Goal: Task Accomplishment & Management: Use online tool/utility

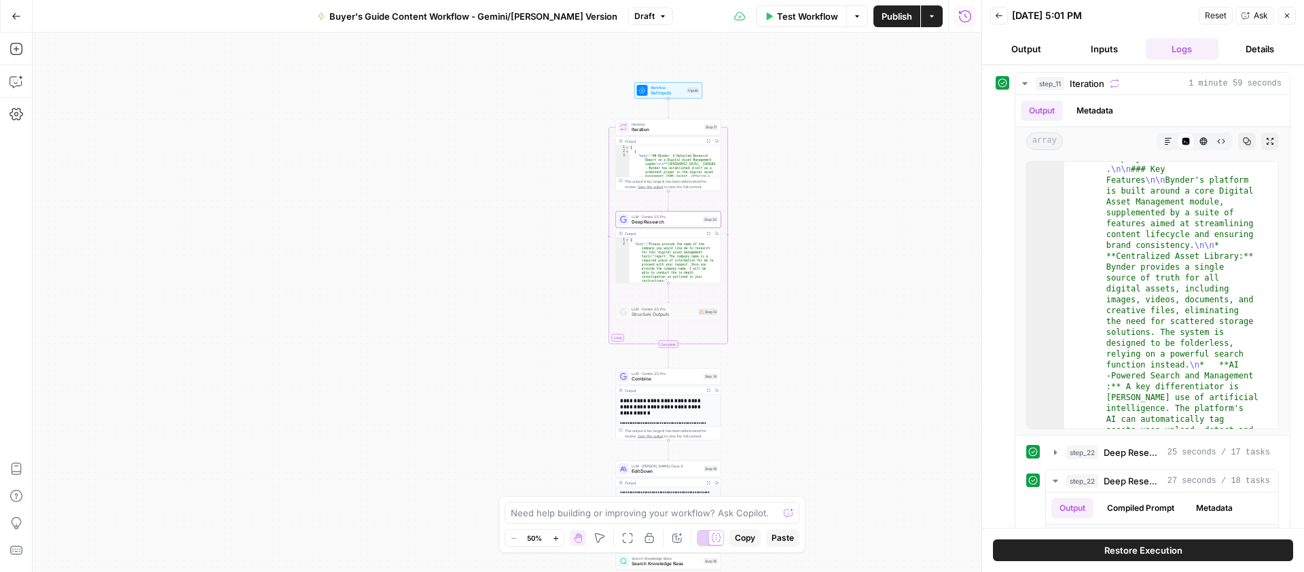
scroll to position [8439, 0]
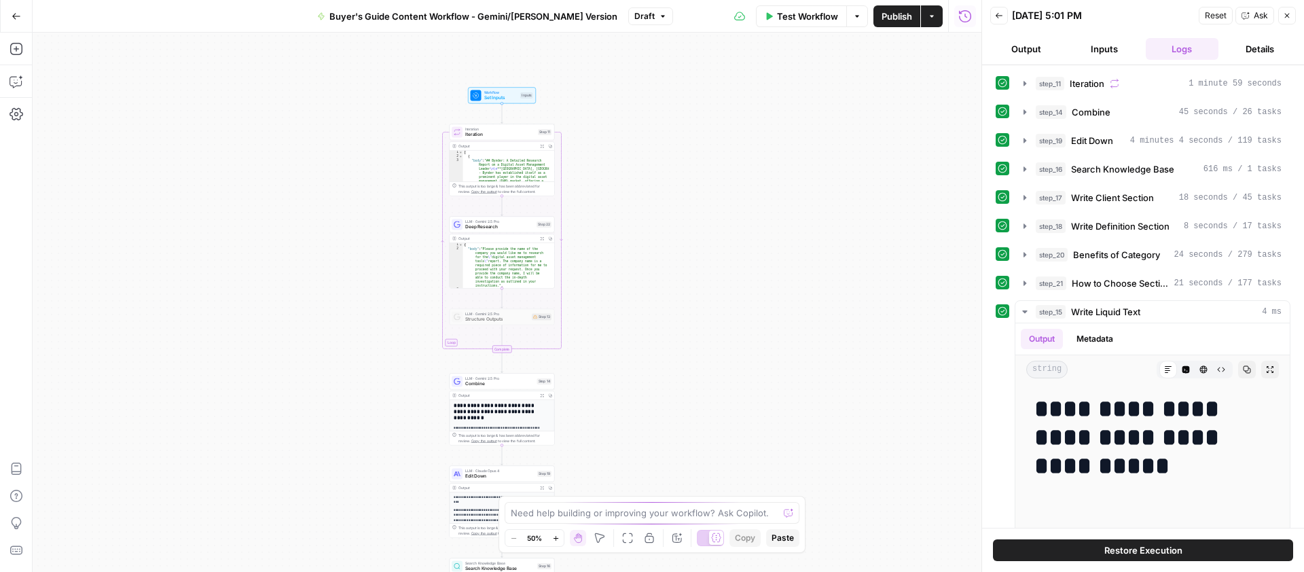
click at [511, 225] on span "Deep Research" at bounding box center [499, 226] width 69 height 7
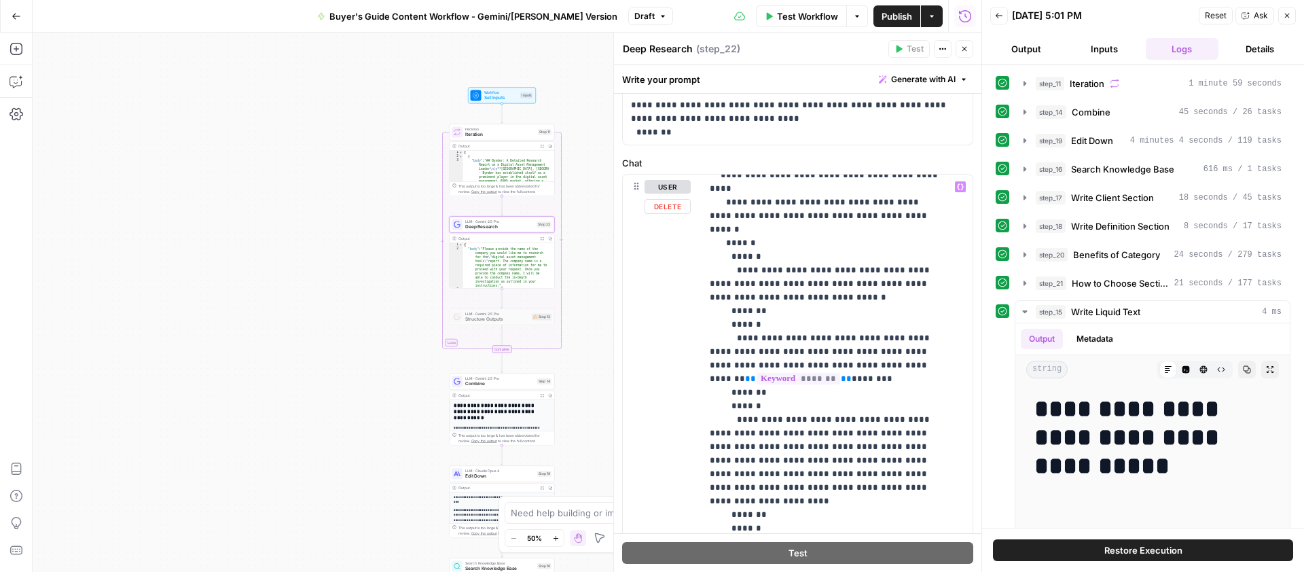
scroll to position [354, 0]
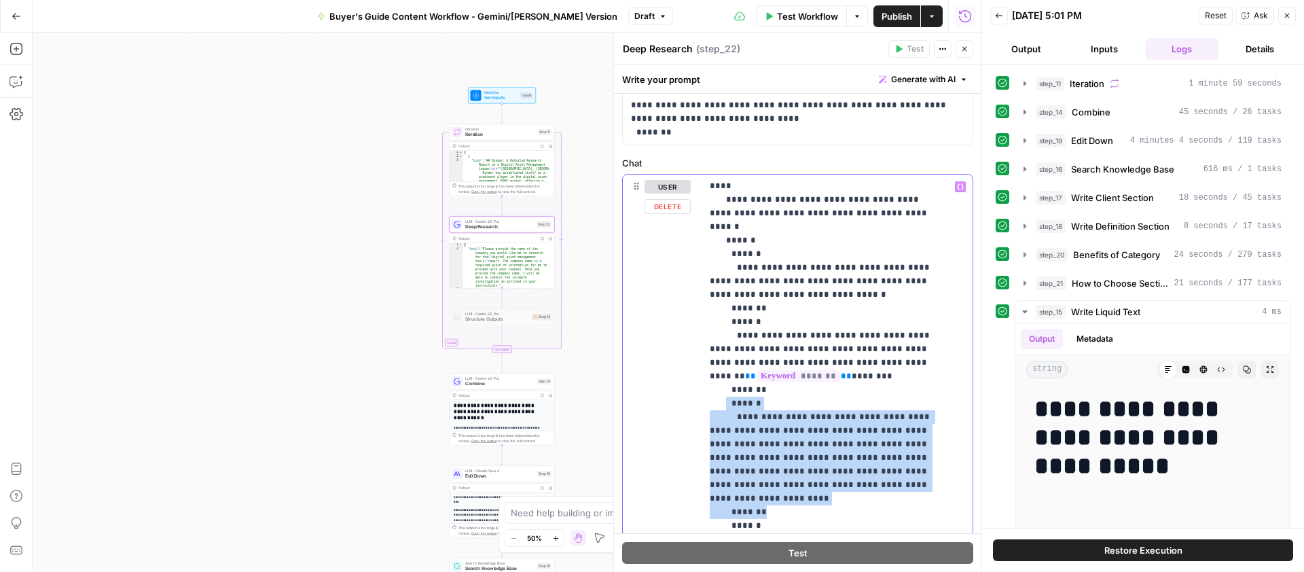
drag, startPoint x: 769, startPoint y: 444, endPoint x: 726, endPoint y: 351, distance: 103.3
drag, startPoint x: 766, startPoint y: 442, endPoint x: 732, endPoint y: 355, distance: 93.7
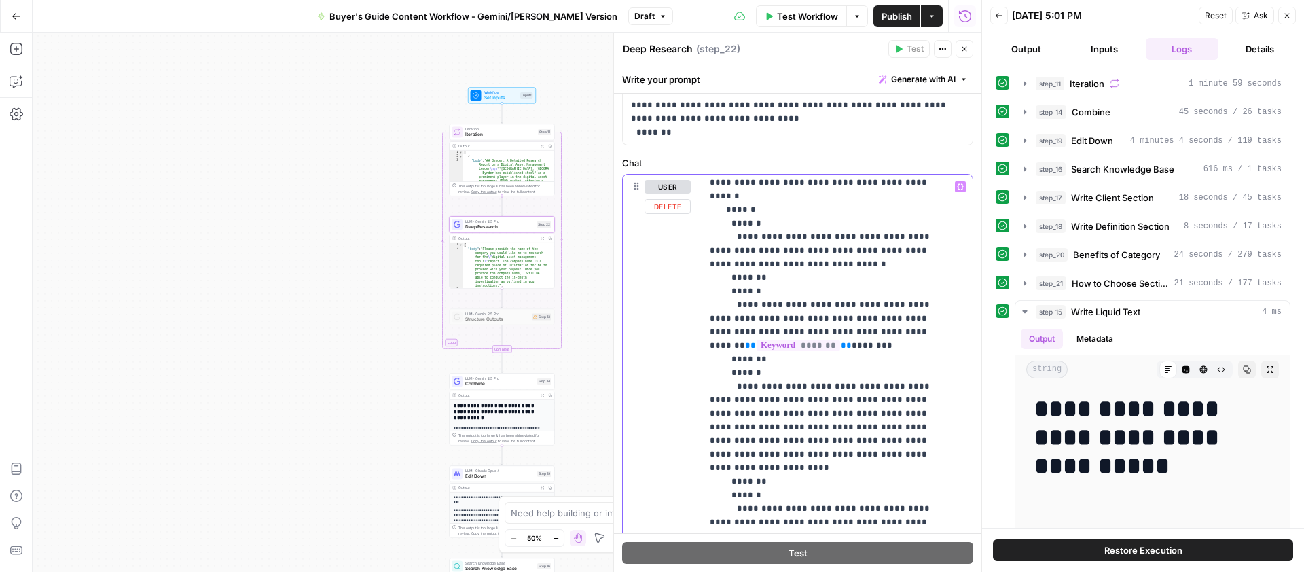
scroll to position [386, 0]
click at [754, 401] on p "**********" at bounding box center [827, 575] width 234 height 1562
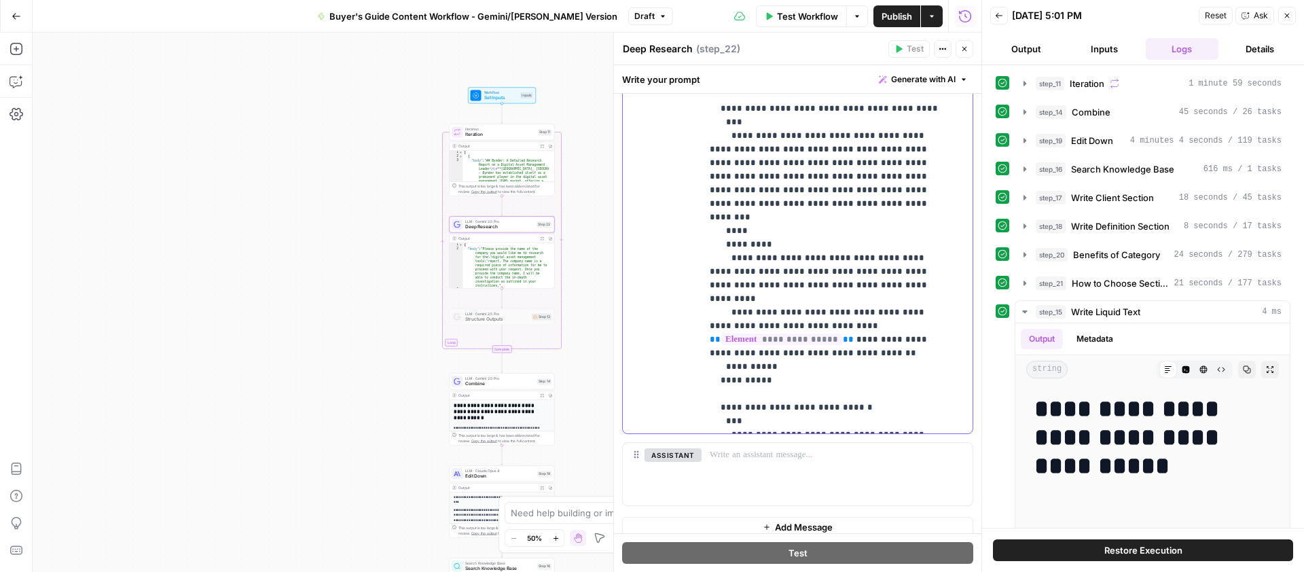
scroll to position [400, 0]
click at [481, 384] on span "Combine" at bounding box center [499, 383] width 69 height 7
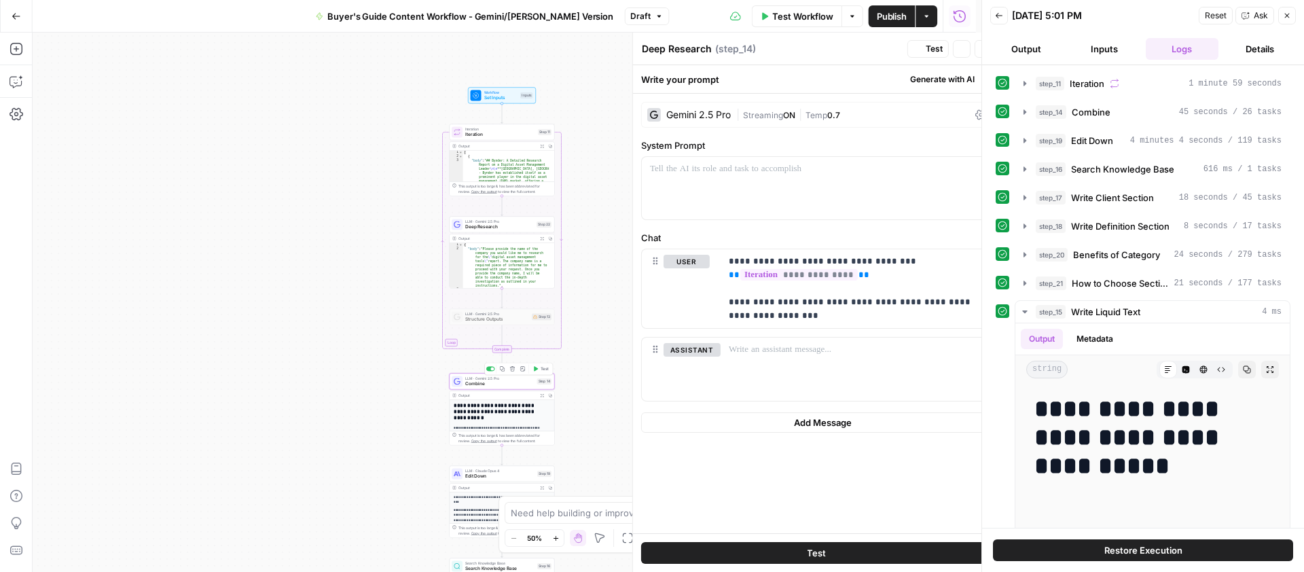
type textarea "Combine"
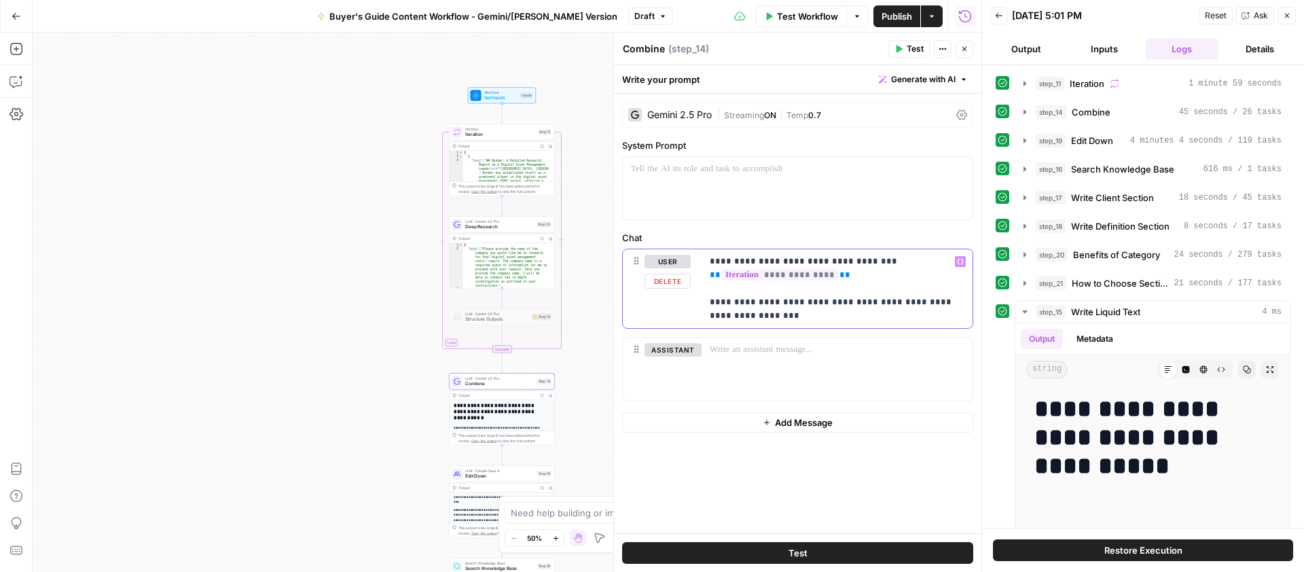
click at [822, 310] on p "**********" at bounding box center [837, 289] width 255 height 68
click at [486, 473] on span "Edit Down" at bounding box center [499, 476] width 69 height 7
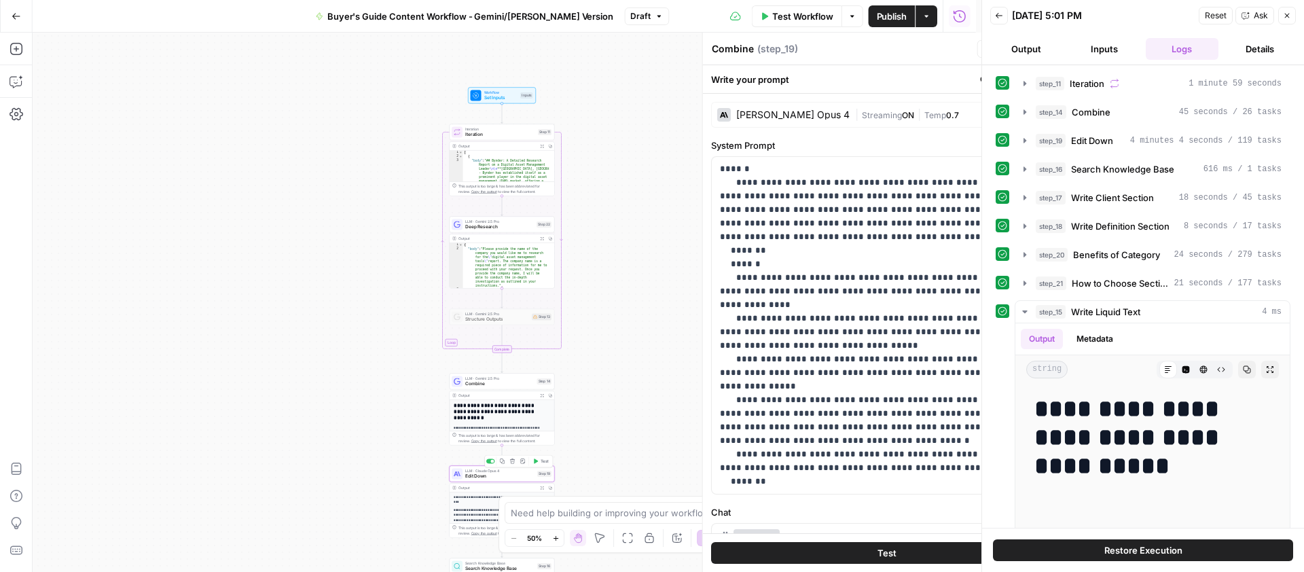
type textarea "Edit Down"
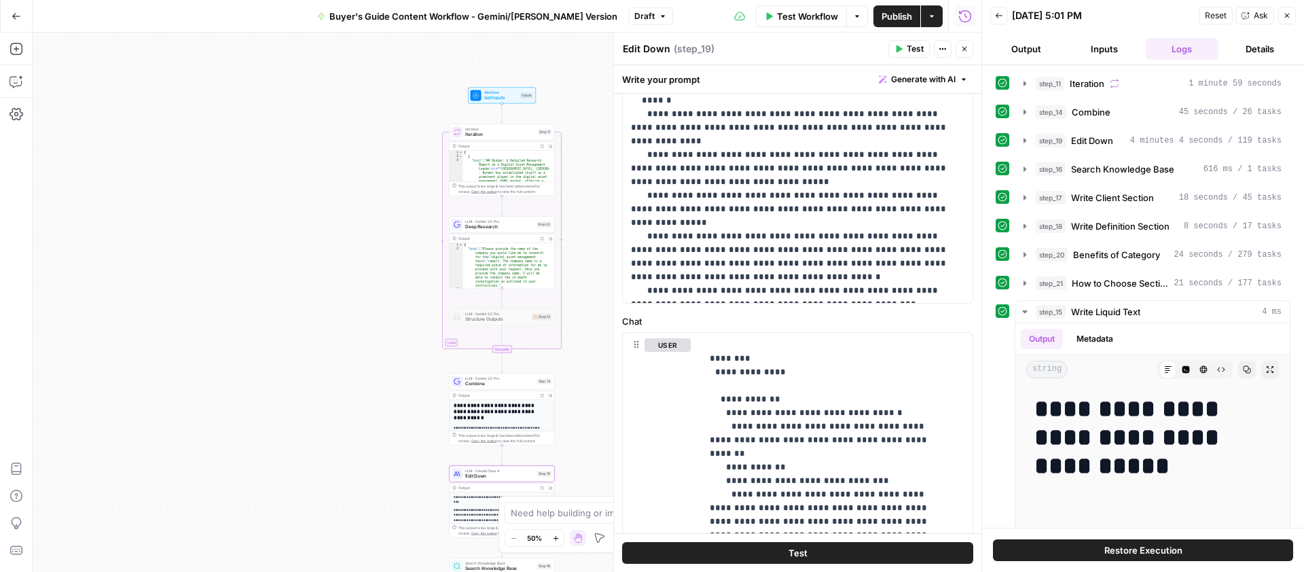
scroll to position [171, 0]
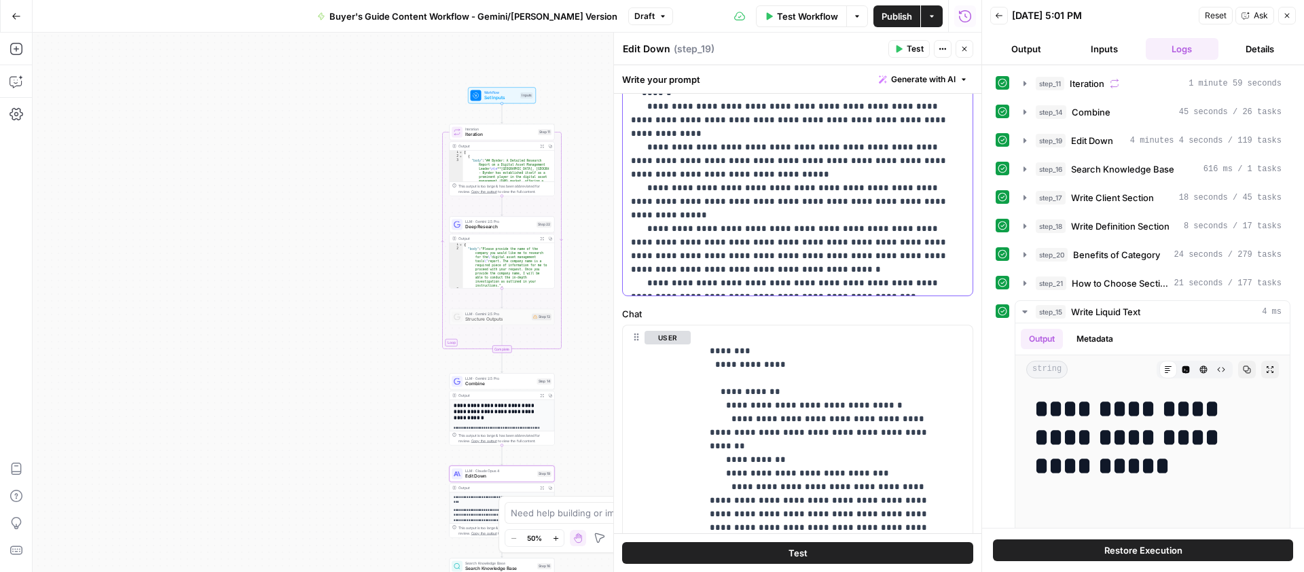
click at [747, 160] on p "**********" at bounding box center [792, 140] width 323 height 299
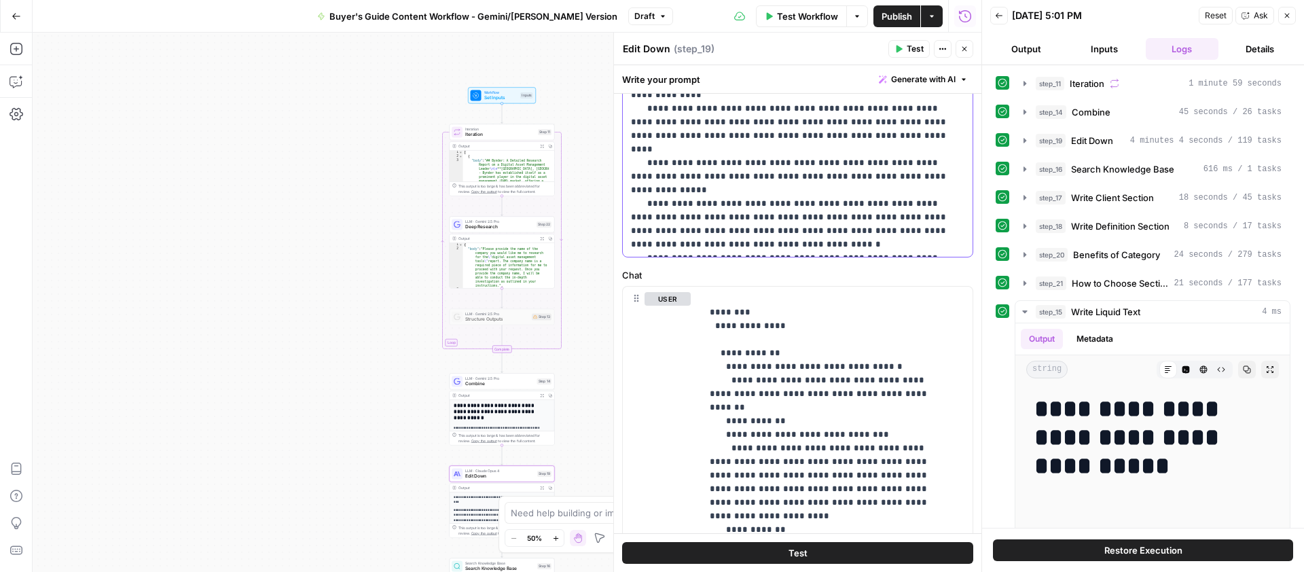
scroll to position [228, 0]
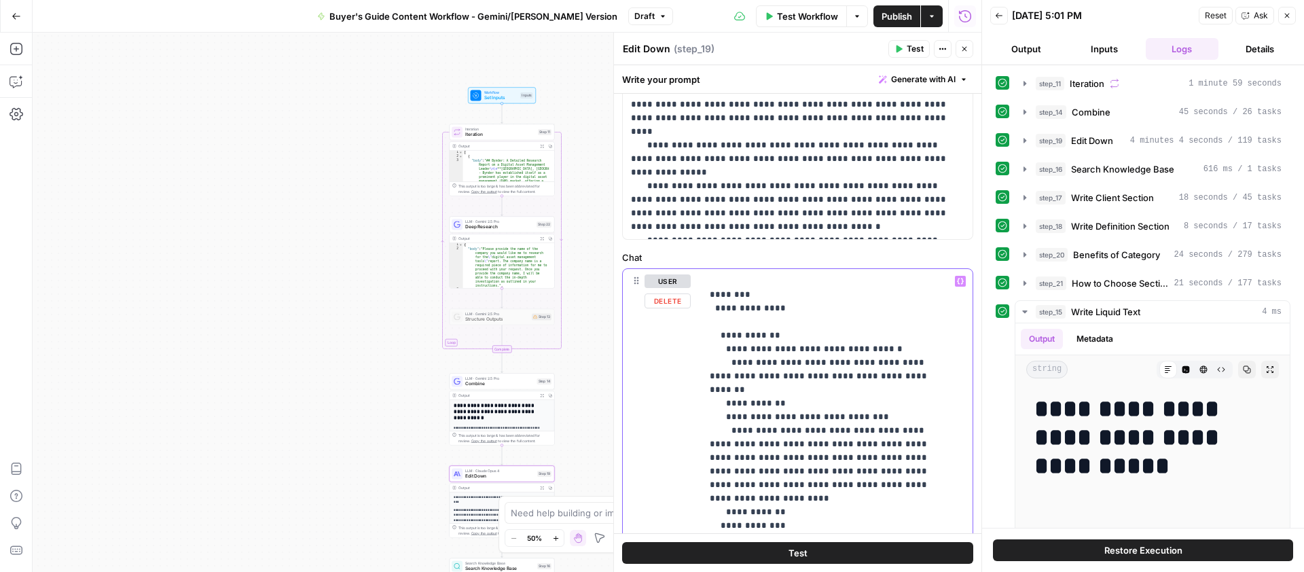
drag, startPoint x: 755, startPoint y: 469, endPoint x: 789, endPoint y: 422, distance: 58.0
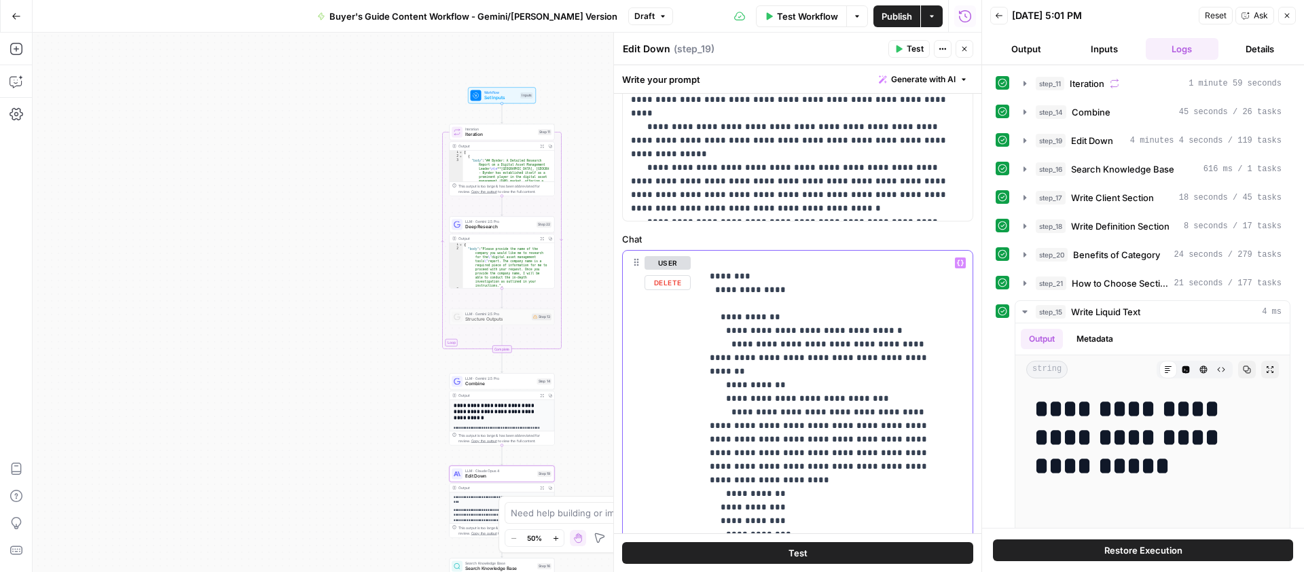
scroll to position [178, 0]
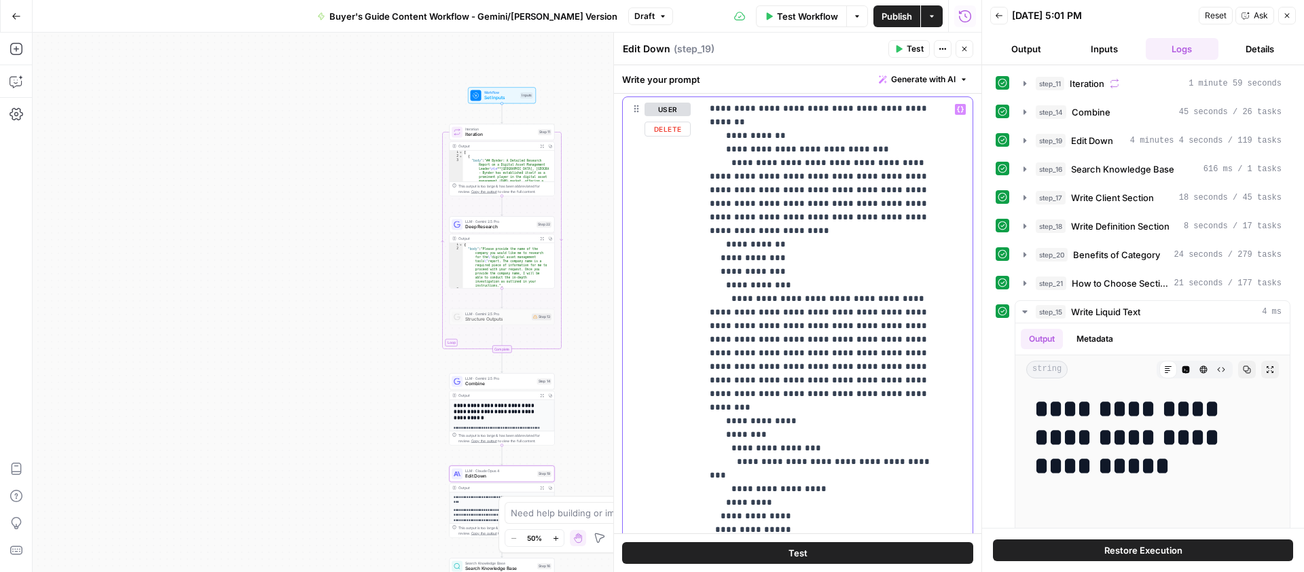
scroll to position [425, 0]
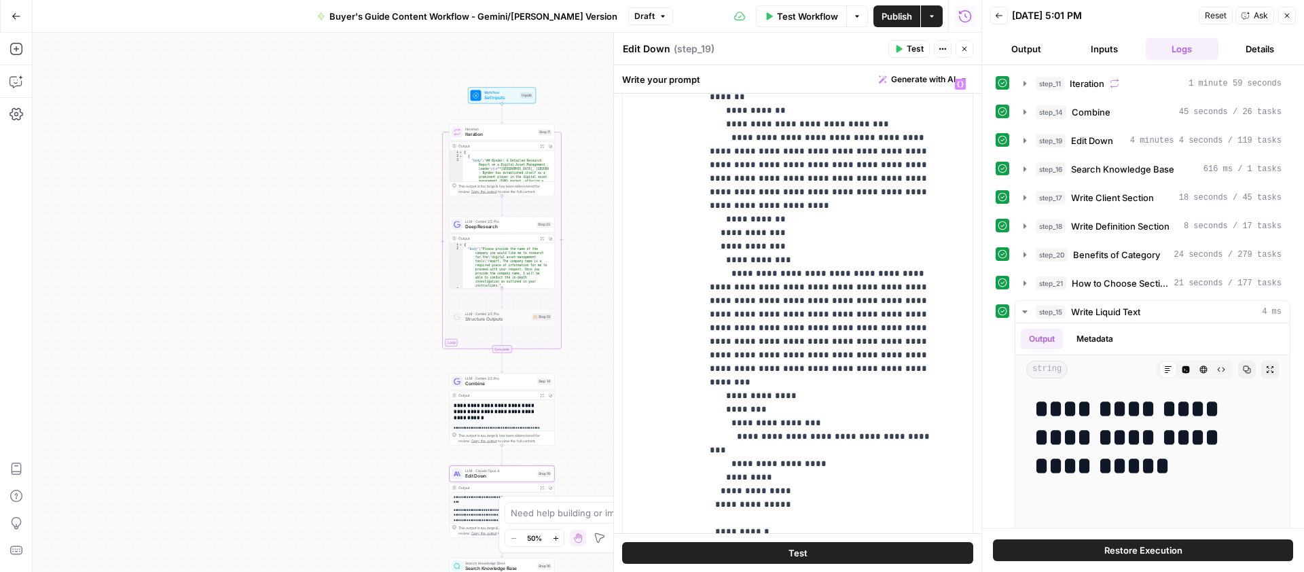
click at [961, 52] on icon "button" at bounding box center [965, 49] width 8 height 8
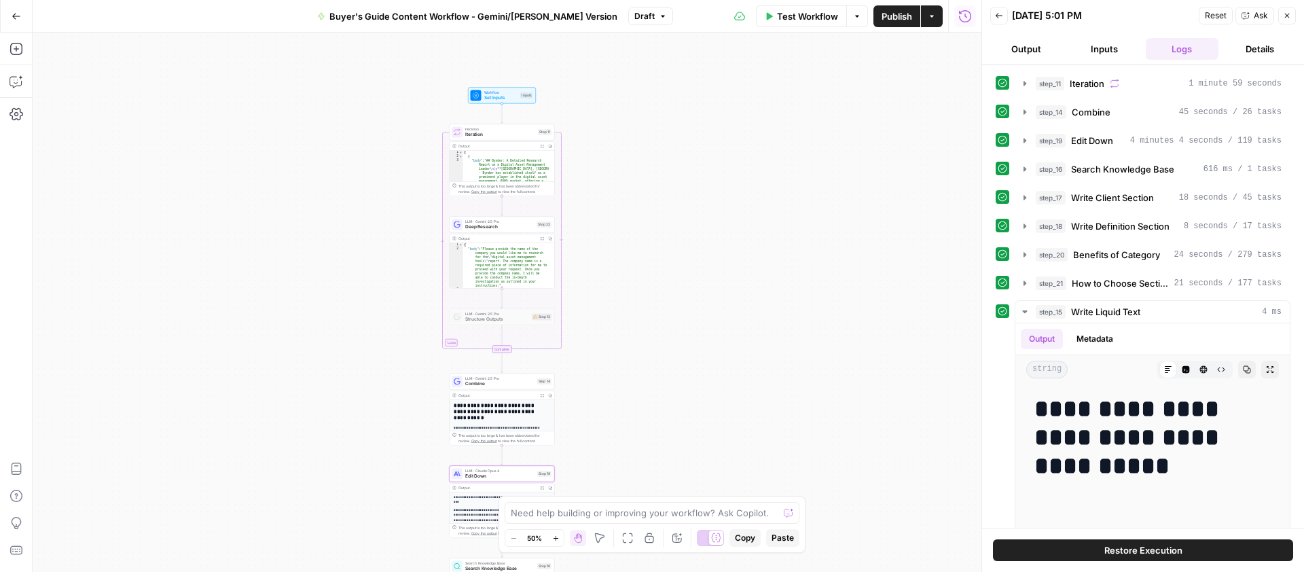
click at [1111, 48] on button "Inputs" at bounding box center [1105, 49] width 73 height 22
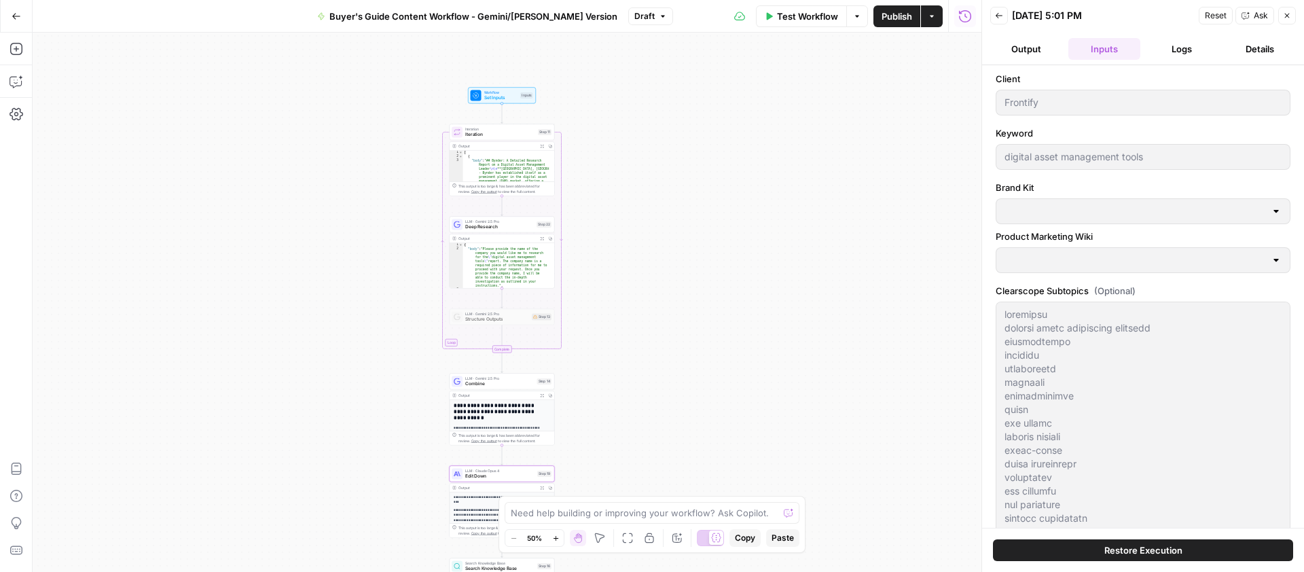
type input "Frontify Product Marketing"
type input "Frontify"
click at [996, 12] on icon "button" at bounding box center [999, 16] width 8 height 8
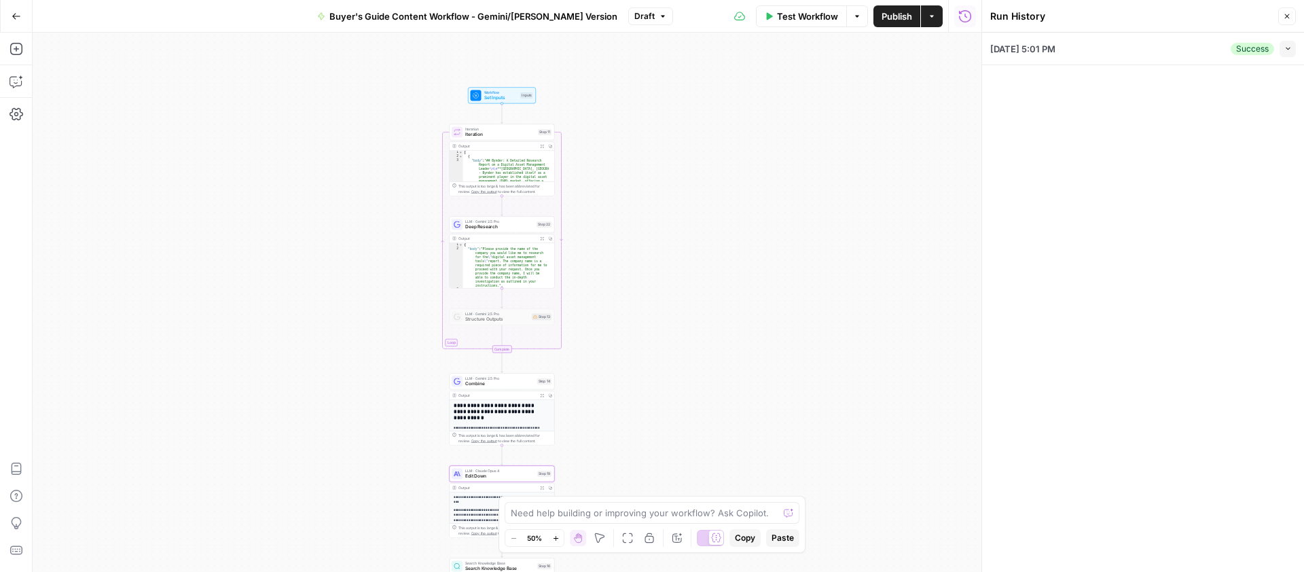
click at [804, 13] on span "Test Workflow" at bounding box center [807, 17] width 61 height 14
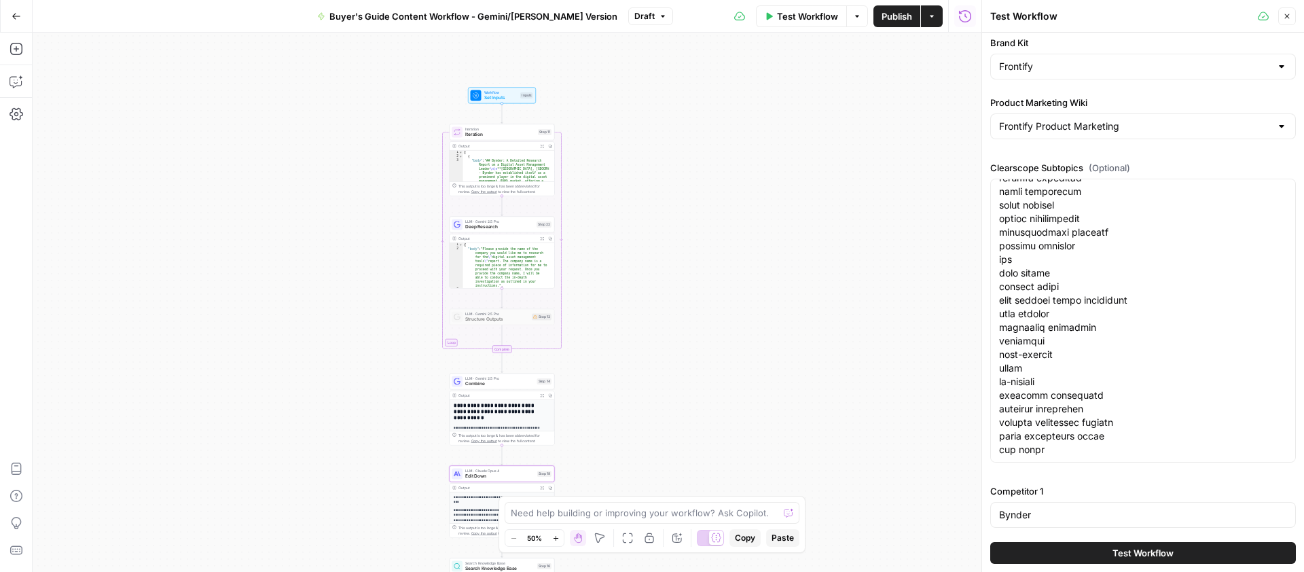
scroll to position [0, 0]
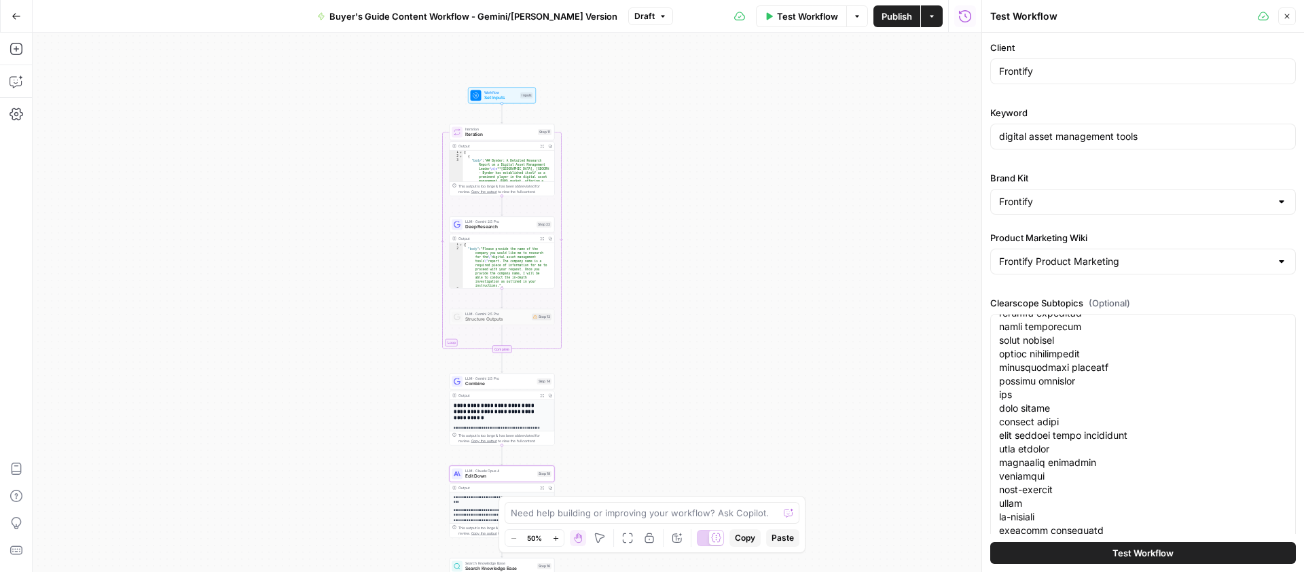
click at [485, 227] on span "Deep Research" at bounding box center [499, 226] width 69 height 7
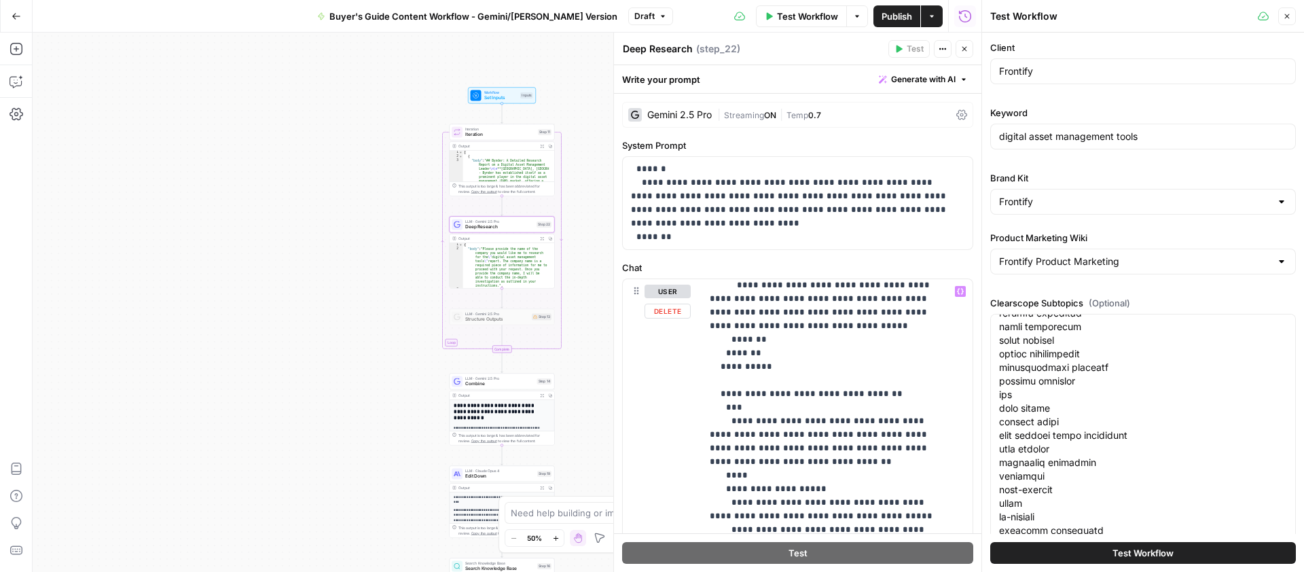
scroll to position [819, 0]
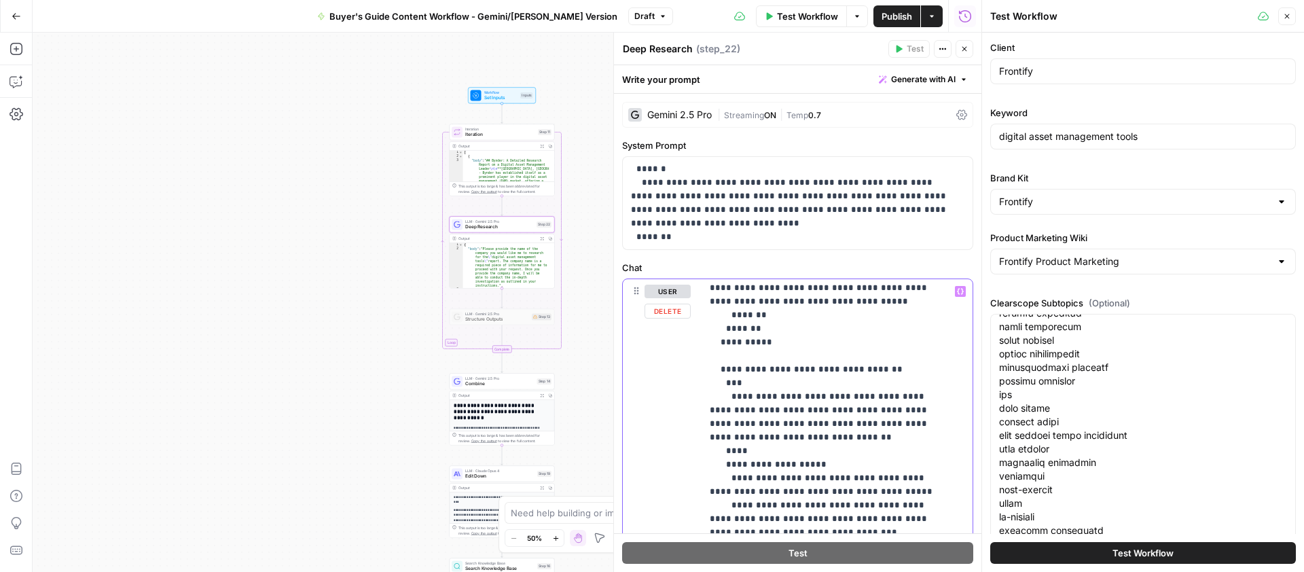
click at [783, 460] on p "**********" at bounding box center [827, 247] width 234 height 1562
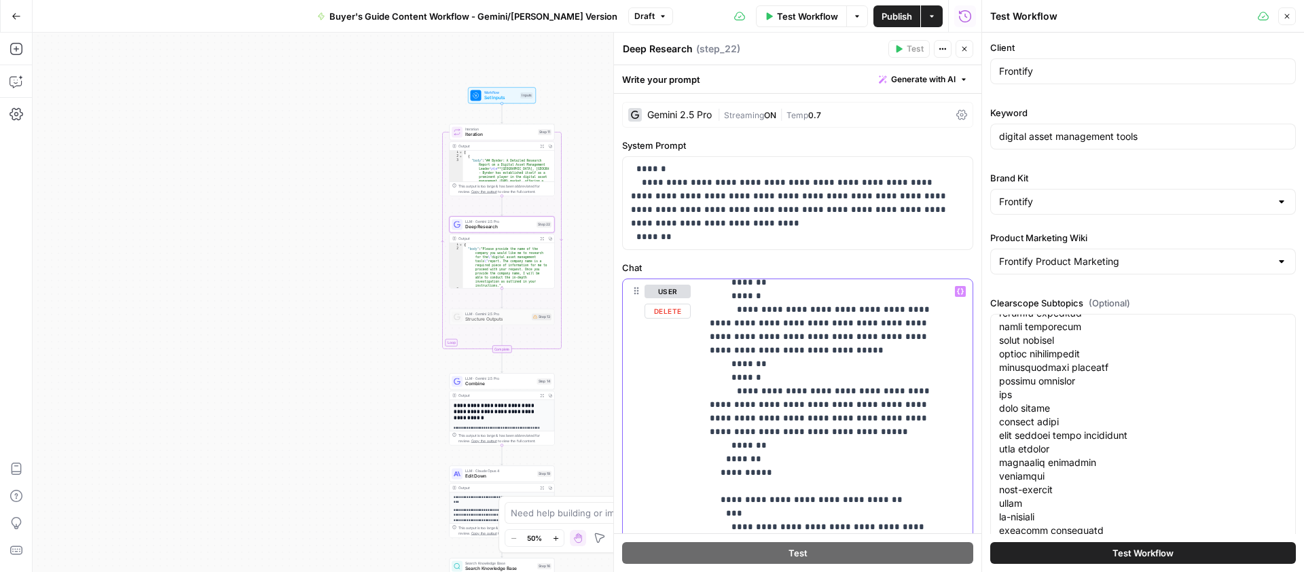
scroll to position [416, 0]
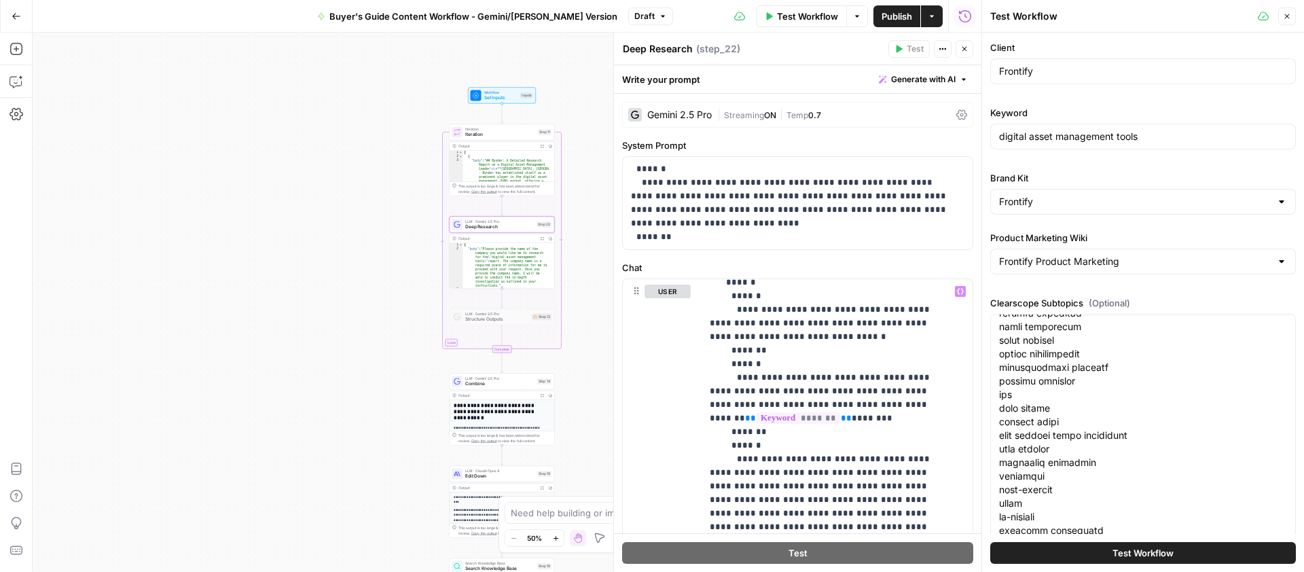
click at [968, 50] on icon "button" at bounding box center [965, 49] width 8 height 8
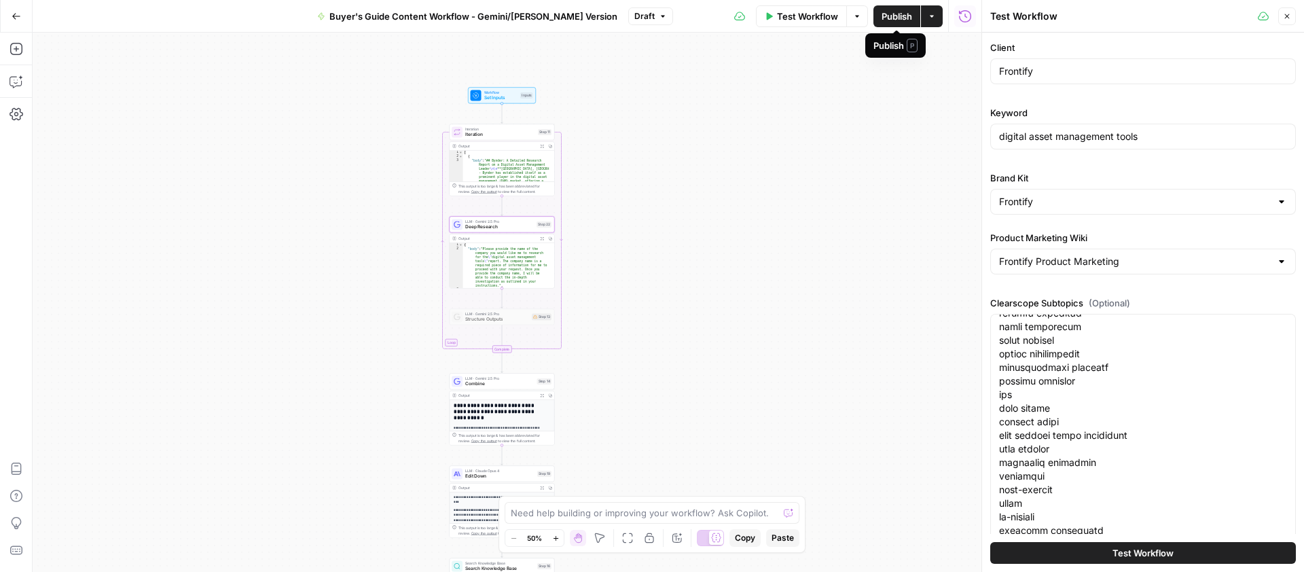
click at [801, 18] on span "Test Workflow" at bounding box center [807, 17] width 61 height 14
click at [801, 14] on span "Test Workflow" at bounding box center [807, 17] width 61 height 14
click at [1150, 546] on span "Test Workflow" at bounding box center [1143, 553] width 61 height 14
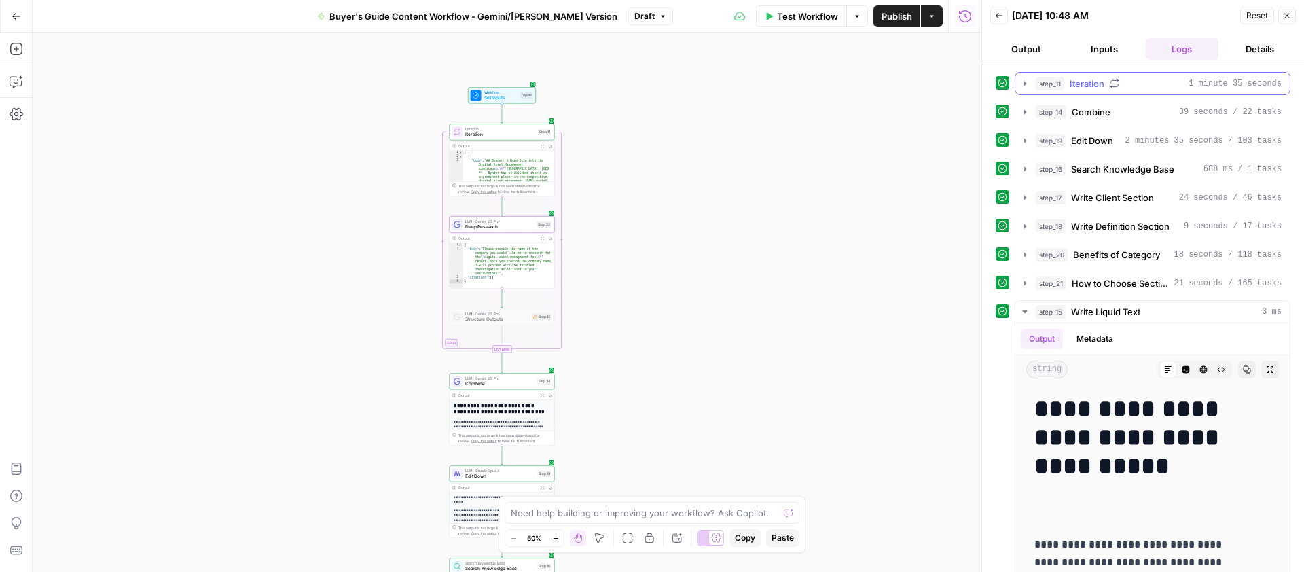
click at [1032, 82] on button "step_11 Iteration 1 minute 35 seconds" at bounding box center [1153, 84] width 274 height 22
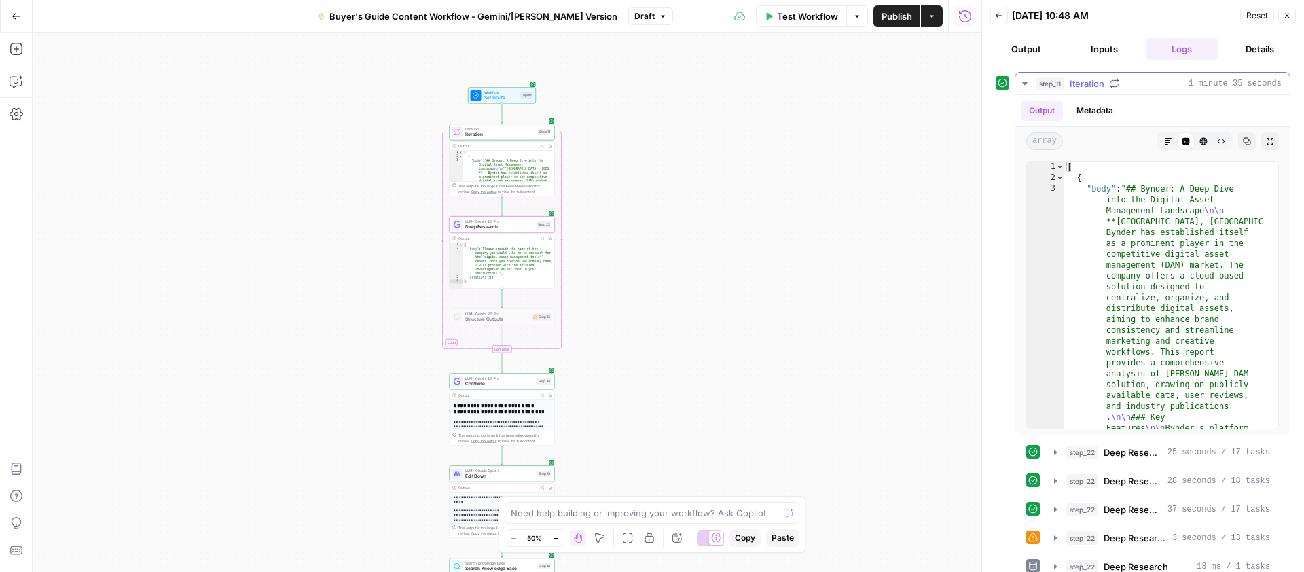
click at [1028, 85] on icon "button" at bounding box center [1025, 83] width 11 height 11
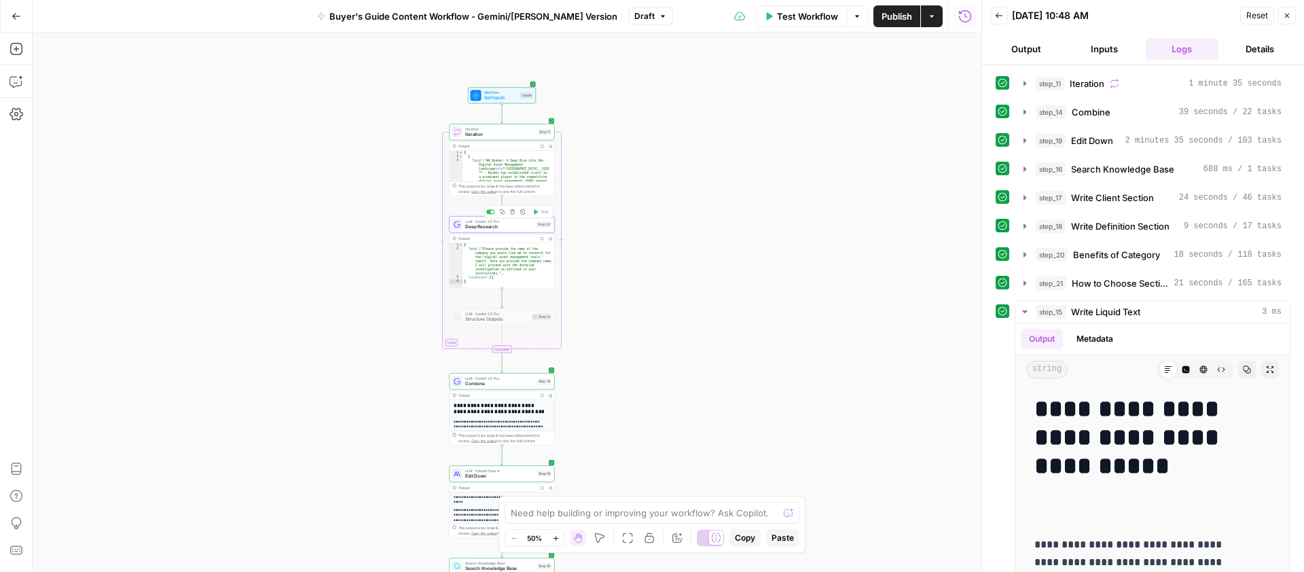
click at [516, 220] on span "LLM · Gemini 2.5 Pro" at bounding box center [499, 221] width 69 height 5
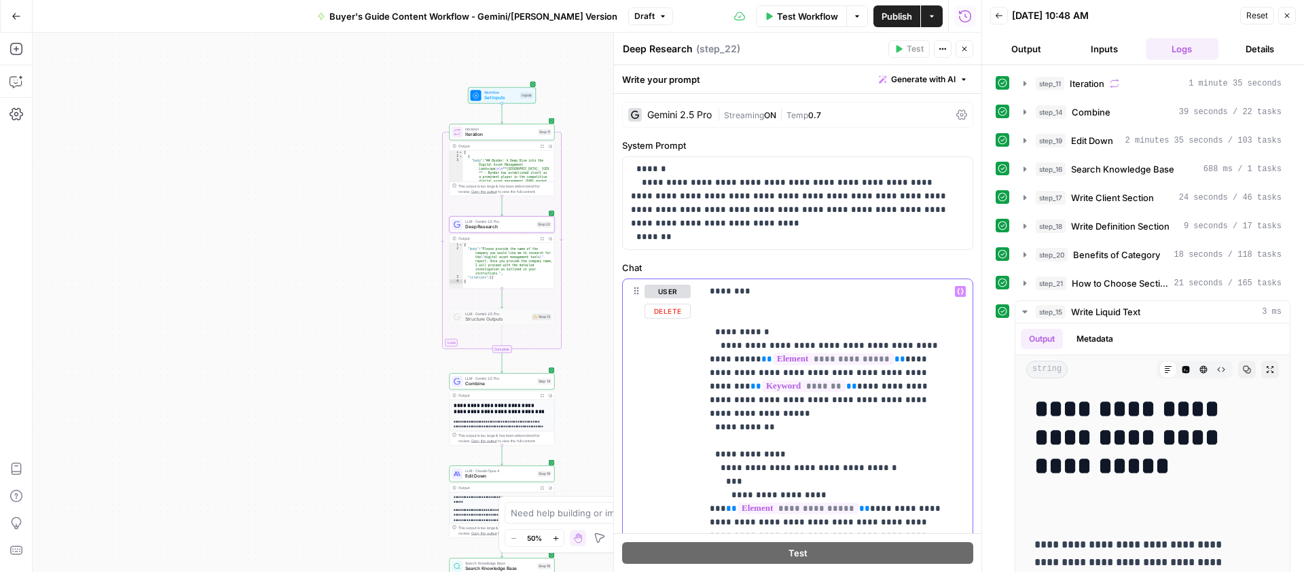
drag, startPoint x: 880, startPoint y: 346, endPoint x: 792, endPoint y: 342, distance: 87.7
drag, startPoint x: 880, startPoint y: 343, endPoint x: 854, endPoint y: 340, distance: 26.0
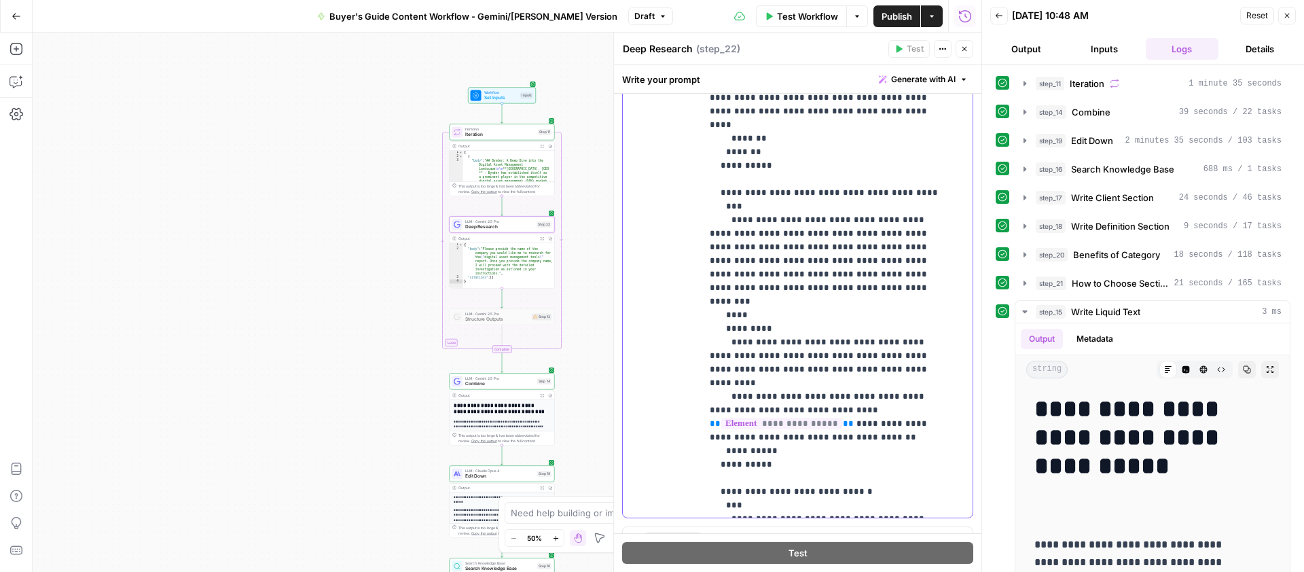
scroll to position [318, 0]
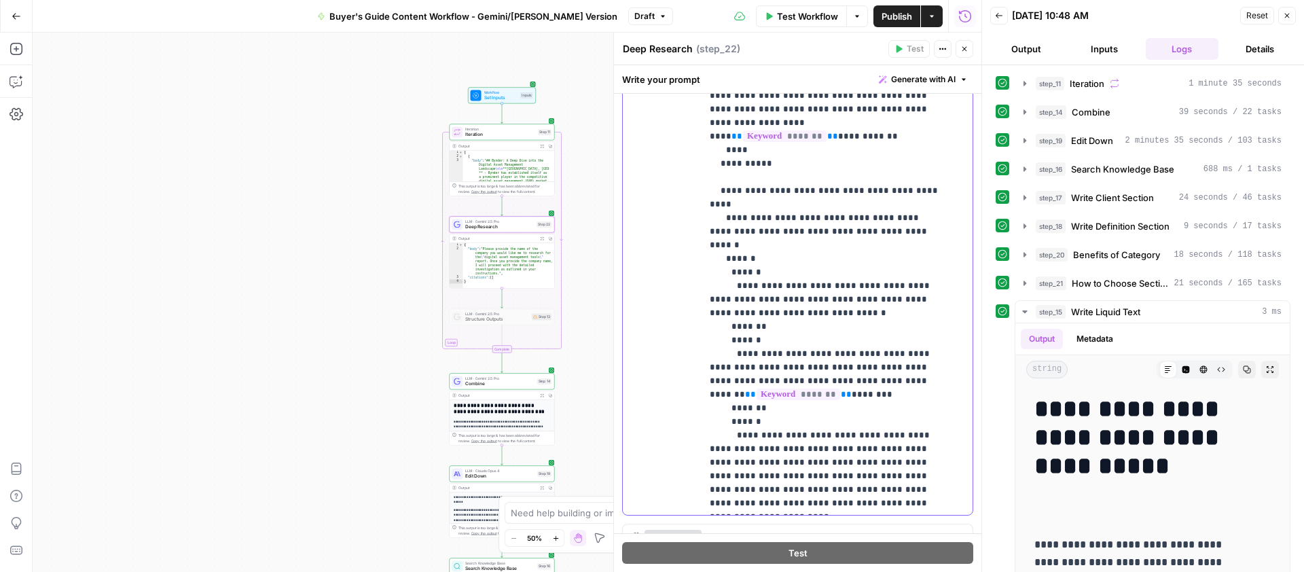
scroll to position [103, 0]
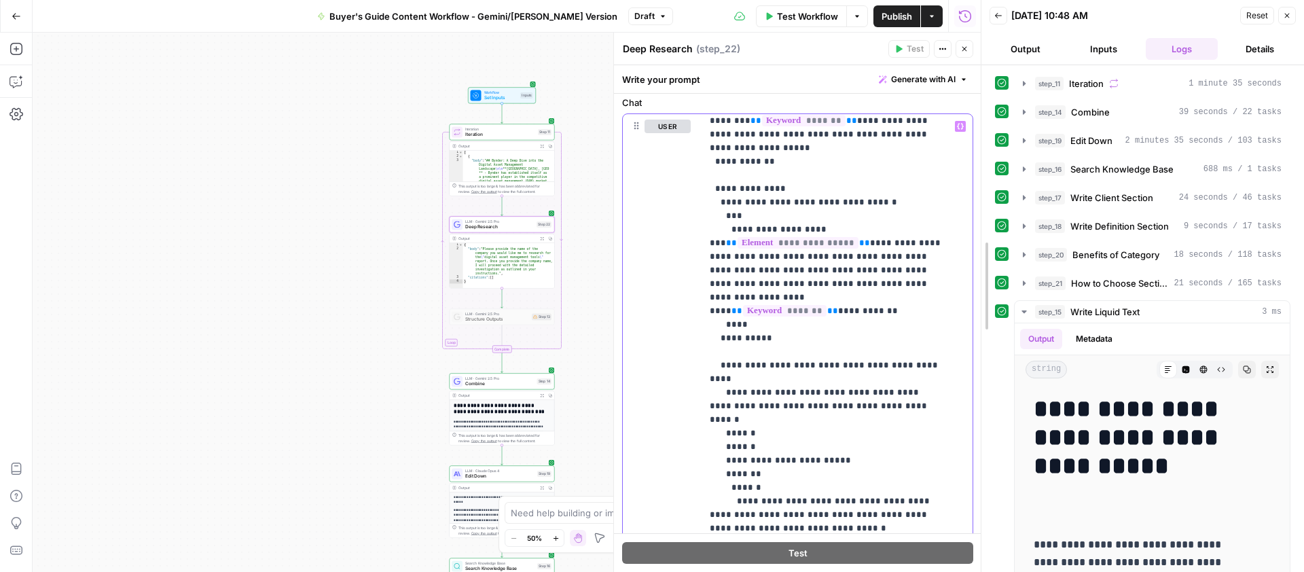
scroll to position [156, 0]
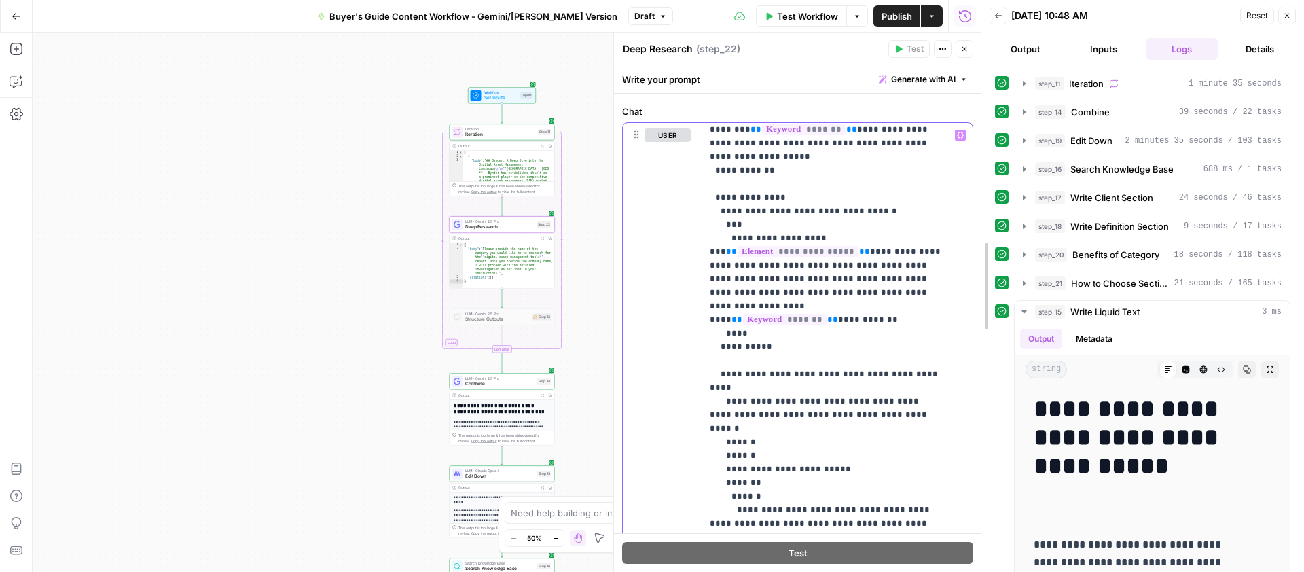
drag, startPoint x: 974, startPoint y: 246, endPoint x: 966, endPoint y: 154, distance: 92.1
click at [975, 173] on div at bounding box center [982, 286] width 14 height 572
click at [954, 135] on icon "button" at bounding box center [957, 135] width 7 height 7
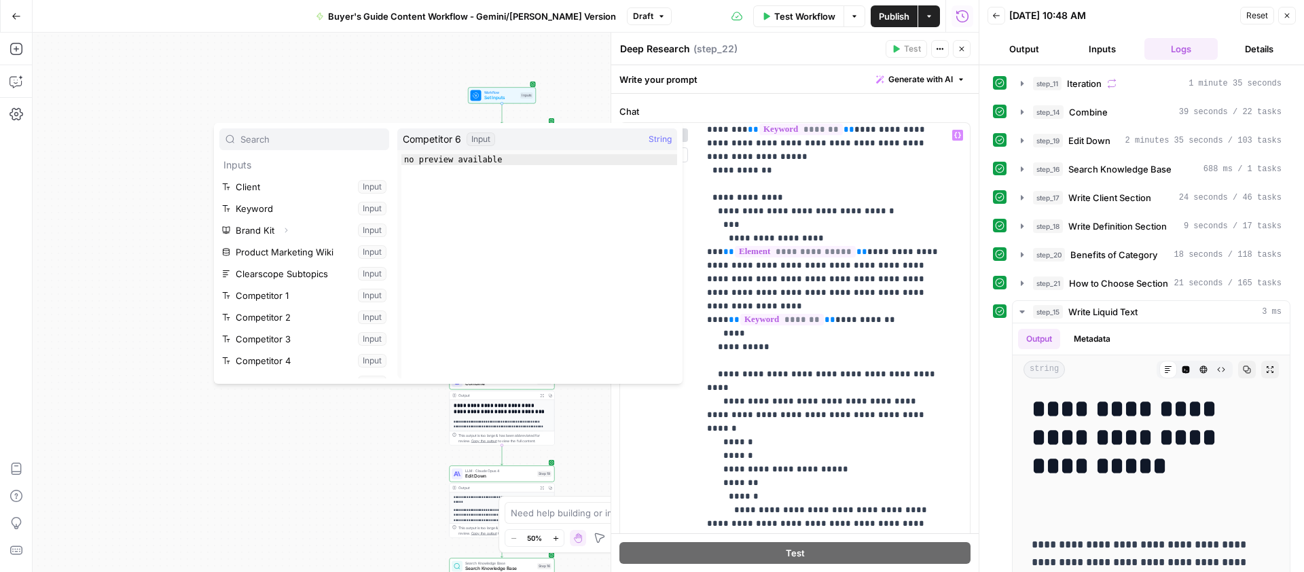
scroll to position [167, 0]
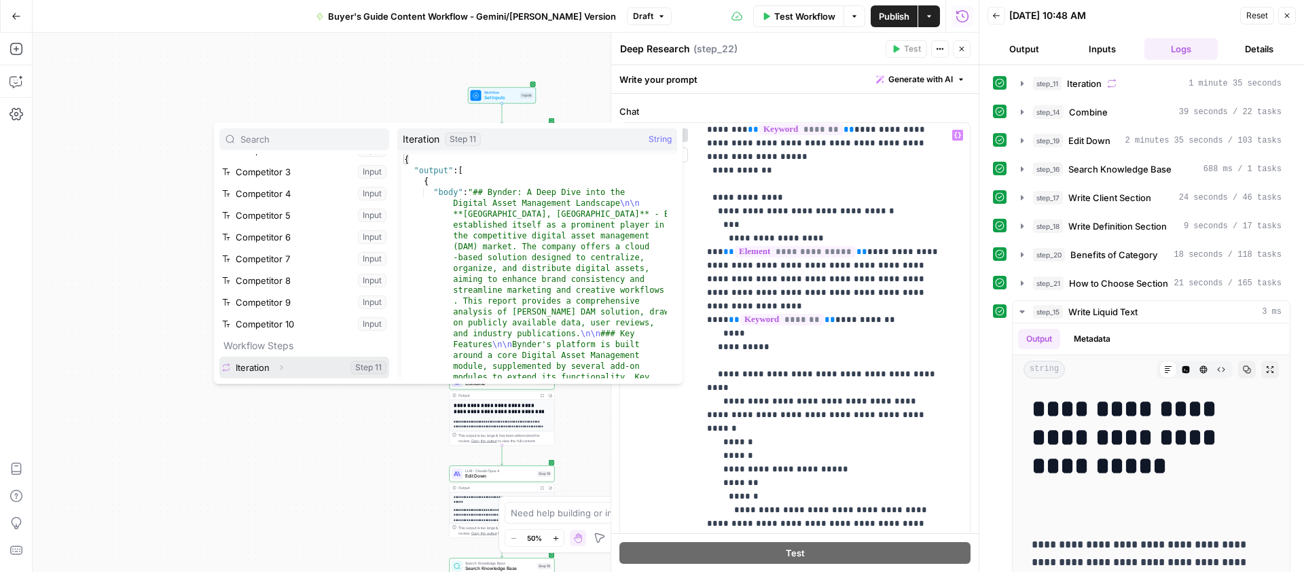
click at [280, 361] on button "Expand" at bounding box center [281, 368] width 18 height 18
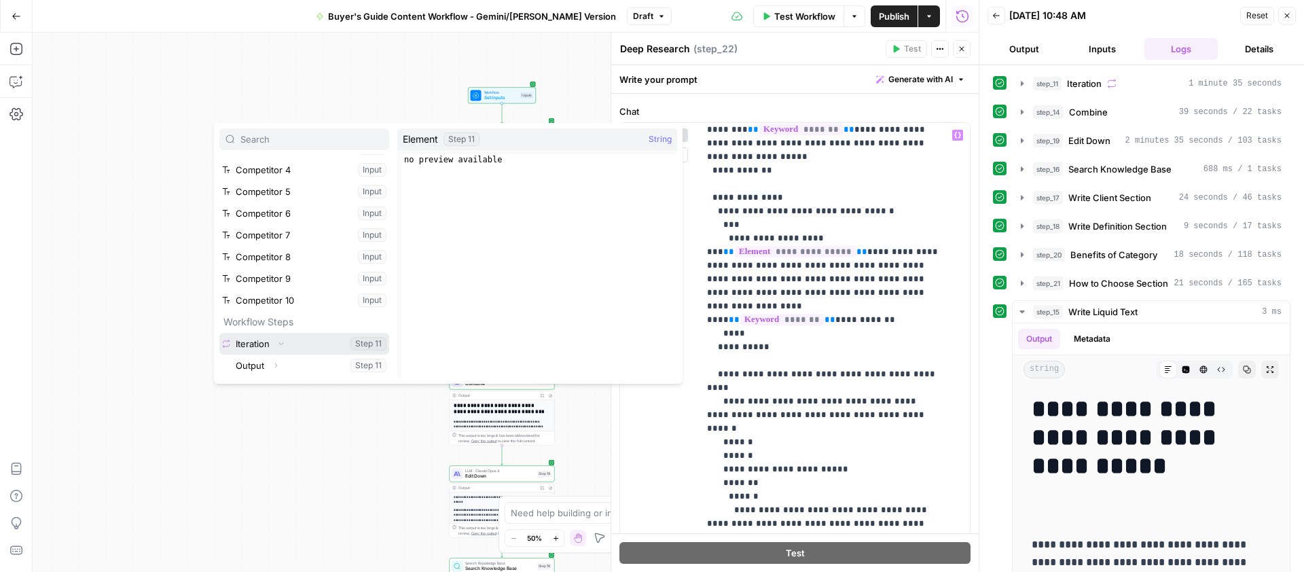
scroll to position [232, 0]
click at [266, 346] on button "Select variable Element" at bounding box center [311, 346] width 156 height 22
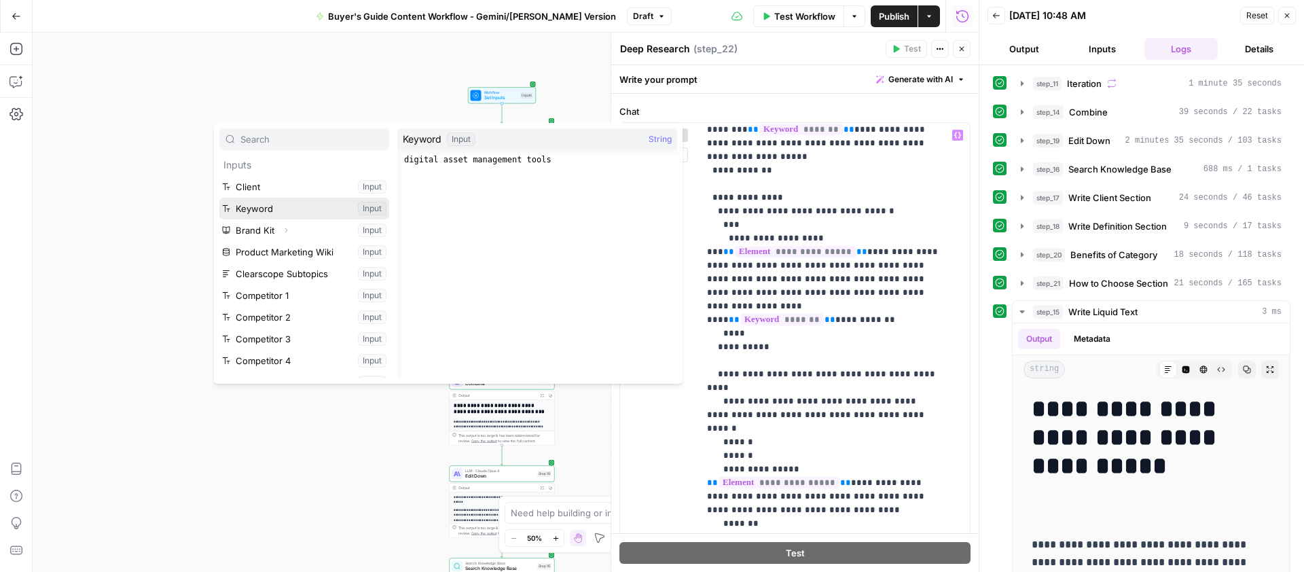
click at [272, 198] on button "Select variable Keyword" at bounding box center [304, 209] width 170 height 22
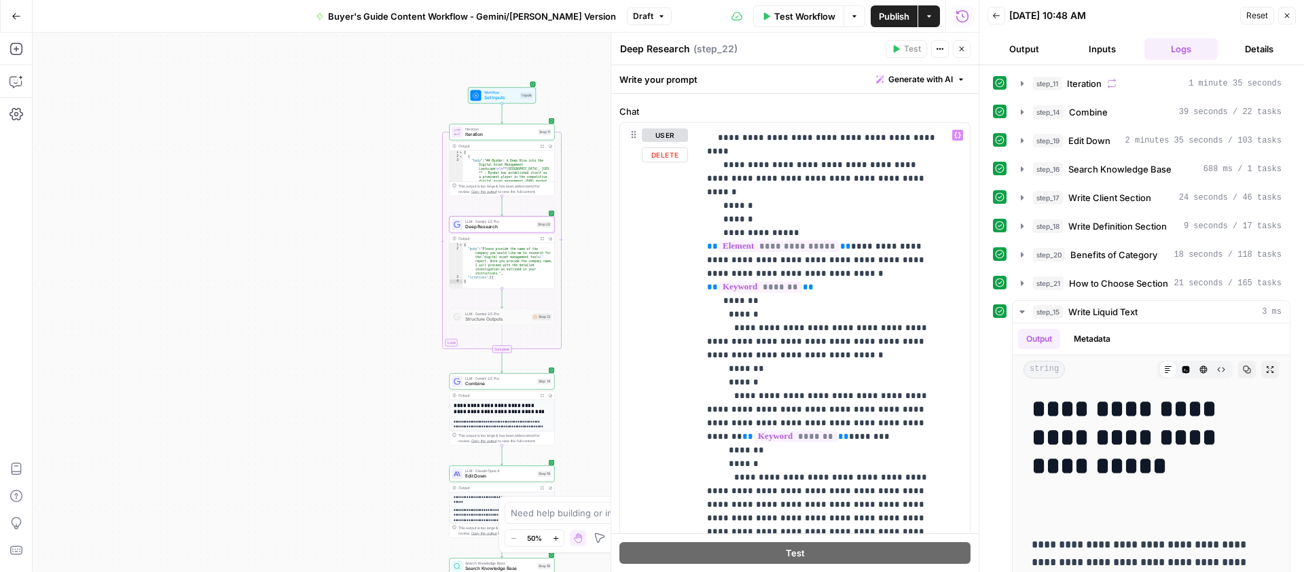
scroll to position [407, 0]
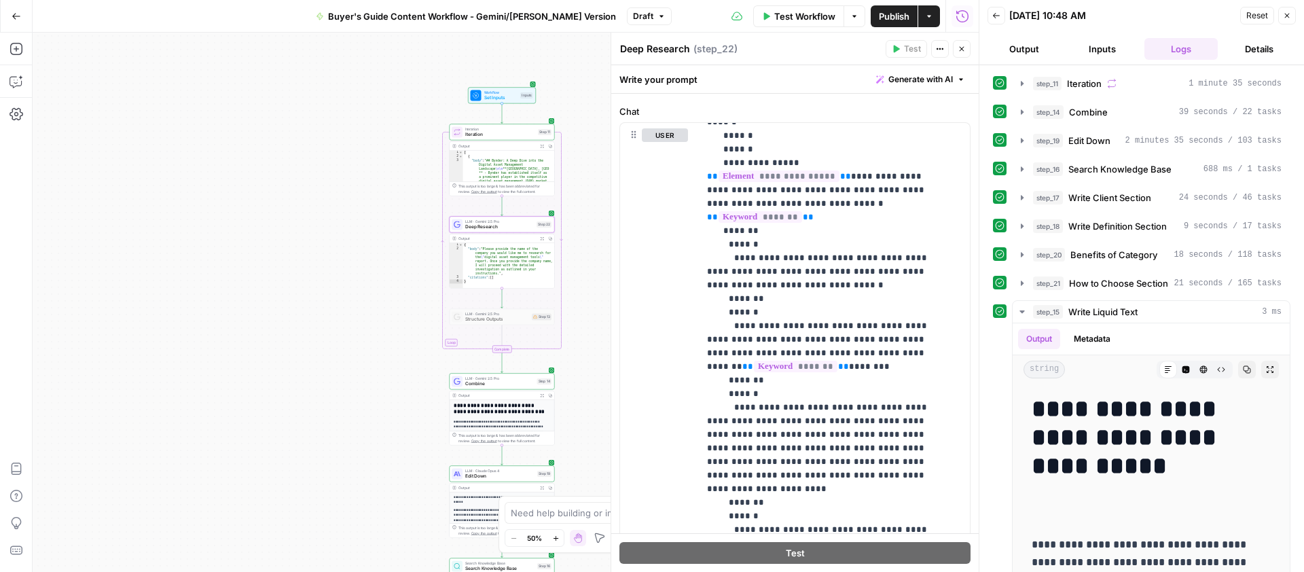
click at [890, 22] on span "Publish" at bounding box center [894, 17] width 31 height 14
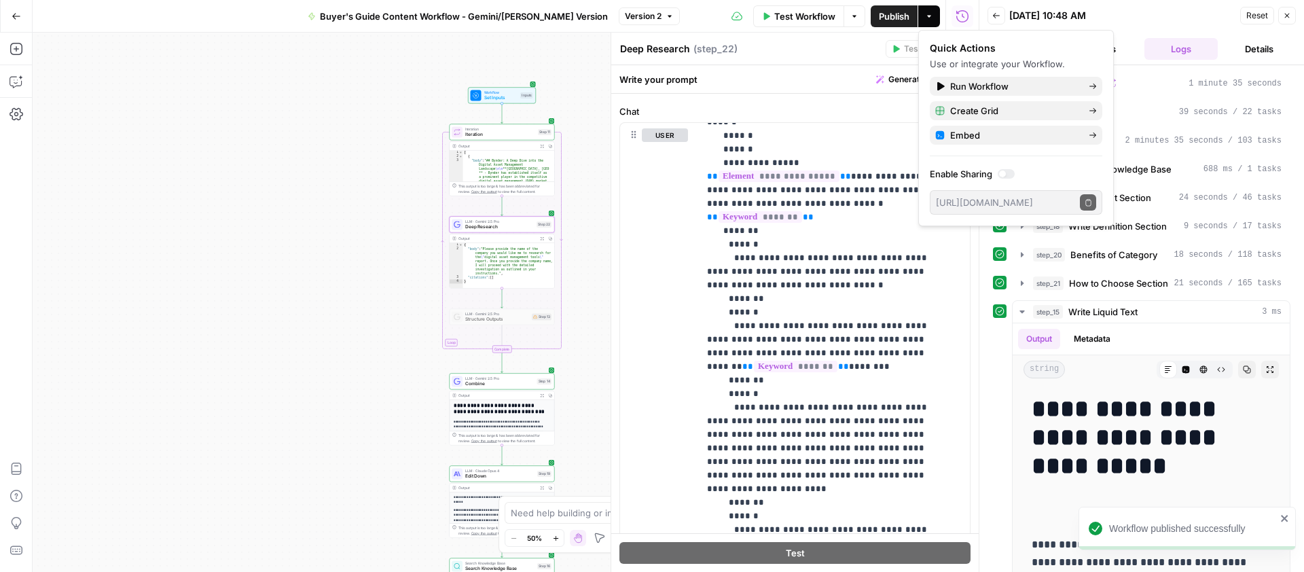
click at [796, 46] on div "Deep Research Deep Research ( step_22 )" at bounding box center [751, 48] width 262 height 15
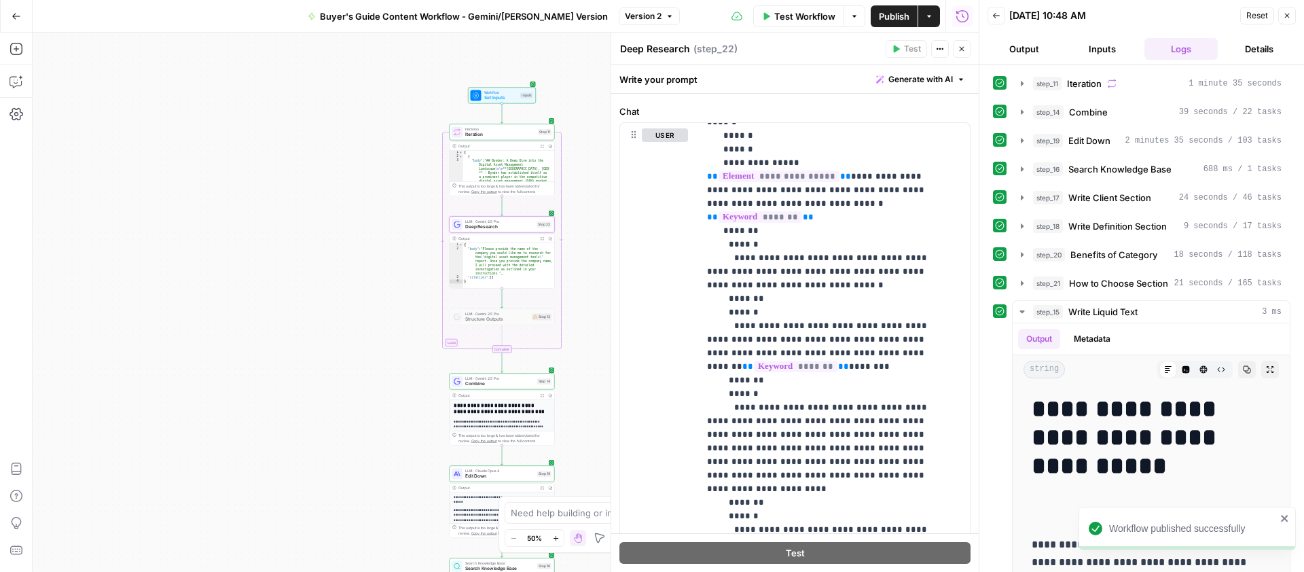
click at [961, 48] on icon "button" at bounding box center [962, 49] width 8 height 8
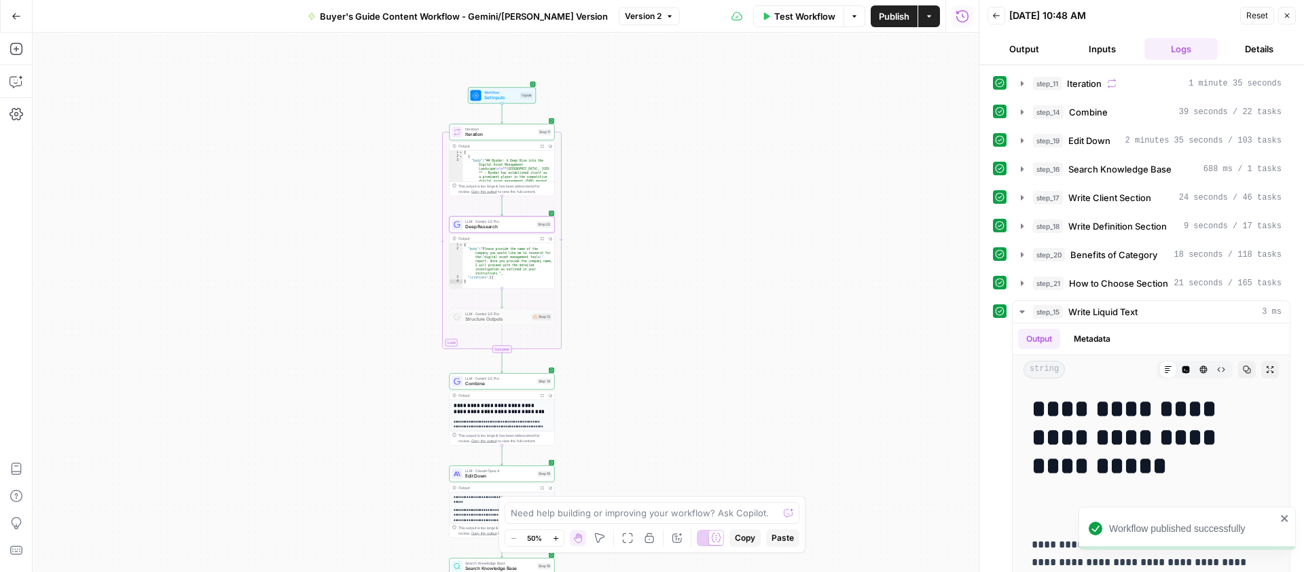
click at [809, 20] on span "Test Workflow" at bounding box center [804, 17] width 61 height 14
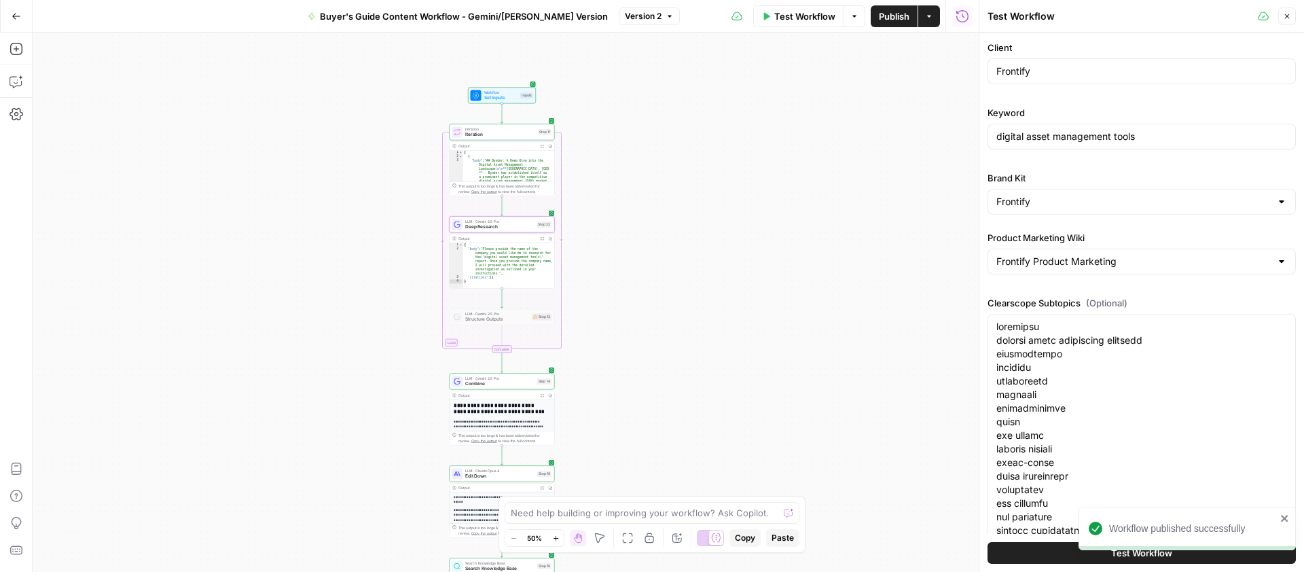
click at [1037, 551] on button "Test Workflow" at bounding box center [1142, 553] width 308 height 22
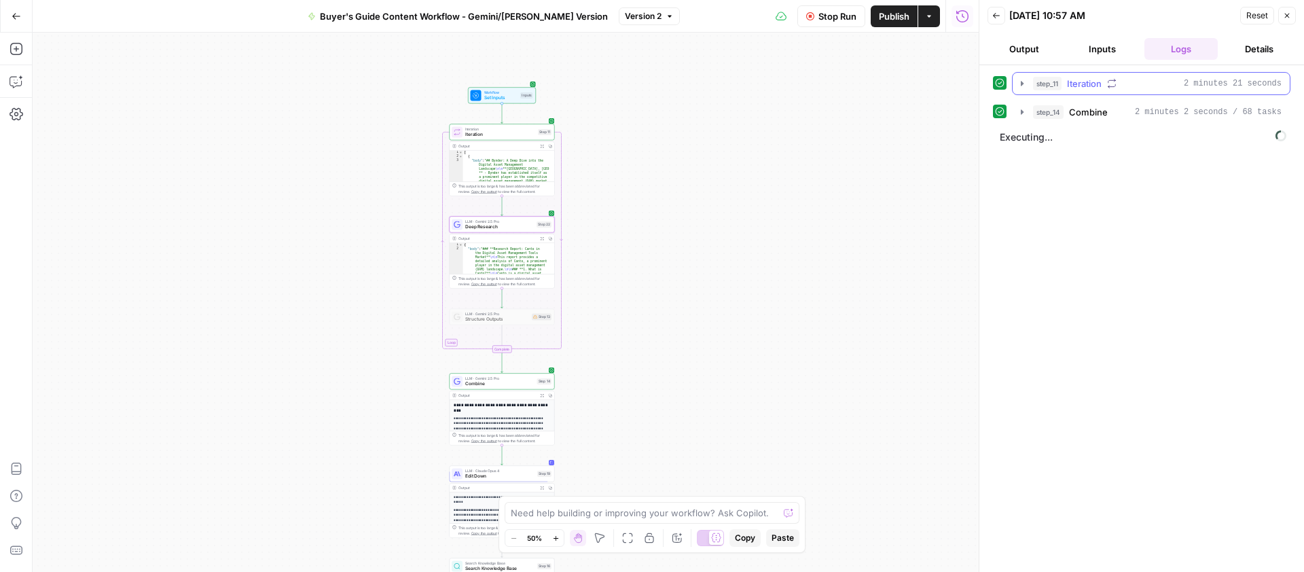
click at [1023, 85] on icon "button" at bounding box center [1022, 83] width 11 height 11
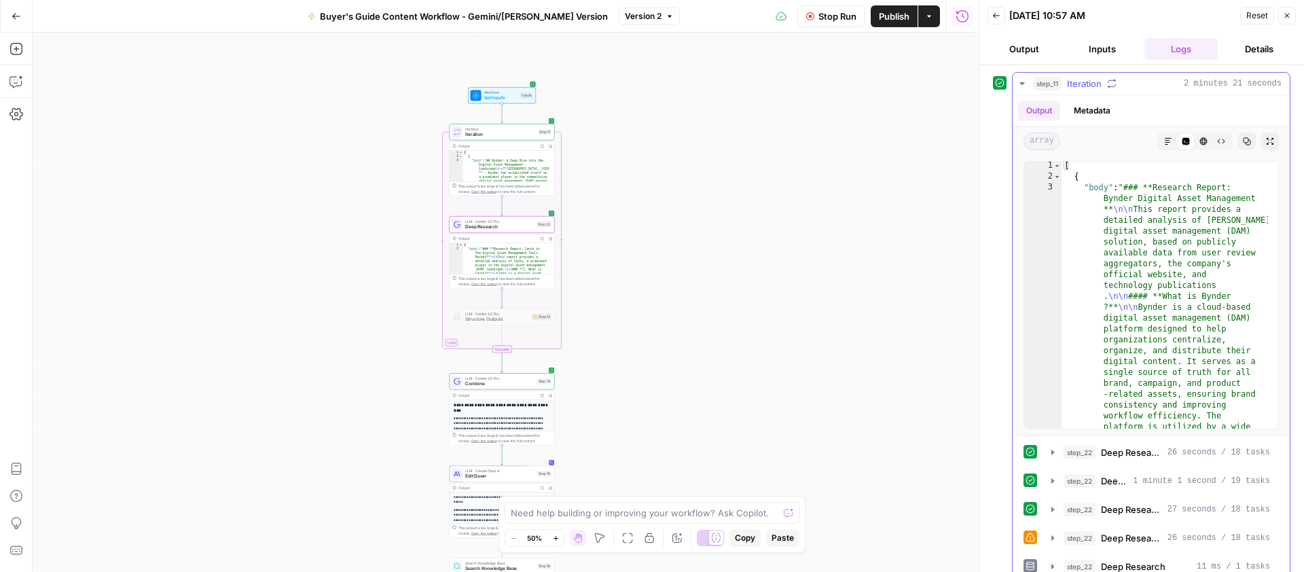
scroll to position [1, 0]
click at [1056, 452] on icon "button" at bounding box center [1052, 452] width 11 height 11
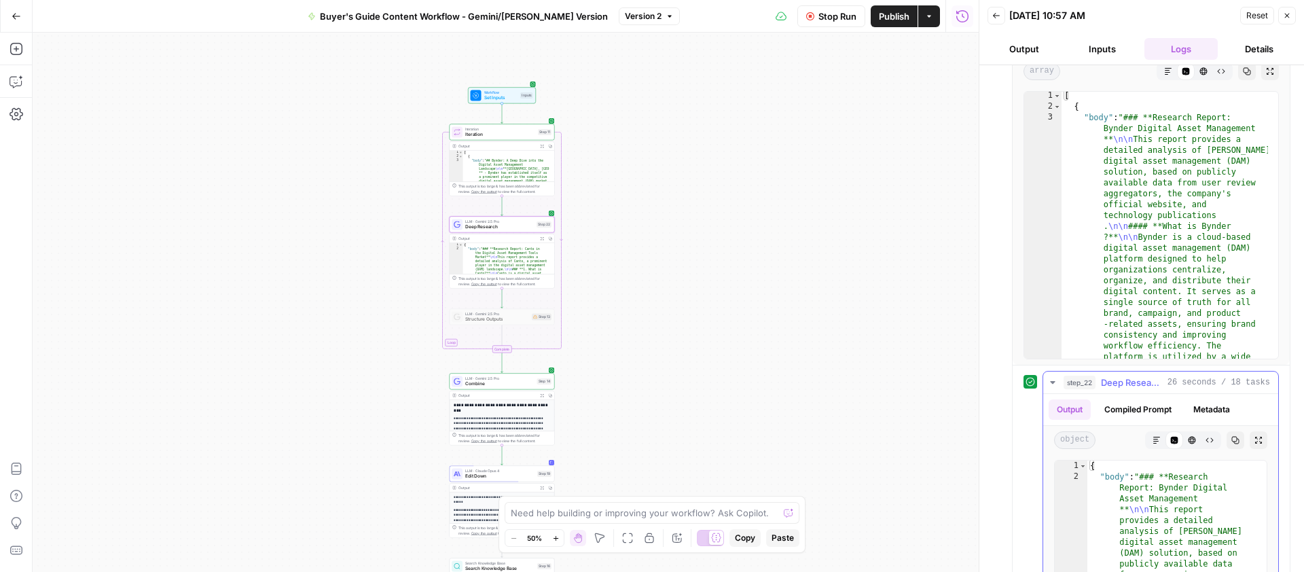
scroll to position [212, 0]
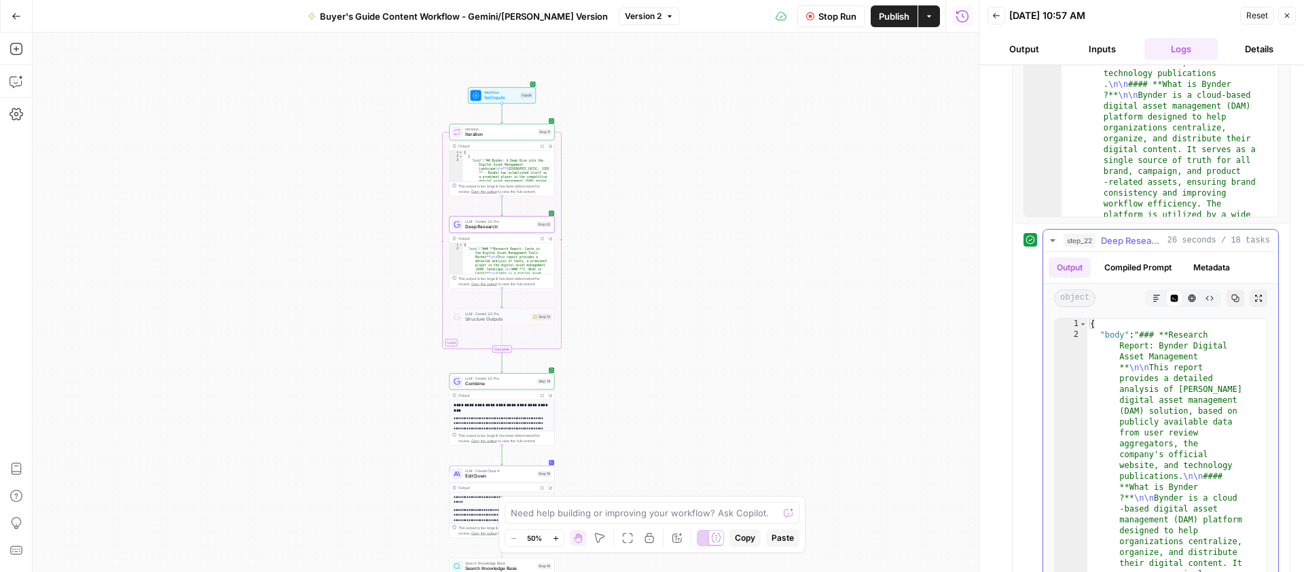
click at [1056, 240] on icon "button" at bounding box center [1052, 240] width 11 height 11
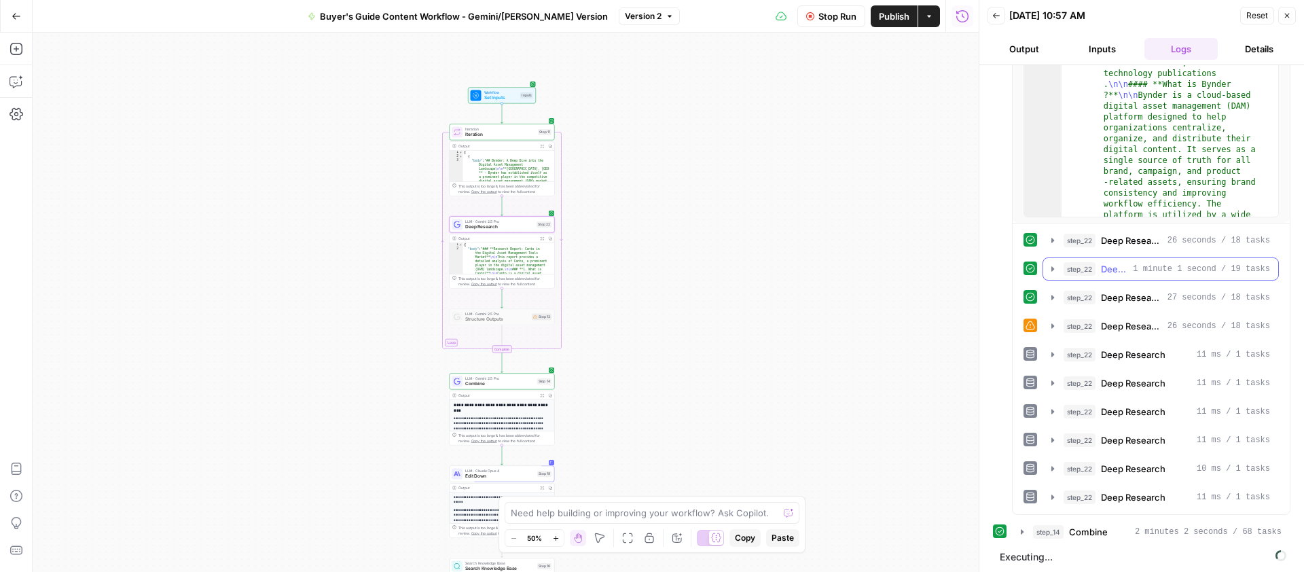
click at [1057, 268] on icon "button" at bounding box center [1052, 269] width 11 height 11
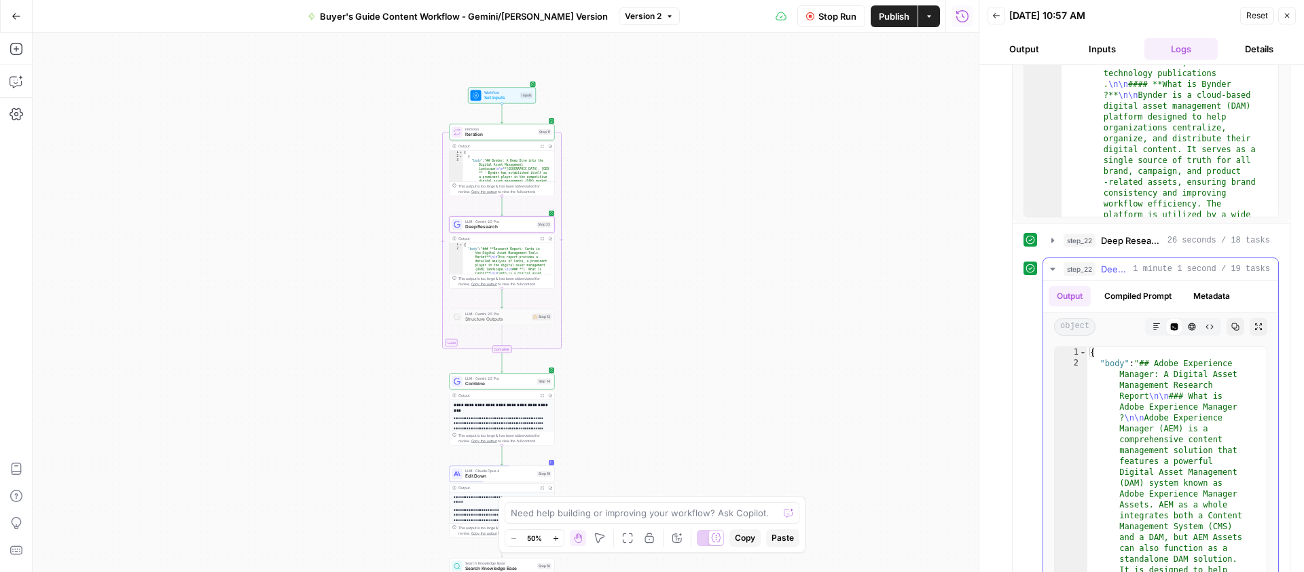
click at [1057, 268] on icon "button" at bounding box center [1052, 269] width 11 height 11
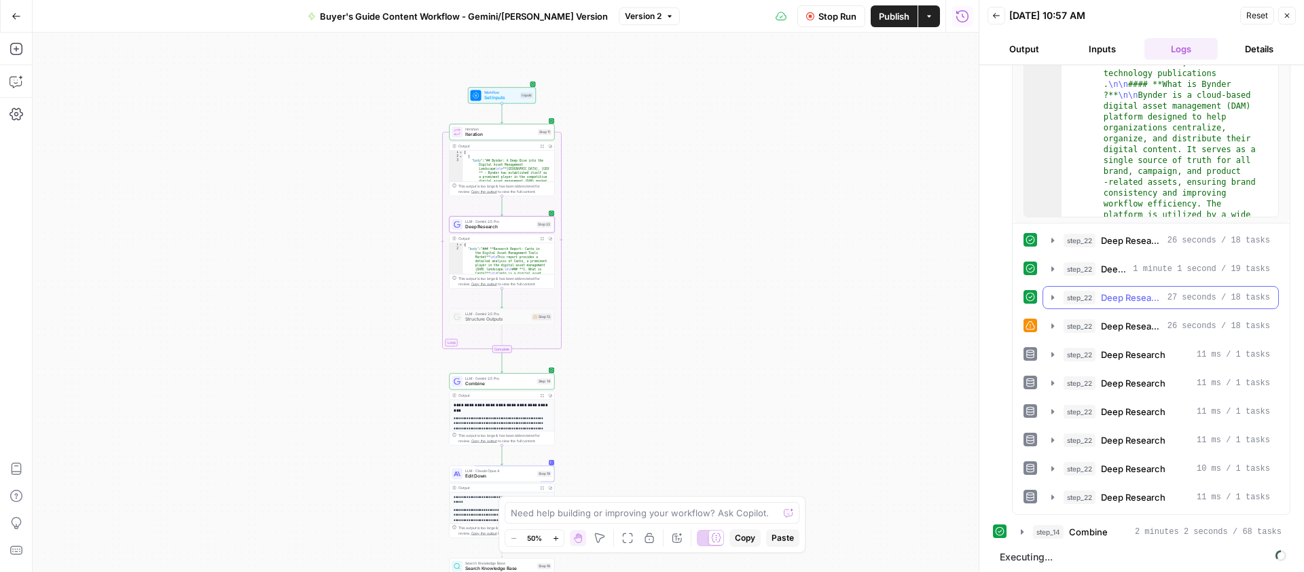
click at [1055, 295] on icon "button" at bounding box center [1052, 297] width 11 height 11
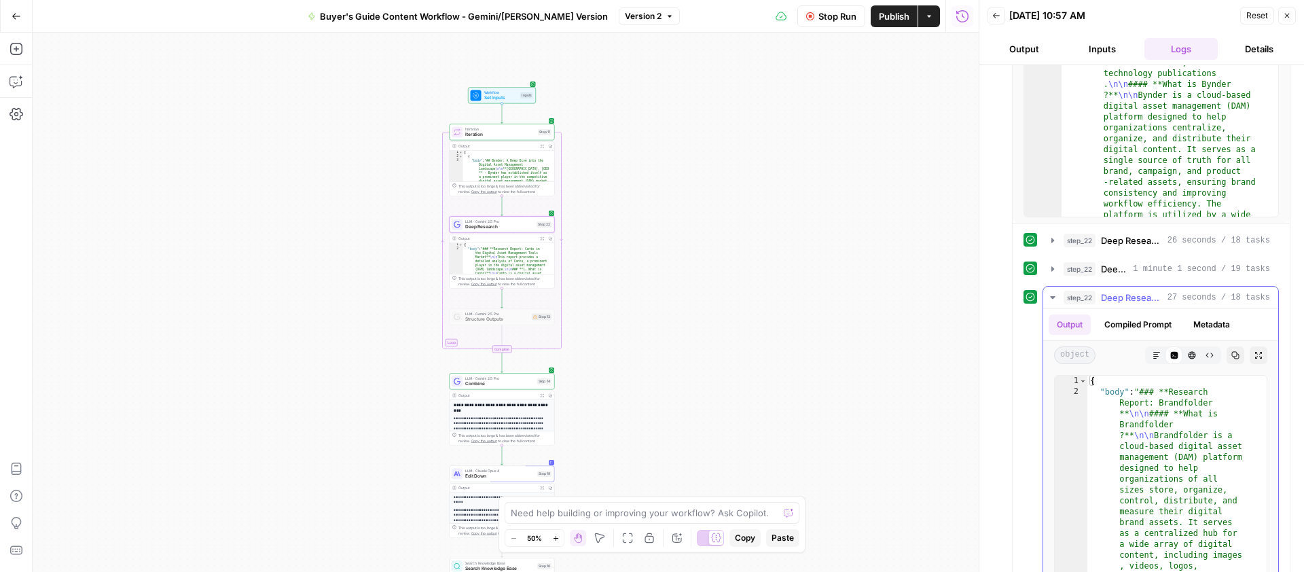
click at [1055, 295] on icon "button" at bounding box center [1052, 297] width 11 height 11
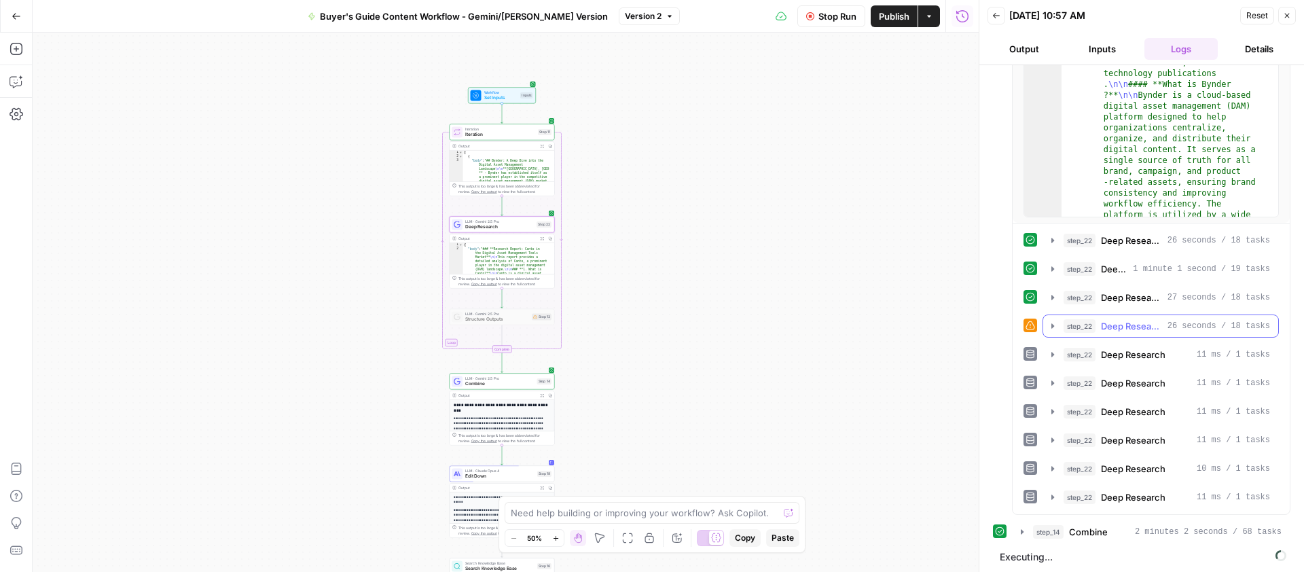
click at [1055, 325] on icon "button" at bounding box center [1052, 326] width 11 height 11
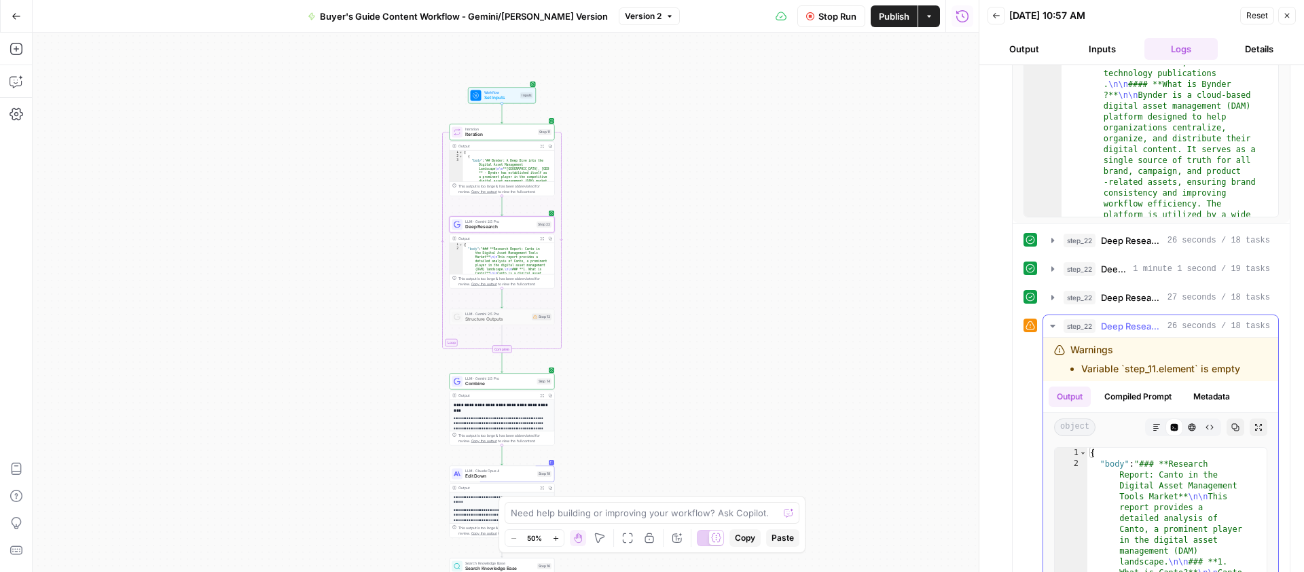
click at [1055, 325] on icon "button" at bounding box center [1052, 326] width 11 height 11
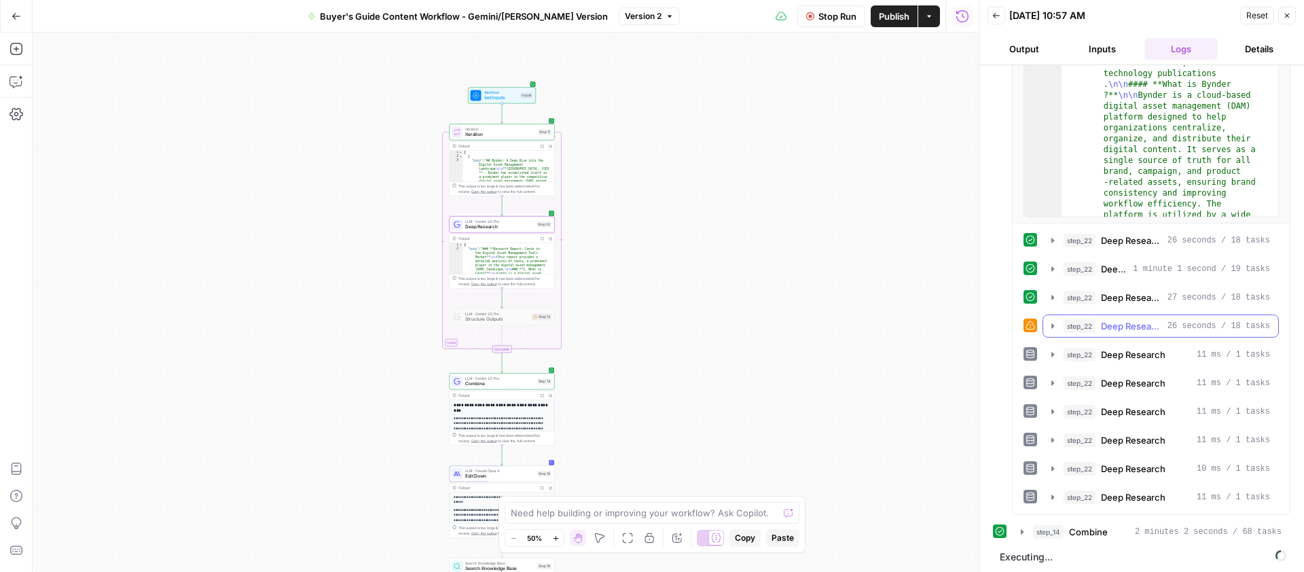
scroll to position [215, 0]
click at [1026, 524] on icon "button" at bounding box center [1022, 529] width 11 height 11
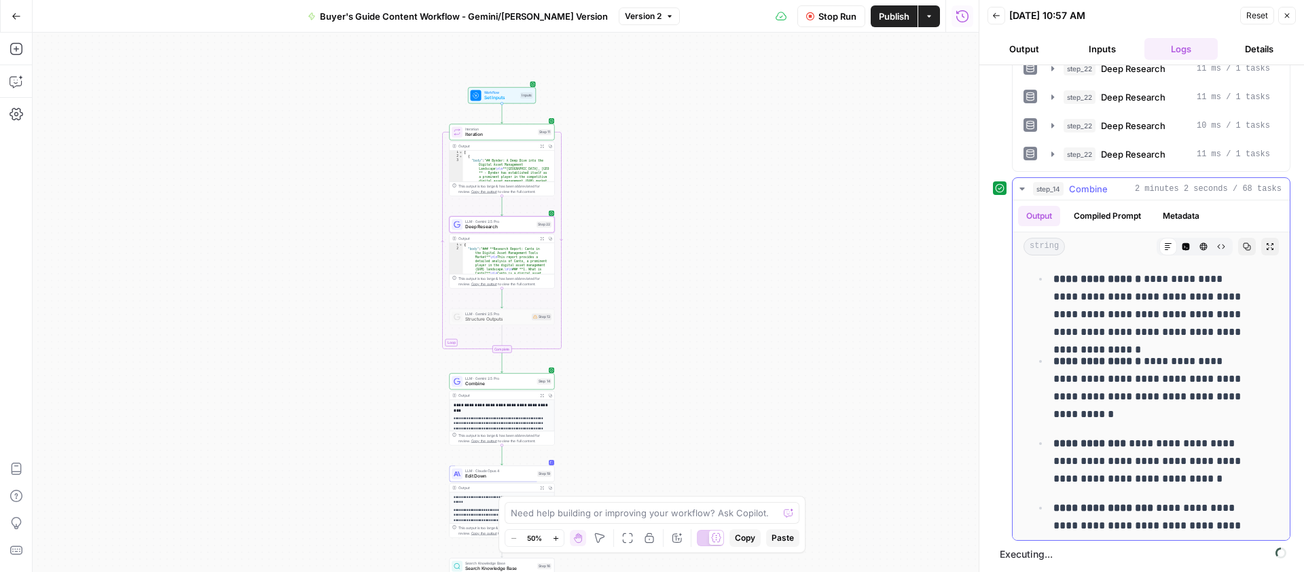
scroll to position [8566, 0]
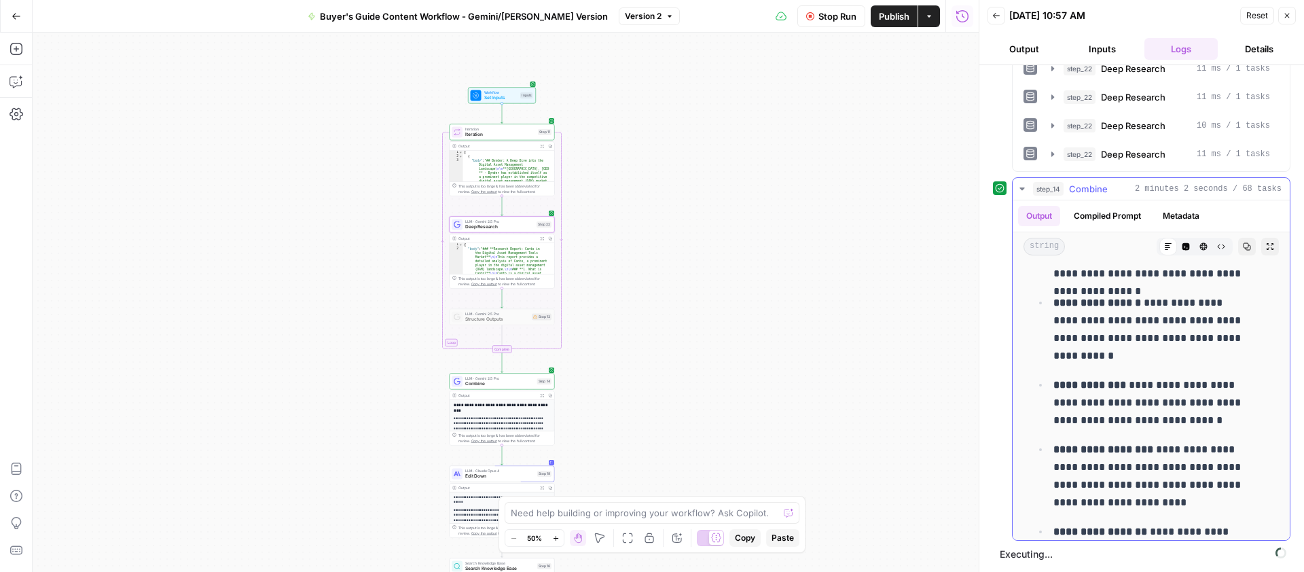
click at [1026, 186] on icon "button" at bounding box center [1022, 188] width 11 height 11
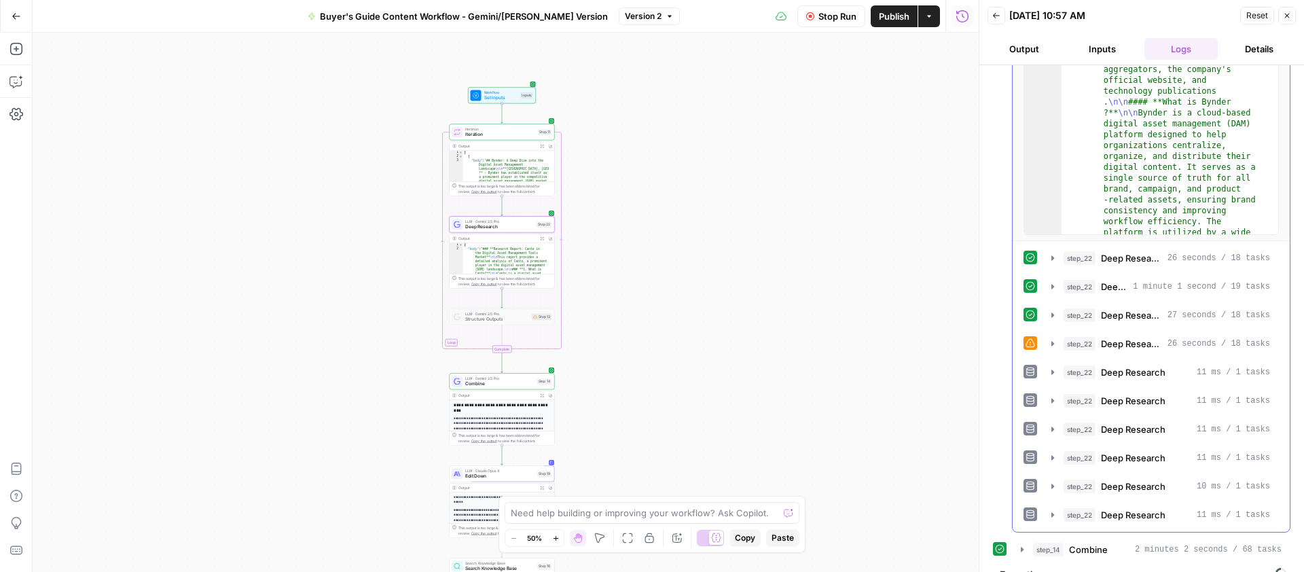
scroll to position [0, 0]
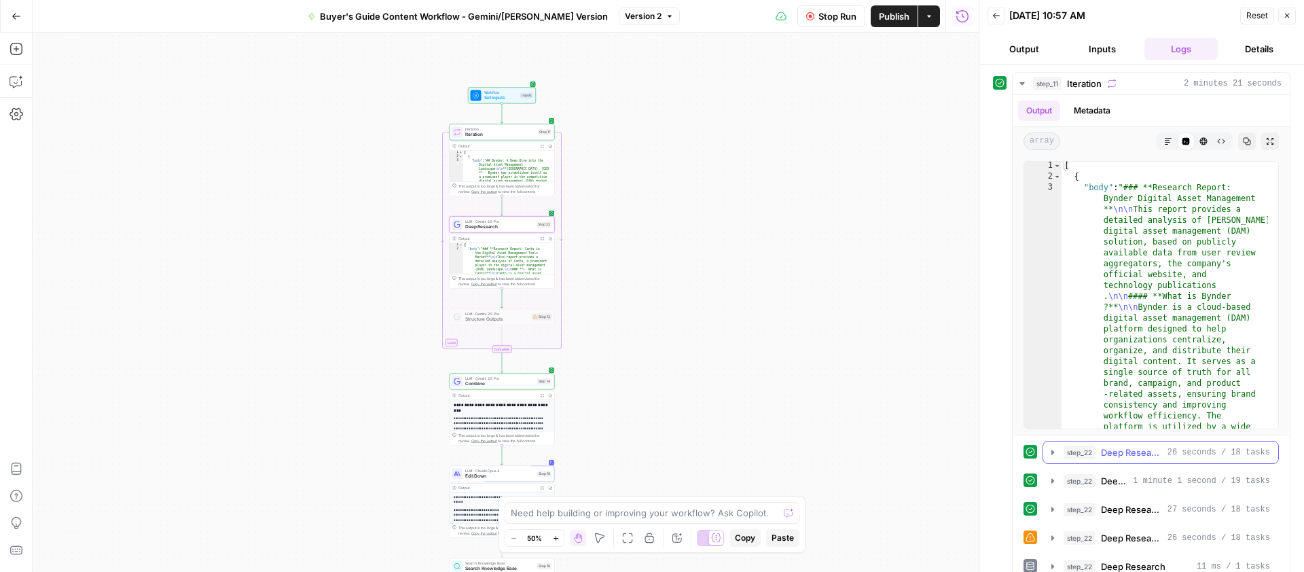
click at [1050, 452] on icon "button" at bounding box center [1052, 452] width 11 height 11
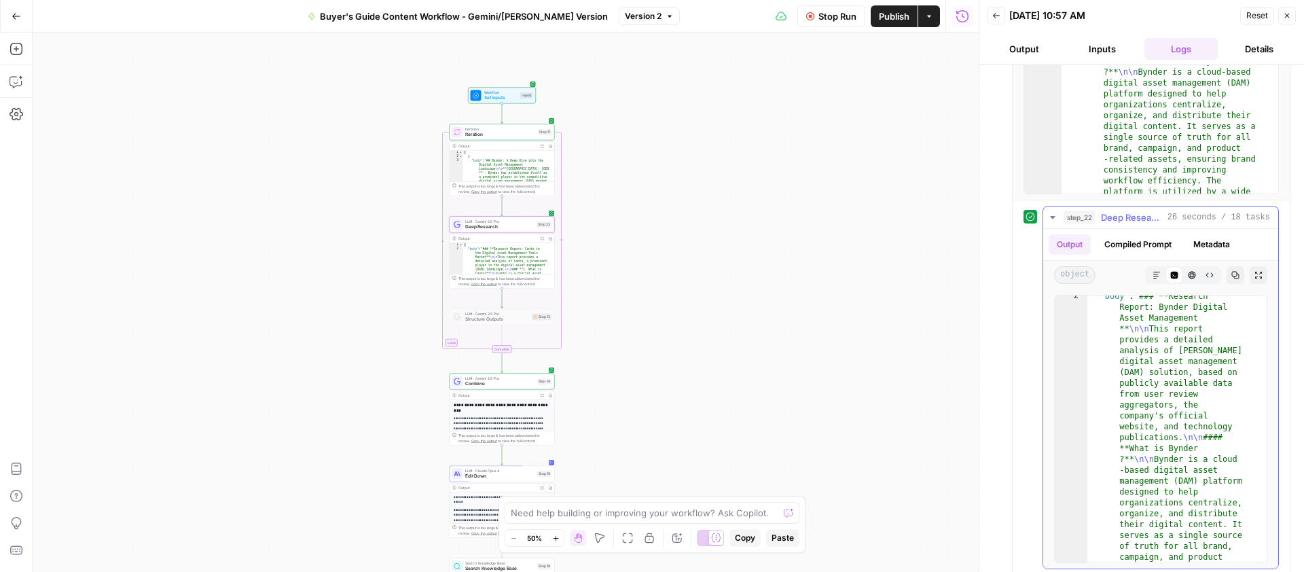
scroll to position [132, 0]
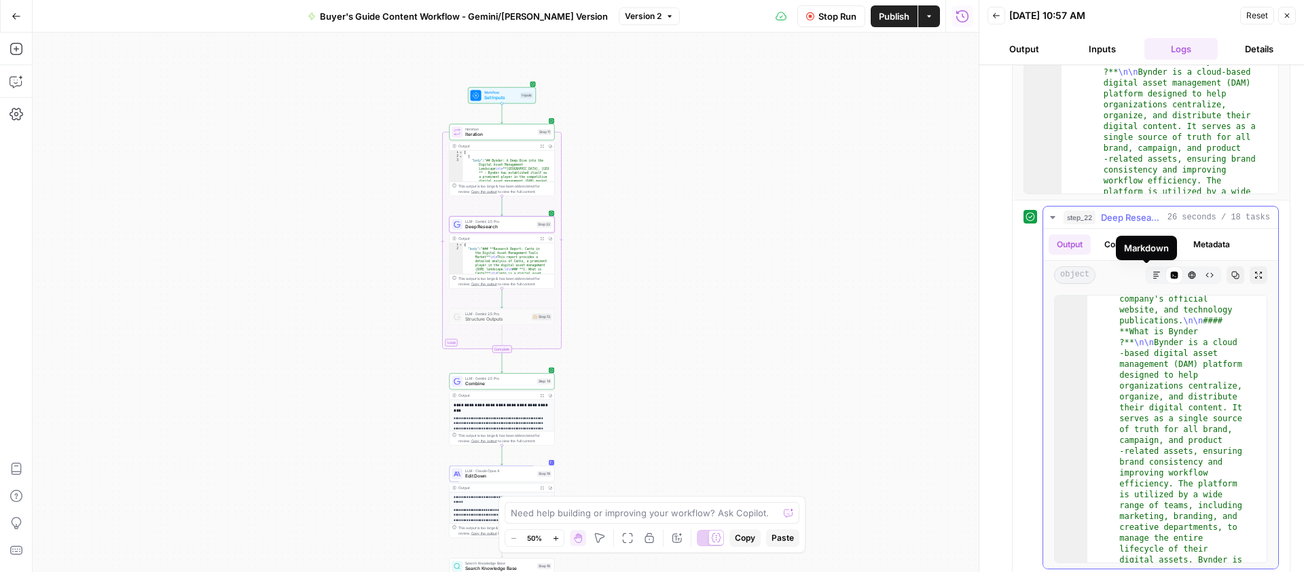
click at [1151, 274] on button "Markdown" at bounding box center [1157, 275] width 18 height 18
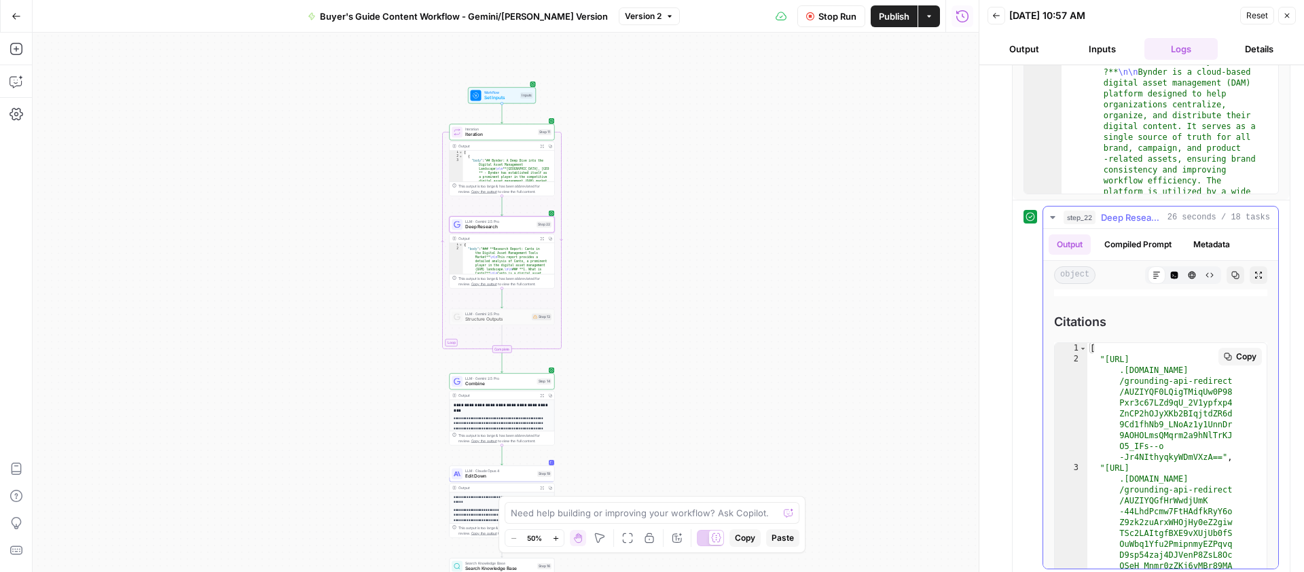
scroll to position [5655, 0]
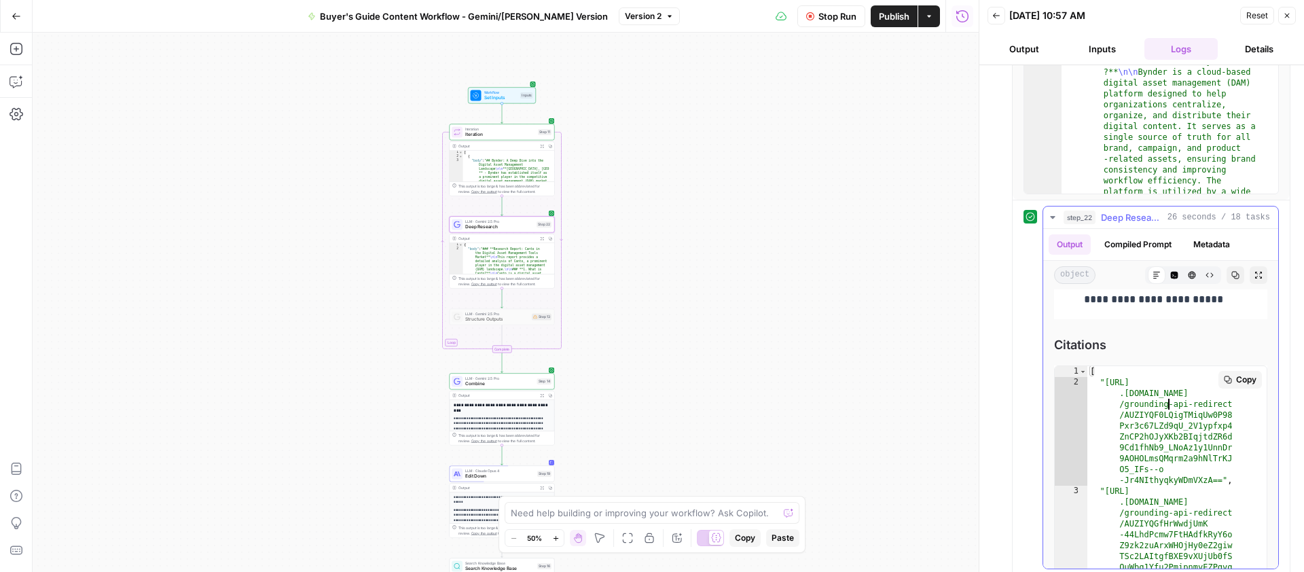
click at [1168, 425] on div "[ "https://vertexaisearch .cloud.google.com /grounding-api-redirect /AUZIYQF0LQ…" at bounding box center [1172, 578] width 169 height 424
type textarea "**********"
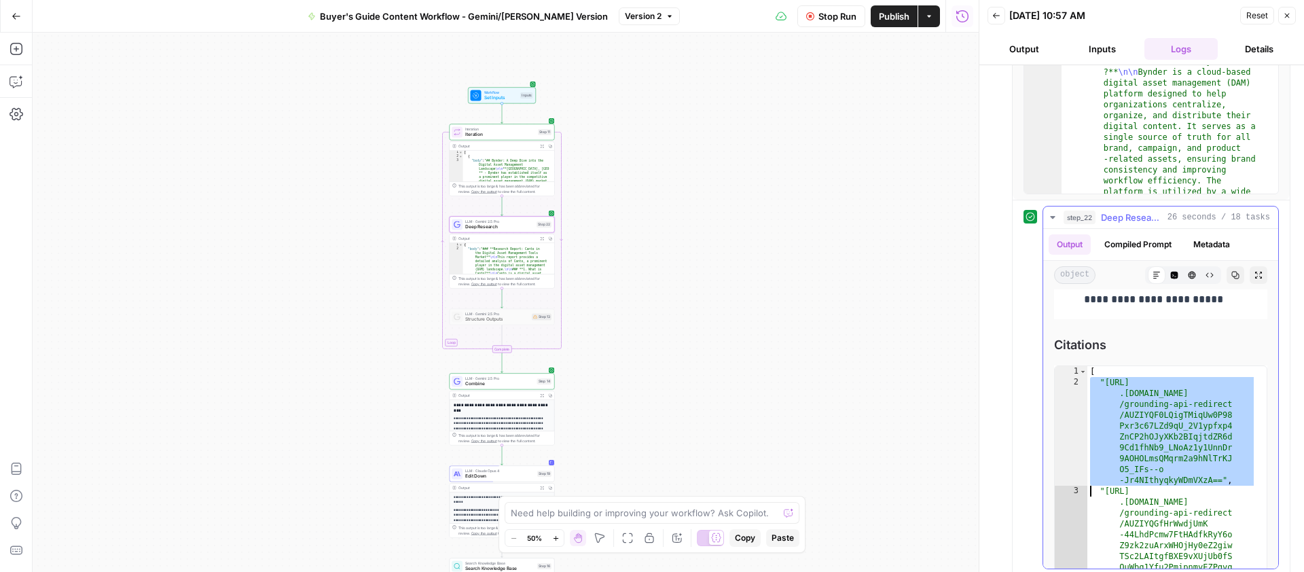
click at [1050, 211] on button "step_22 Deep Research 26 seconds / 18 tasks" at bounding box center [1160, 218] width 235 height 22
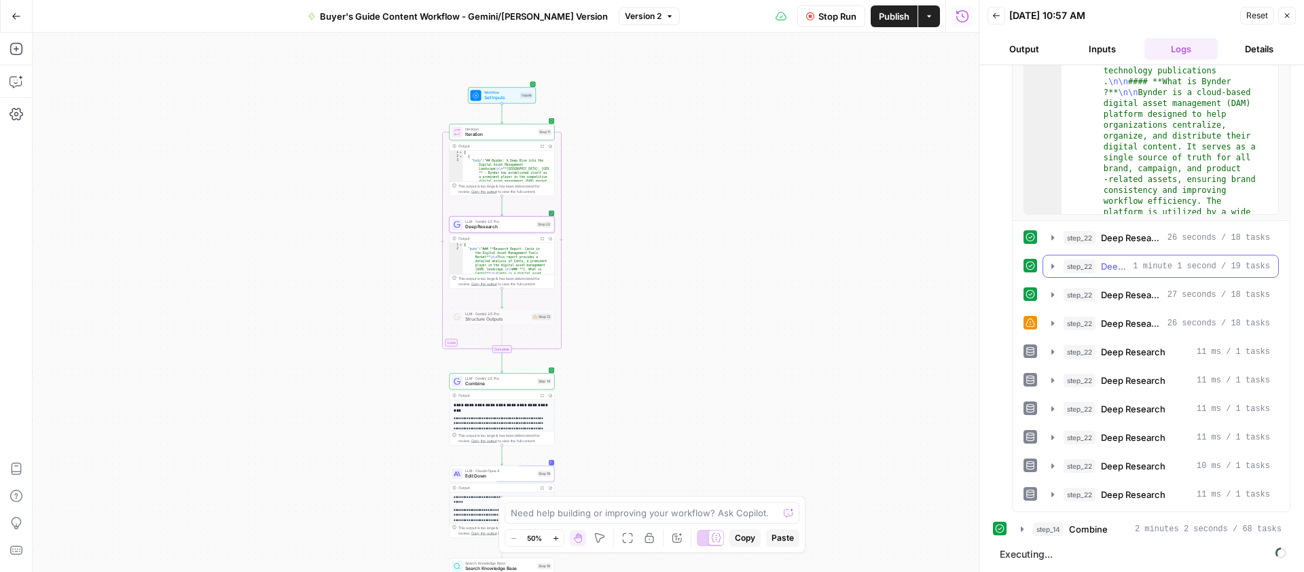
click at [1055, 264] on icon "button" at bounding box center [1052, 266] width 11 height 11
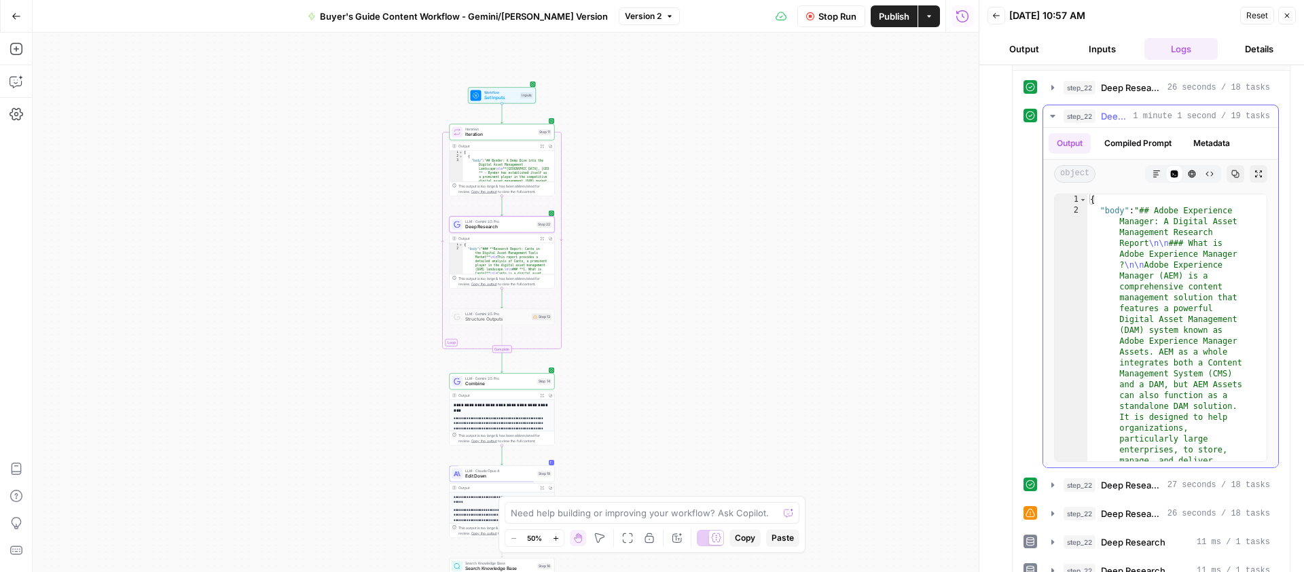
scroll to position [424, 0]
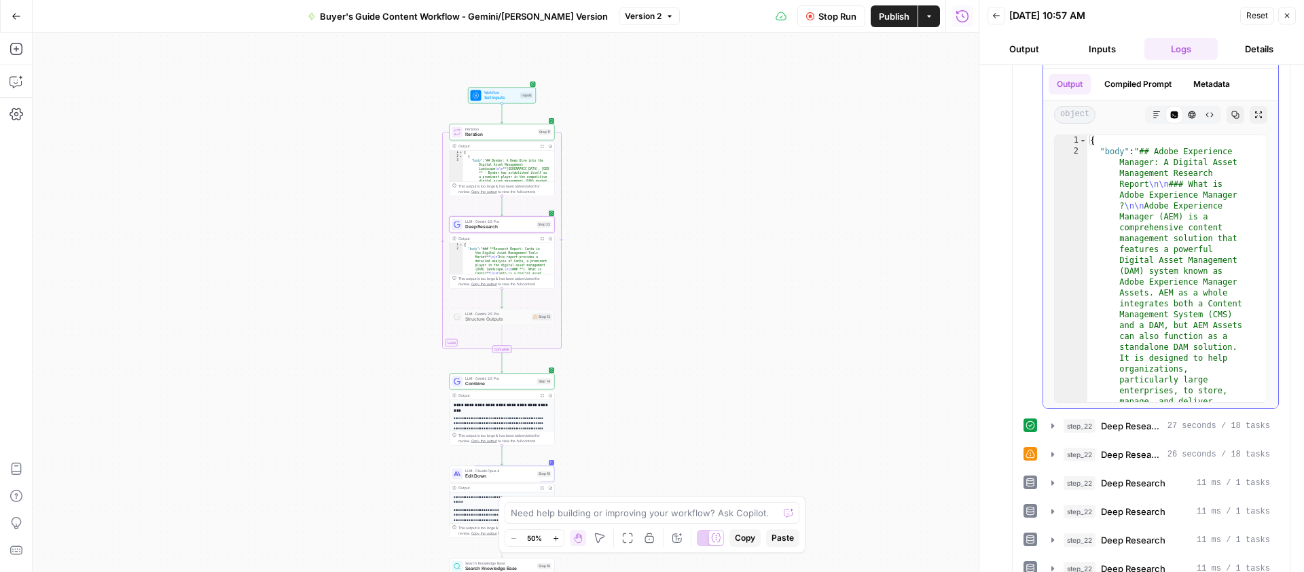
click at [1150, 121] on button "Markdown" at bounding box center [1157, 115] width 18 height 18
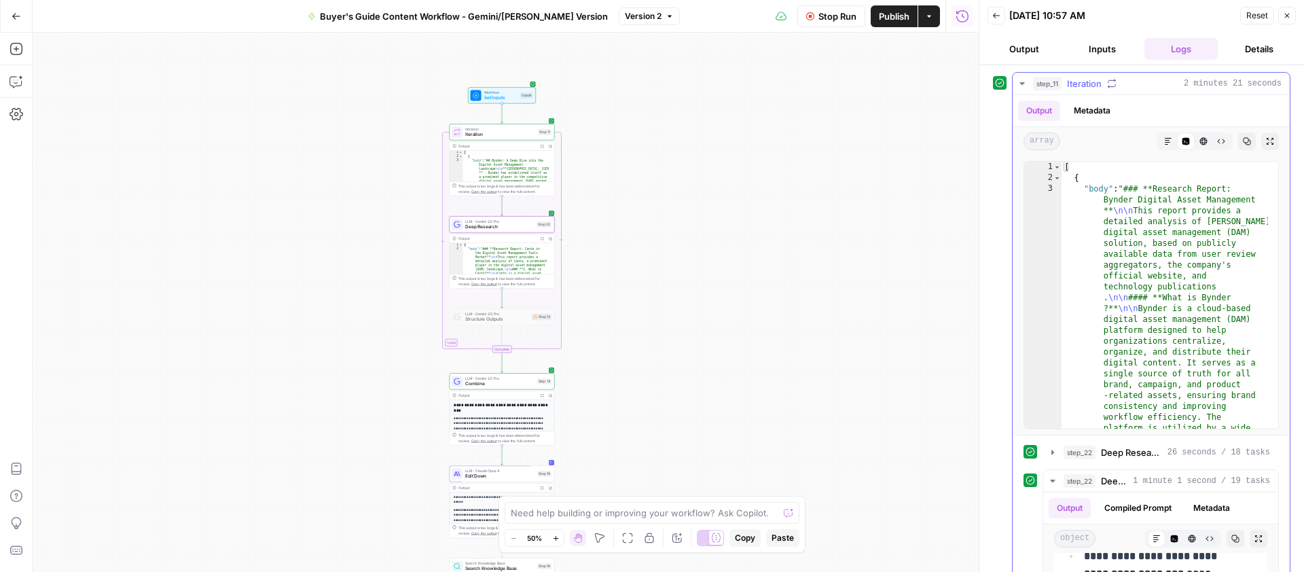
scroll to position [0, 0]
click at [1056, 478] on icon "button" at bounding box center [1052, 481] width 11 height 11
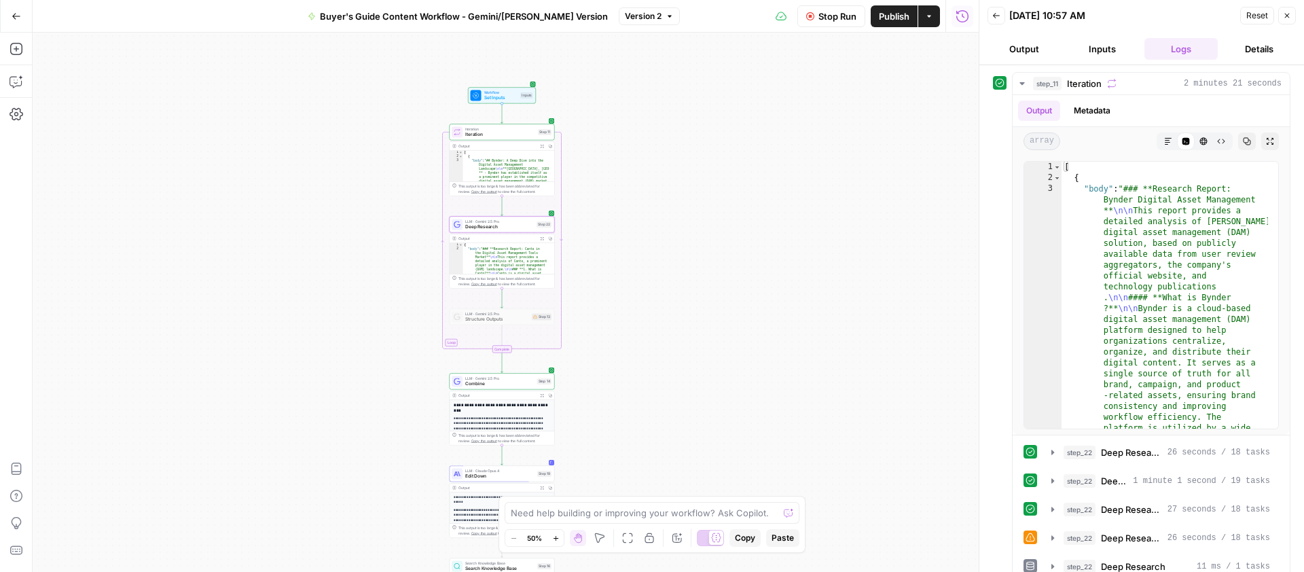
click at [496, 221] on span "LLM · Gemini 2.5 Pro" at bounding box center [499, 221] width 69 height 5
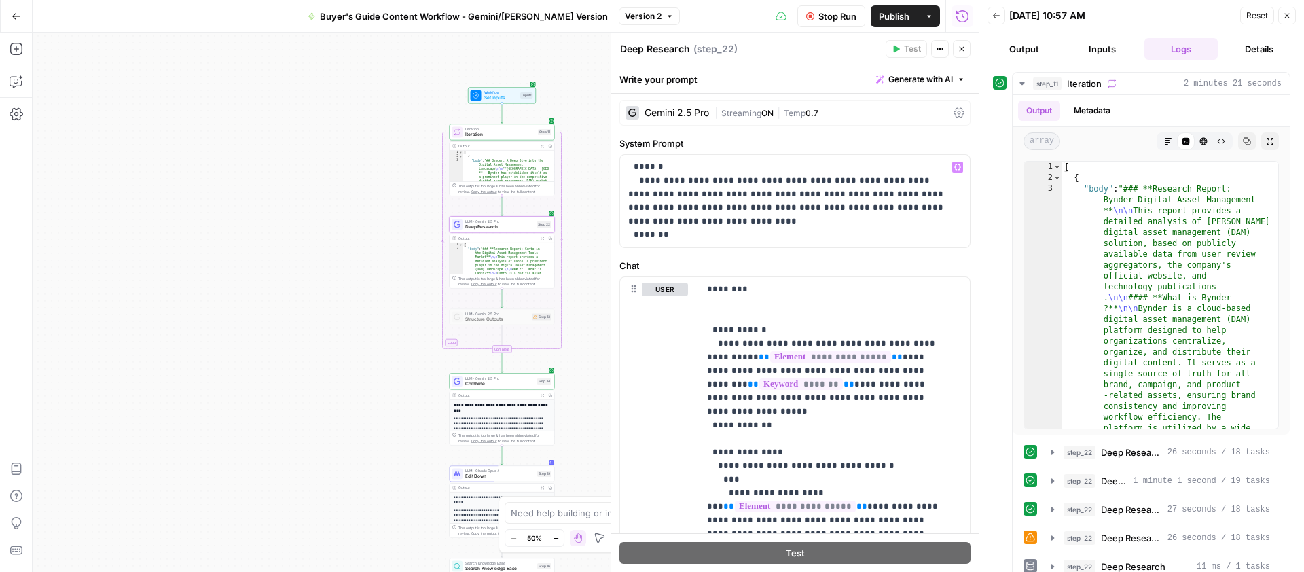
scroll to position [3, 0]
drag, startPoint x: 877, startPoint y: 342, endPoint x: 814, endPoint y: 340, distance: 63.2
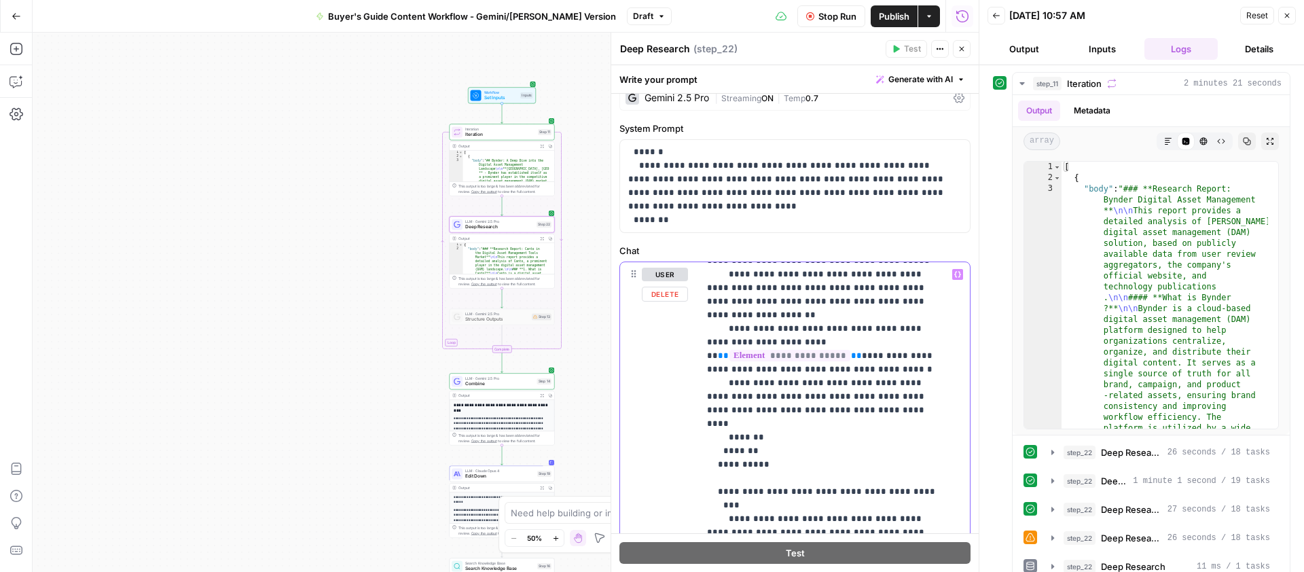
scroll to position [1128, 0]
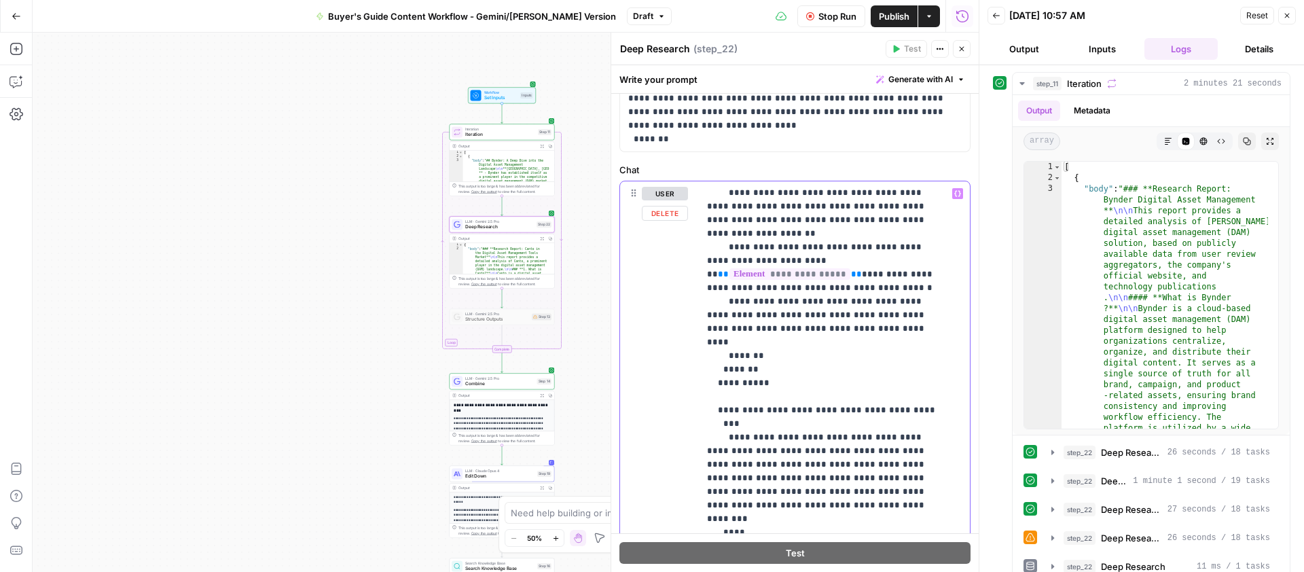
scroll to position [121, 0]
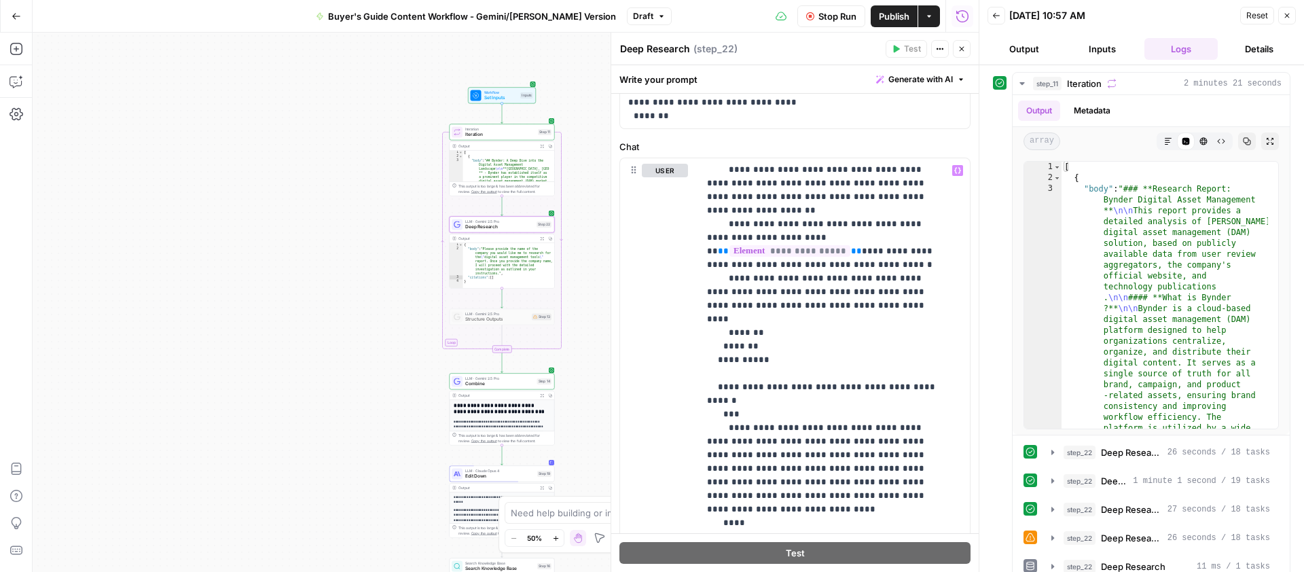
click at [959, 54] on button "Close" at bounding box center [962, 49] width 18 height 18
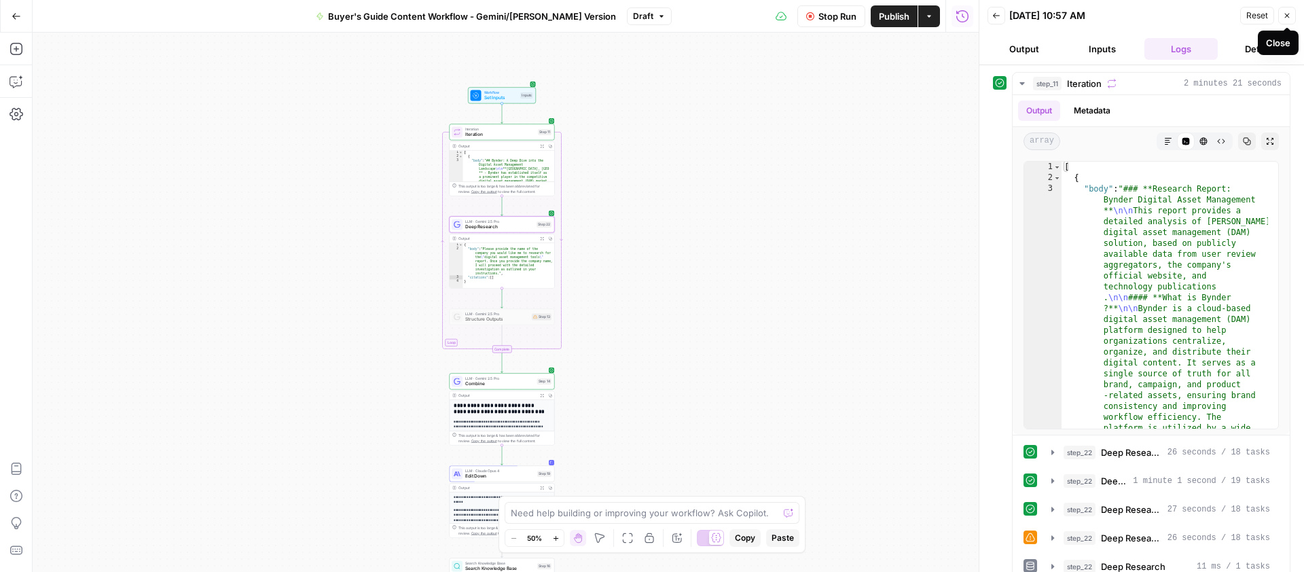
click at [1290, 20] on button "Close" at bounding box center [1287, 16] width 18 height 18
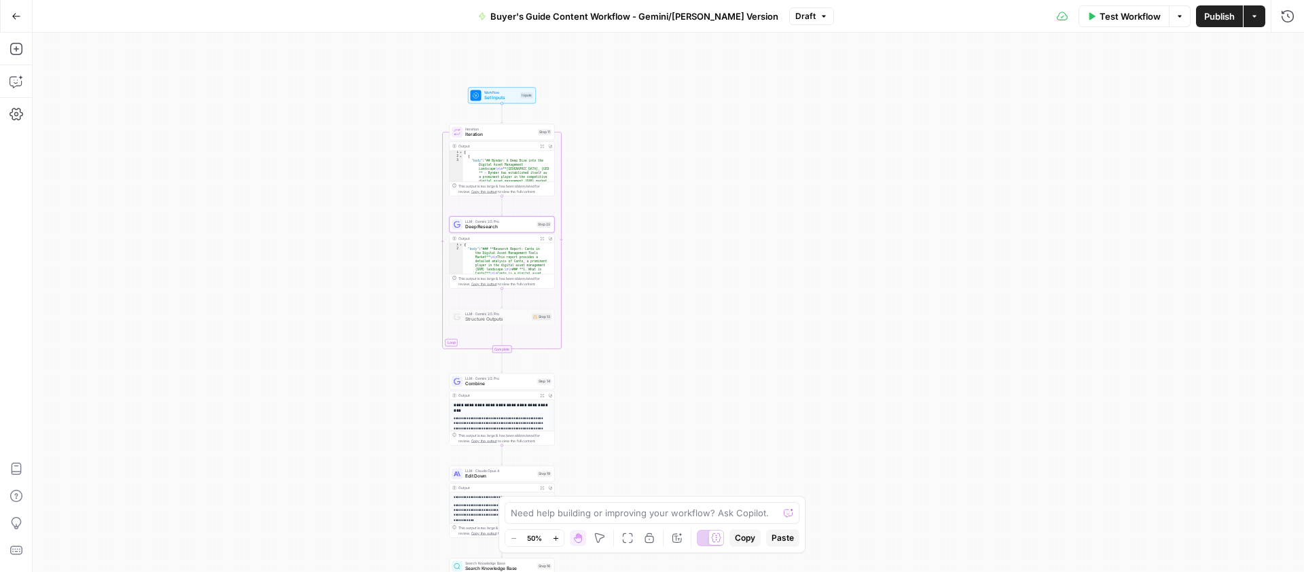
click at [1125, 18] on span "Test Workflow" at bounding box center [1130, 17] width 61 height 14
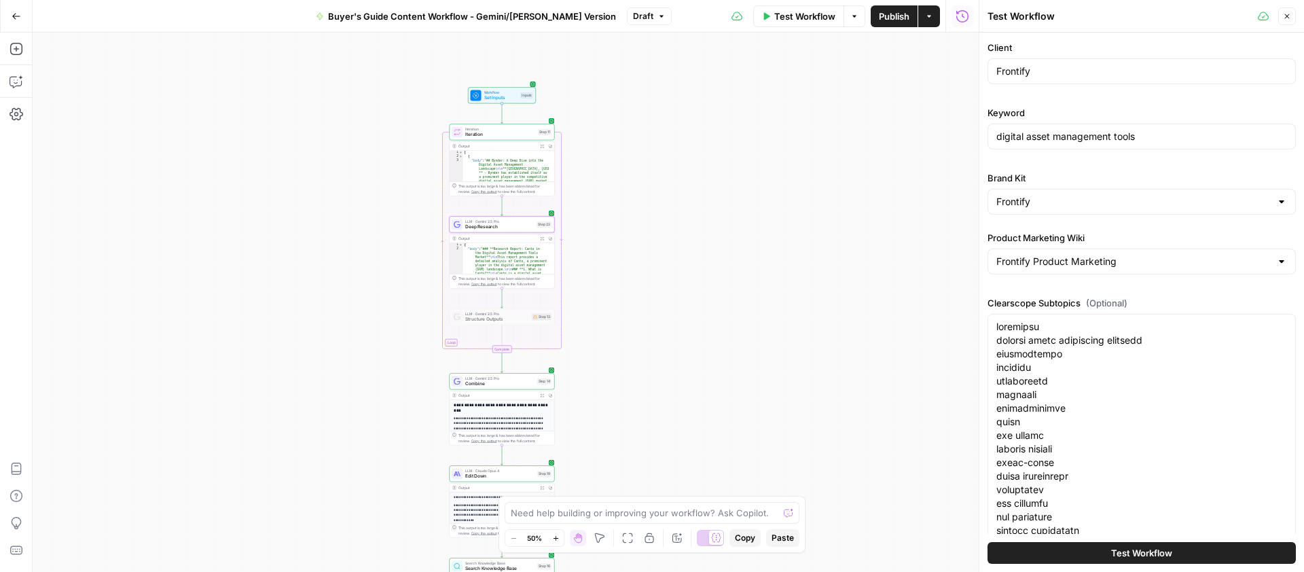
click at [1091, 556] on button "Test Workflow" at bounding box center [1142, 553] width 308 height 22
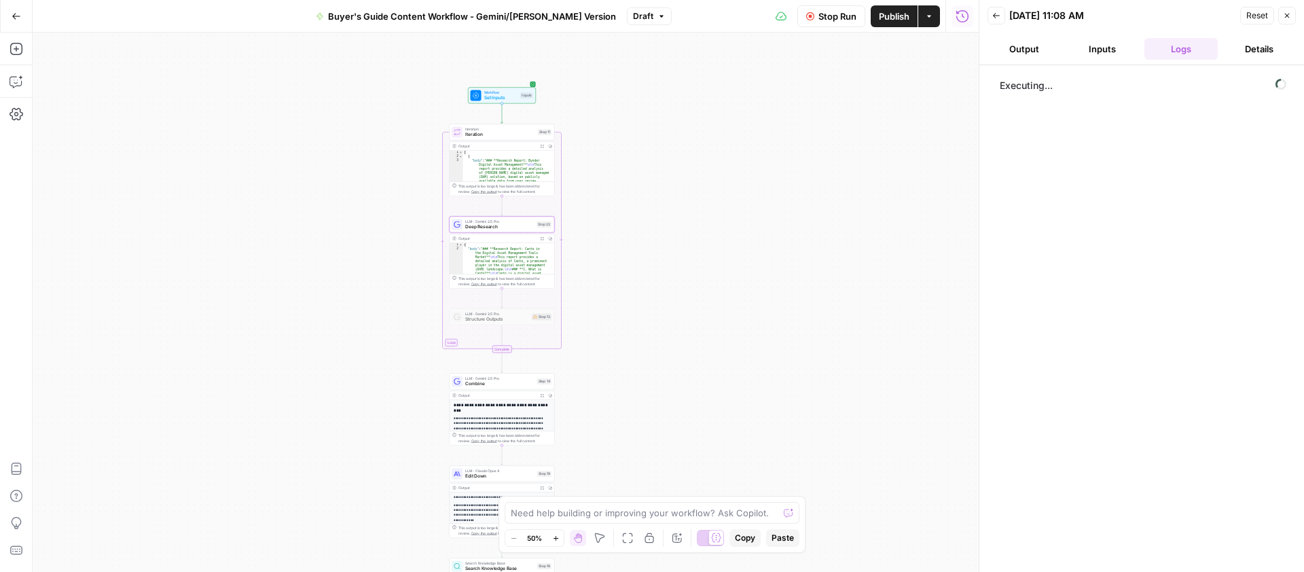
click at [899, 19] on span "Publish" at bounding box center [894, 17] width 31 height 14
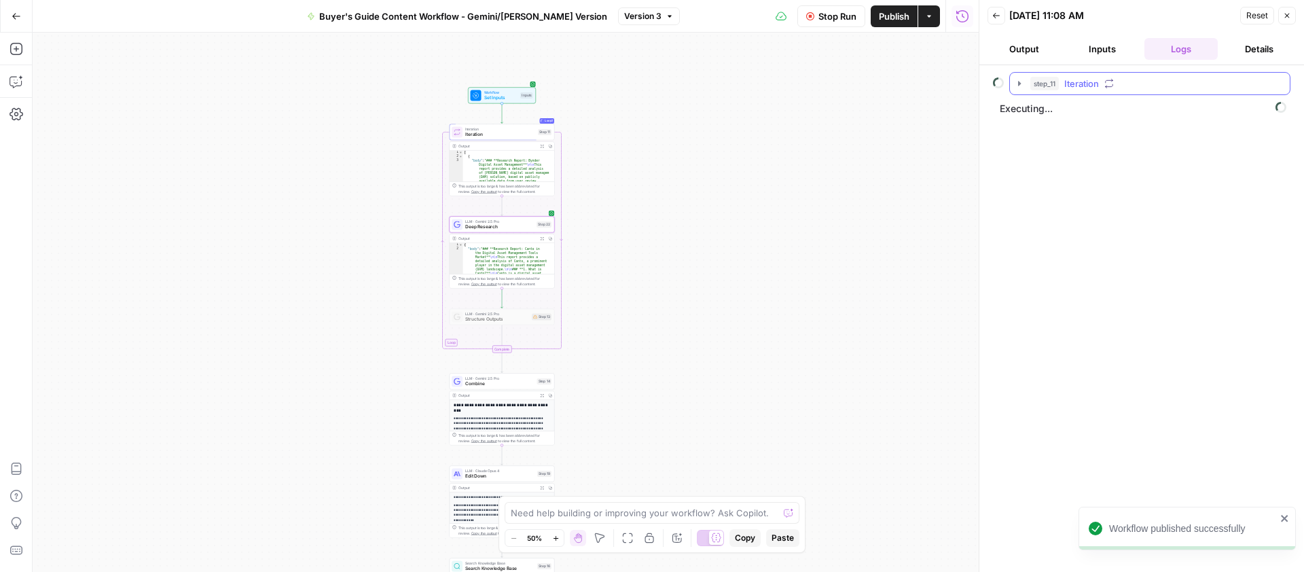
click at [1017, 84] on icon "button" at bounding box center [1019, 83] width 11 height 11
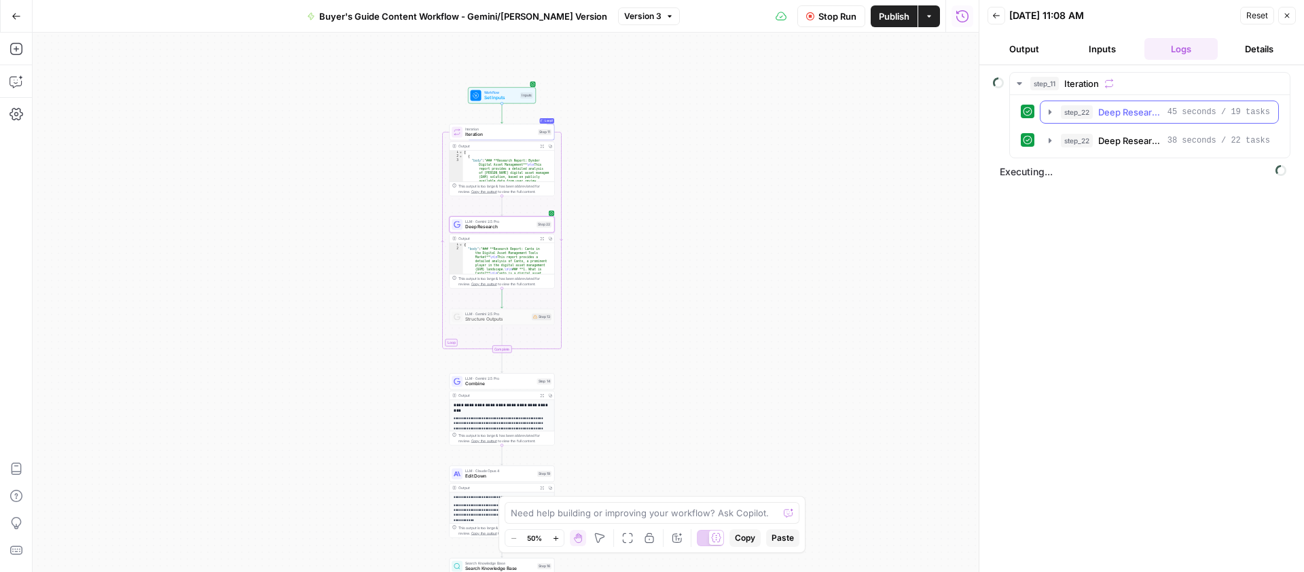
click at [1046, 111] on icon "button" at bounding box center [1050, 112] width 11 height 11
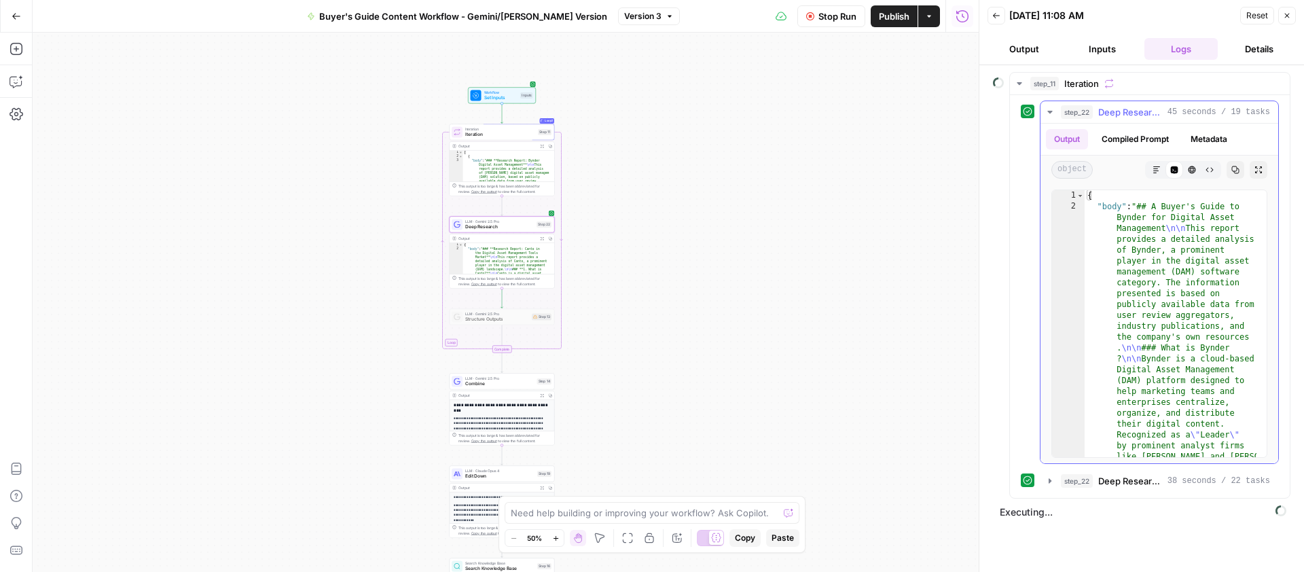
click at [1160, 175] on button "Markdown" at bounding box center [1157, 170] width 18 height 18
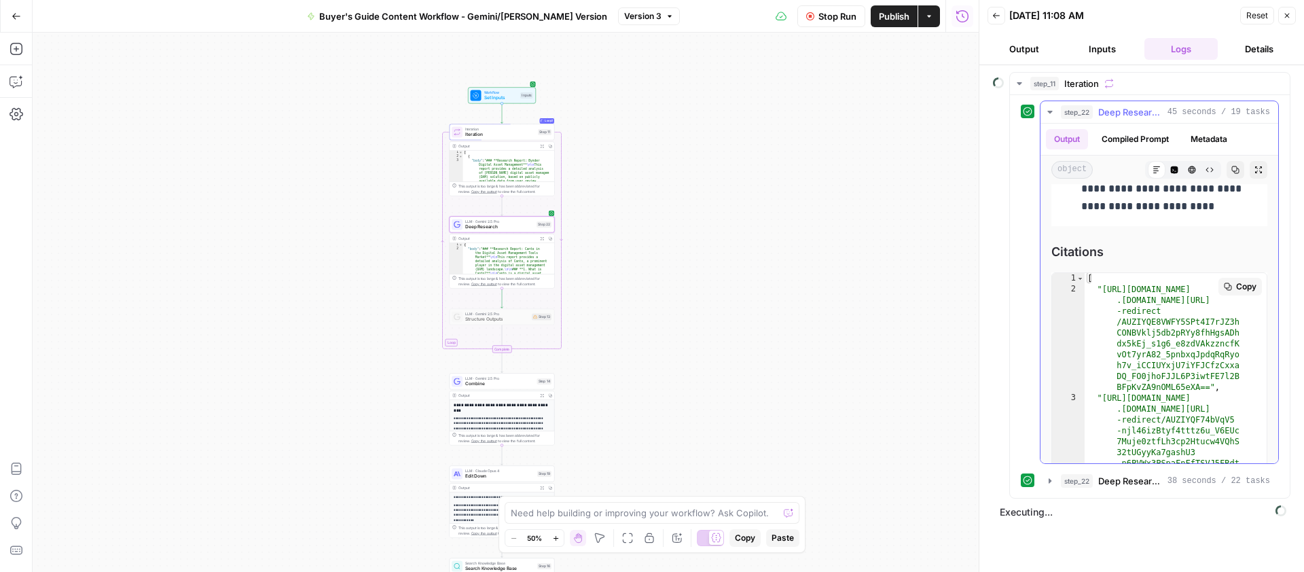
scroll to position [6216, 0]
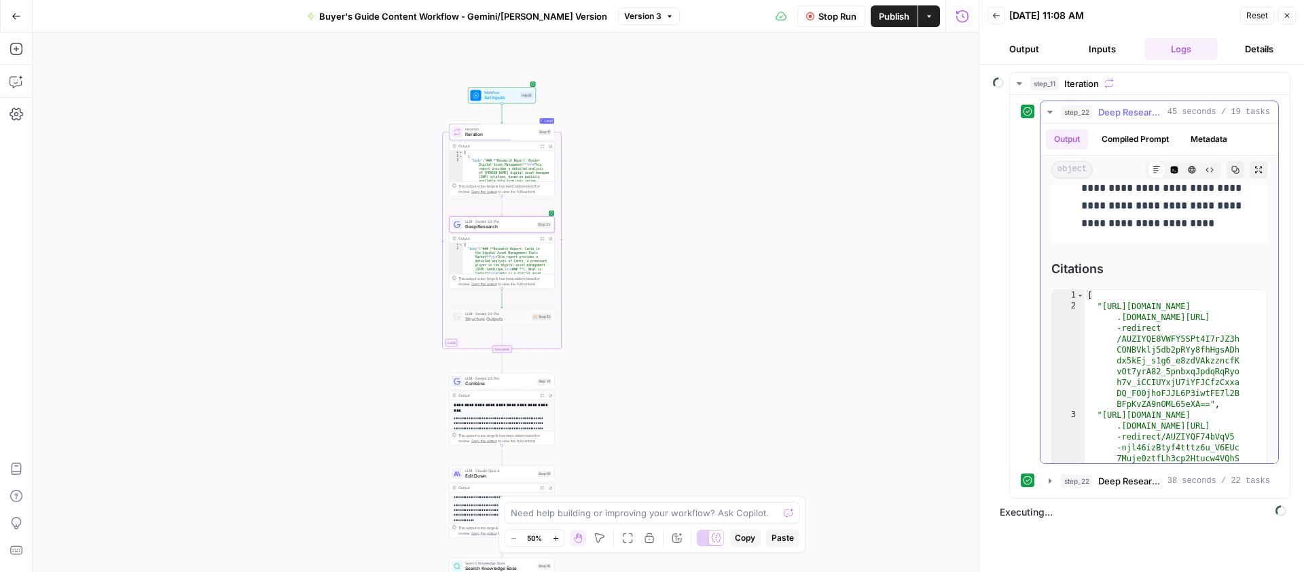
click at [1053, 111] on icon "button" at bounding box center [1050, 112] width 11 height 11
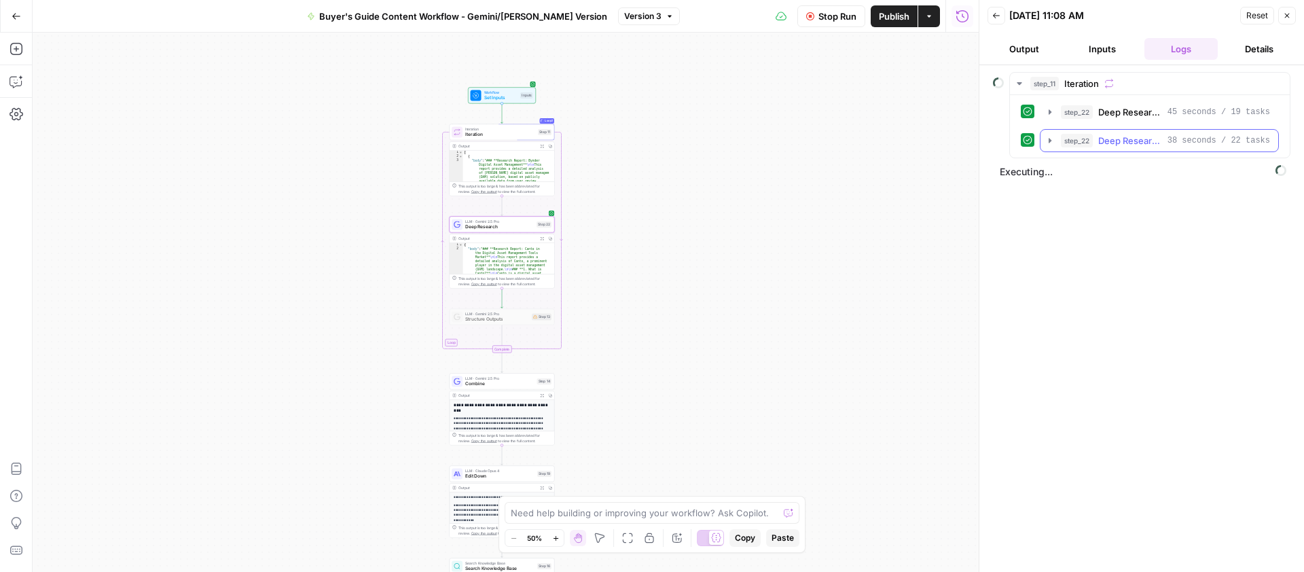
click at [1052, 139] on icon "button" at bounding box center [1050, 140] width 11 height 11
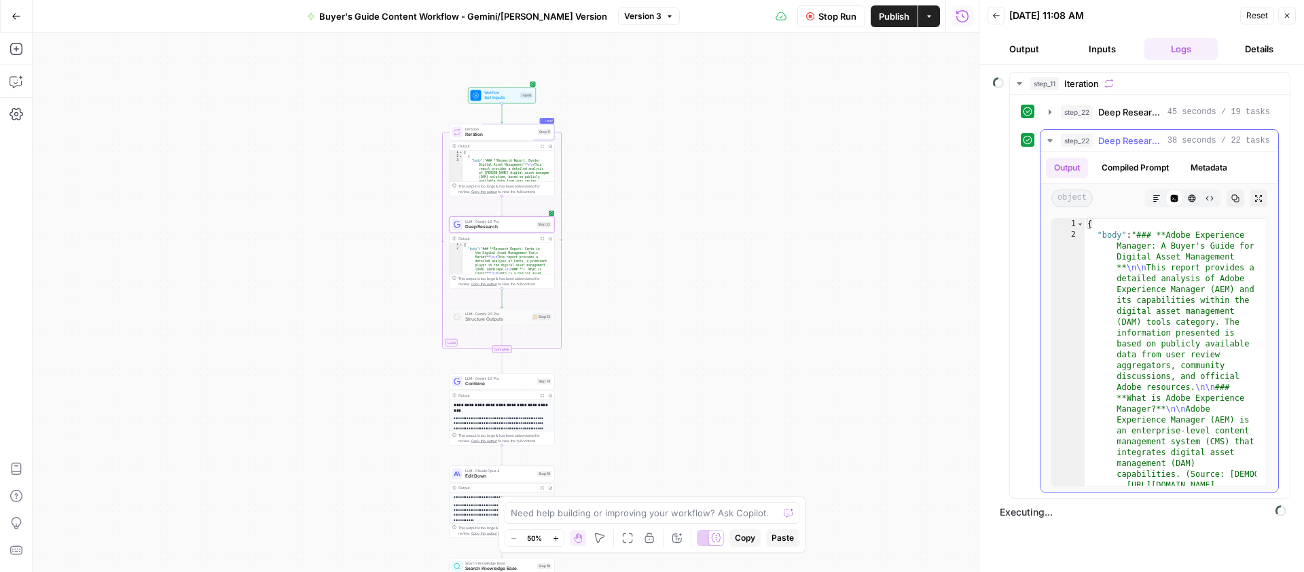
click at [1056, 140] on button "step_22 Deep Research 38 seconds / 22 tasks" at bounding box center [1160, 141] width 238 height 22
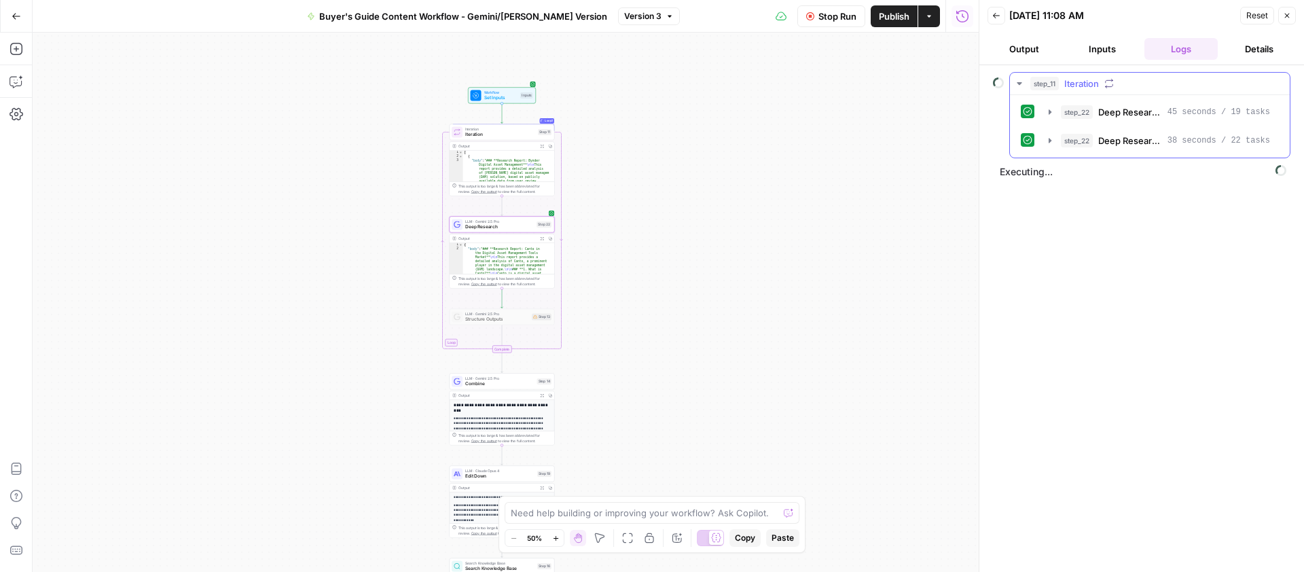
click at [1023, 79] on icon "button" at bounding box center [1019, 83] width 11 height 11
click at [1117, 162] on div "step_11 Iteration Executing..." at bounding box center [1142, 318] width 298 height 493
click at [1022, 80] on icon "button" at bounding box center [1019, 83] width 11 height 11
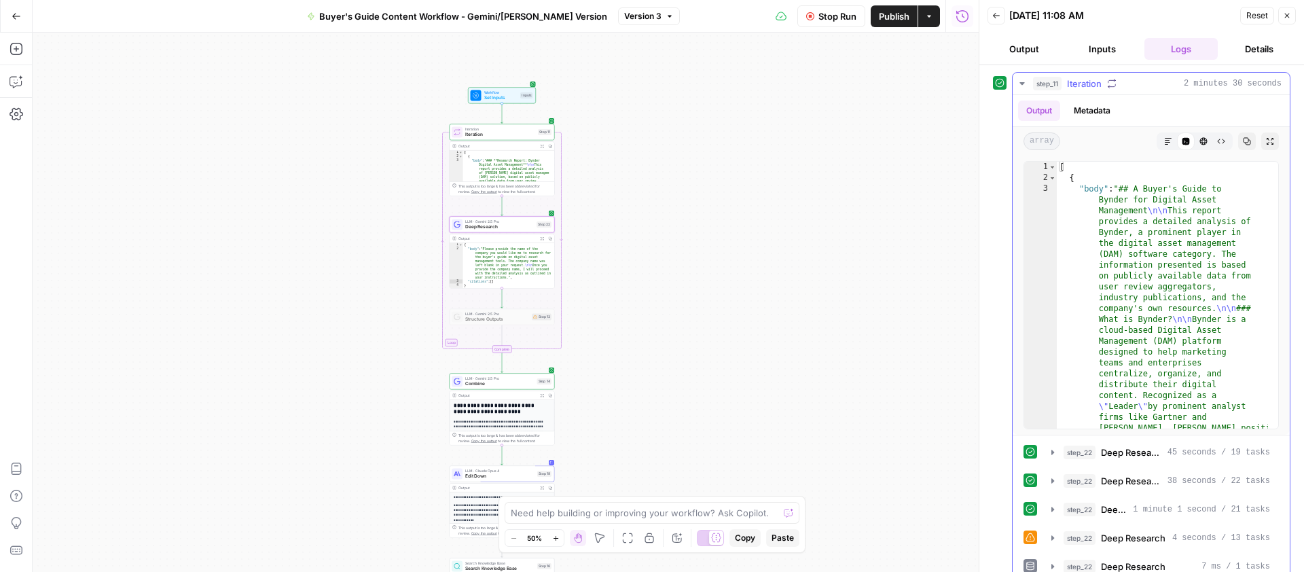
click at [1022, 80] on icon "button" at bounding box center [1022, 83] width 11 height 11
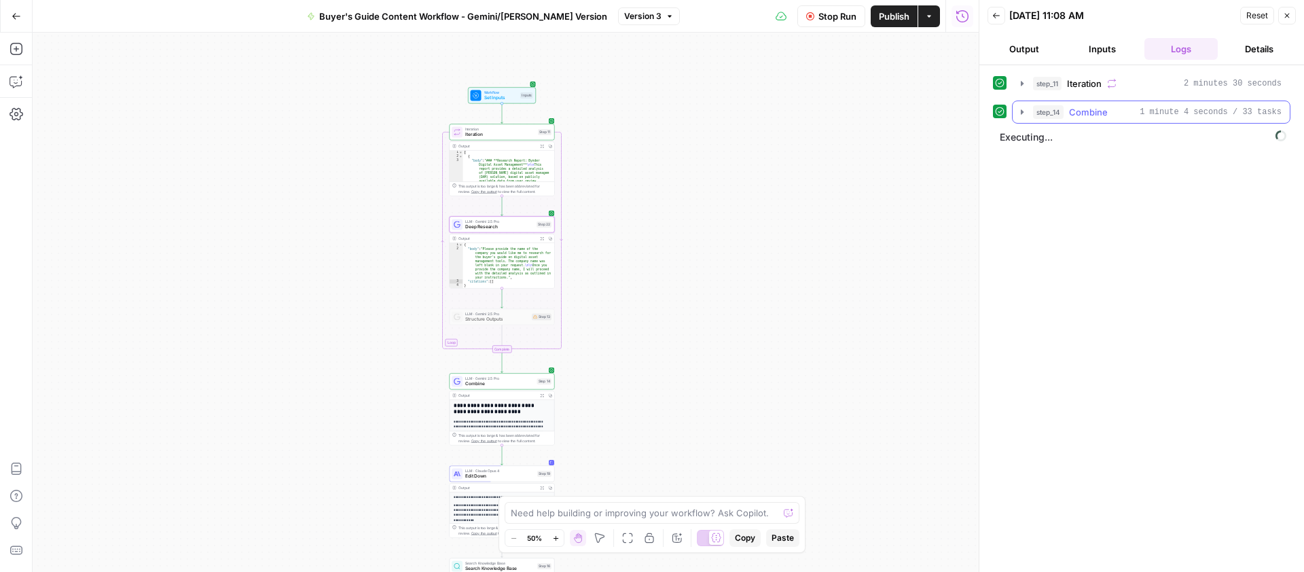
click at [1024, 107] on icon "button" at bounding box center [1022, 112] width 11 height 11
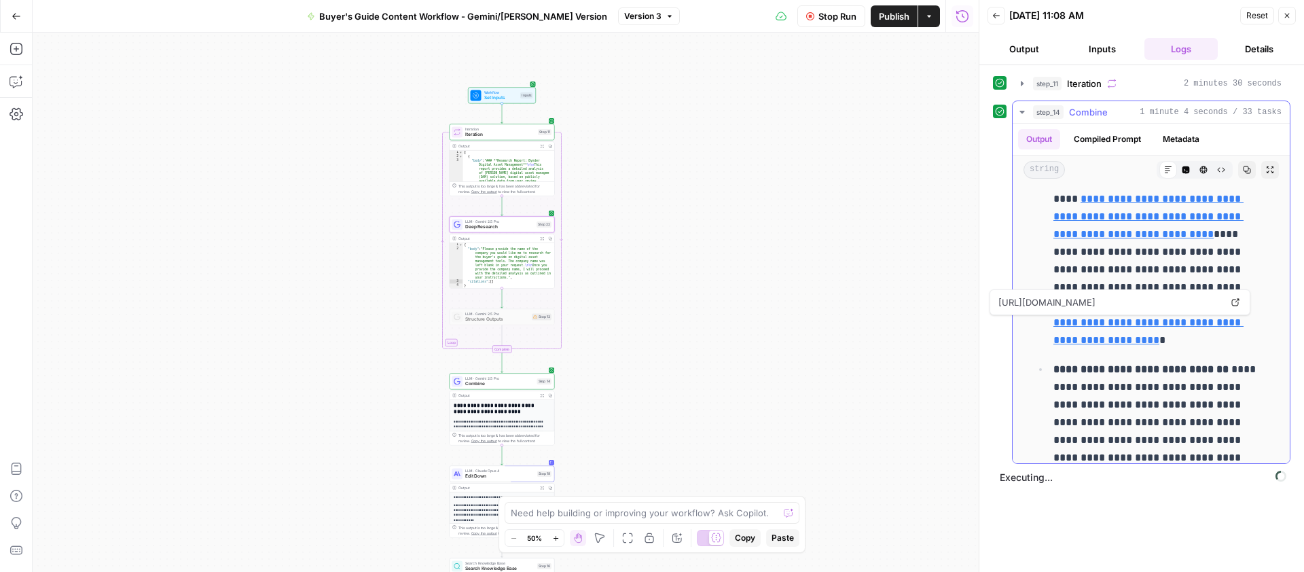
scroll to position [8107, 0]
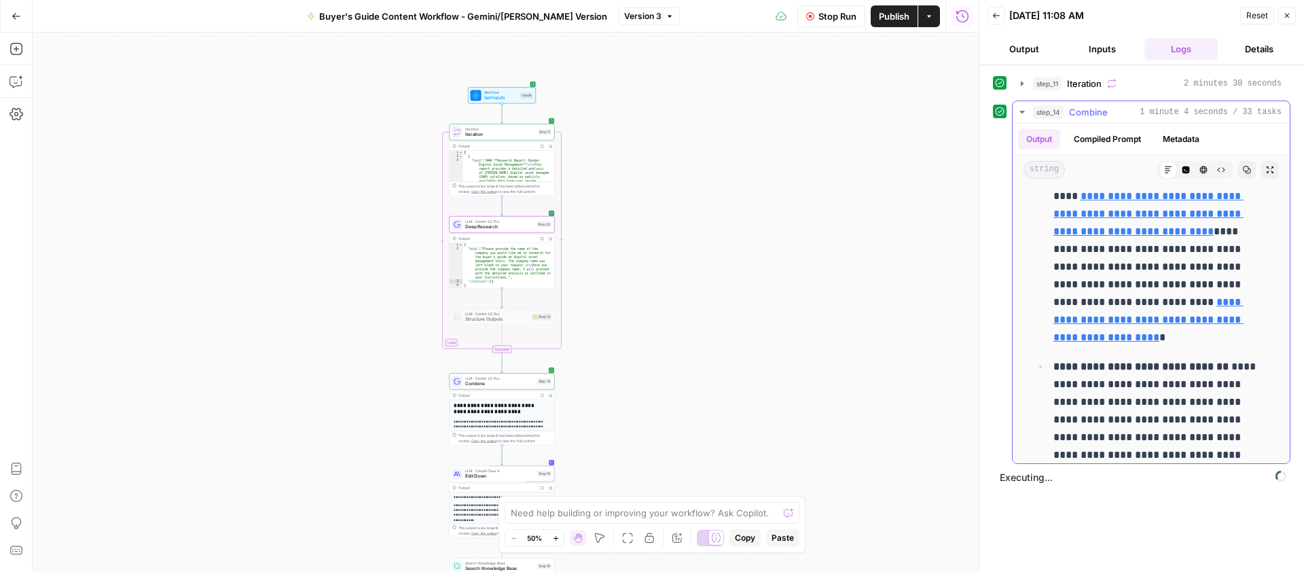
click at [1134, 317] on link "**********" at bounding box center [1149, 320] width 190 height 46
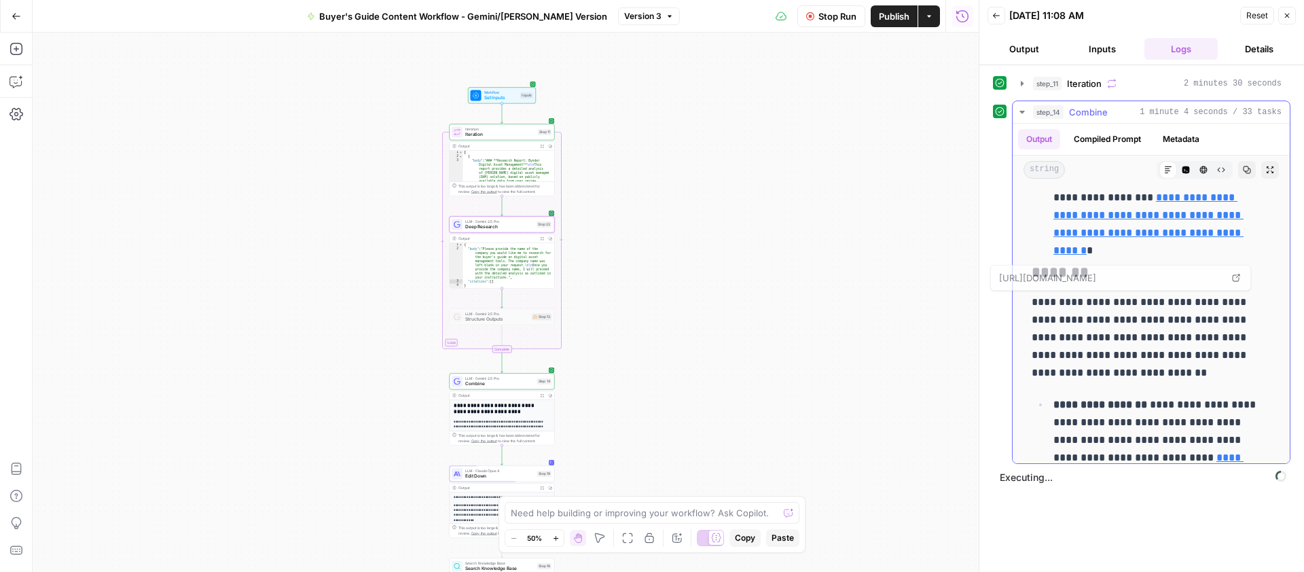
scroll to position [8946, 0]
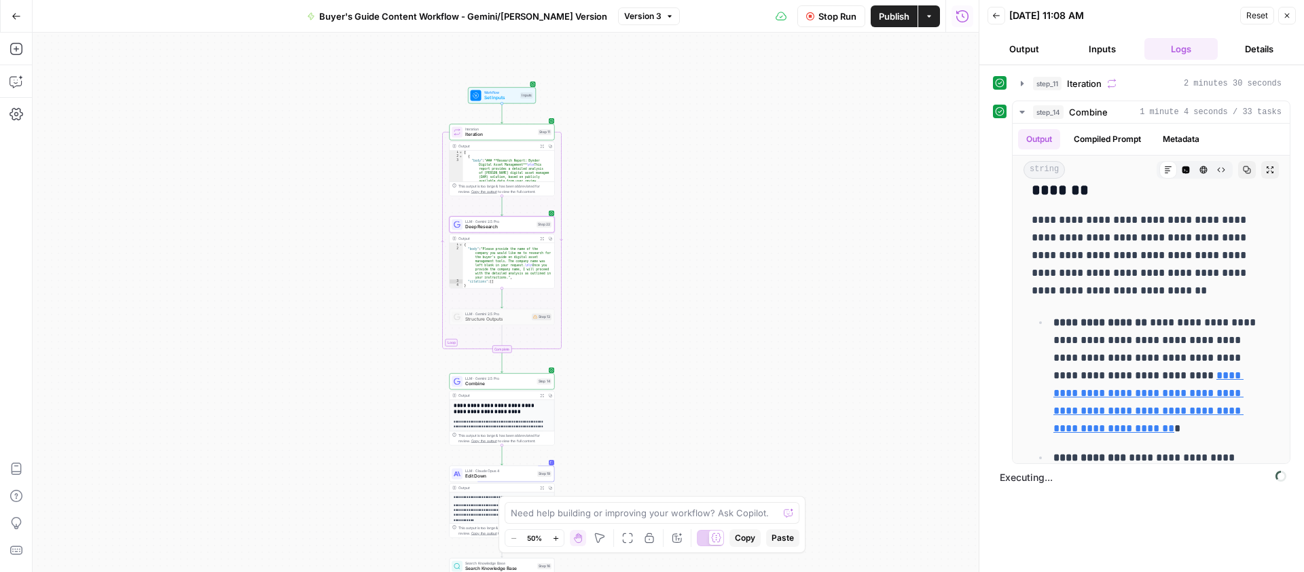
click at [497, 223] on span "Deep Research" at bounding box center [499, 226] width 69 height 7
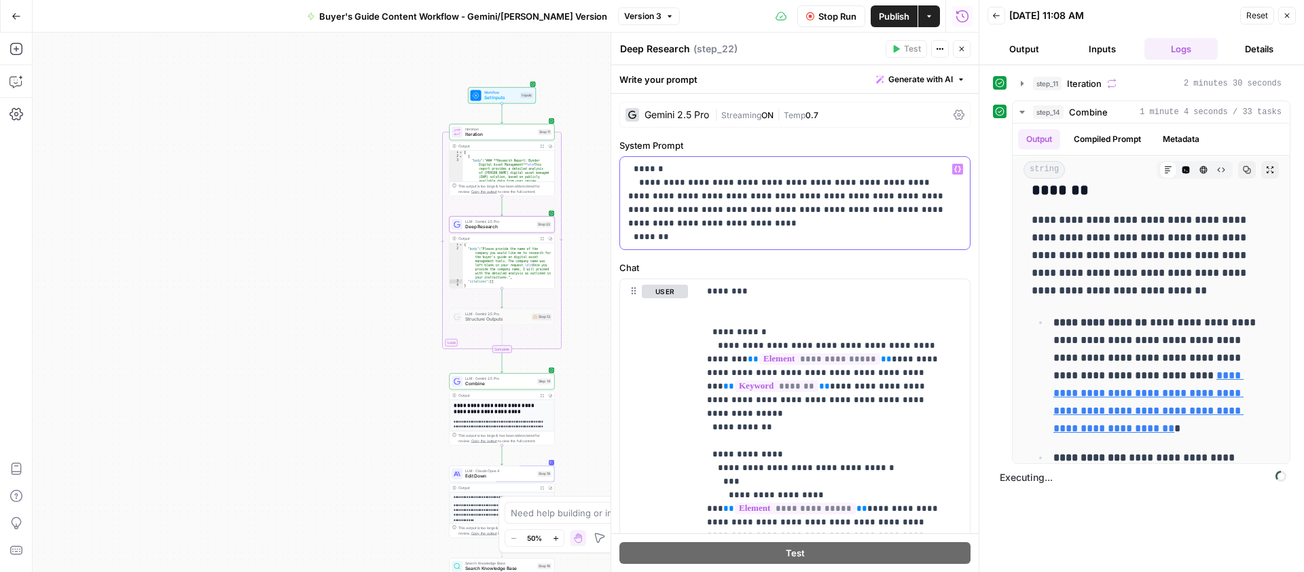
drag, startPoint x: 675, startPoint y: 232, endPoint x: 636, endPoint y: 175, distance: 68.8
click at [636, 175] on p "**********" at bounding box center [789, 203] width 323 height 82
drag, startPoint x: 712, startPoint y: 333, endPoint x: 778, endPoint y: 414, distance: 104.7
copy p "**********"
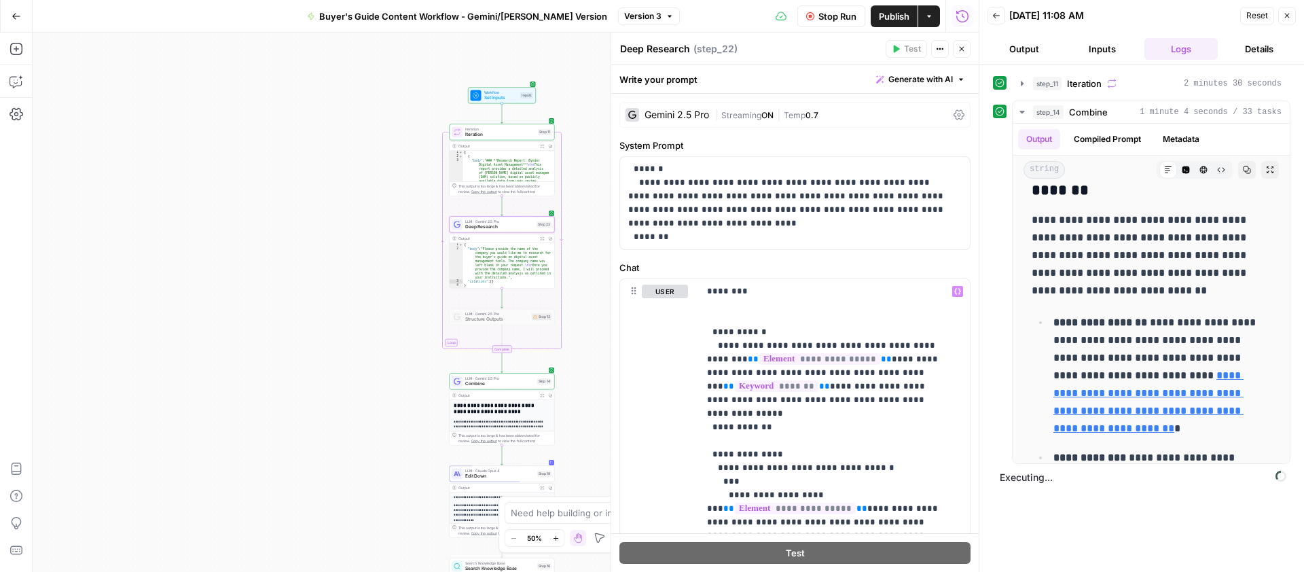
click at [1113, 47] on button "Inputs" at bounding box center [1103, 49] width 73 height 22
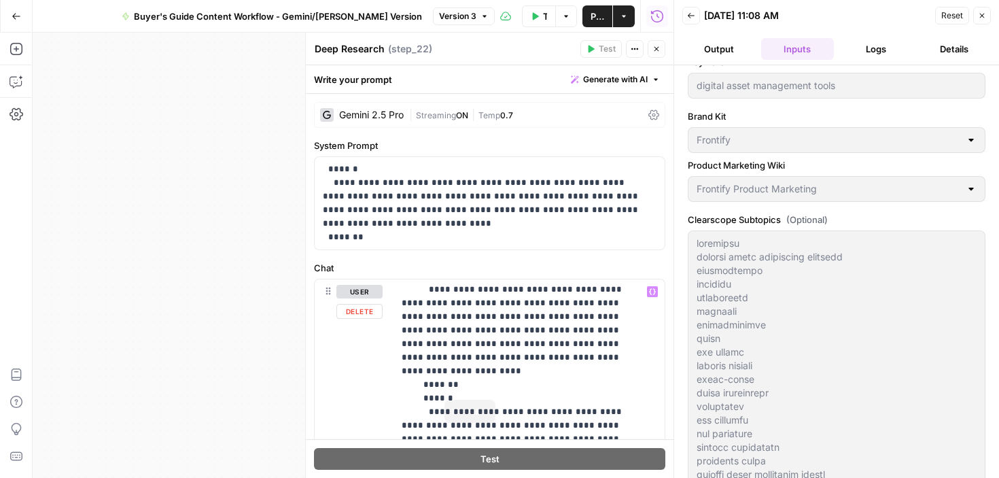
scroll to position [681, 0]
drag, startPoint x: 501, startPoint y: 370, endPoint x: 404, endPoint y: 346, distance: 99.8
click at [404, 346] on p "**********" at bounding box center [518, 439] width 234 height 1671
copy p "**********"
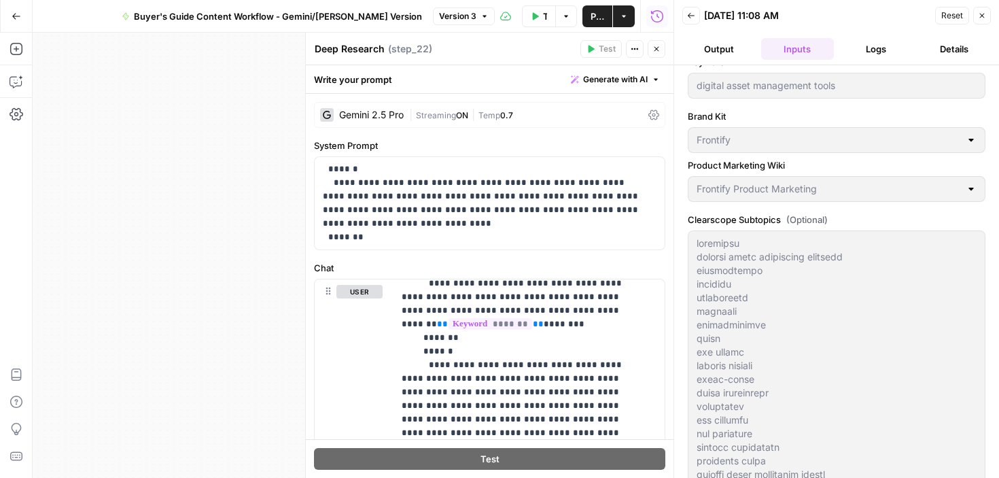
scroll to position [605, 0]
drag, startPoint x: 440, startPoint y: 365, endPoint x: 540, endPoint y: 300, distance: 119.3
copy p "**********"
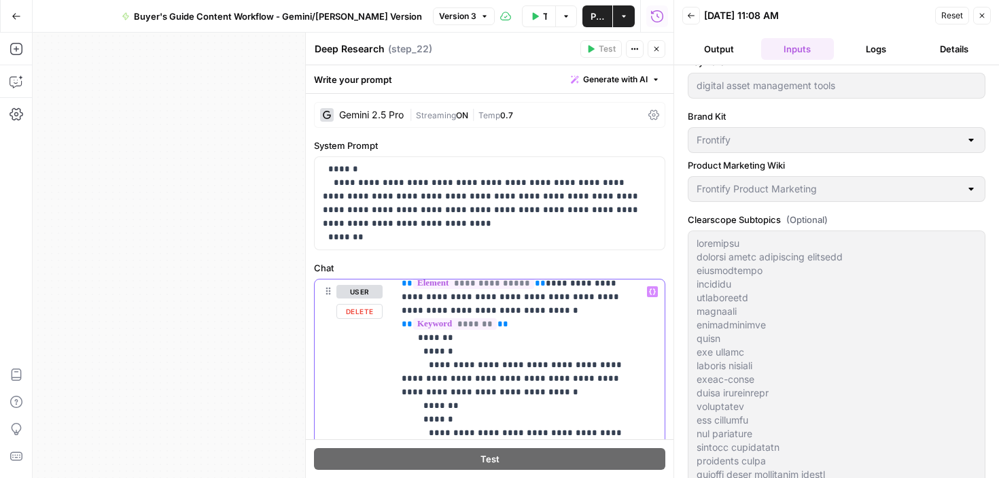
scroll to position [417, 0]
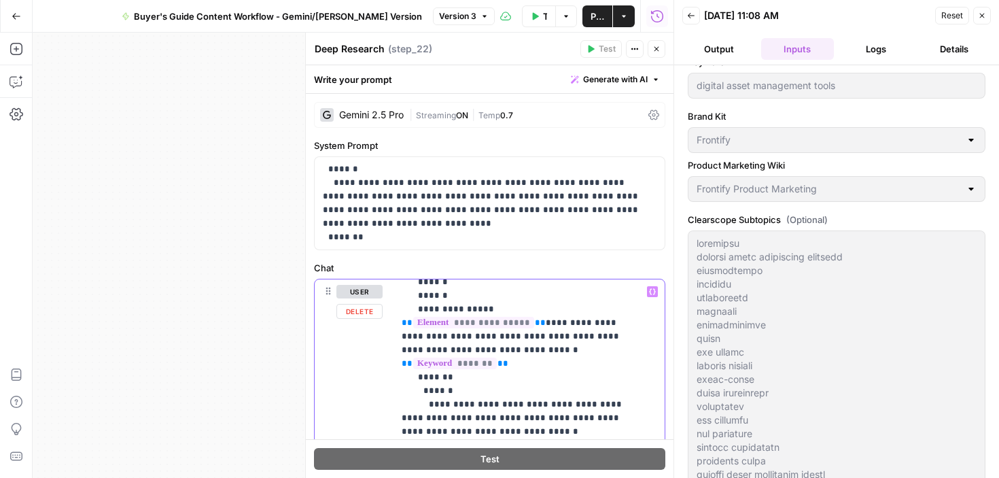
drag, startPoint x: 531, startPoint y: 355, endPoint x: 565, endPoint y: 336, distance: 39.3
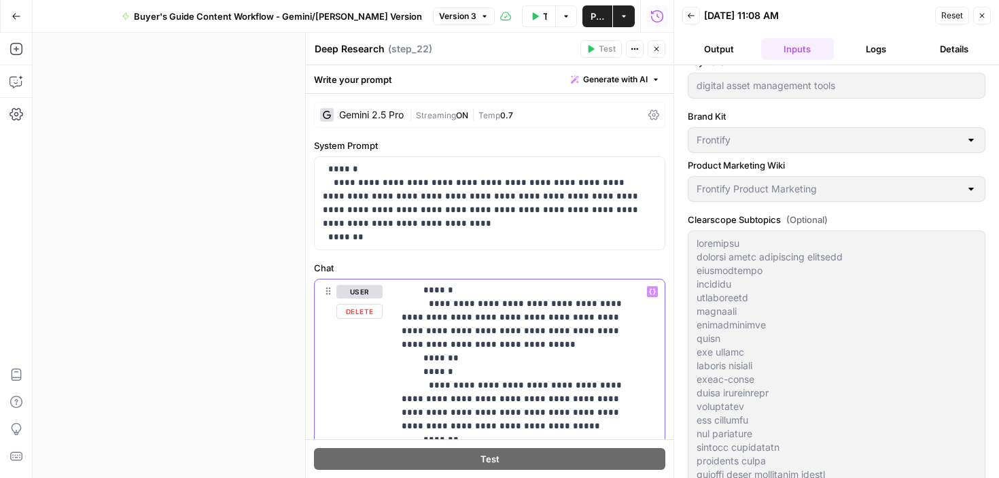
scroll to position [787, 0]
drag, startPoint x: 493, startPoint y: 344, endPoint x: 398, endPoint y: 321, distance: 97.7
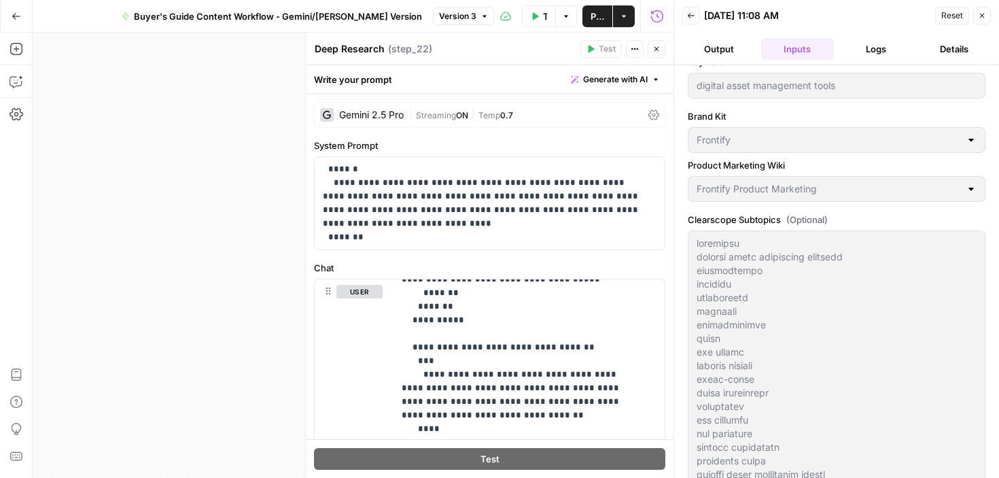
scroll to position [957, 0]
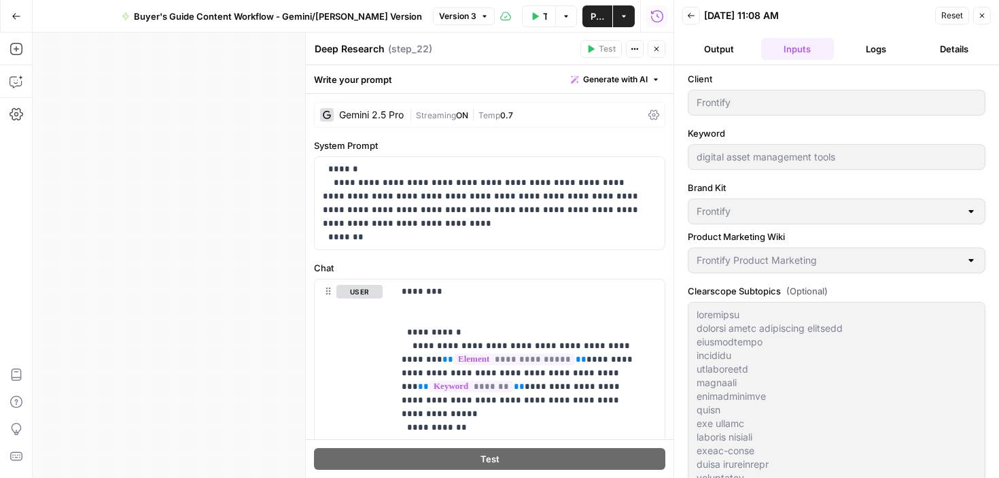
scroll to position [957, 0]
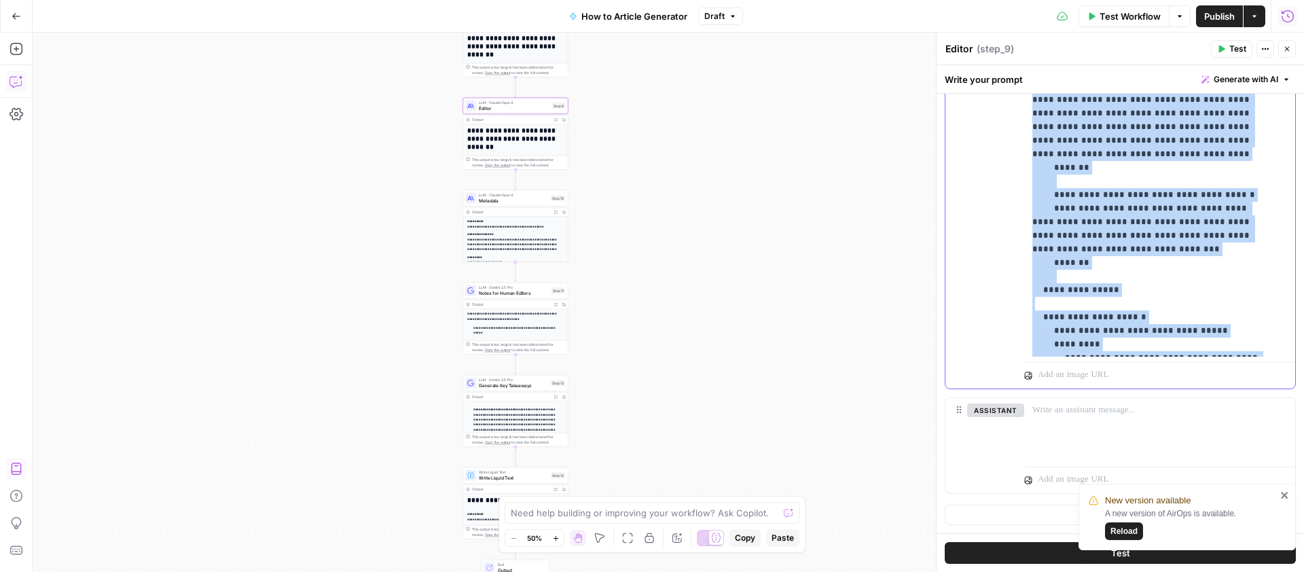
scroll to position [1346, 0]
click at [998, 48] on icon "button" at bounding box center [1287, 49] width 8 height 8
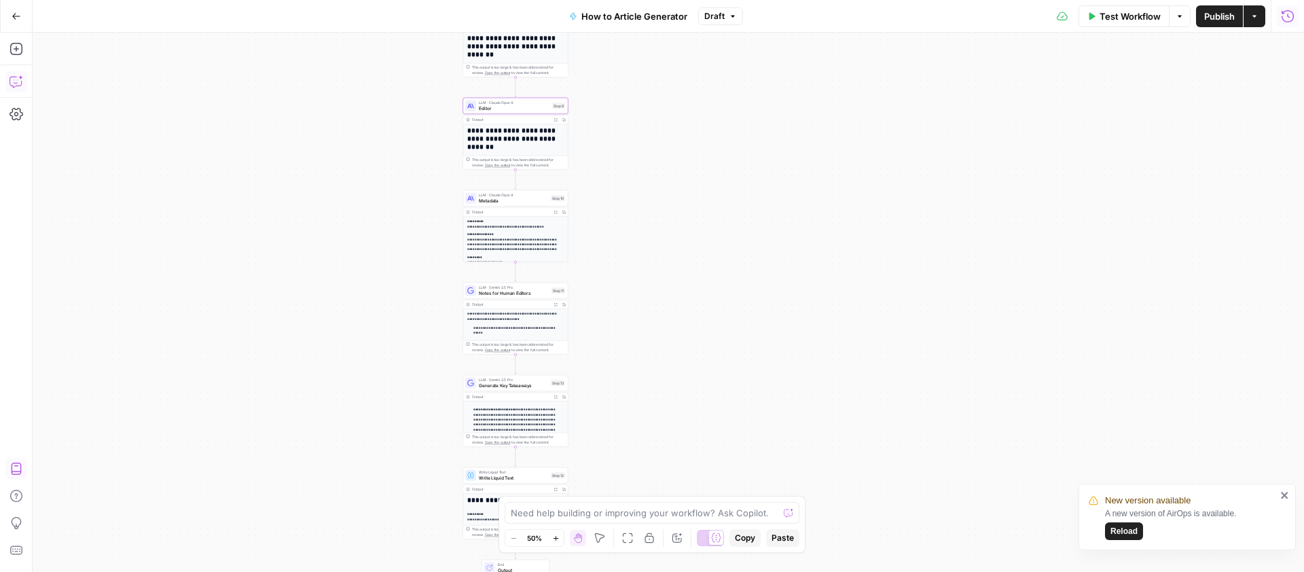
click at [26, 8] on button "Go Back" at bounding box center [16, 16] width 24 height 24
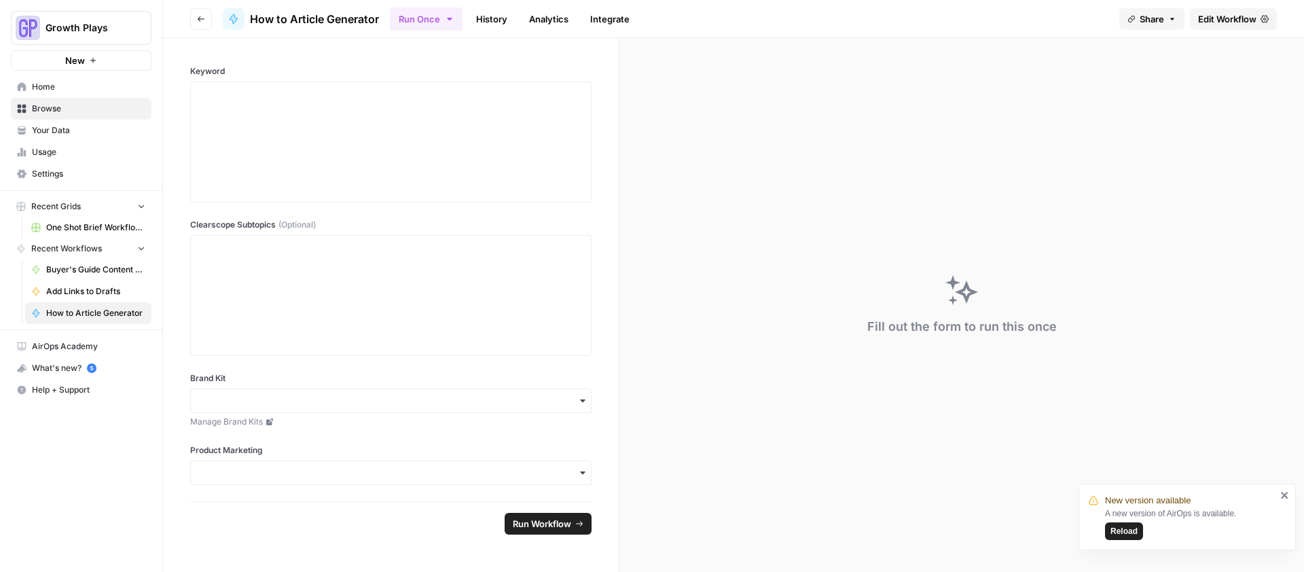
click at [200, 18] on icon "button" at bounding box center [201, 19] width 8 height 8
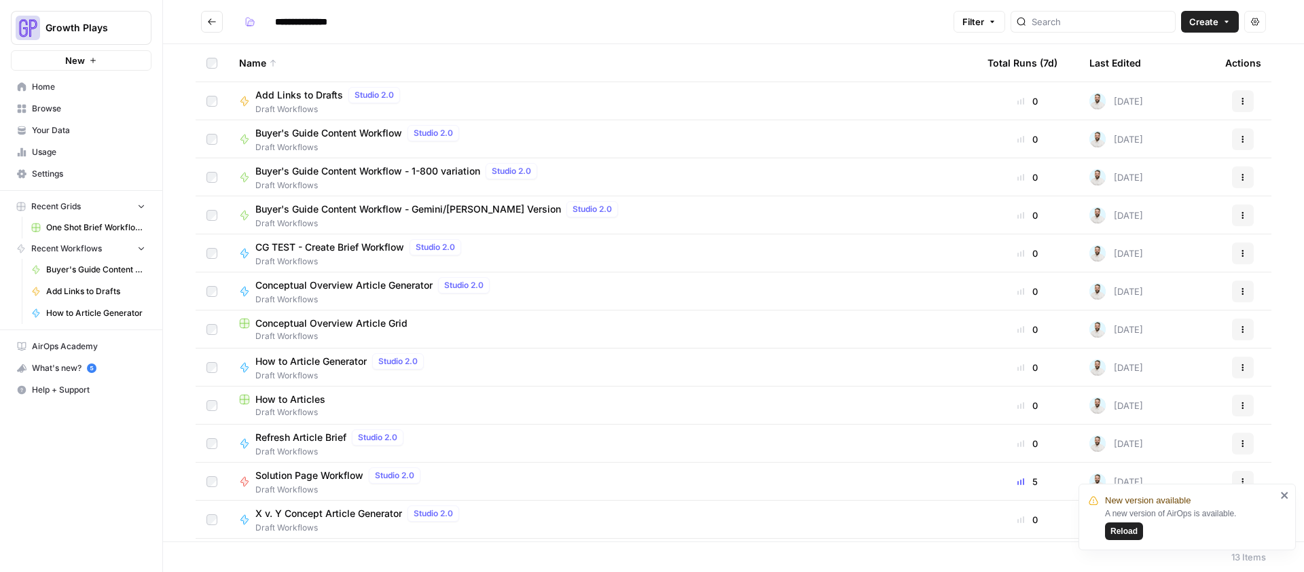
click at [998, 477] on icon "close" at bounding box center [1285, 495] width 10 height 11
click at [211, 27] on button "Go back" at bounding box center [212, 22] width 22 height 22
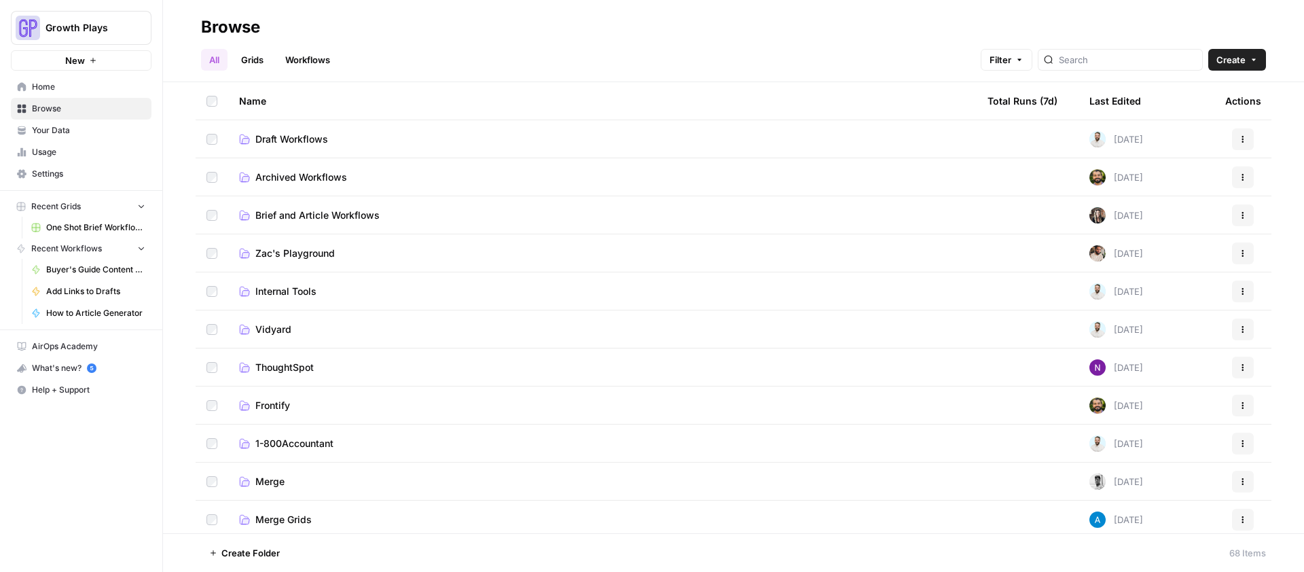
click at [319, 217] on span "Brief and Article Workflows" at bounding box center [317, 216] width 124 height 14
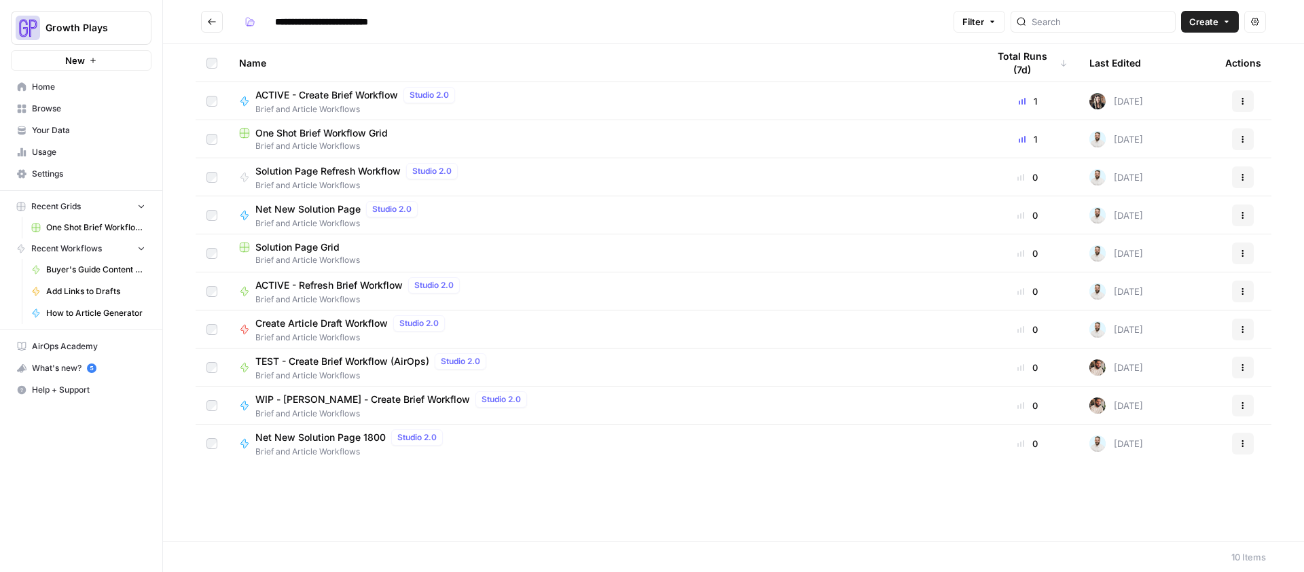
click at [397, 23] on input "**********" at bounding box center [338, 22] width 139 height 22
drag, startPoint x: 346, startPoint y: 23, endPoint x: 302, endPoint y: 22, distance: 44.8
click at [304, 24] on input "**********" at bounding box center [338, 22] width 139 height 22
type input "**********"
click at [432, 35] on header "**********" at bounding box center [733, 22] width 1141 height 44
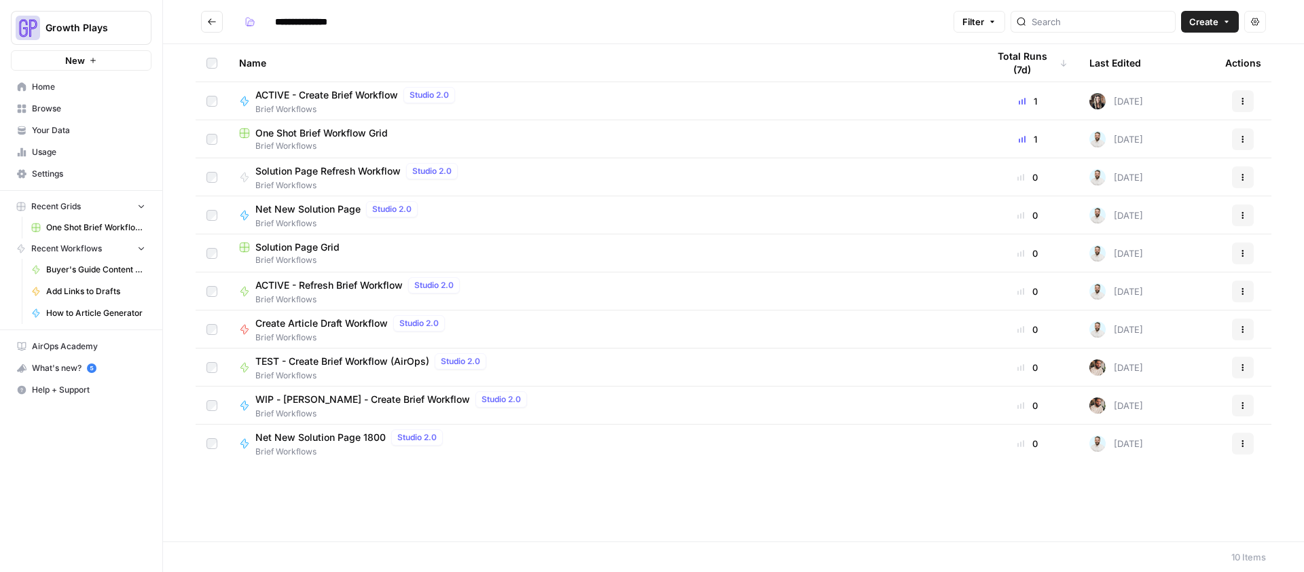
click at [219, 18] on button "Go back" at bounding box center [212, 22] width 22 height 22
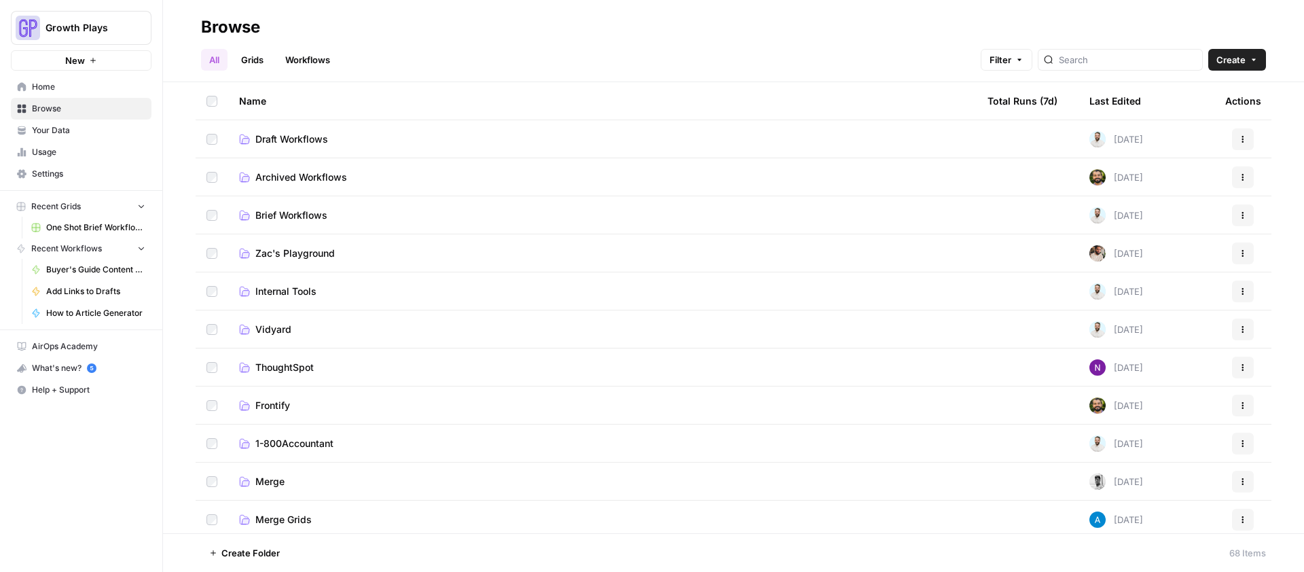
click at [292, 250] on span "Zac's Playground" at bounding box center [294, 254] width 79 height 14
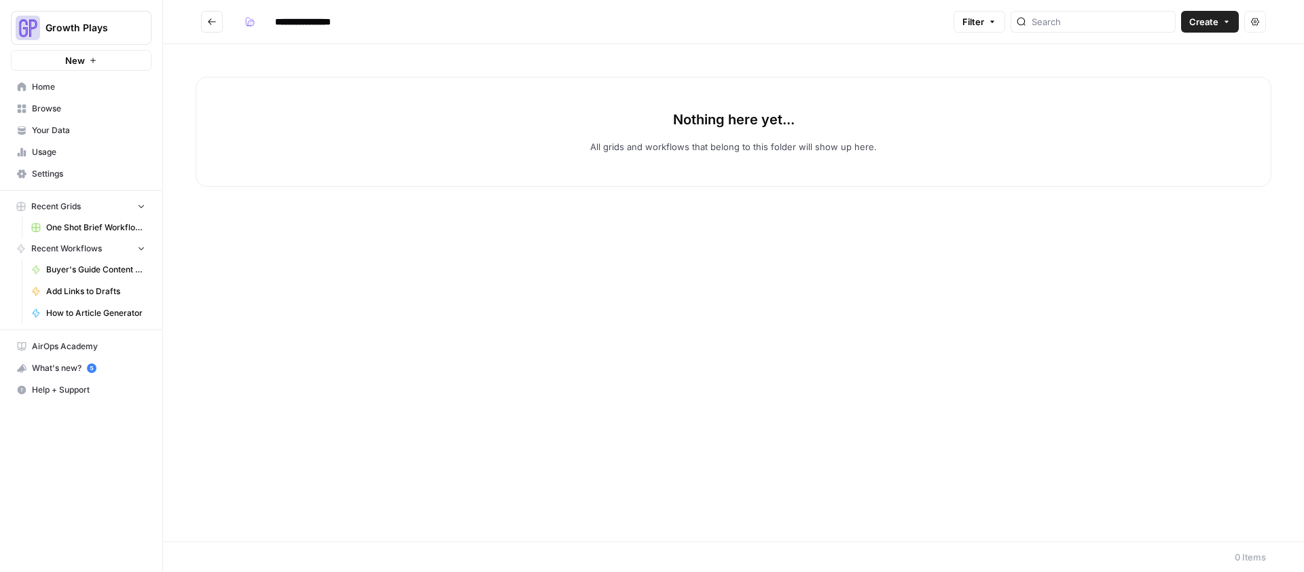
click at [206, 22] on button "Go back" at bounding box center [212, 22] width 22 height 22
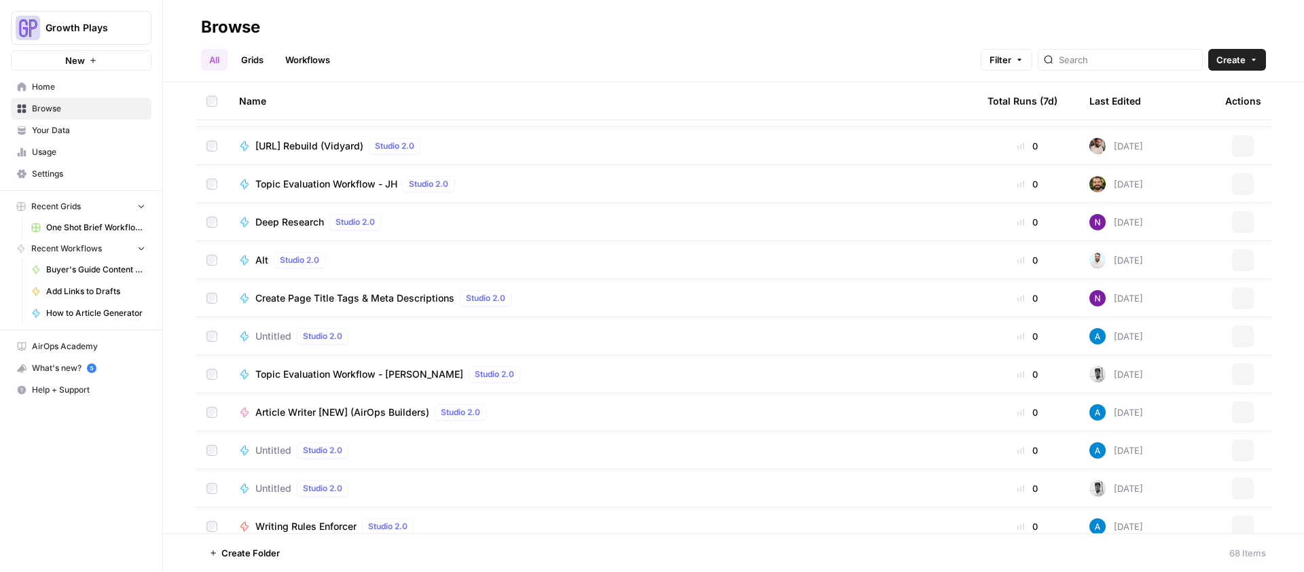
scroll to position [1481, 0]
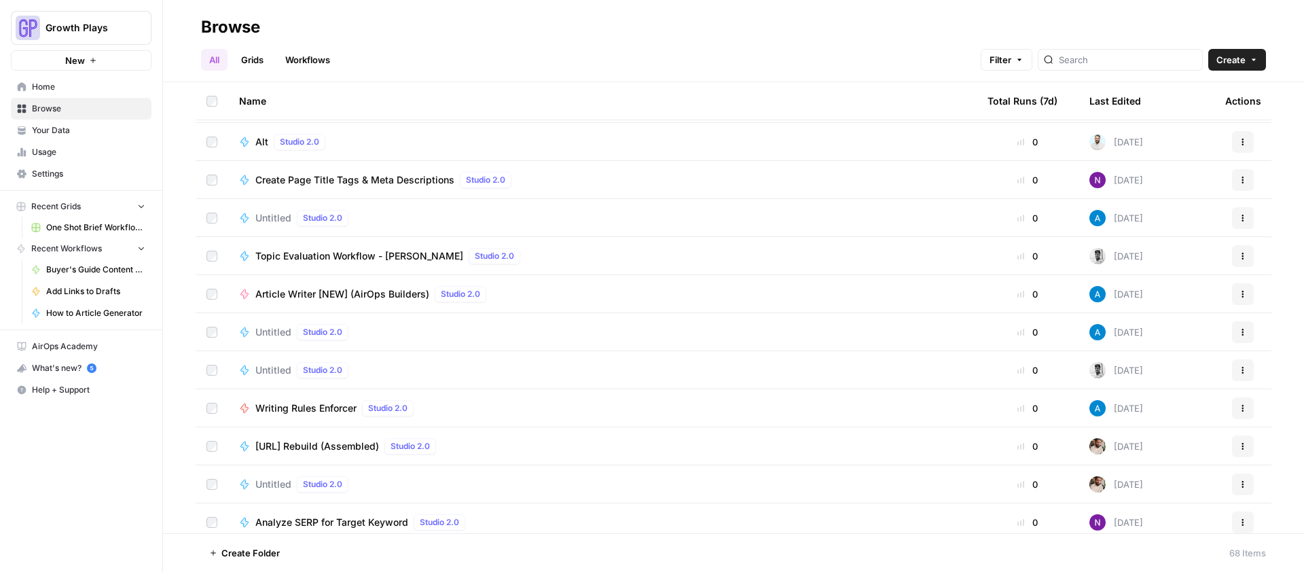
click at [339, 442] on span "[URL] Rebuild (Assembled)" at bounding box center [317, 447] width 124 height 14
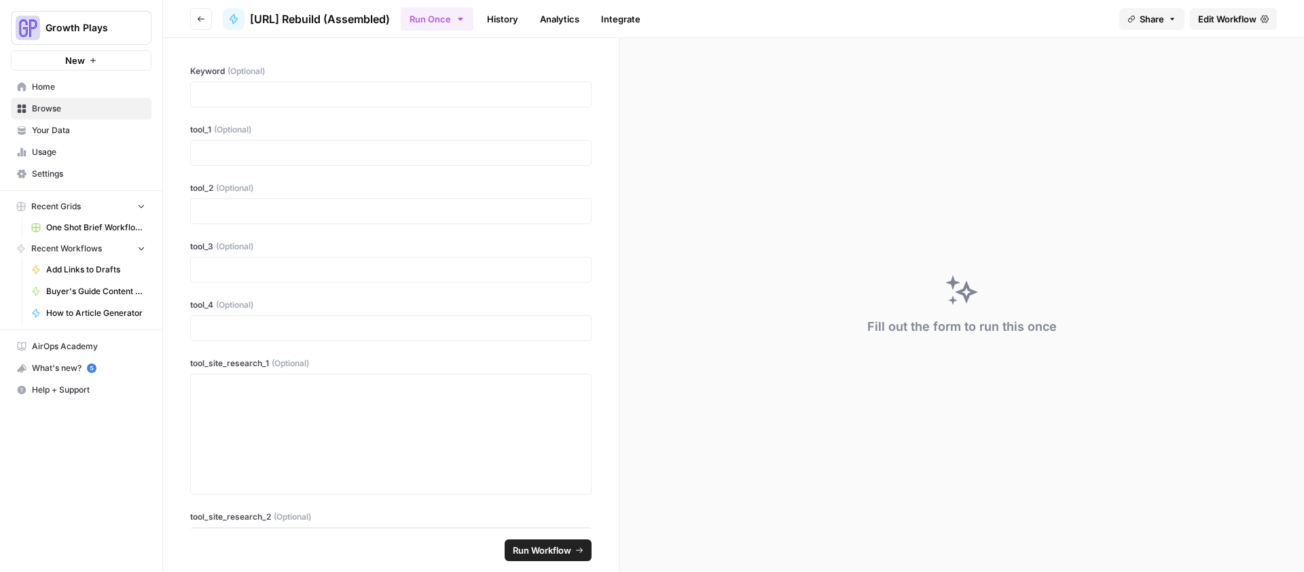
click at [998, 17] on span "Edit Workflow" at bounding box center [1227, 19] width 58 height 14
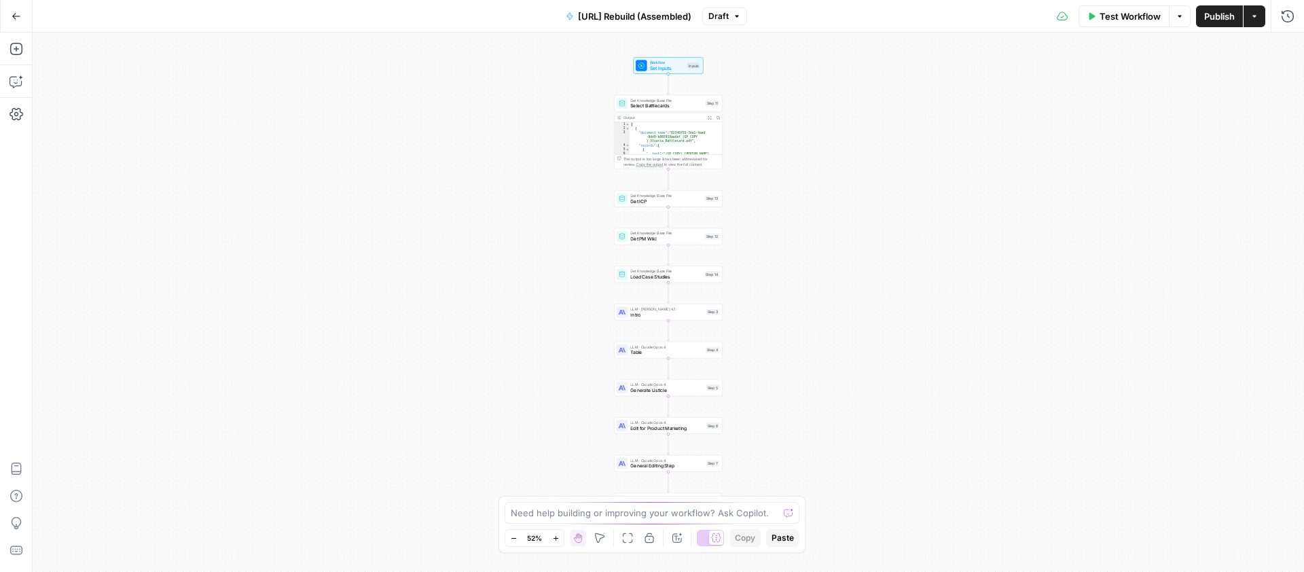
click at [689, 106] on span "Select Battlecards" at bounding box center [666, 106] width 72 height 7
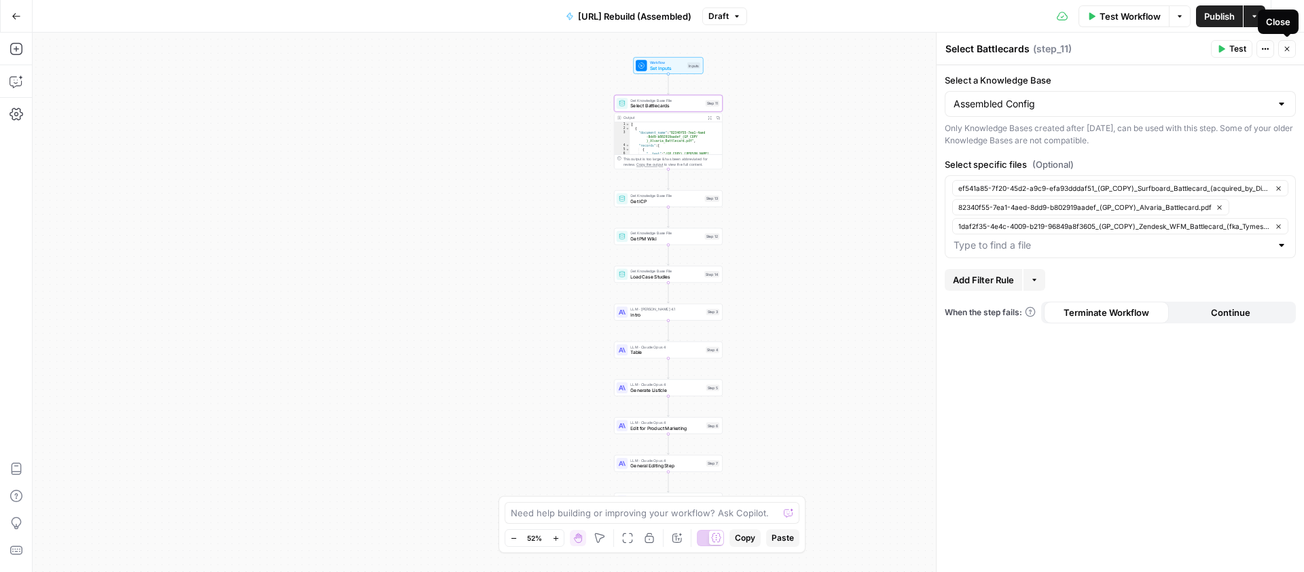
click at [998, 46] on icon "button" at bounding box center [1287, 49] width 8 height 8
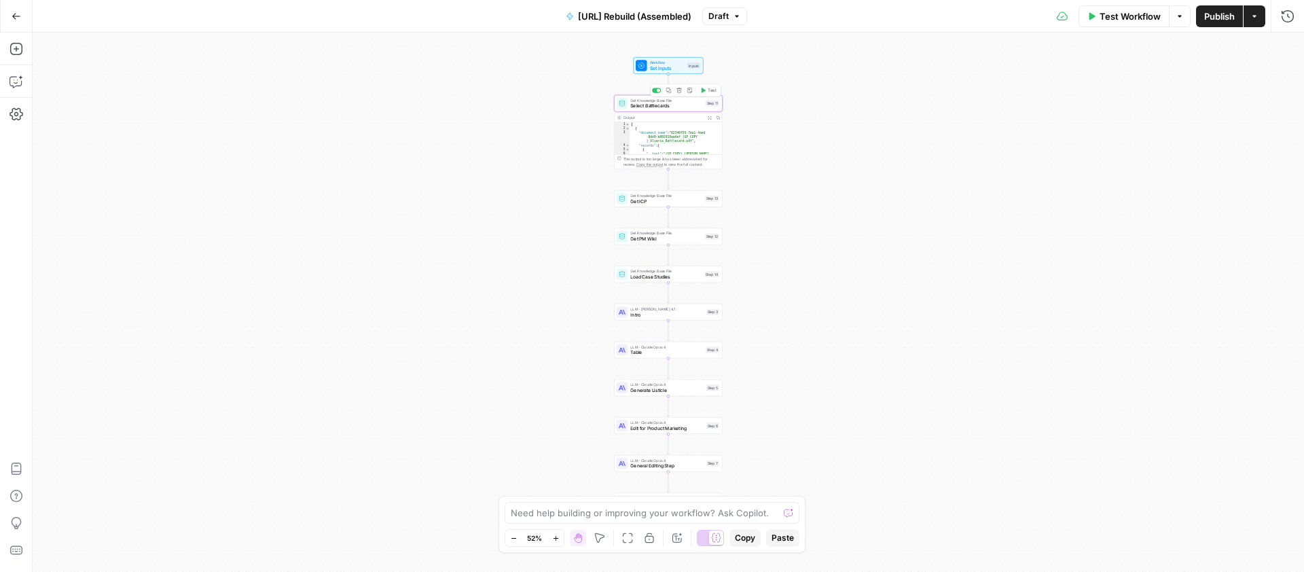
click at [658, 200] on span "Get ICP" at bounding box center [665, 201] width 71 height 7
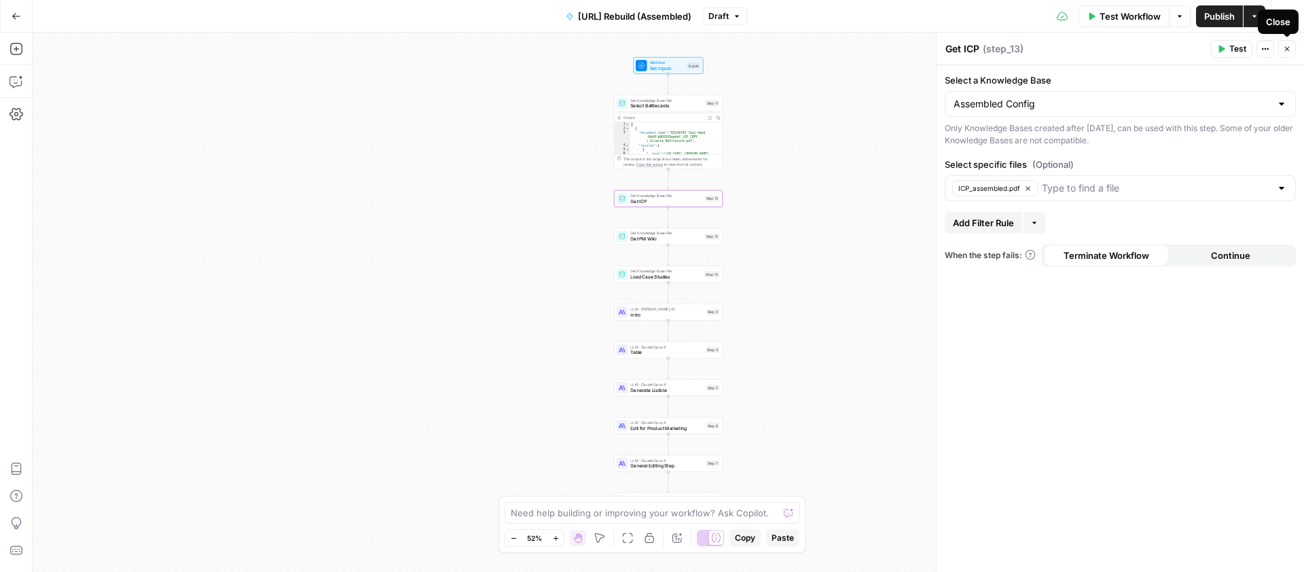
click at [998, 47] on icon "button" at bounding box center [1287, 49] width 8 height 8
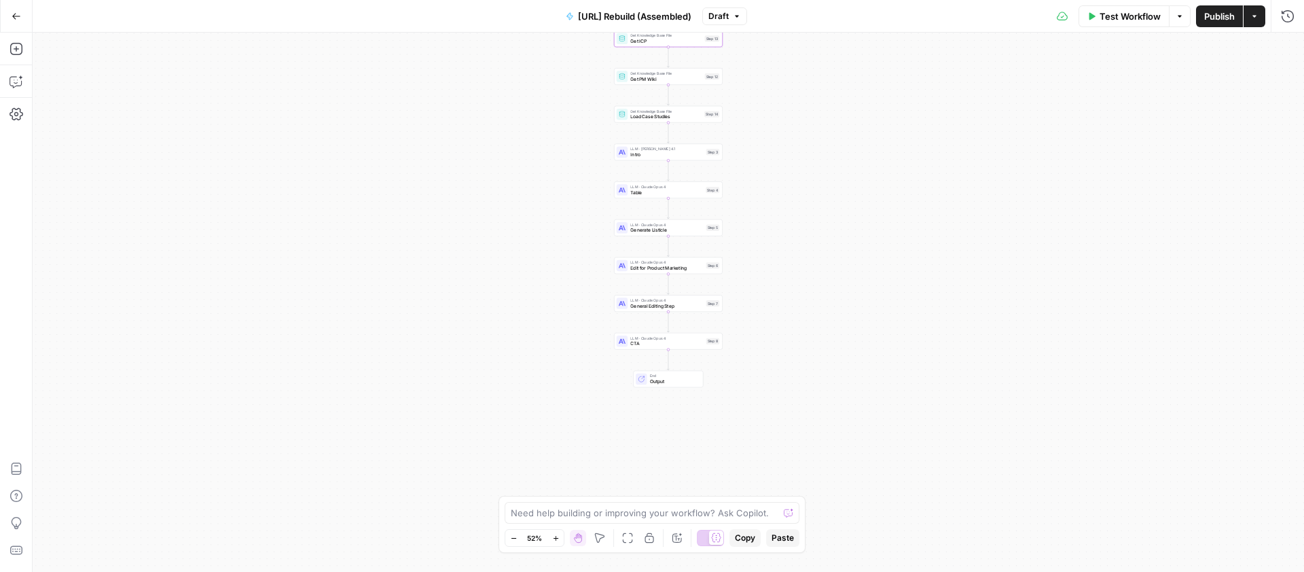
click at [26, 15] on button "Go Back" at bounding box center [16, 16] width 24 height 24
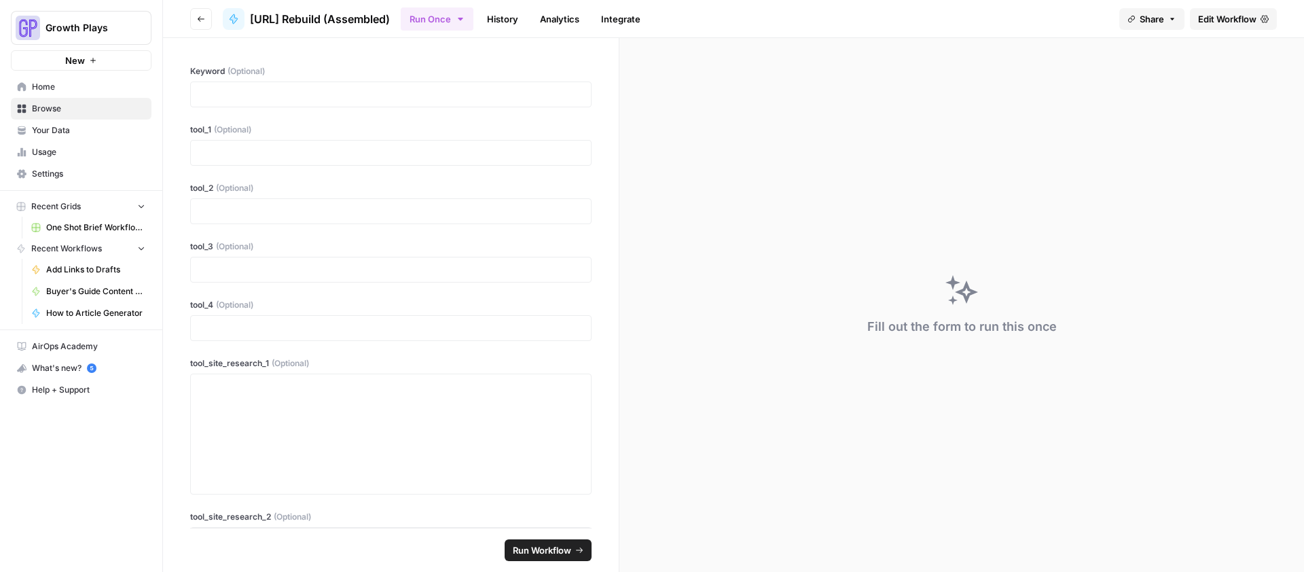
click at [202, 18] on icon "button" at bounding box center [201, 19] width 8 height 8
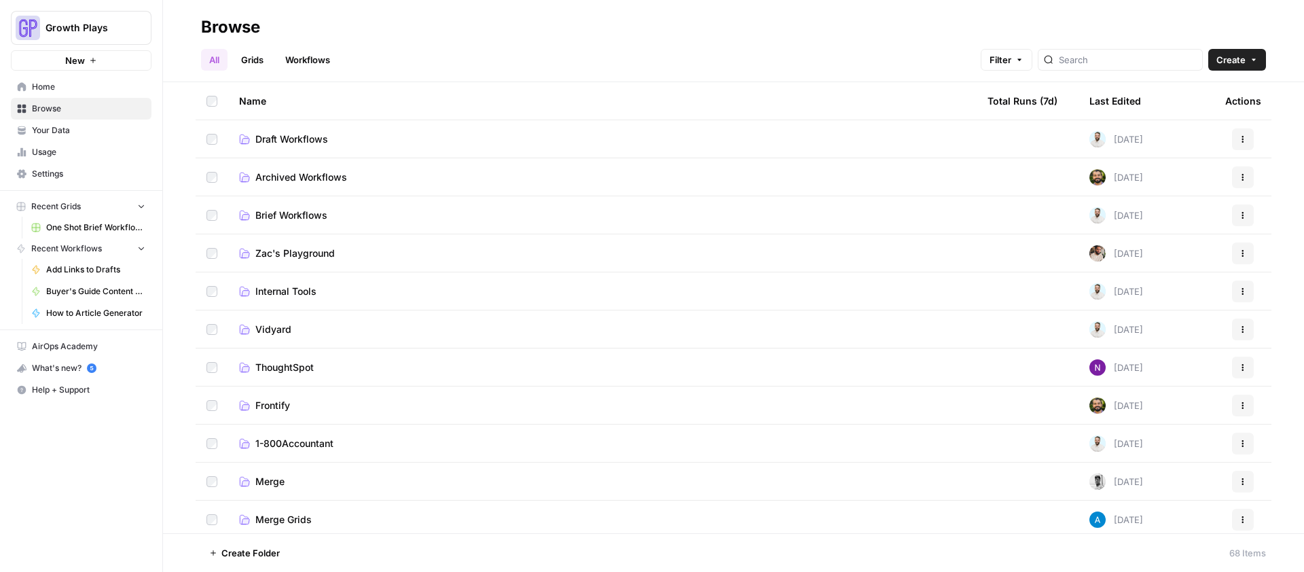
click at [299, 132] on span "Draft Workflows" at bounding box center [291, 139] width 73 height 14
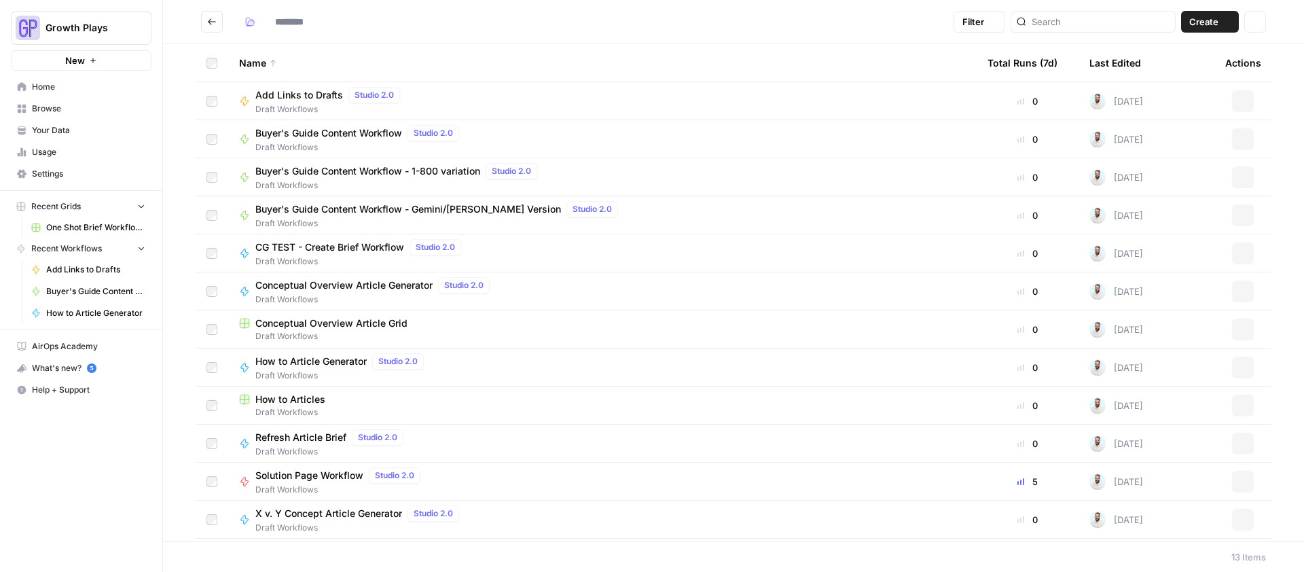
type input "**********"
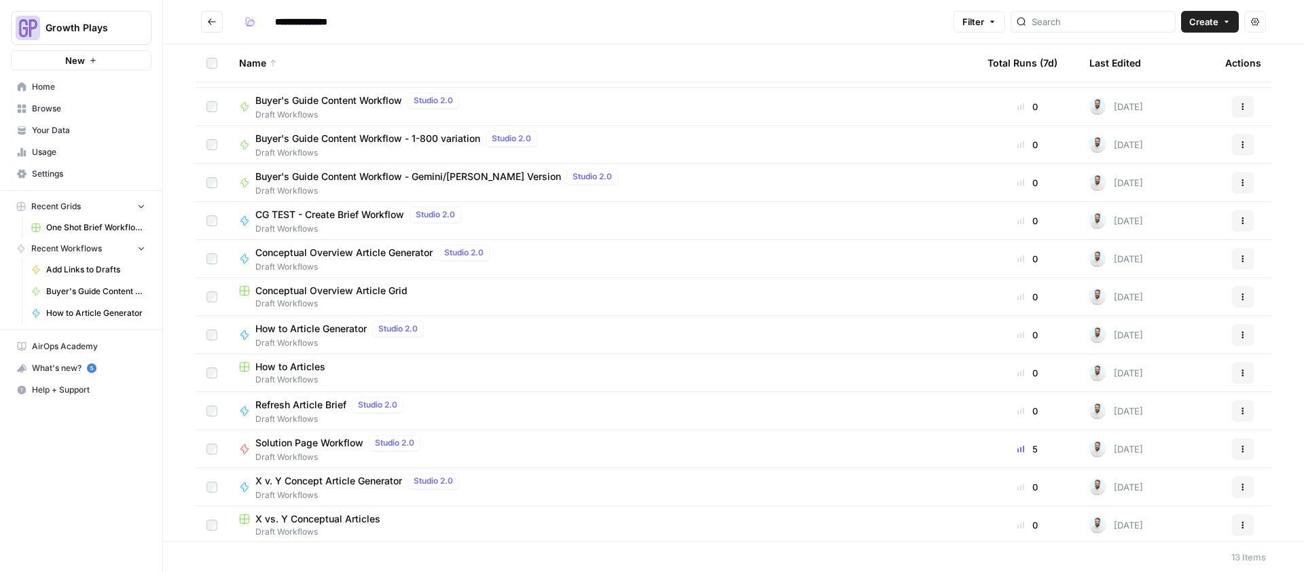
scroll to position [31, 0]
click at [351, 477] on span "X vs. Y Conceptual Articles" at bounding box center [317, 521] width 125 height 14
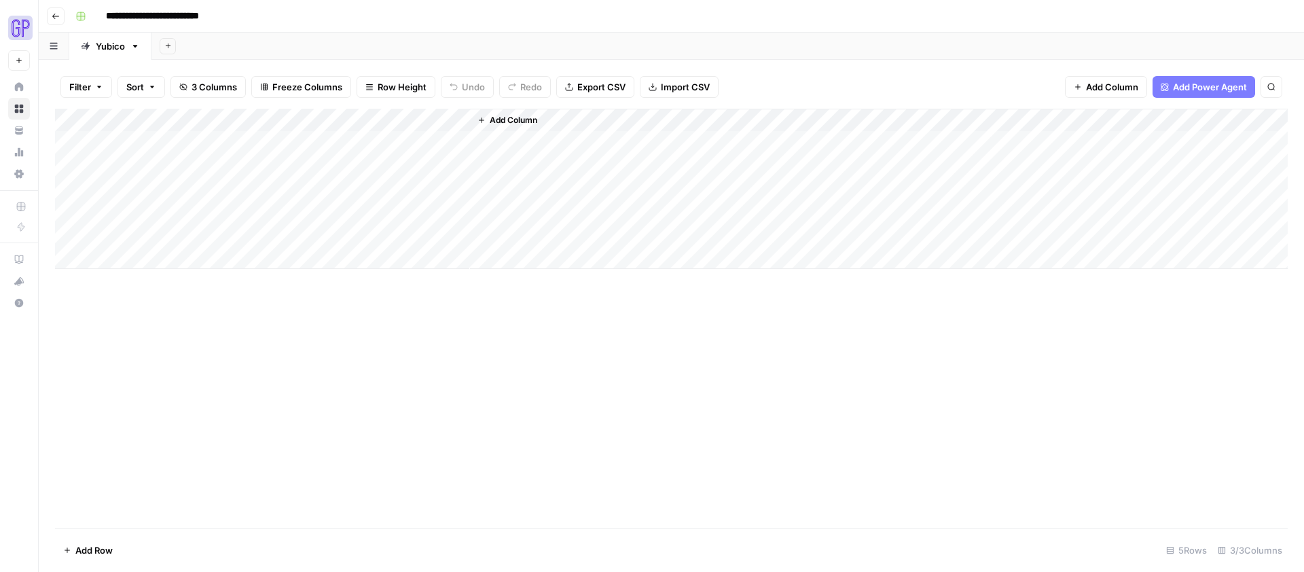
click at [169, 146] on div "Add Column" at bounding box center [671, 189] width 1233 height 160
click at [166, 142] on div "Add Column" at bounding box center [671, 189] width 1233 height 160
type textarea "**********"
click at [315, 333] on div "Add Column" at bounding box center [671, 318] width 1233 height 419
click at [279, 142] on div "Add Column" at bounding box center [671, 189] width 1233 height 160
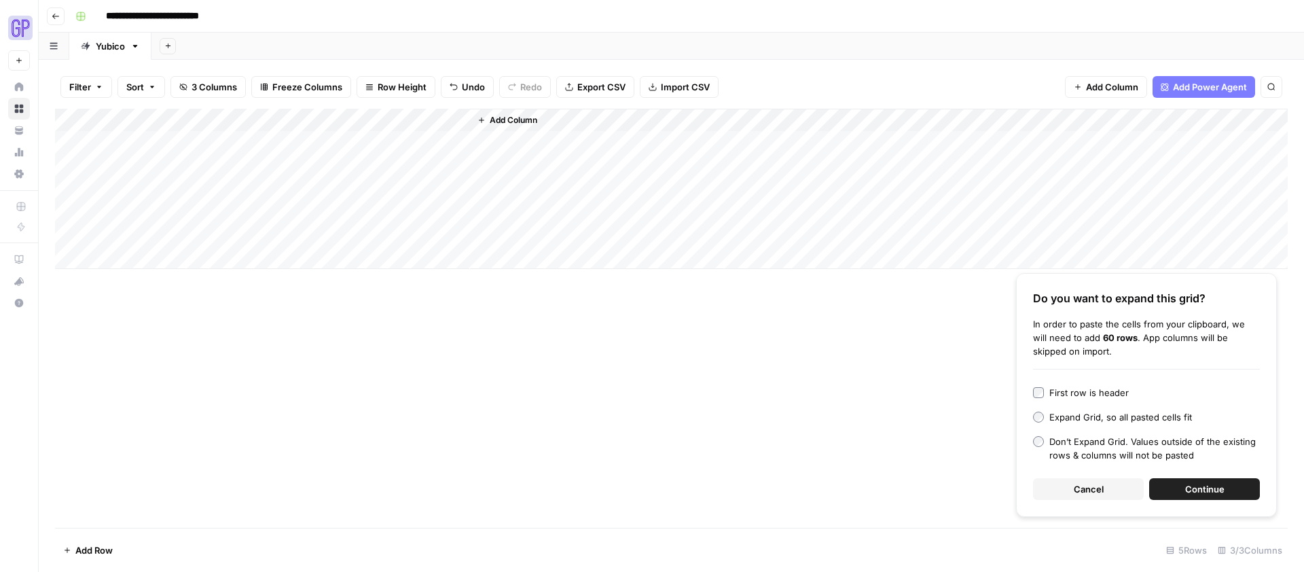
click at [998, 477] on button "Cancel" at bounding box center [1088, 489] width 111 height 22
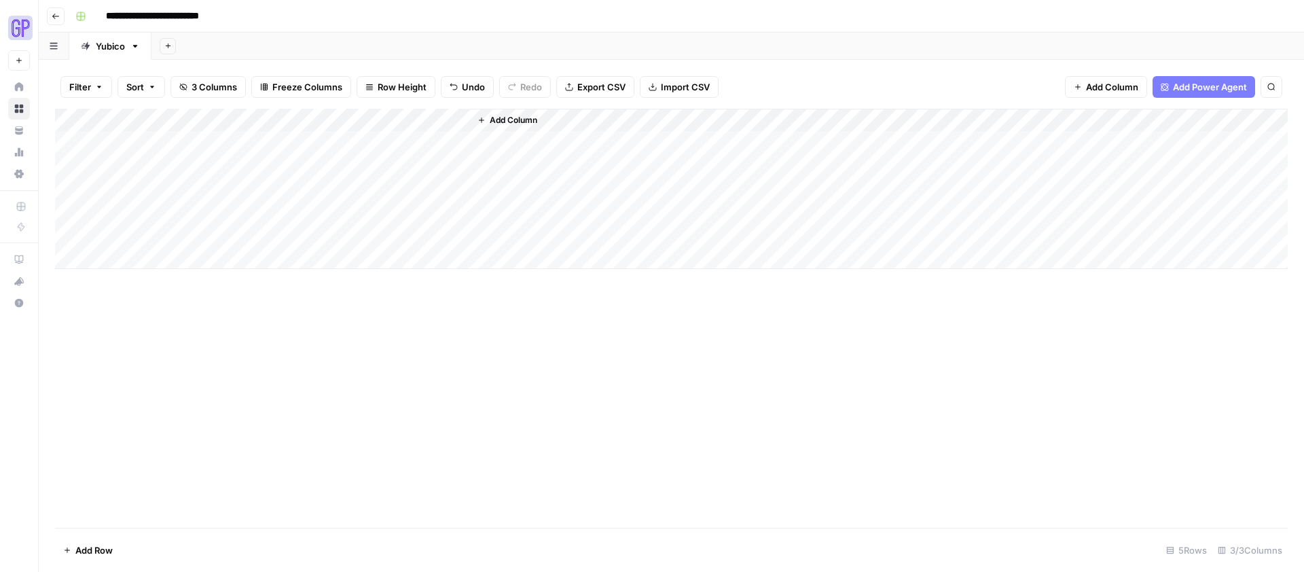
click at [250, 141] on div "Add Column" at bounding box center [671, 189] width 1233 height 160
click at [250, 141] on textarea at bounding box center [332, 143] width 217 height 19
type textarea "**********"
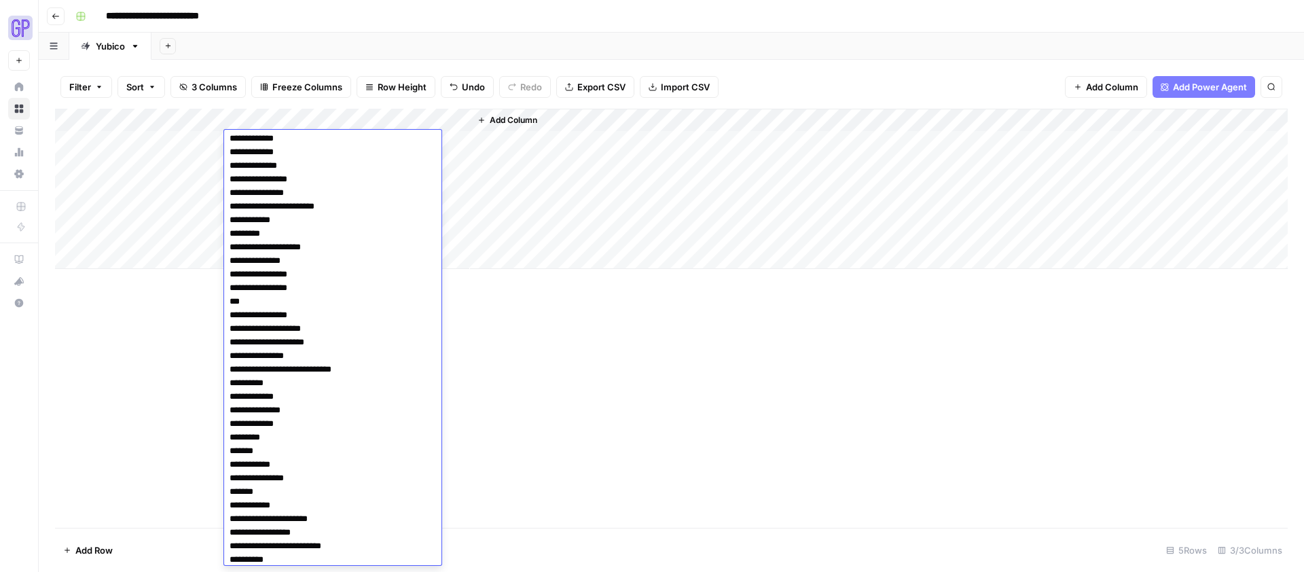
click at [637, 392] on div "Add Column" at bounding box center [671, 318] width 1233 height 419
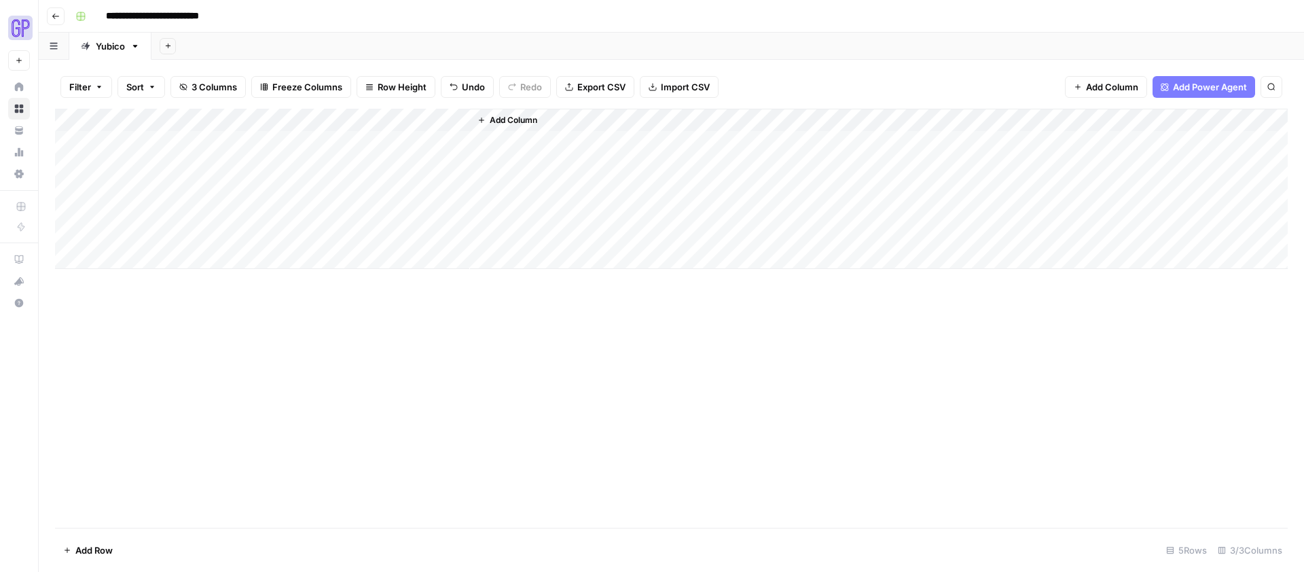
click at [582, 399] on div "Add Column" at bounding box center [671, 318] width 1233 height 419
click at [62, 14] on button "Go back" at bounding box center [56, 16] width 18 height 18
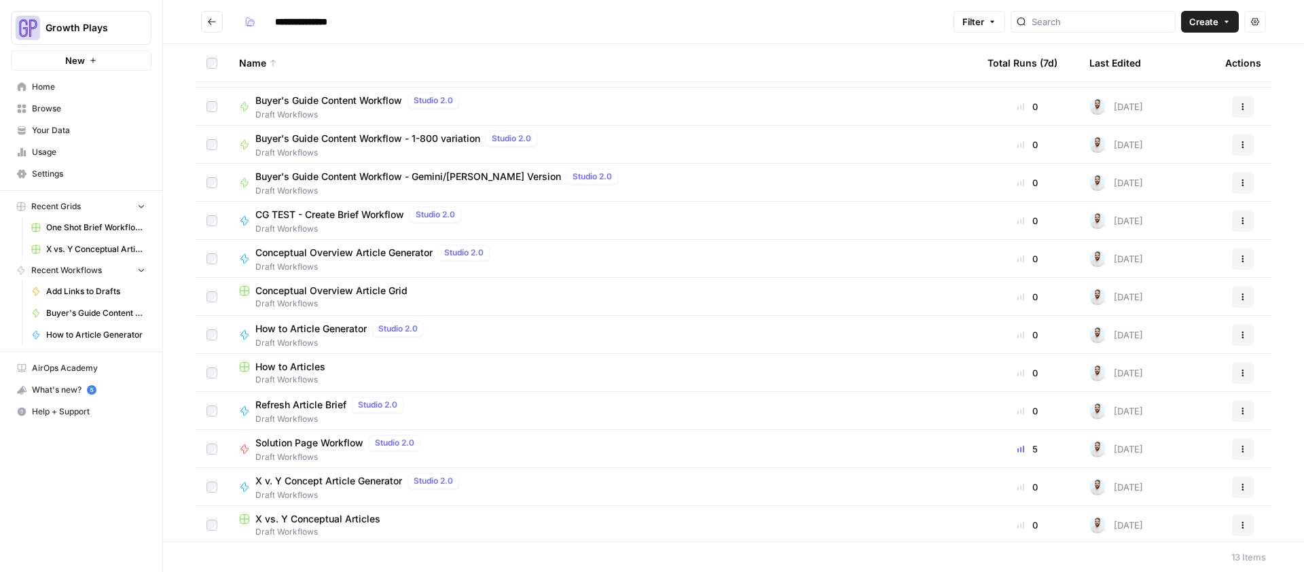
scroll to position [35, 0]
click at [344, 477] on span "X vs. Y Conceptual Articles" at bounding box center [317, 516] width 125 height 14
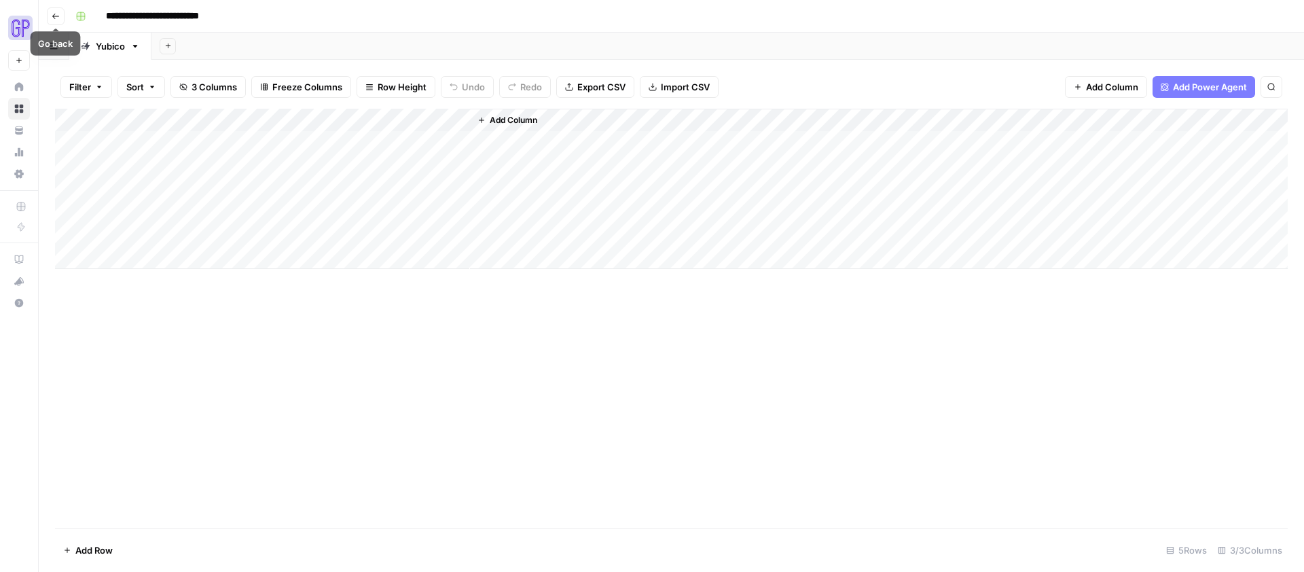
click at [58, 20] on button "Go back" at bounding box center [56, 16] width 18 height 18
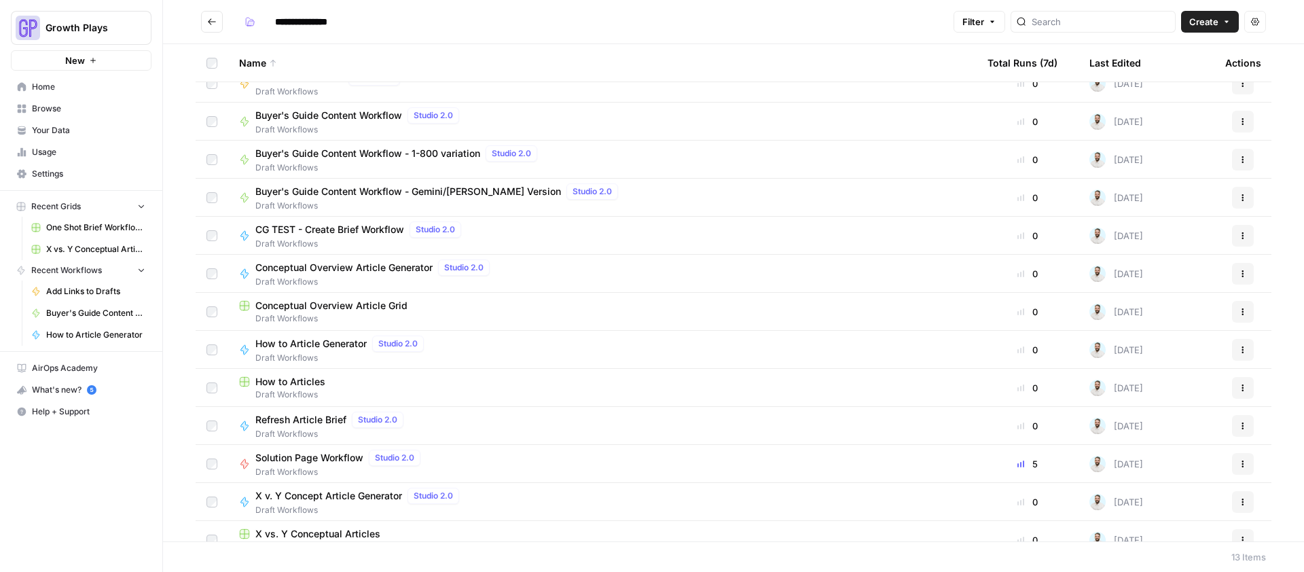
scroll to position [15, 0]
click at [358, 306] on span "Conceptual Overview Article Grid" at bounding box center [331, 309] width 152 height 14
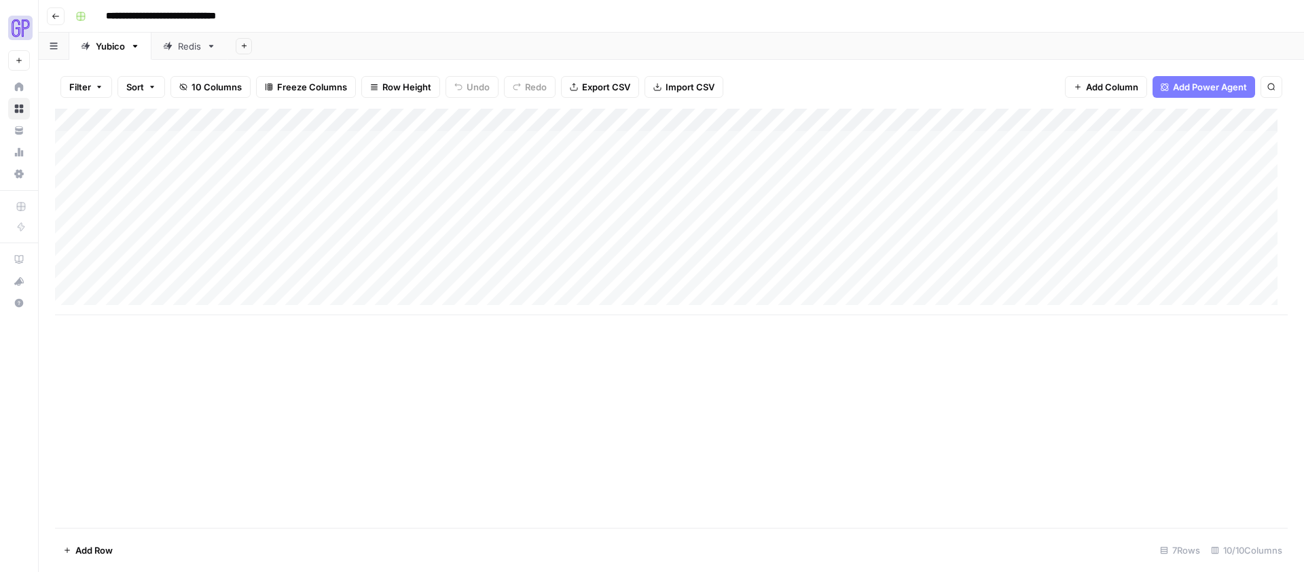
click at [179, 279] on div "Add Column" at bounding box center [671, 212] width 1233 height 207
click at [260, 279] on div "Add Column" at bounding box center [671, 212] width 1233 height 207
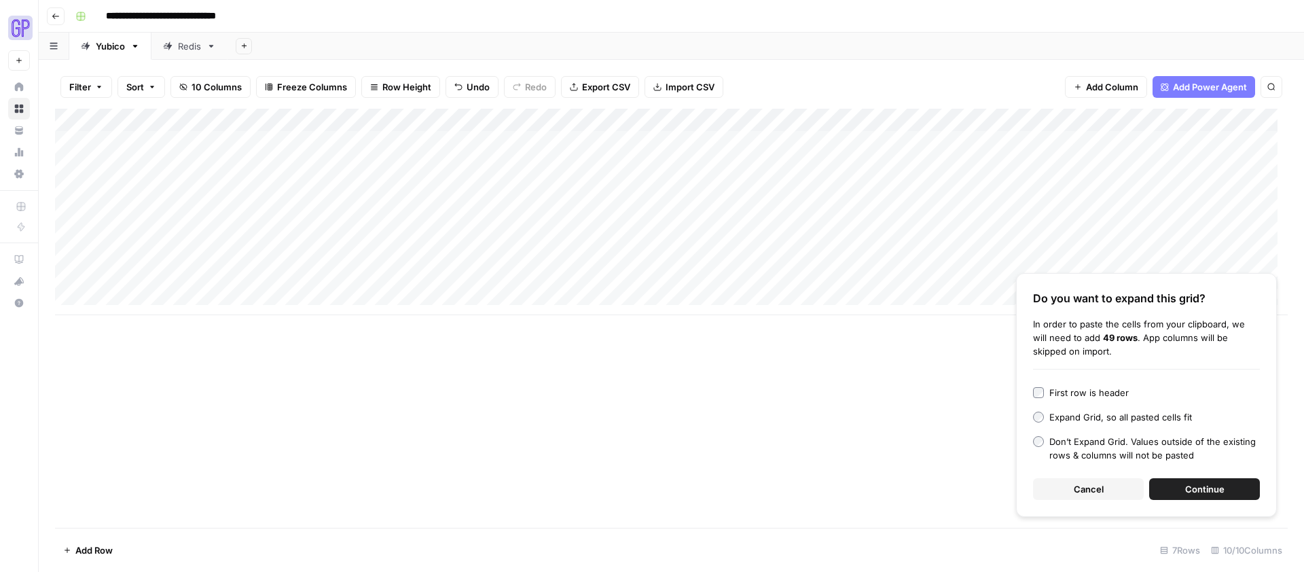
click at [998, 477] on button "Cancel" at bounding box center [1088, 489] width 111 height 22
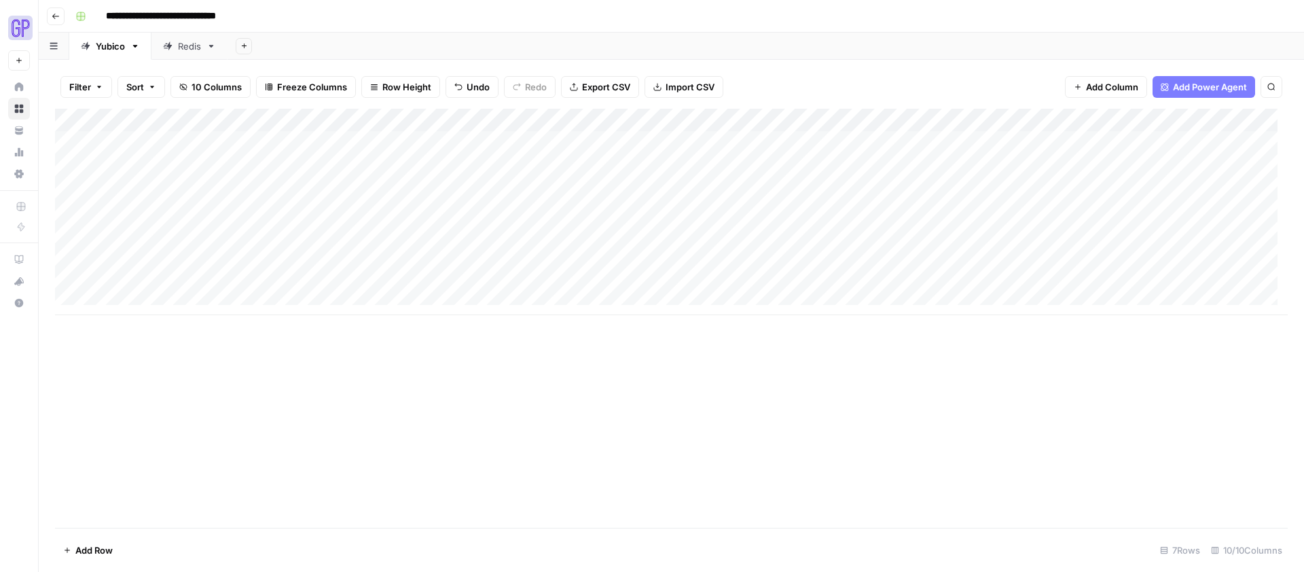
click at [299, 279] on div "Add Column" at bounding box center [671, 212] width 1233 height 207
click at [299, 279] on textarea at bounding box center [332, 281] width 217 height 19
type textarea "**********"
click at [621, 422] on div "Add Column" at bounding box center [671, 318] width 1233 height 419
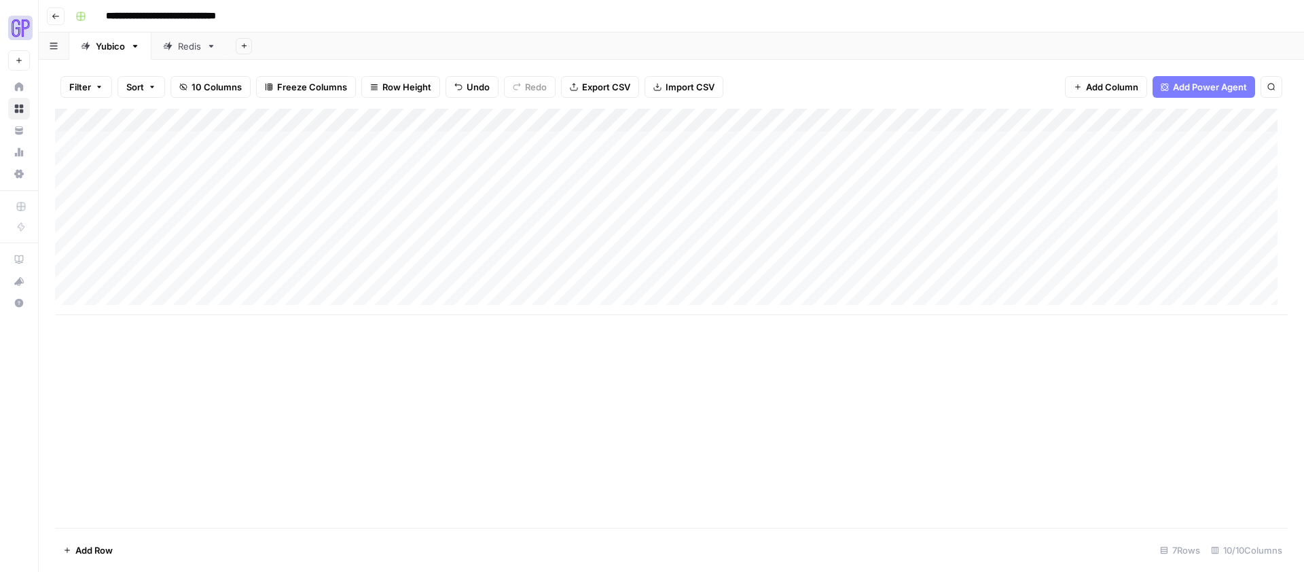
click at [56, 10] on button "Go back" at bounding box center [56, 16] width 18 height 18
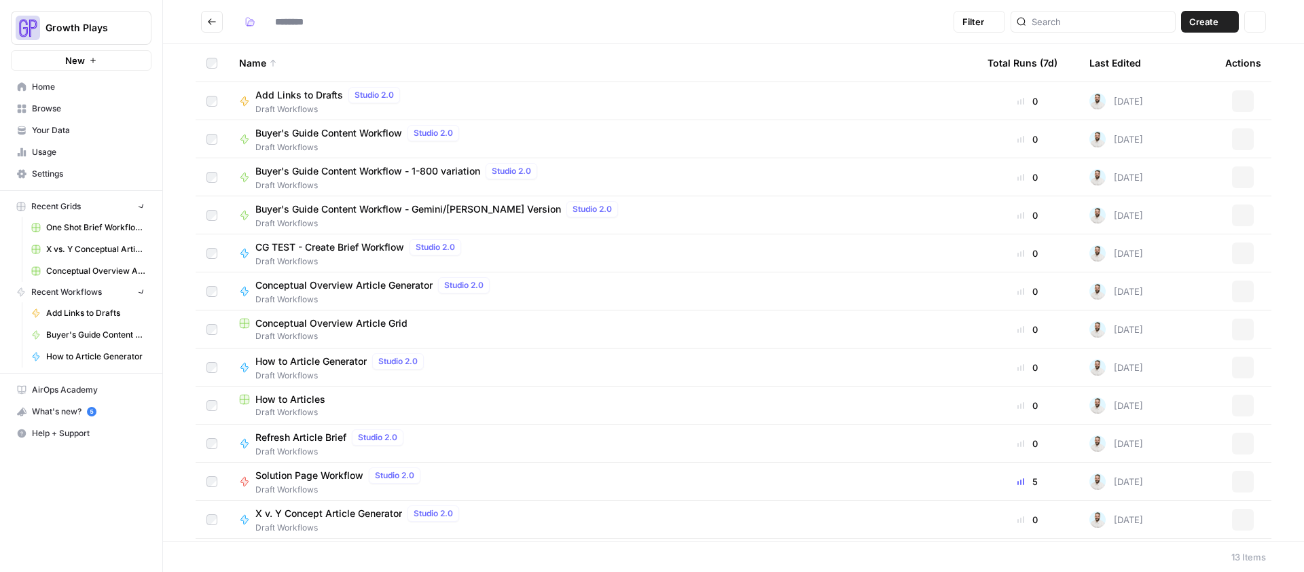
type input "**********"
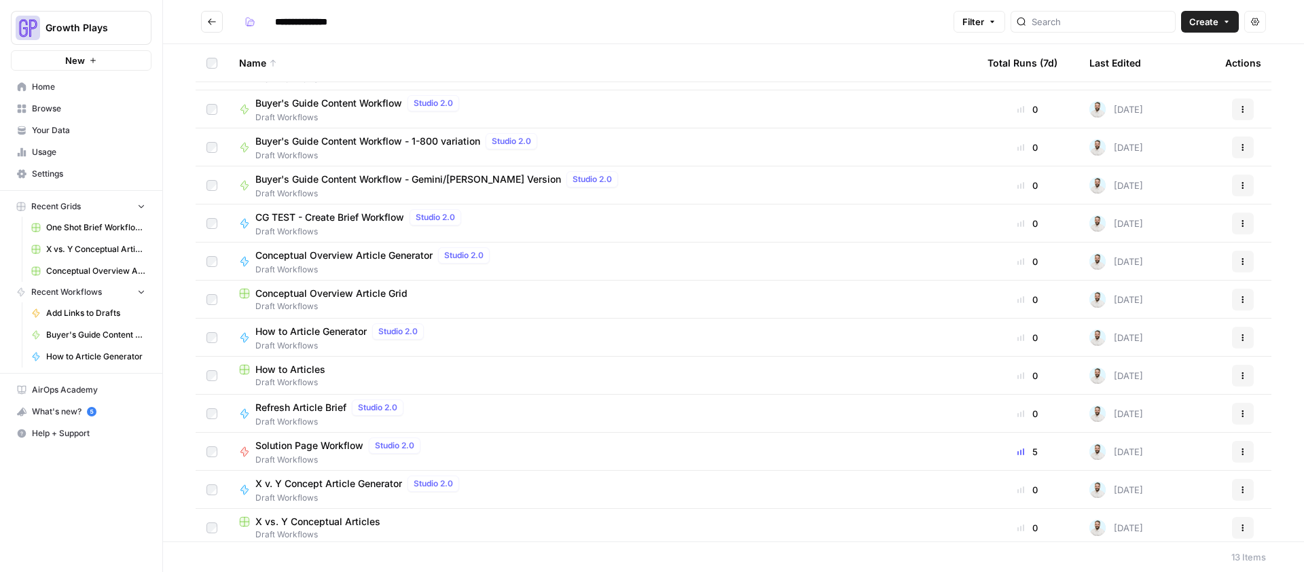
scroll to position [35, 0]
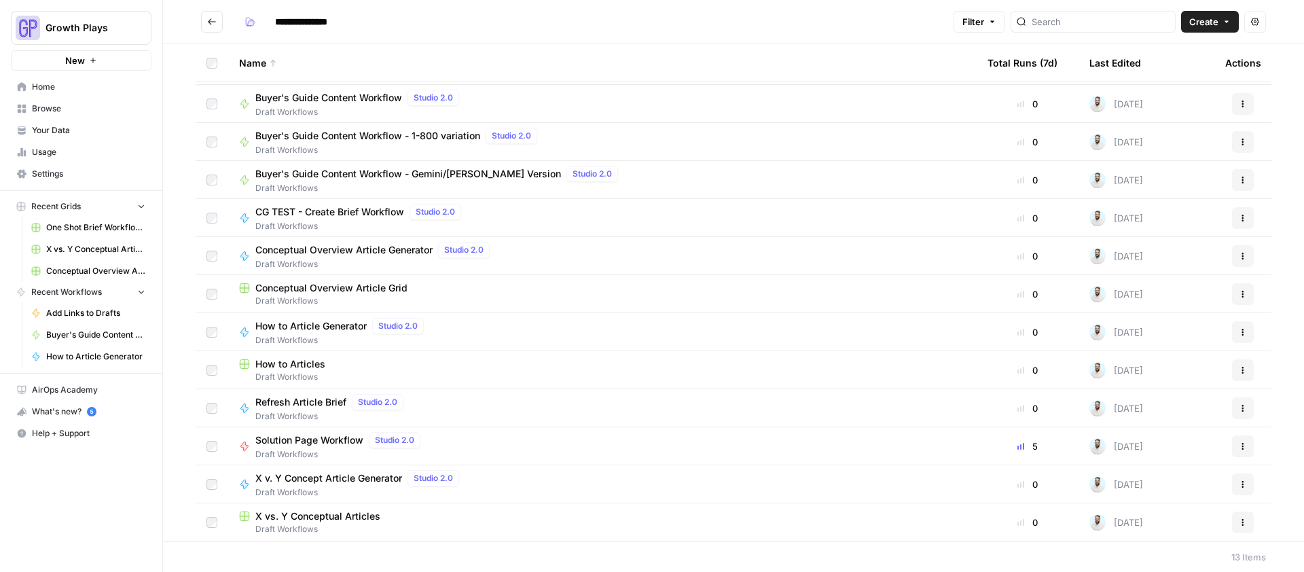
click at [316, 477] on span "X v. Y Concept Article Generator" at bounding box center [328, 478] width 147 height 14
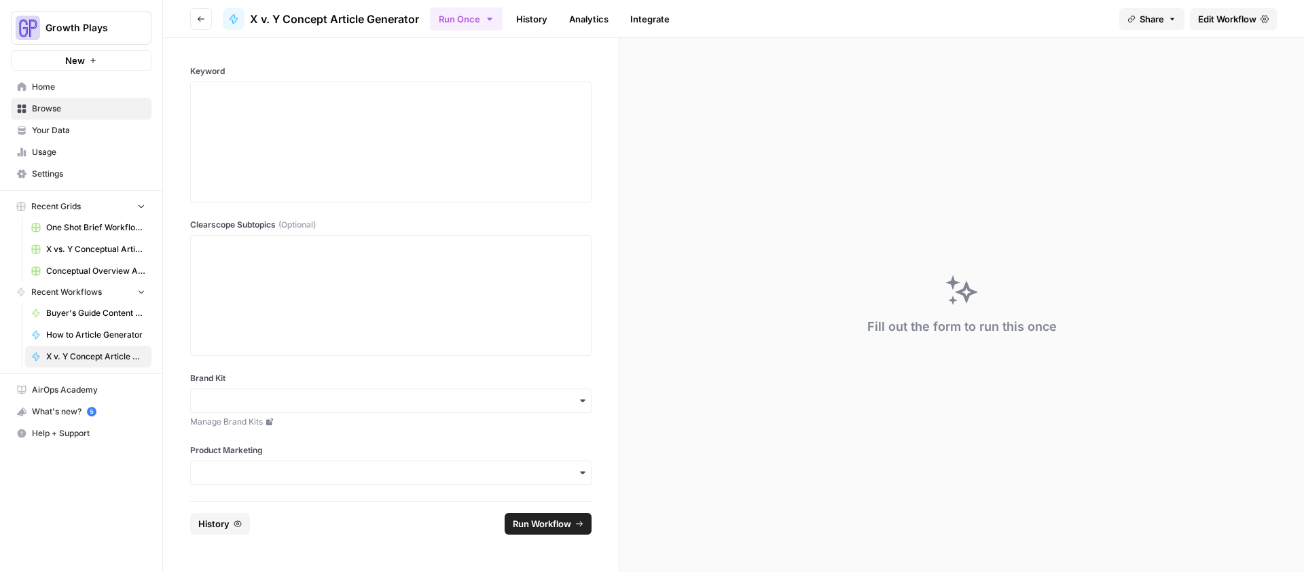
click at [998, 28] on link "Edit Workflow" at bounding box center [1233, 19] width 87 height 22
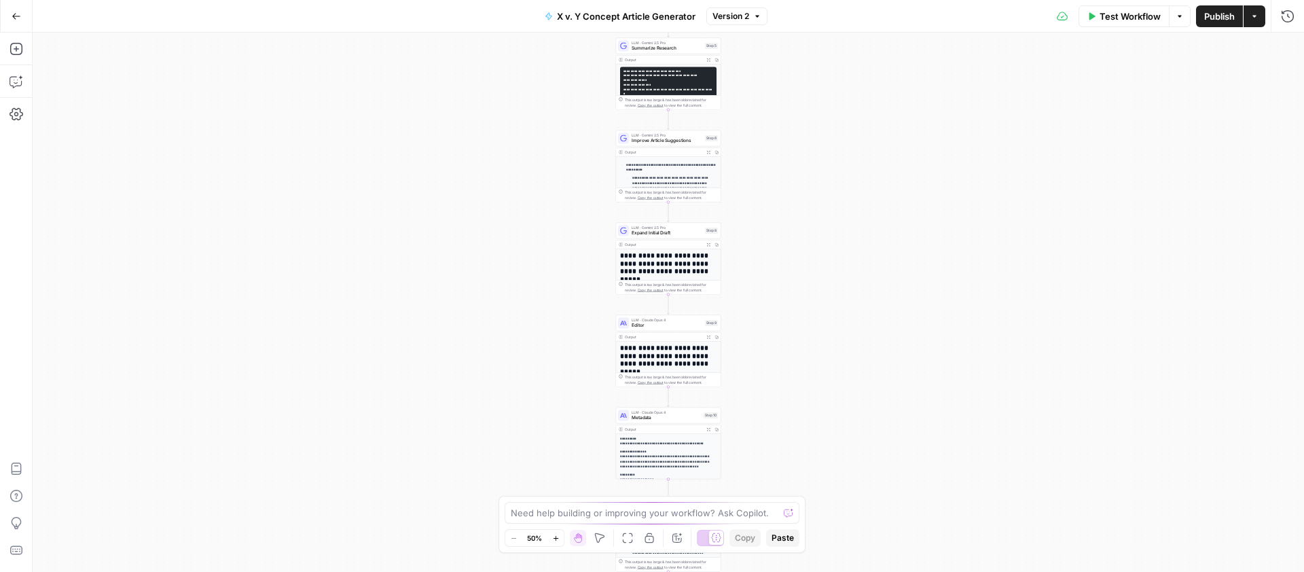
click at [649, 325] on span "Editor" at bounding box center [667, 325] width 71 height 7
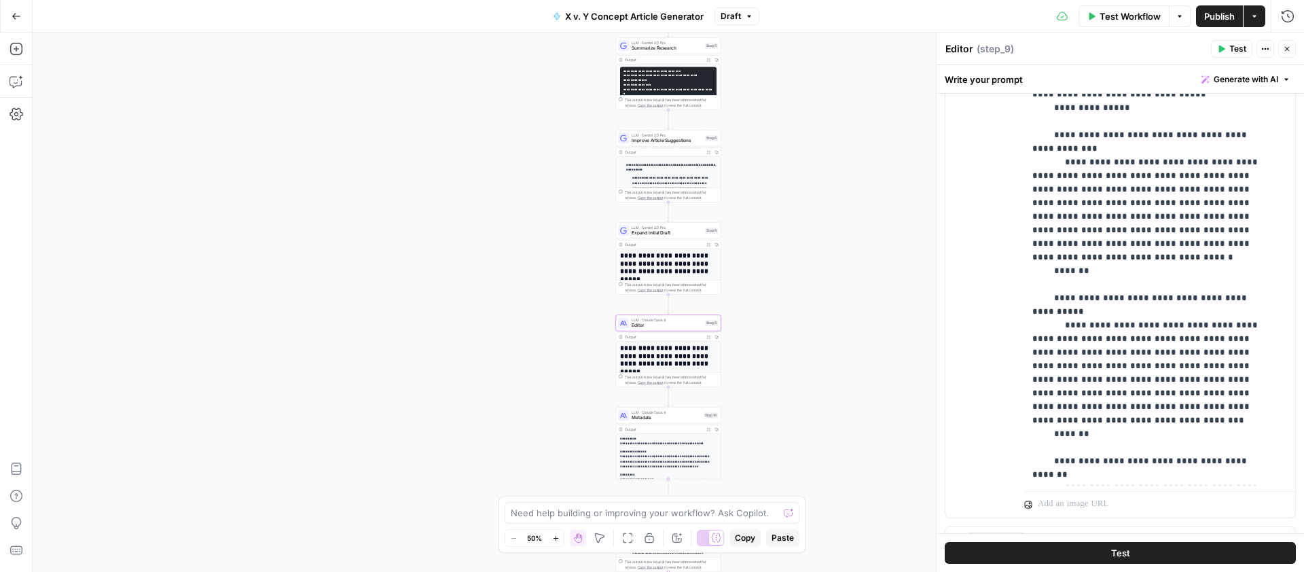
scroll to position [1044, 0]
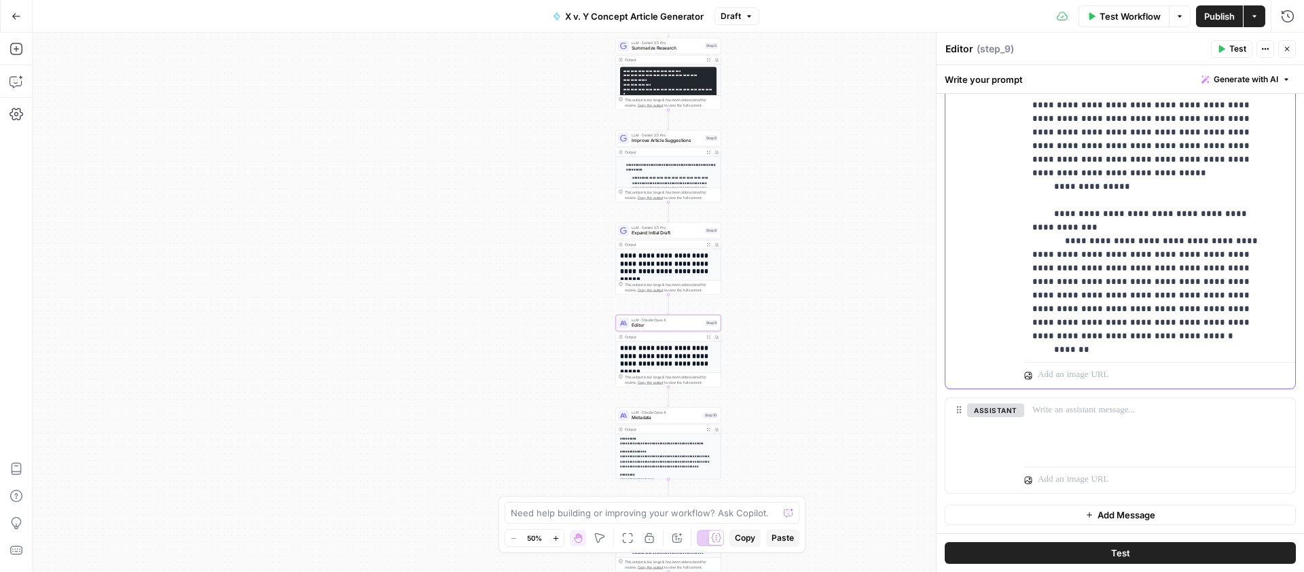
scroll to position [908, 0]
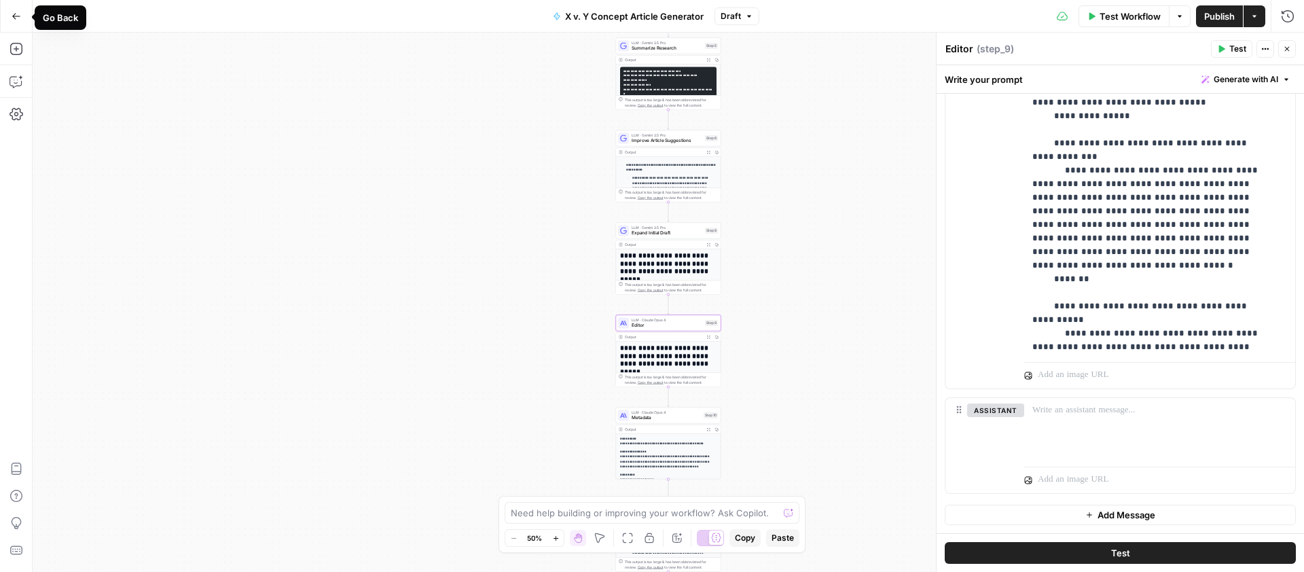
click at [22, 17] on button "Go Back" at bounding box center [16, 16] width 24 height 24
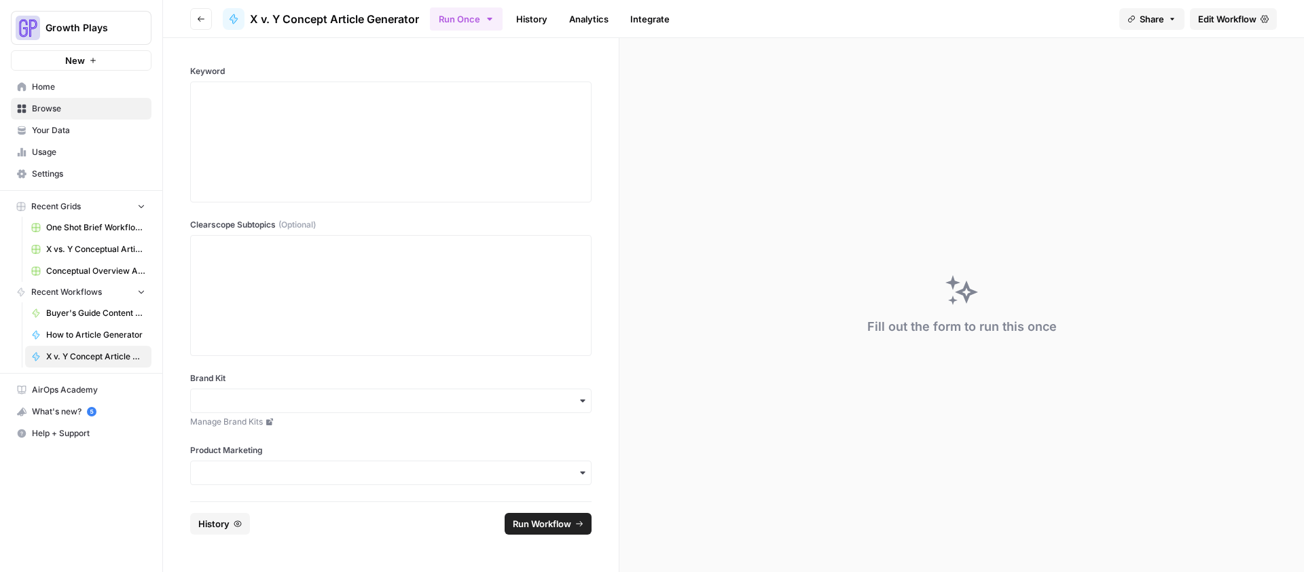
click at [53, 136] on span "Your Data" at bounding box center [88, 130] width 113 height 12
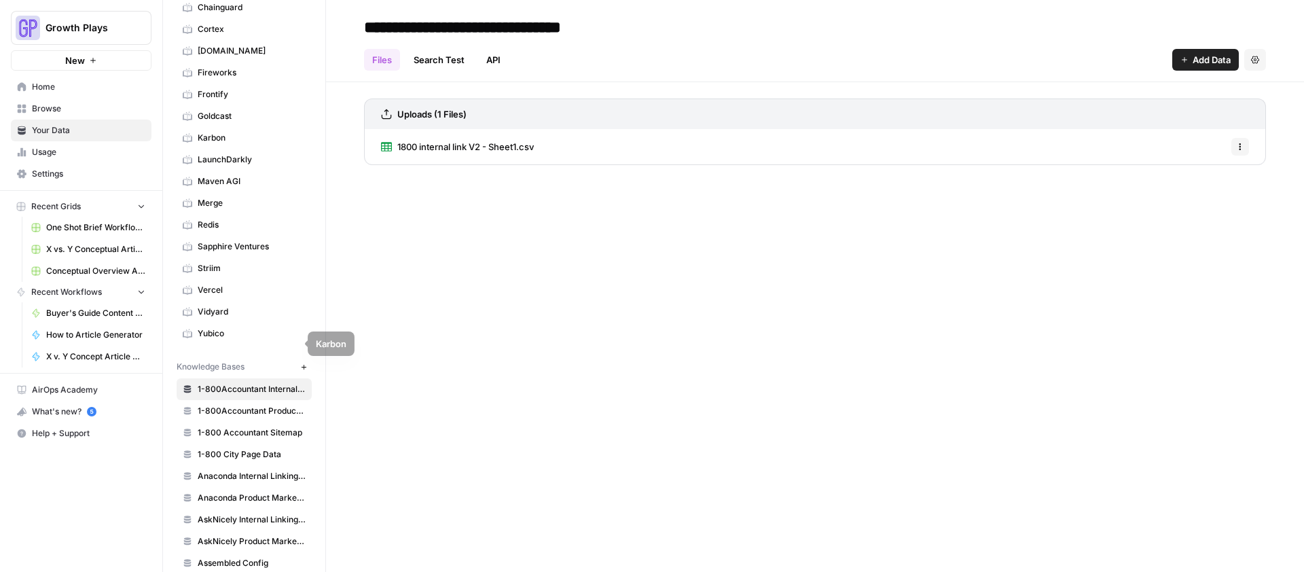
scroll to position [248, 0]
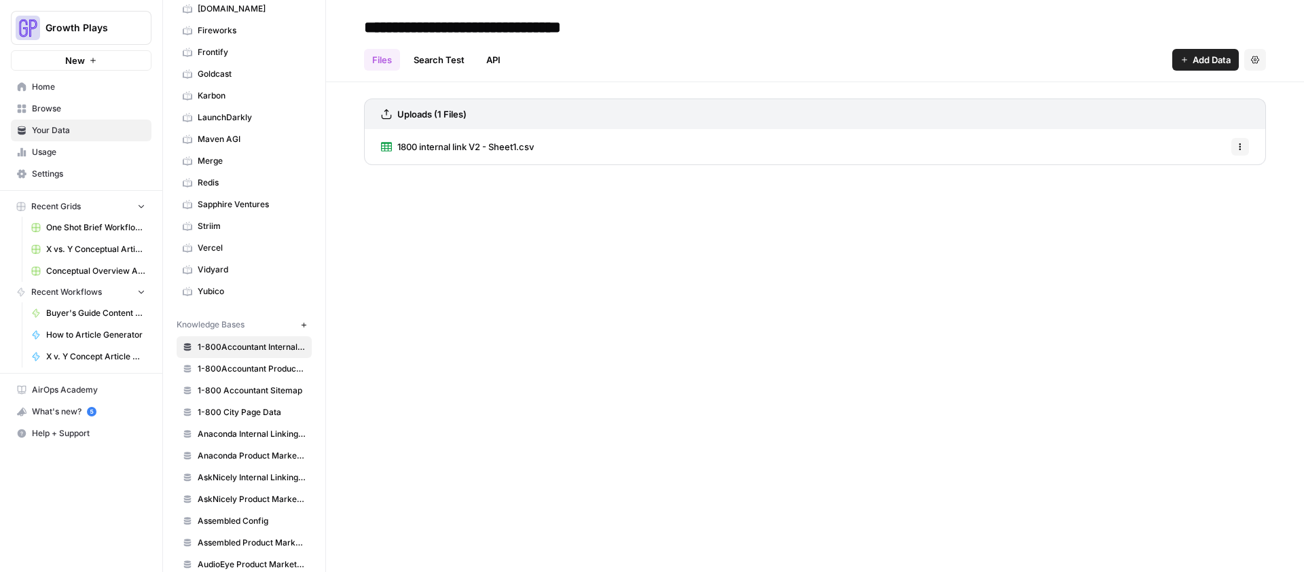
click at [212, 282] on link "Yubico" at bounding box center [244, 292] width 135 height 22
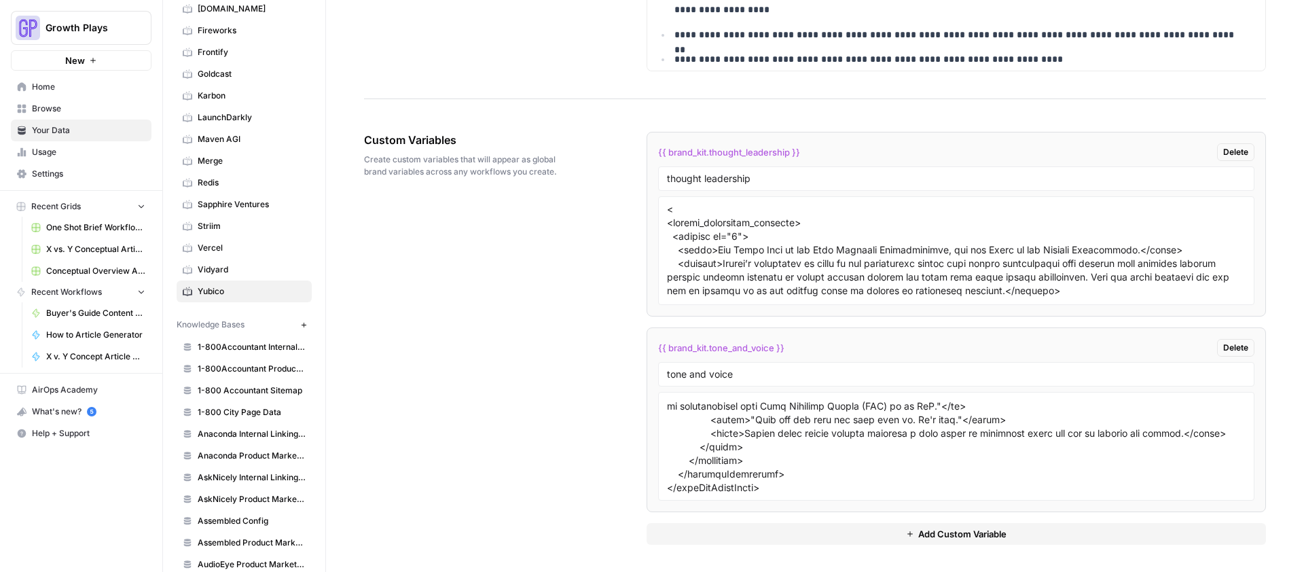
scroll to position [1221, 0]
click at [745, 459] on textarea at bounding box center [956, 446] width 579 height 96
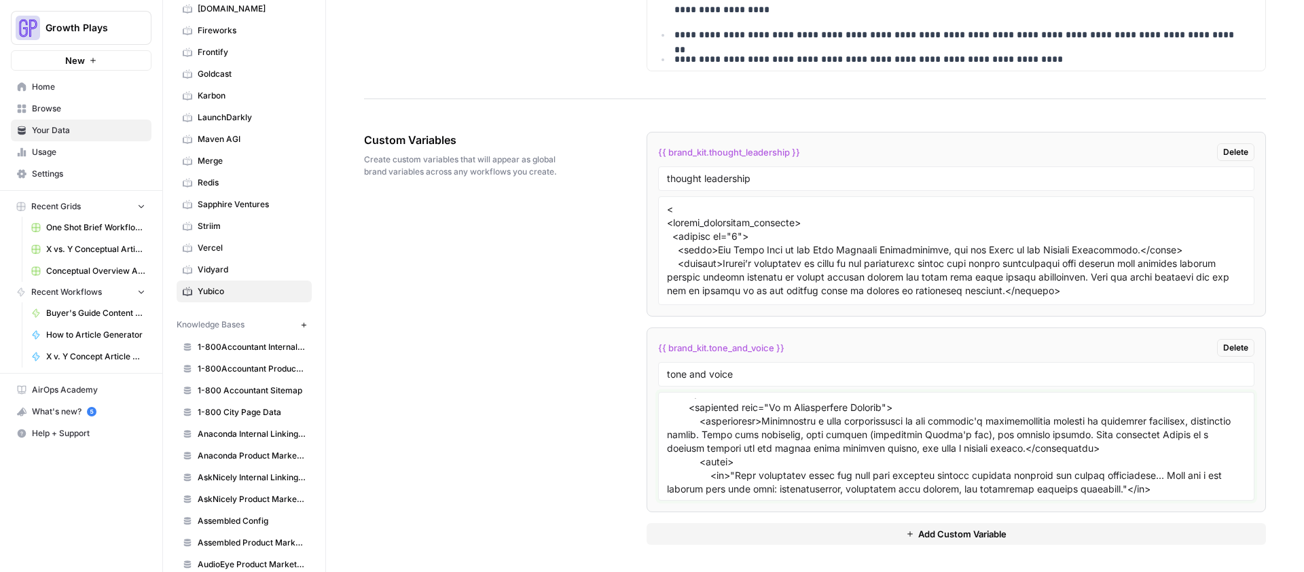
scroll to position [1262, 0]
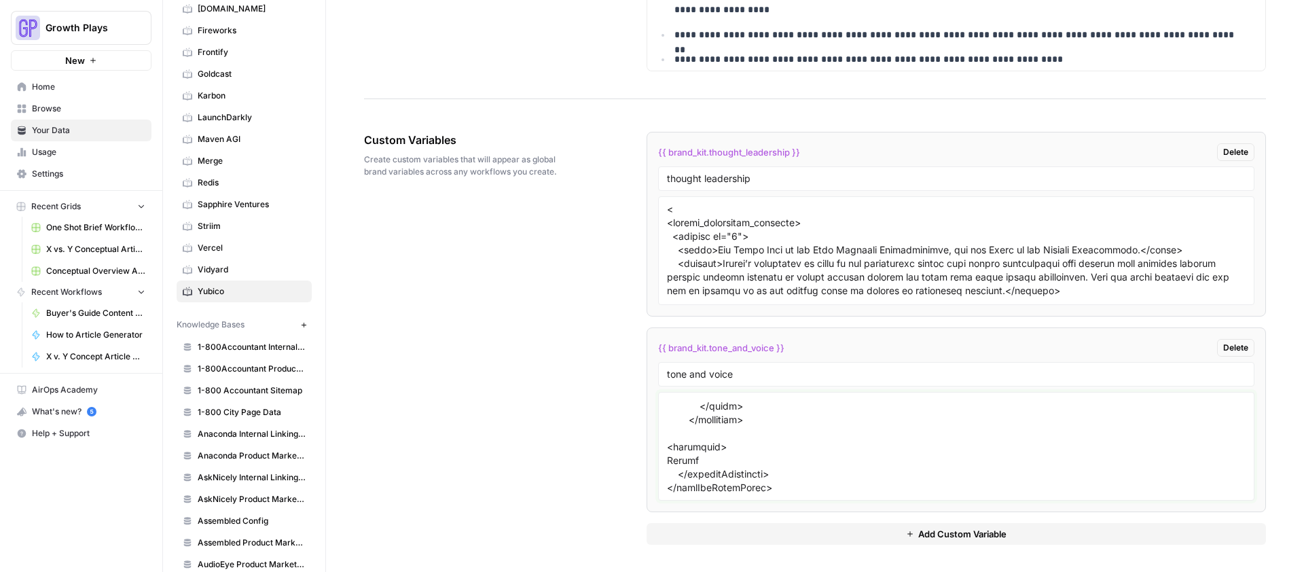
click at [708, 447] on textarea at bounding box center [956, 446] width 579 height 96
click at [728, 457] on textarea at bounding box center [956, 446] width 579 height 96
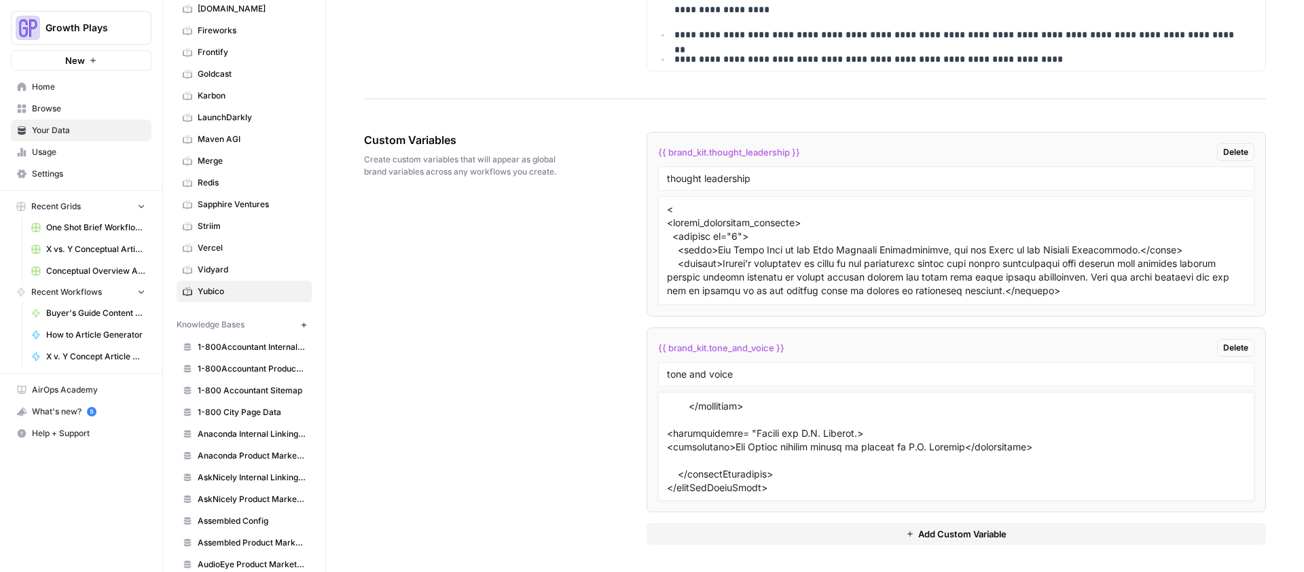
scroll to position [1276, 0]
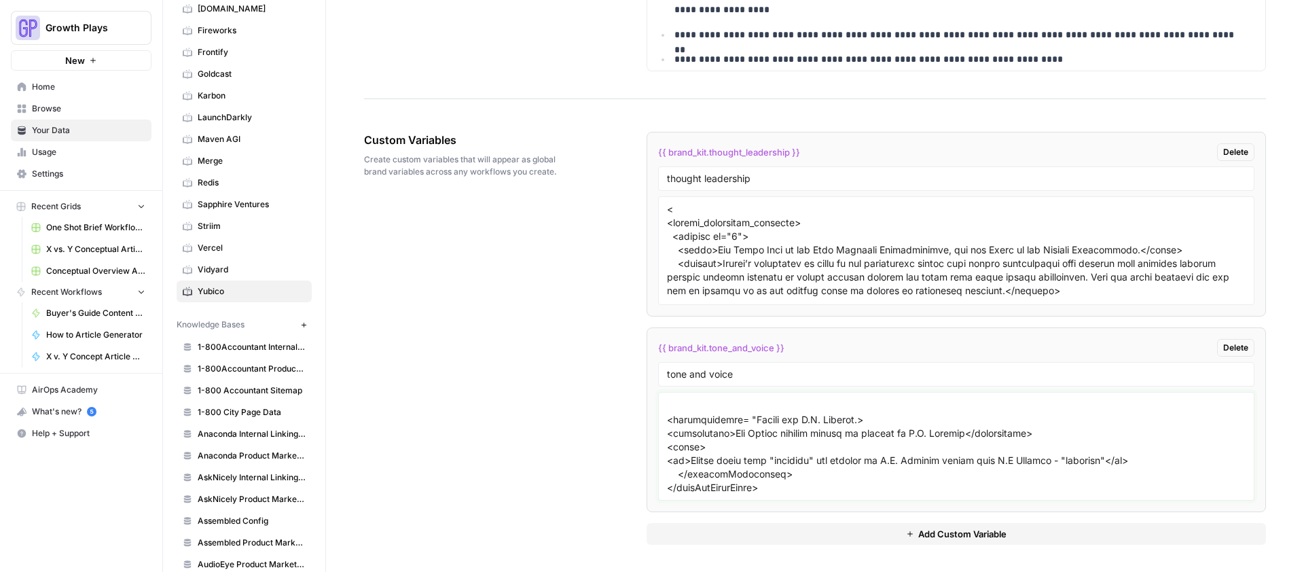
click at [958, 446] on textarea at bounding box center [956, 446] width 579 height 96
type textarea "<toneAndVoiceGuide brand="Yubico"> <coreObjective> <primaryGoal>Establish Yubic…"
click at [501, 359] on div "Custom Variables Create custom variables that will appear as global brand varia…" at bounding box center [815, 338] width 902 height 467
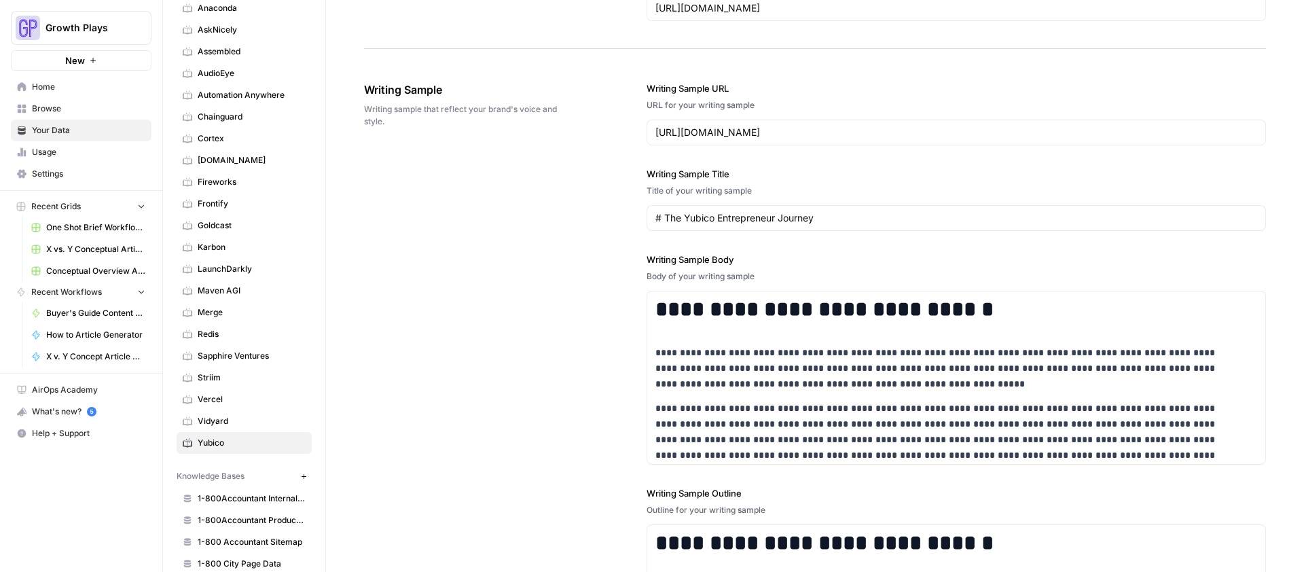
scroll to position [0, 0]
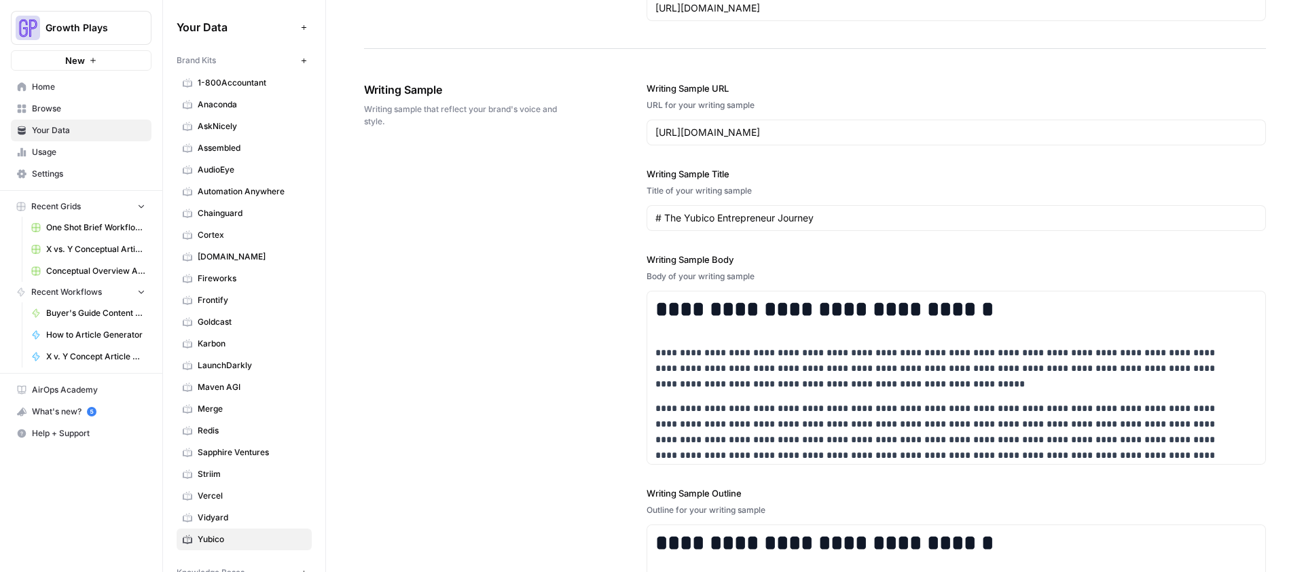
click at [76, 124] on span "Your Data" at bounding box center [88, 130] width 113 height 12
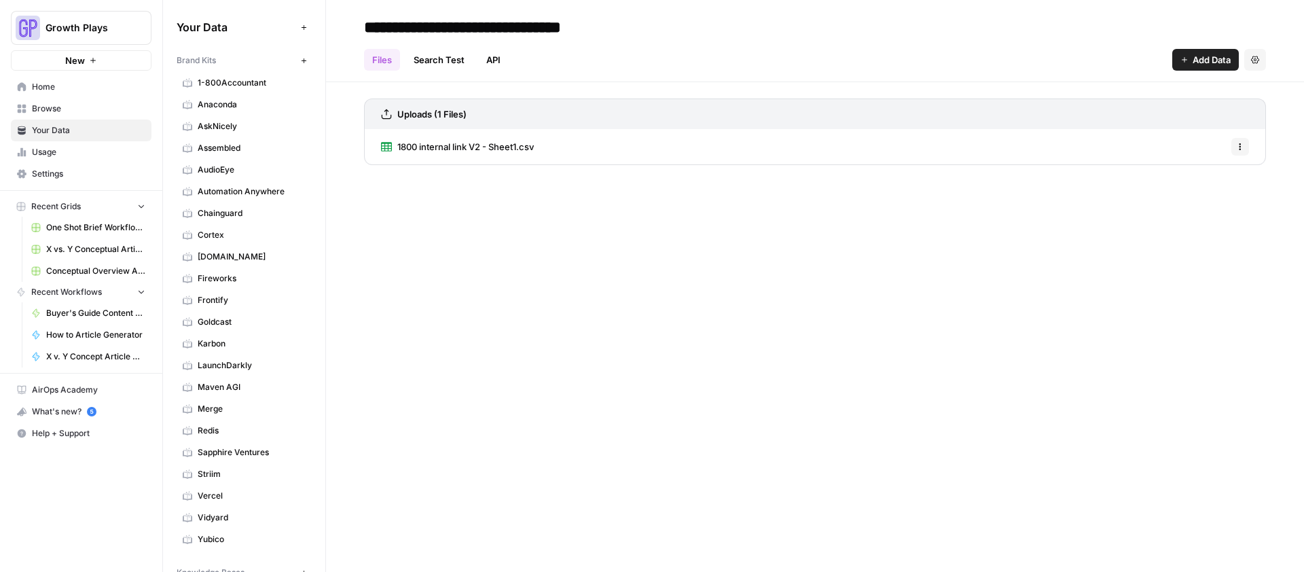
click at [56, 113] on span "Browse" at bounding box center [88, 109] width 113 height 12
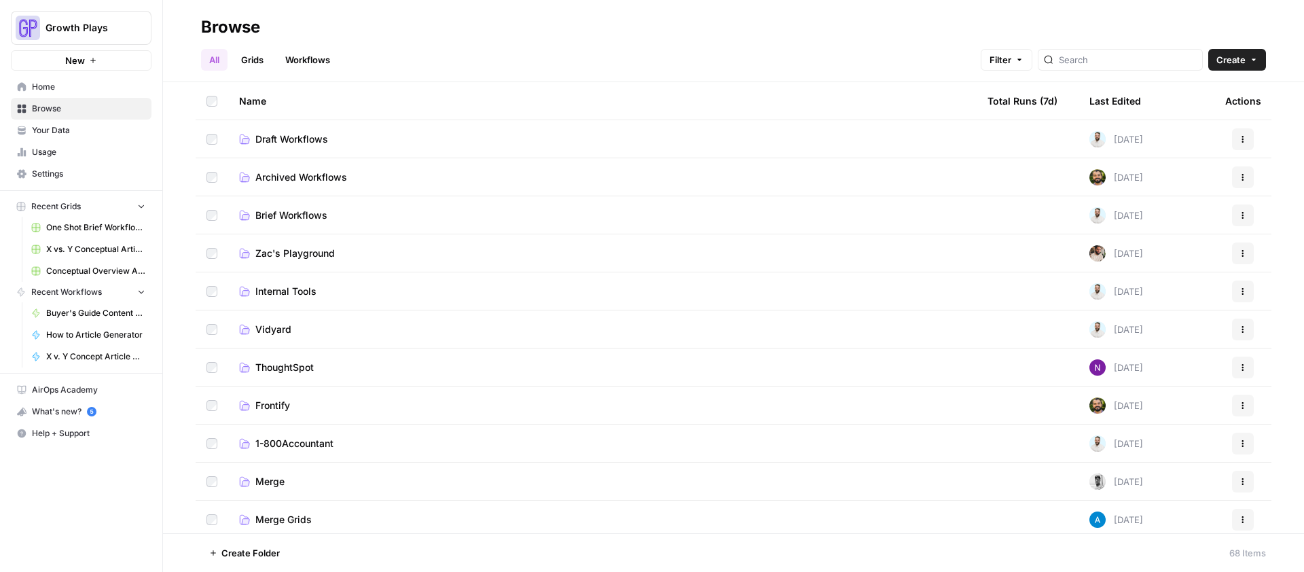
click at [300, 132] on span "Draft Workflows" at bounding box center [291, 139] width 73 height 14
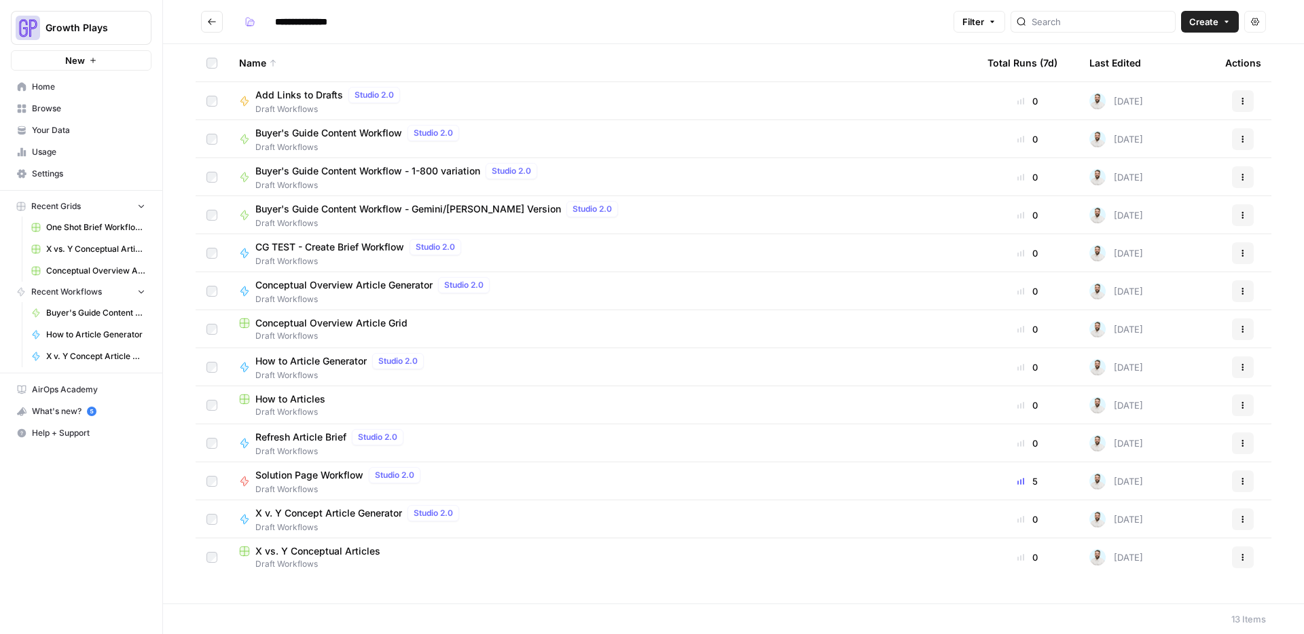
click at [317, 477] on span "X vs. Y Conceptual Articles" at bounding box center [317, 552] width 125 height 14
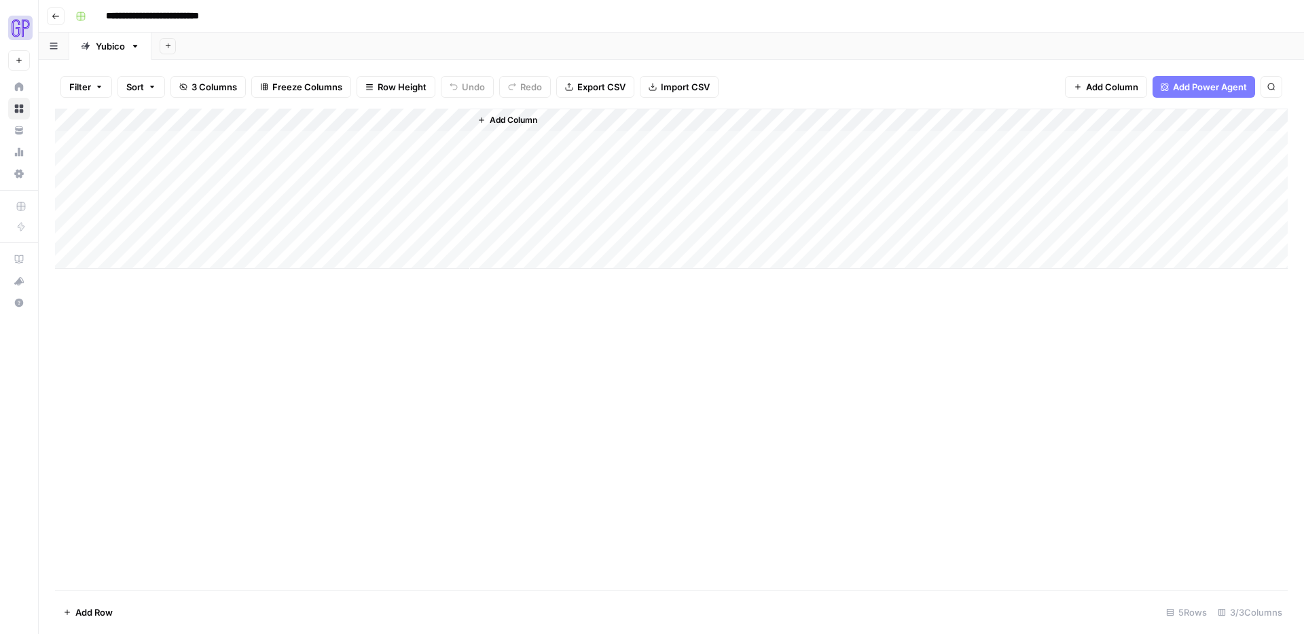
click at [62, 18] on button "Go back" at bounding box center [56, 16] width 18 height 18
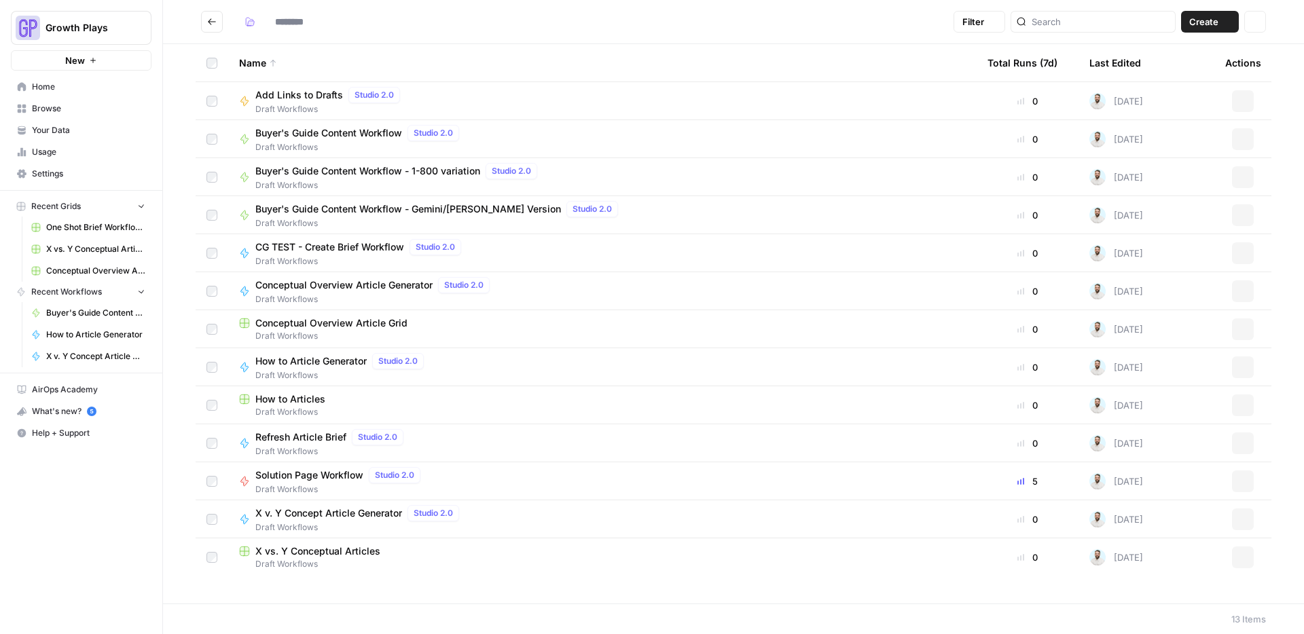
type input "**********"
click at [345, 477] on div "X v. Y Concept Article Generator Studio 2.0" at bounding box center [359, 513] width 209 height 16
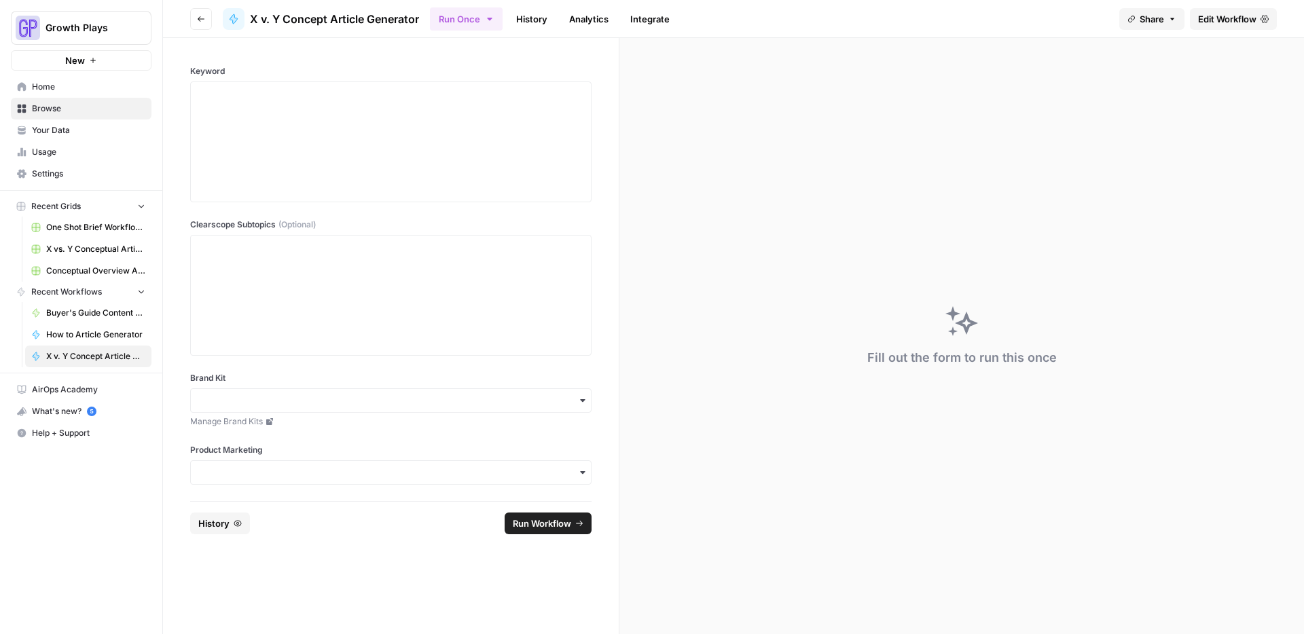
click at [998, 22] on span "Edit Workflow" at bounding box center [1227, 19] width 58 height 14
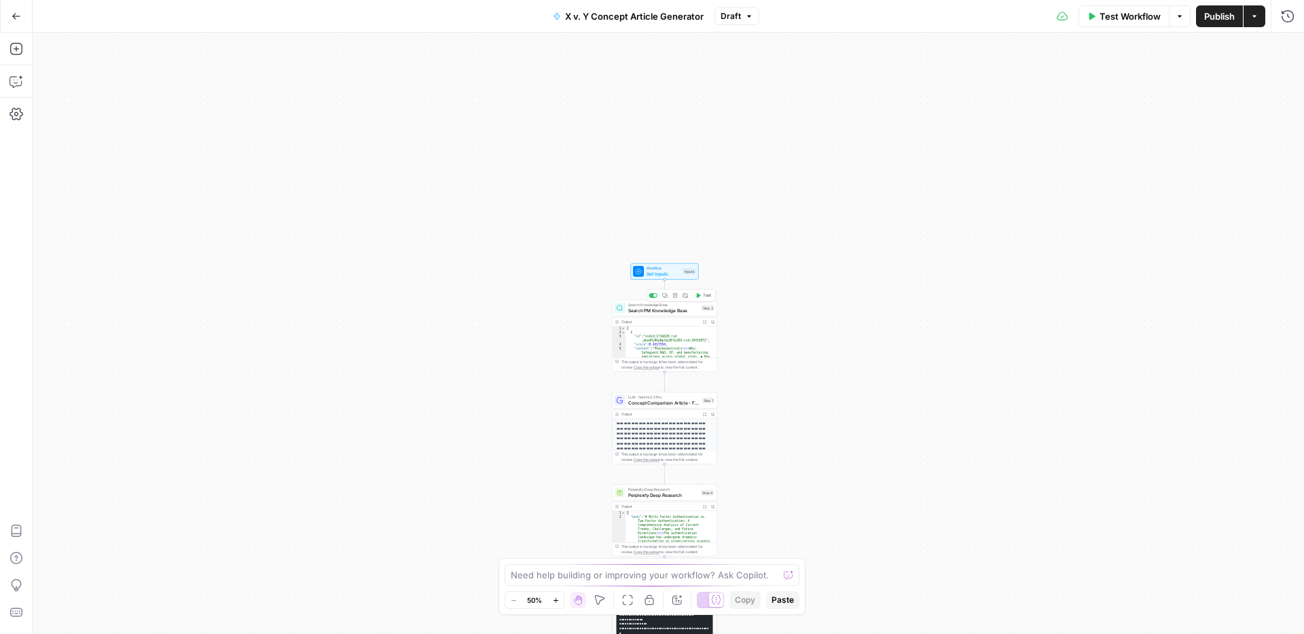
click at [683, 310] on span "Search PM Knowledge Base" at bounding box center [663, 310] width 71 height 7
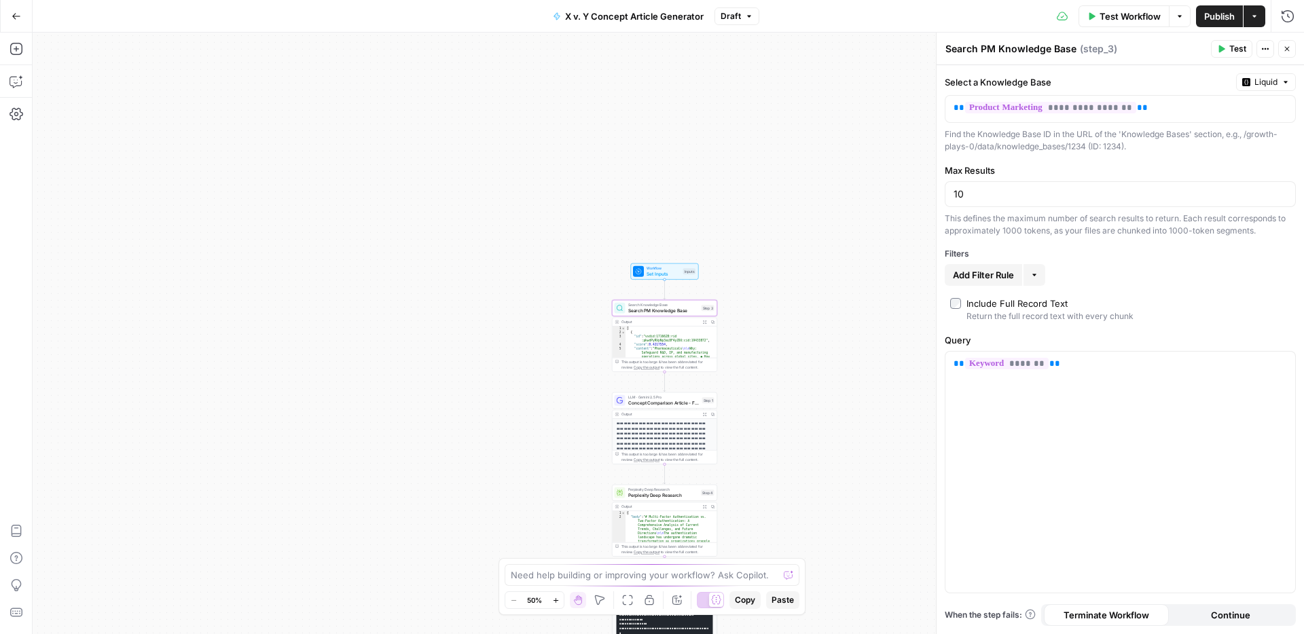
click at [990, 279] on span "Add Filter Rule" at bounding box center [983, 275] width 61 height 14
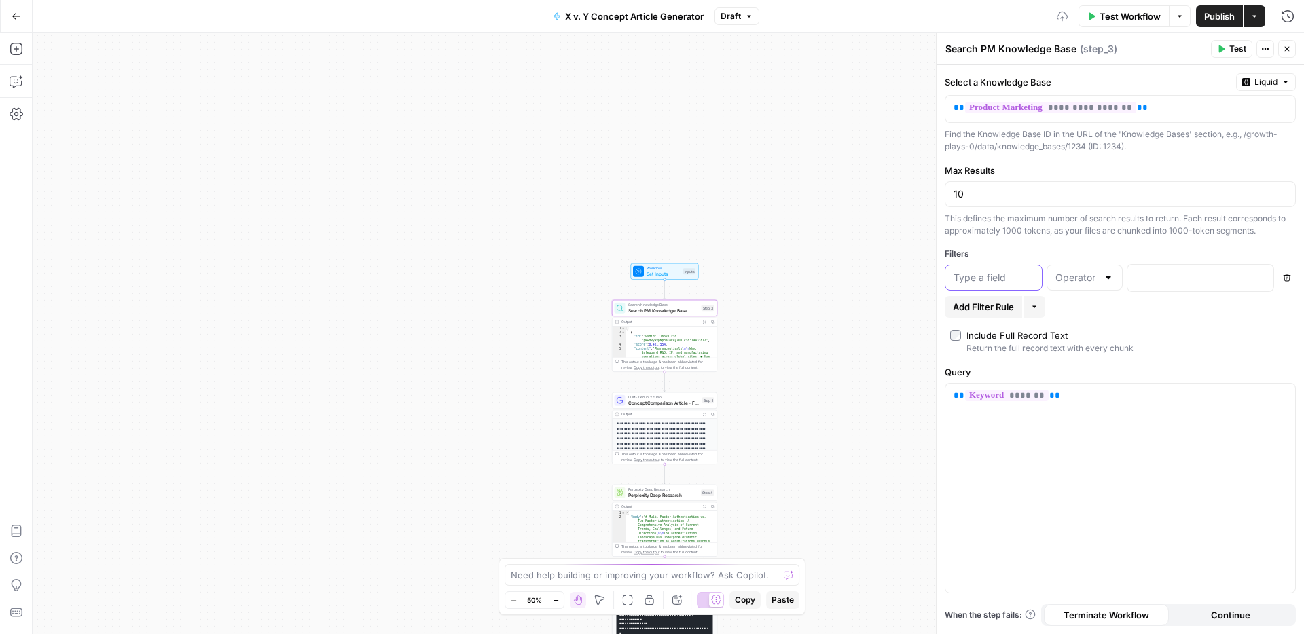
click at [998, 280] on input "text" at bounding box center [994, 278] width 80 height 14
click at [998, 276] on input "text" at bounding box center [1077, 278] width 42 height 14
click at [970, 281] on input "text" at bounding box center [994, 278] width 80 height 14
click at [998, 276] on icon "button" at bounding box center [1287, 278] width 8 height 8
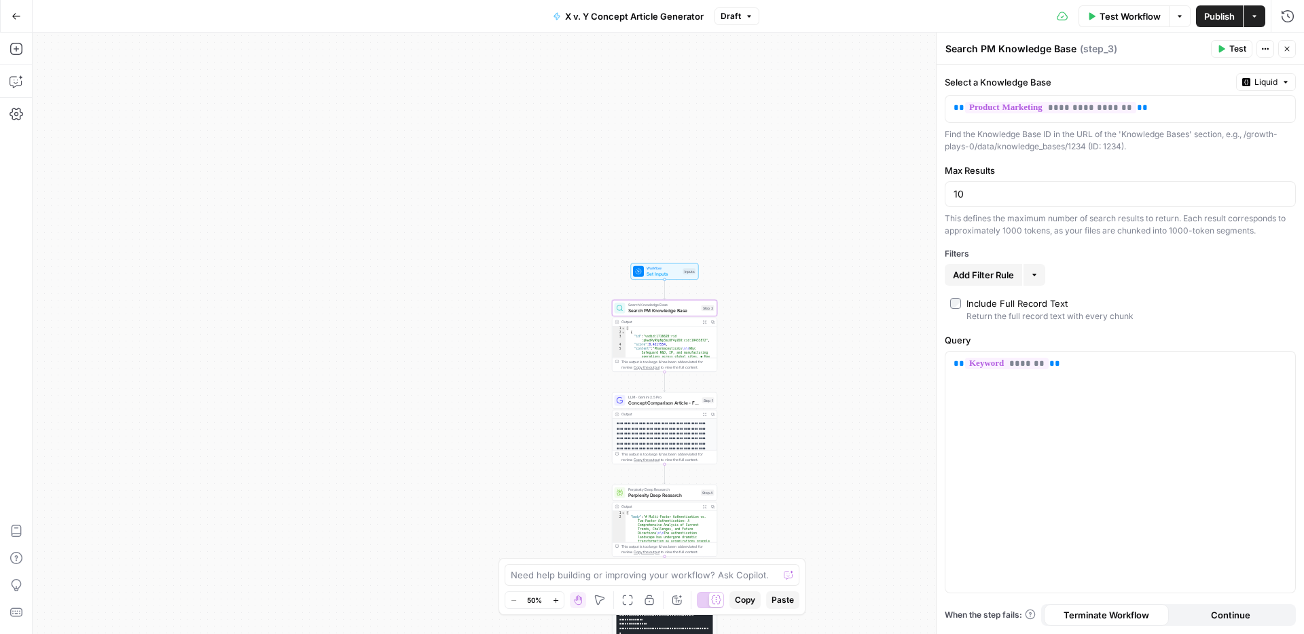
click at [998, 50] on icon "button" at bounding box center [1265, 49] width 8 height 8
click at [998, 48] on div "Search PM Knowledge Base Search PM Knowledge Base ( step_3 )" at bounding box center [1076, 48] width 262 height 15
click at [998, 48] on button "Close" at bounding box center [1287, 49] width 18 height 18
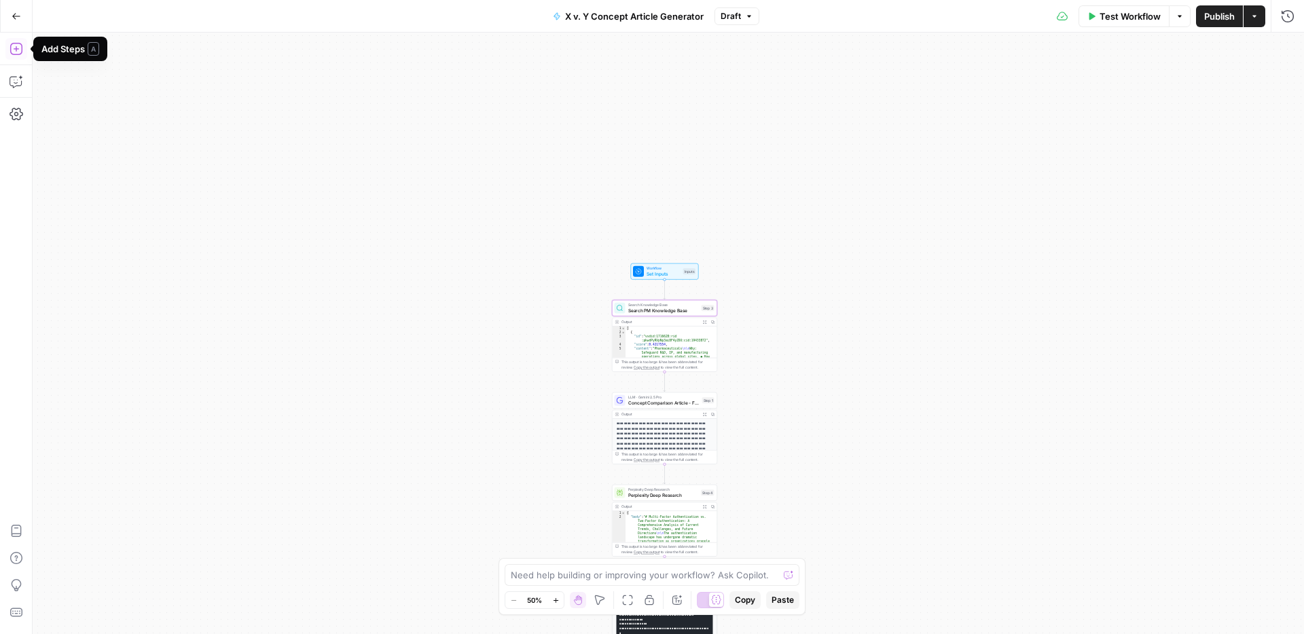
click at [14, 51] on icon "button" at bounding box center [17, 49] width 14 height 14
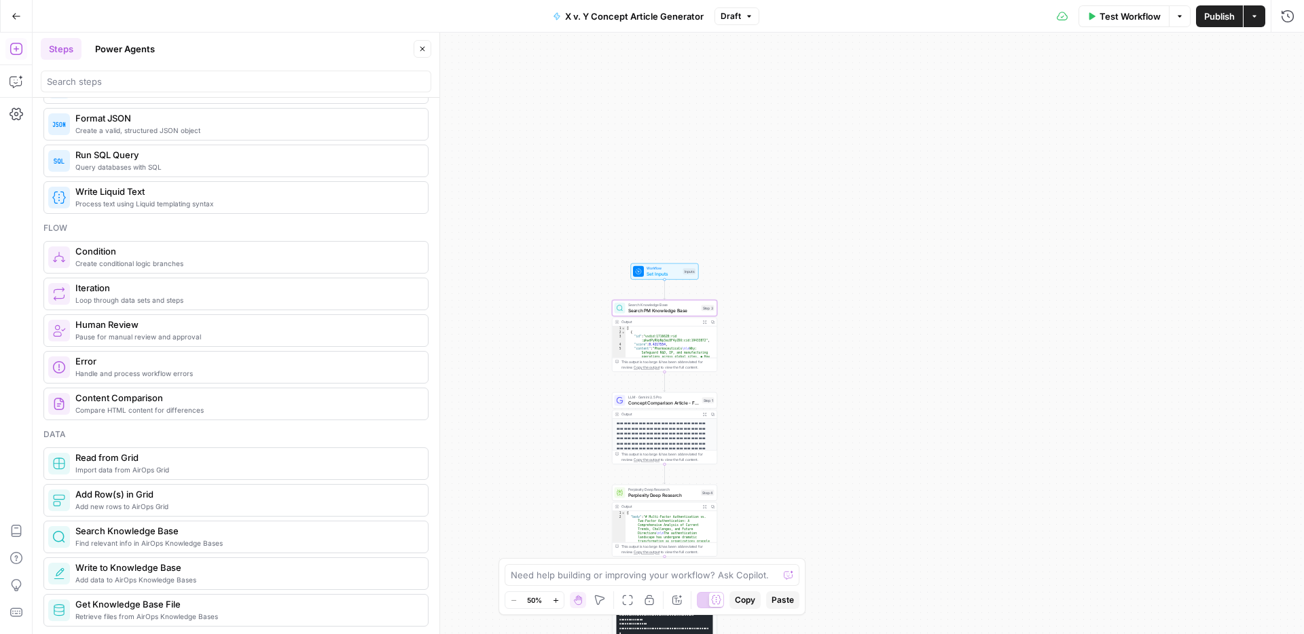
scroll to position [387, 0]
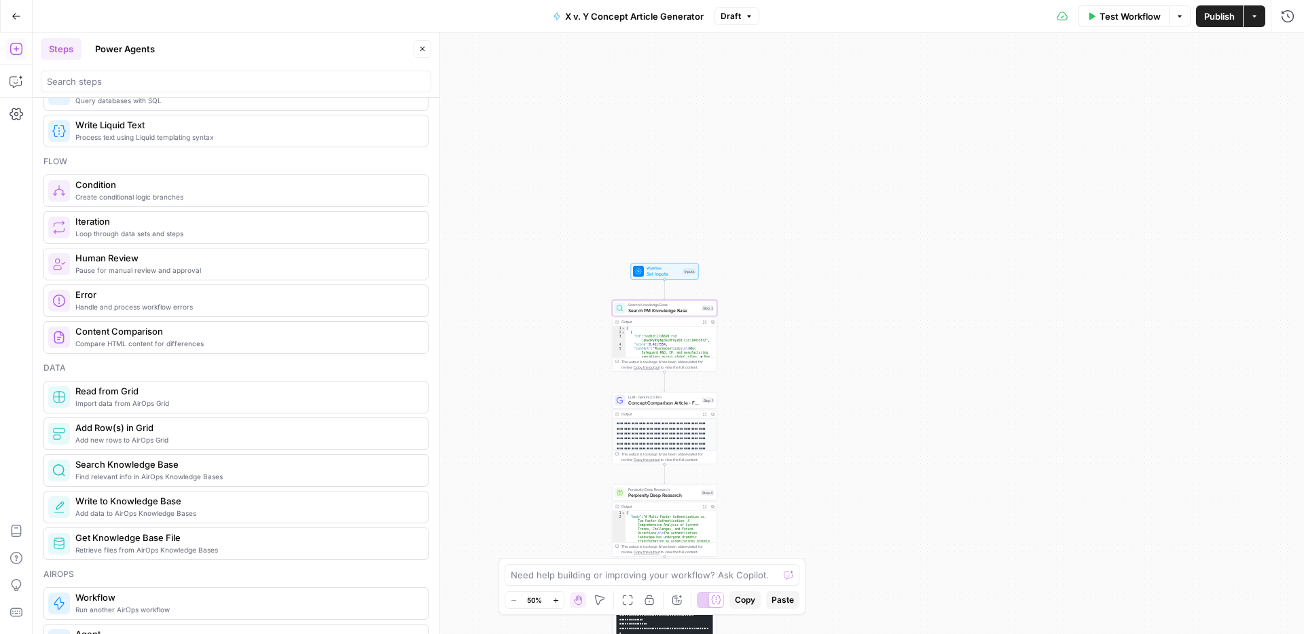
click at [425, 50] on icon "button" at bounding box center [422, 49] width 8 height 8
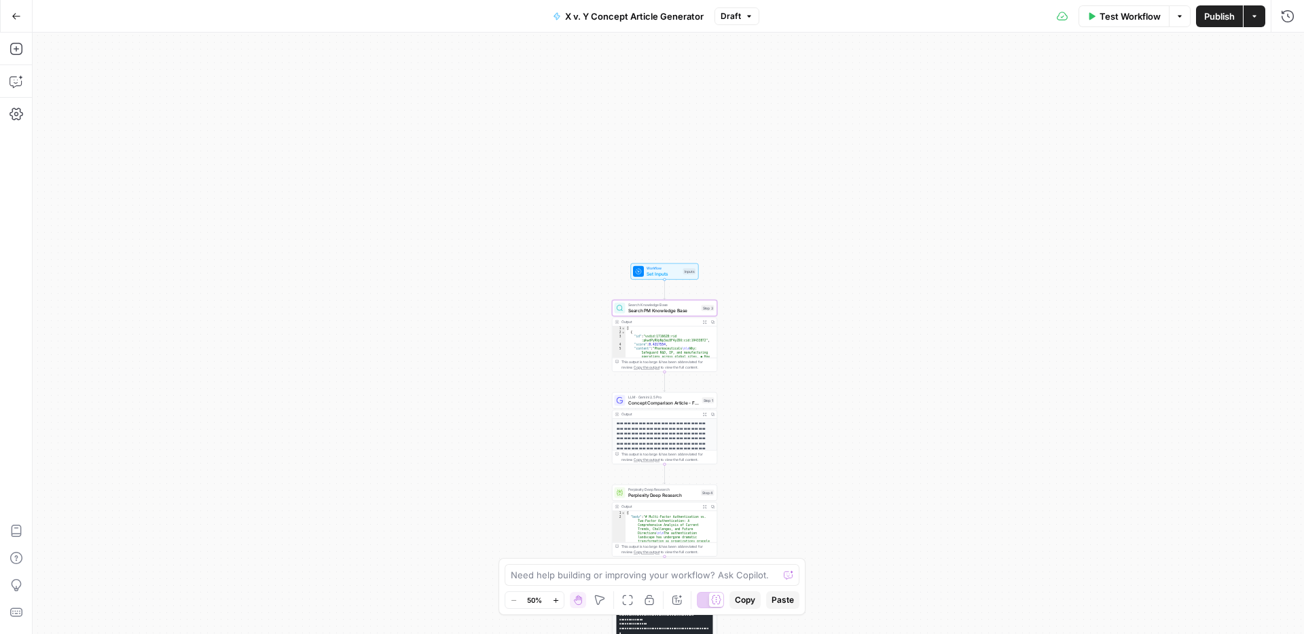
click at [628, 308] on span "Search PM Knowledge Base" at bounding box center [663, 310] width 71 height 7
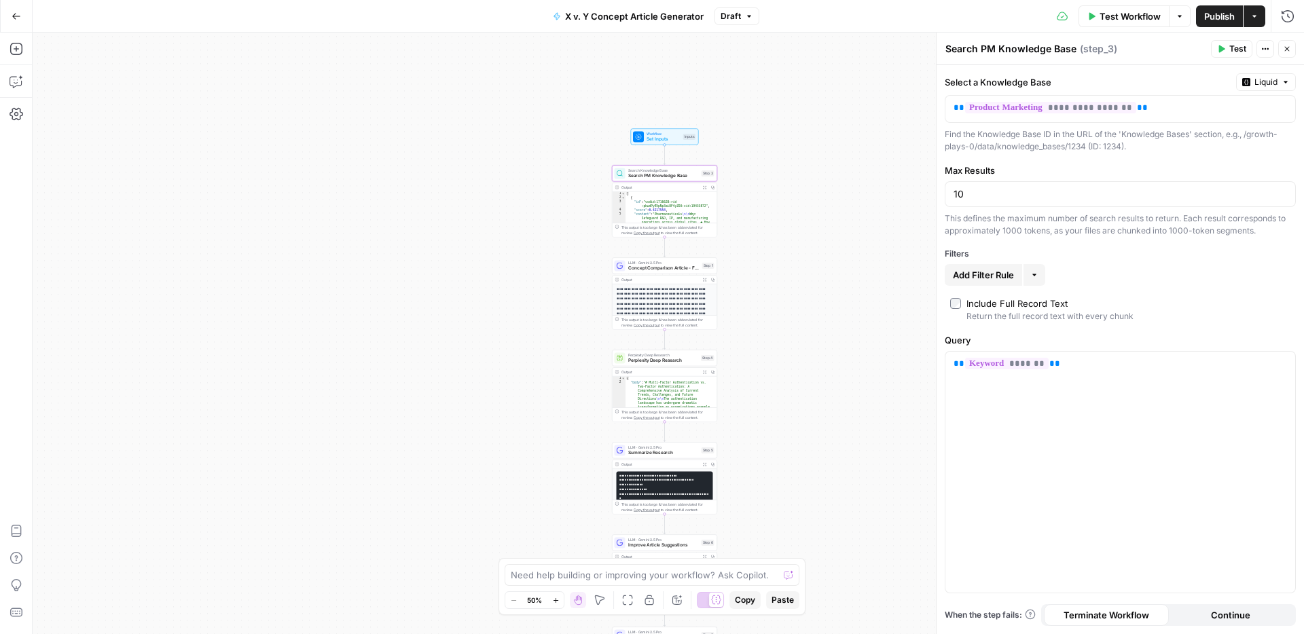
click at [26, 14] on button "Go Back" at bounding box center [16, 16] width 24 height 24
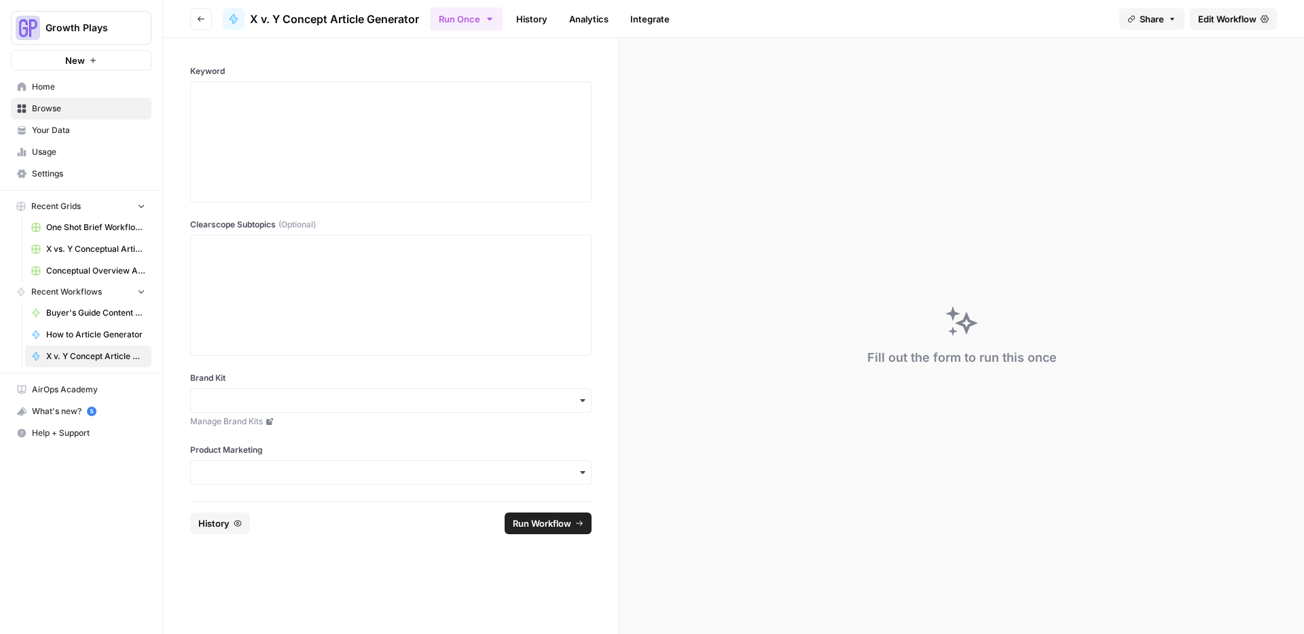
click at [206, 16] on button "Go back" at bounding box center [201, 19] width 22 height 22
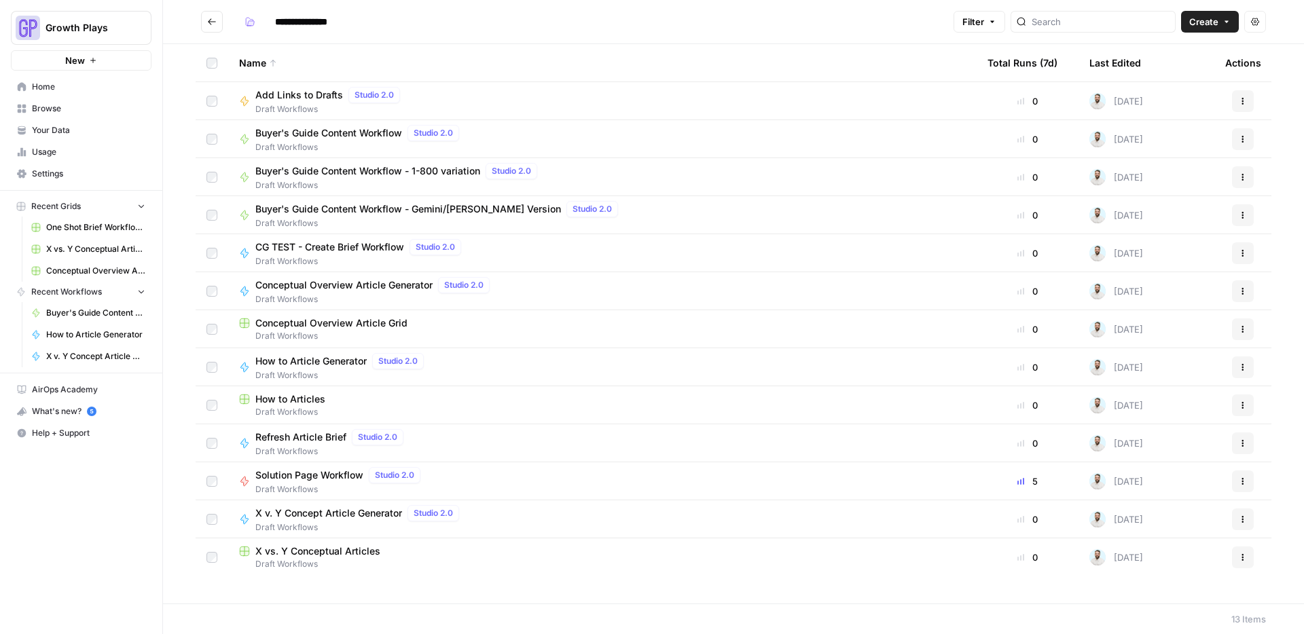
click at [207, 18] on icon "Go back" at bounding box center [212, 22] width 10 height 10
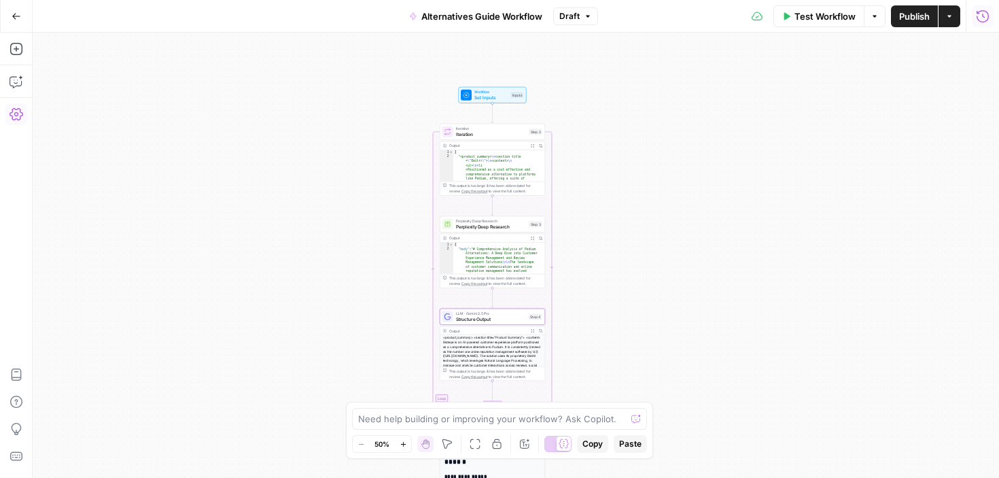
click at [24, 19] on button "Go Back" at bounding box center [16, 16] width 24 height 24
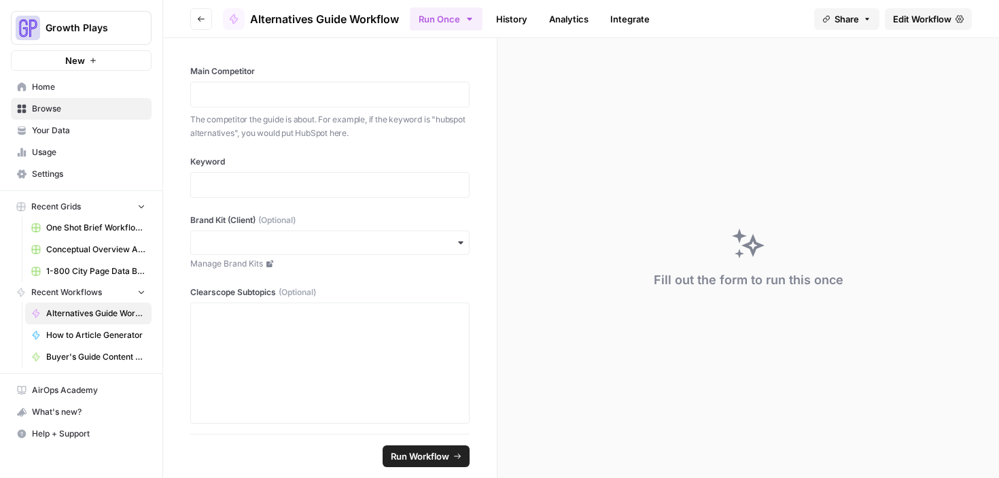
click at [196, 17] on button "Go back" at bounding box center [201, 19] width 22 height 22
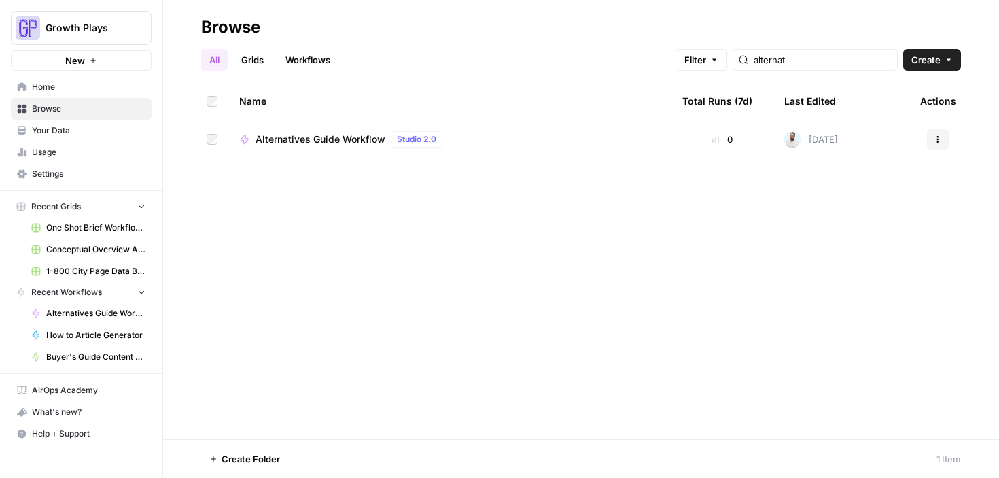
click at [61, 110] on span "Browse" at bounding box center [88, 109] width 113 height 12
click at [209, 56] on link "All" at bounding box center [214, 60] width 26 height 22
click at [164, 26] on icon "button" at bounding box center [165, 27] width 10 height 10
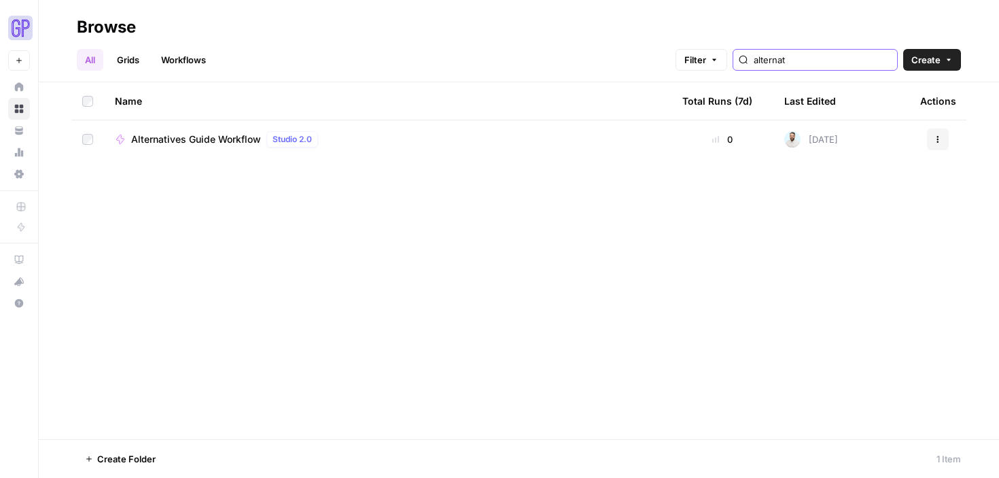
click at [840, 65] on input "alternat" at bounding box center [822, 60] width 138 height 14
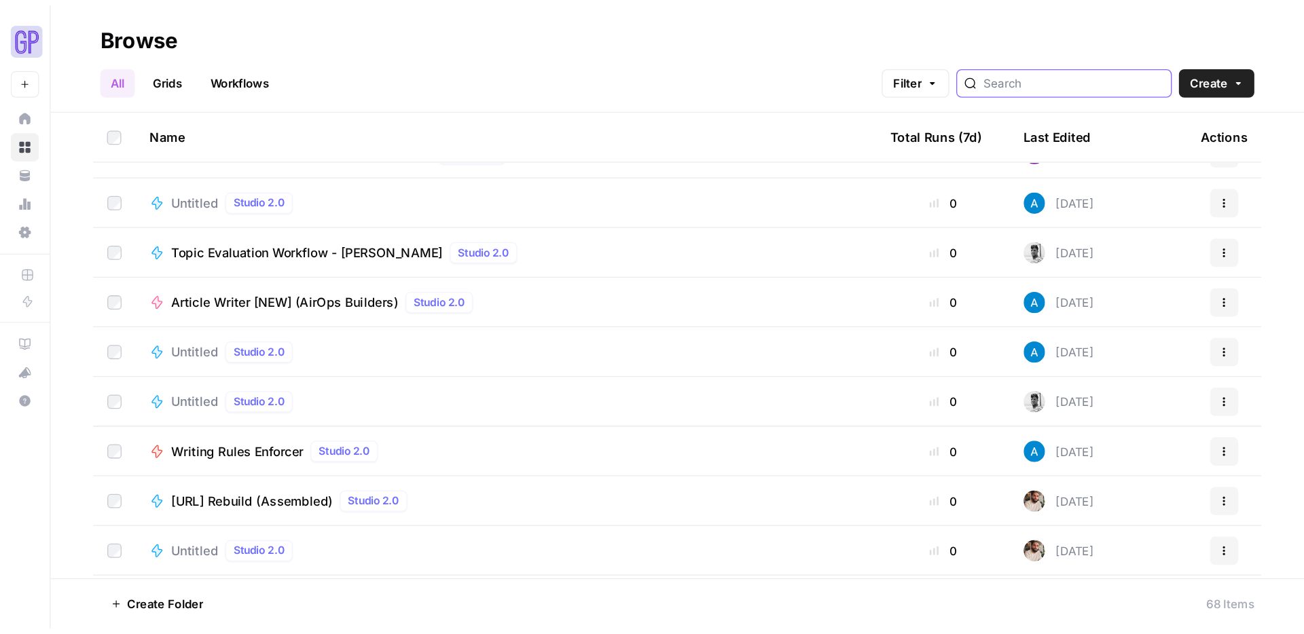
scroll to position [1548, 0]
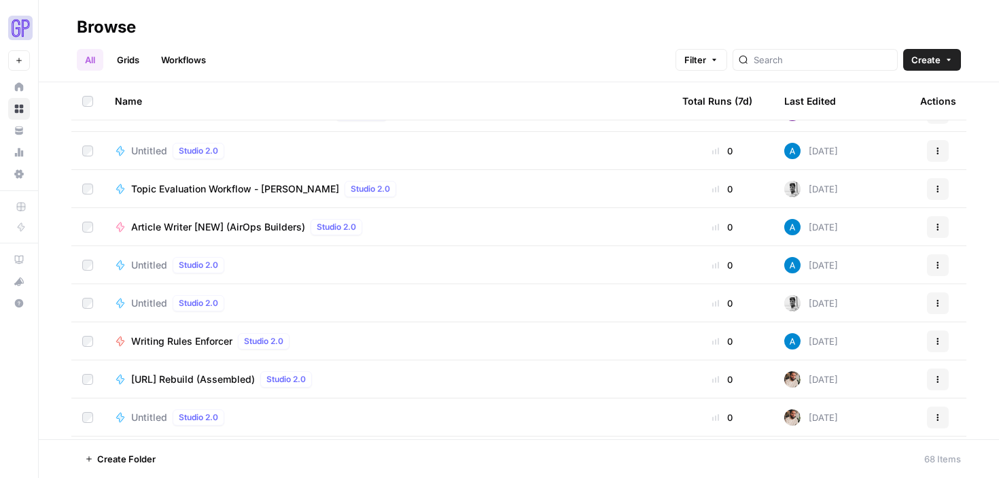
click at [176, 377] on span "[URL] Rebuild (Assembled)" at bounding box center [193, 379] width 124 height 14
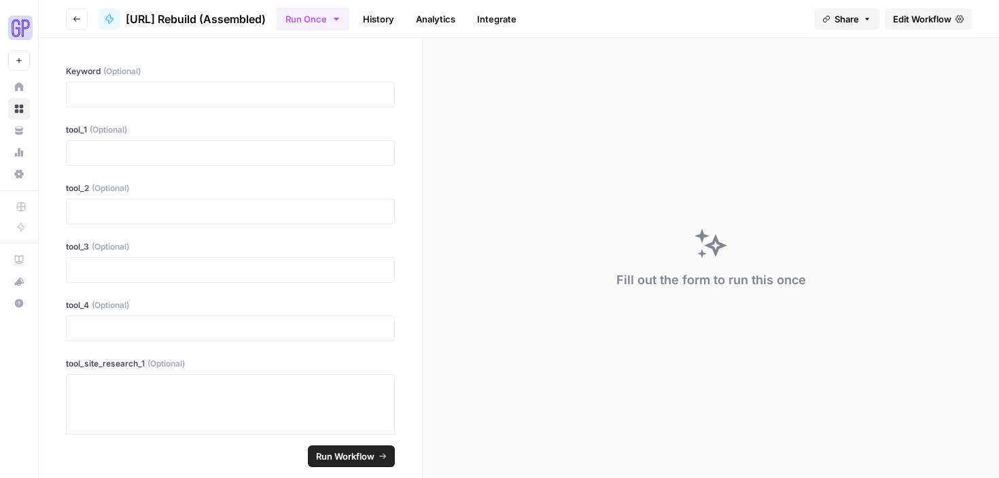
click at [945, 19] on span "Edit Workflow" at bounding box center [922, 19] width 58 height 14
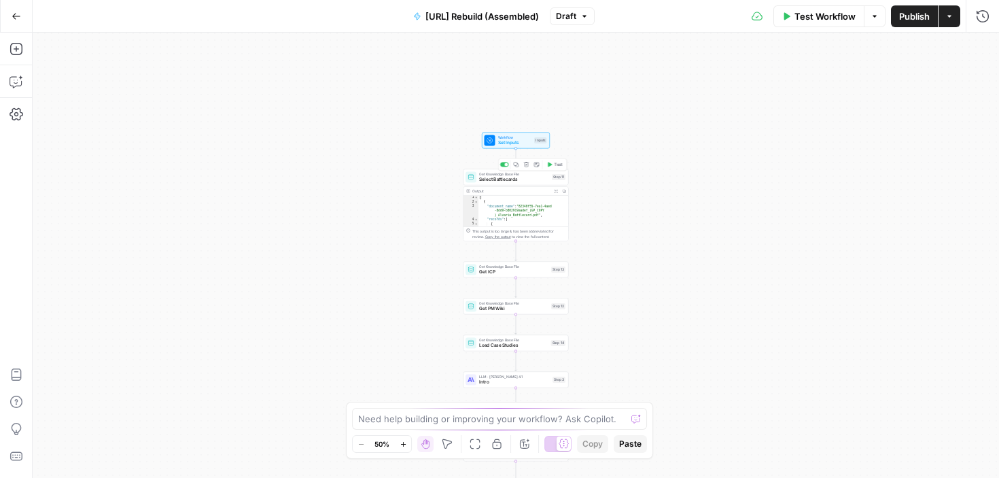
click at [502, 176] on span "Select Battlecards" at bounding box center [514, 179] width 70 height 7
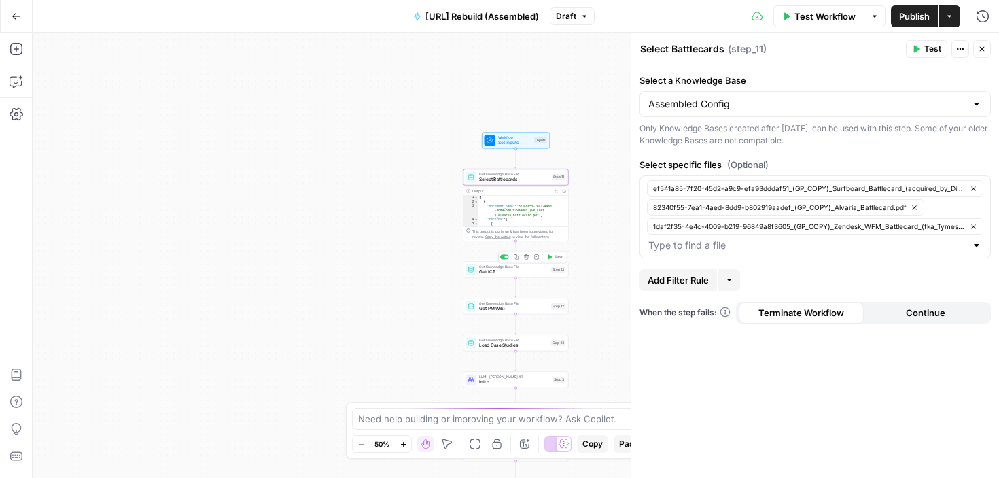
click at [524, 271] on span "Get ICP" at bounding box center [513, 271] width 69 height 7
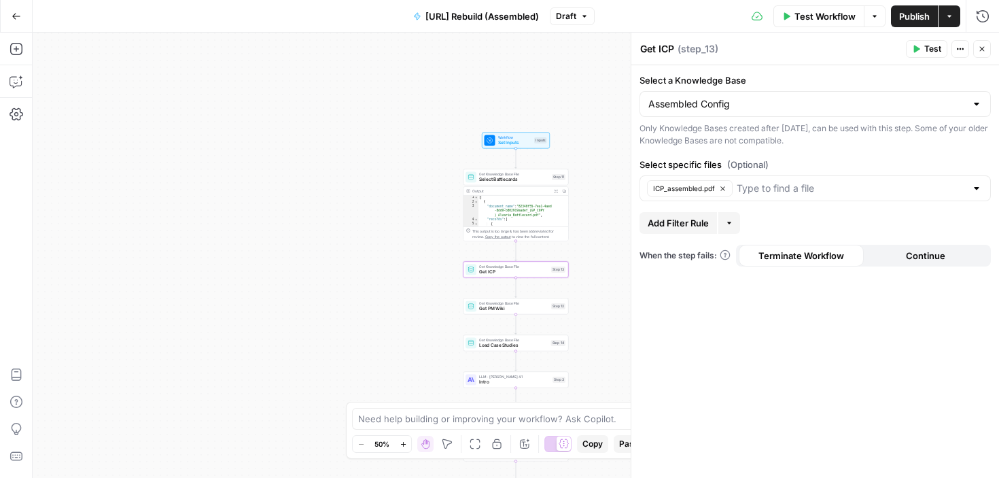
click at [25, 24] on button "Go Back" at bounding box center [16, 16] width 24 height 24
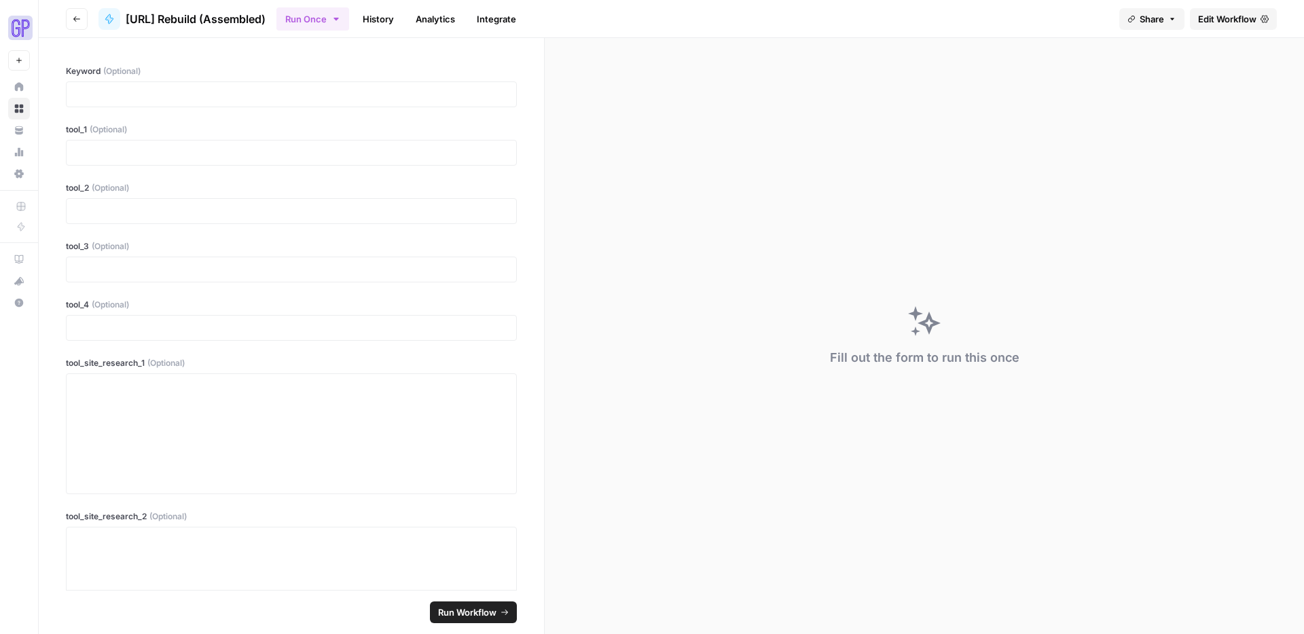
click at [76, 15] on icon "button" at bounding box center [77, 19] width 8 height 8
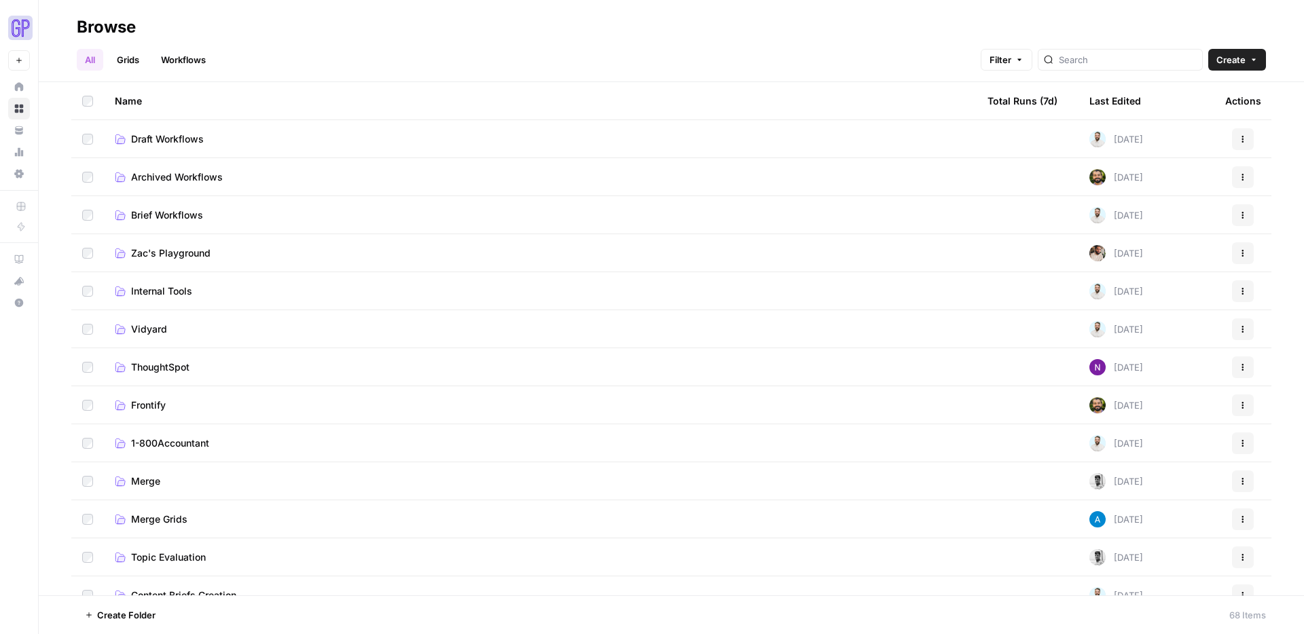
click at [154, 132] on span "Draft Workflows" at bounding box center [167, 139] width 73 height 14
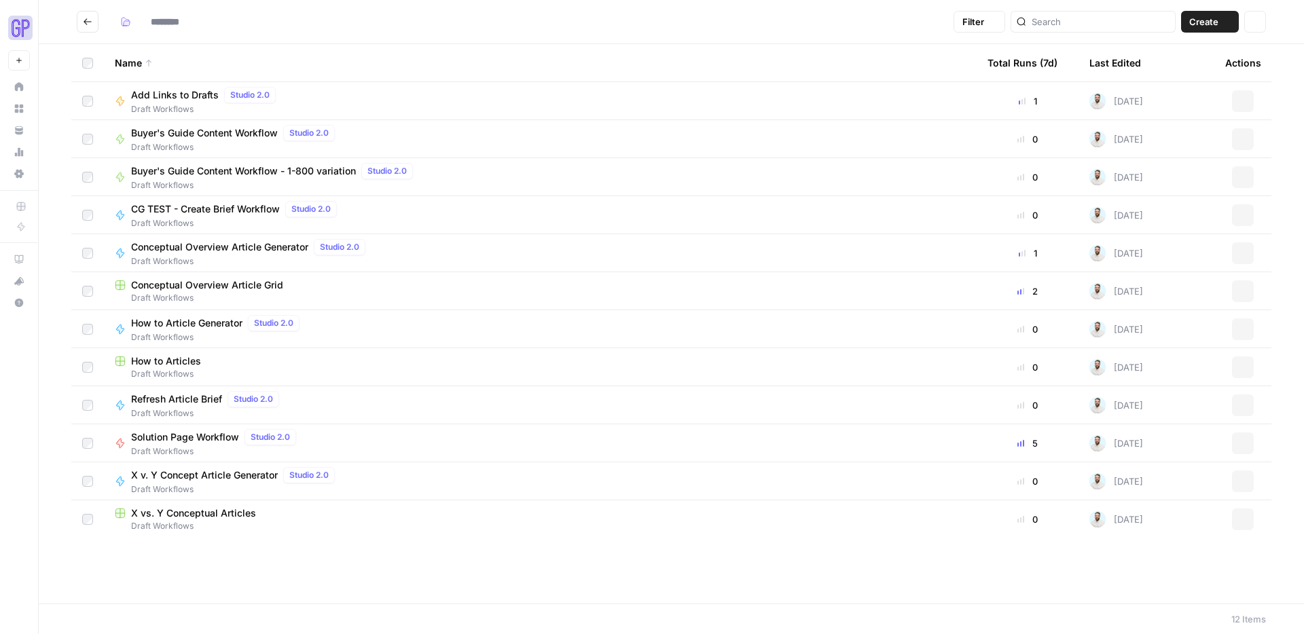
type input "**********"
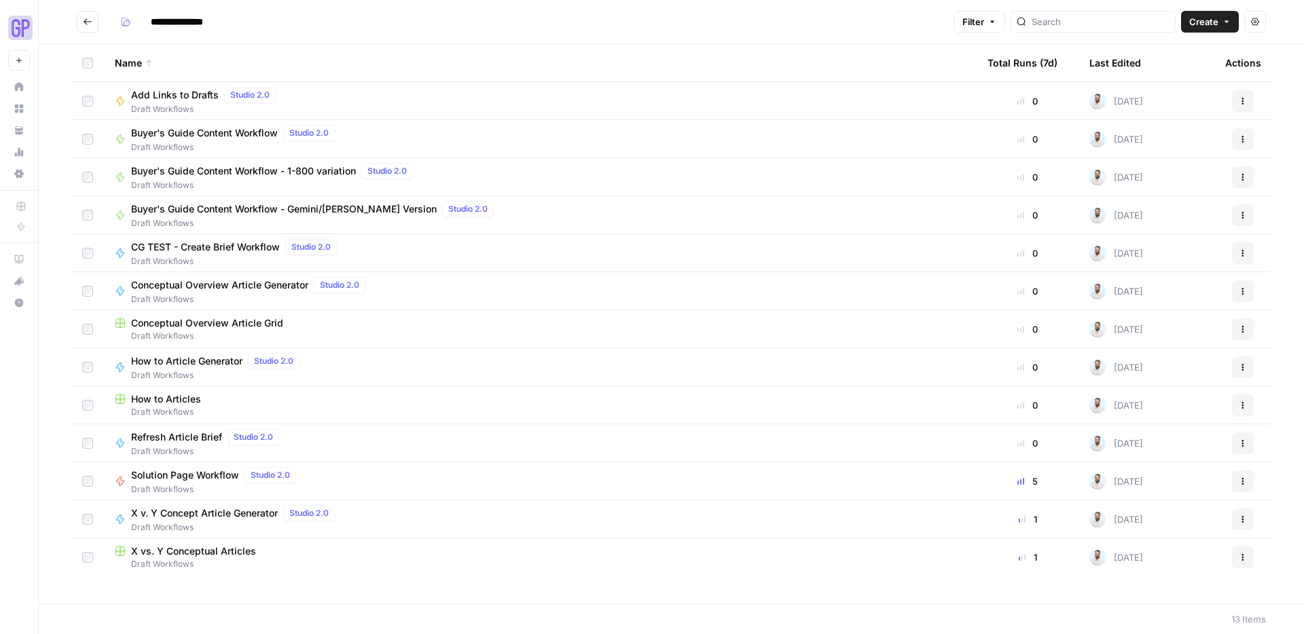
click at [185, 323] on span "Conceptual Overview Article Grid" at bounding box center [207, 324] width 152 height 14
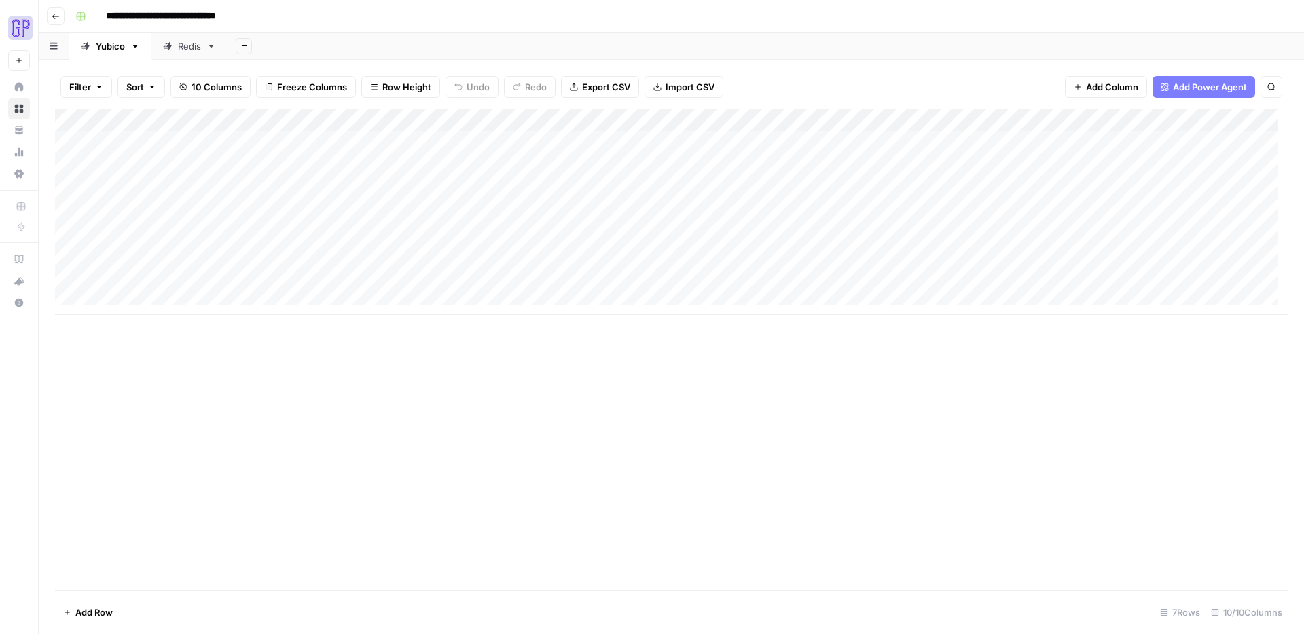
click at [381, 280] on div "Add Column" at bounding box center [671, 212] width 1233 height 207
click at [573, 143] on div "Add Column" at bounding box center [671, 212] width 1233 height 207
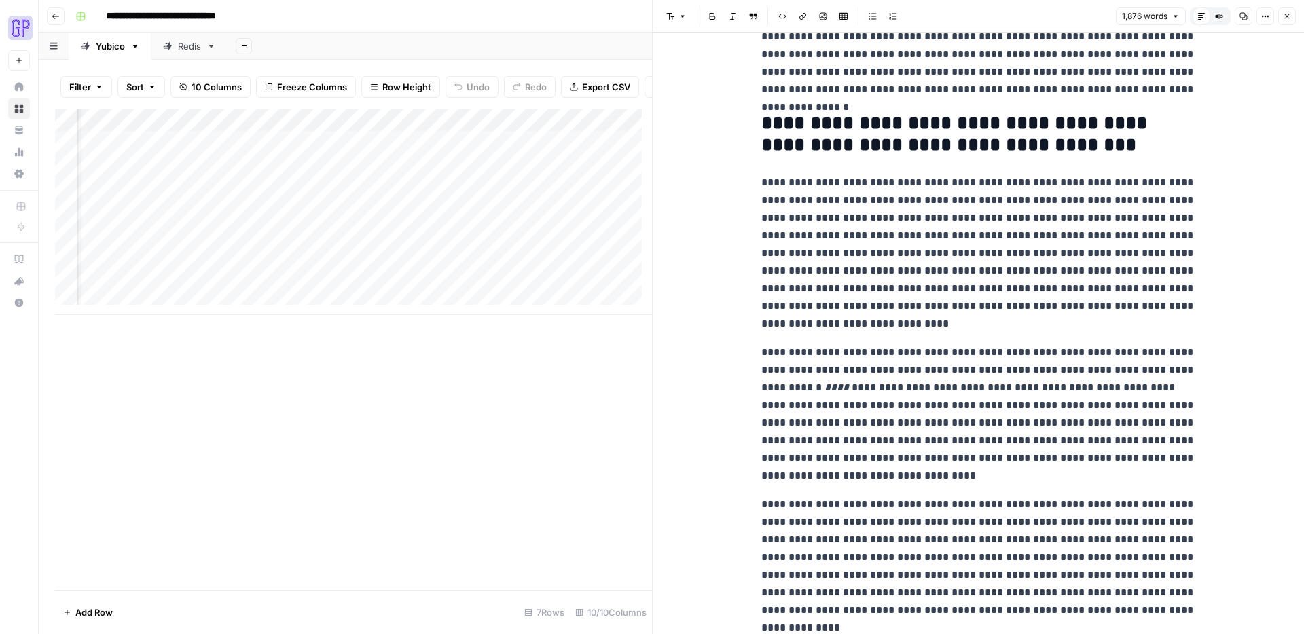
scroll to position [1640, 0]
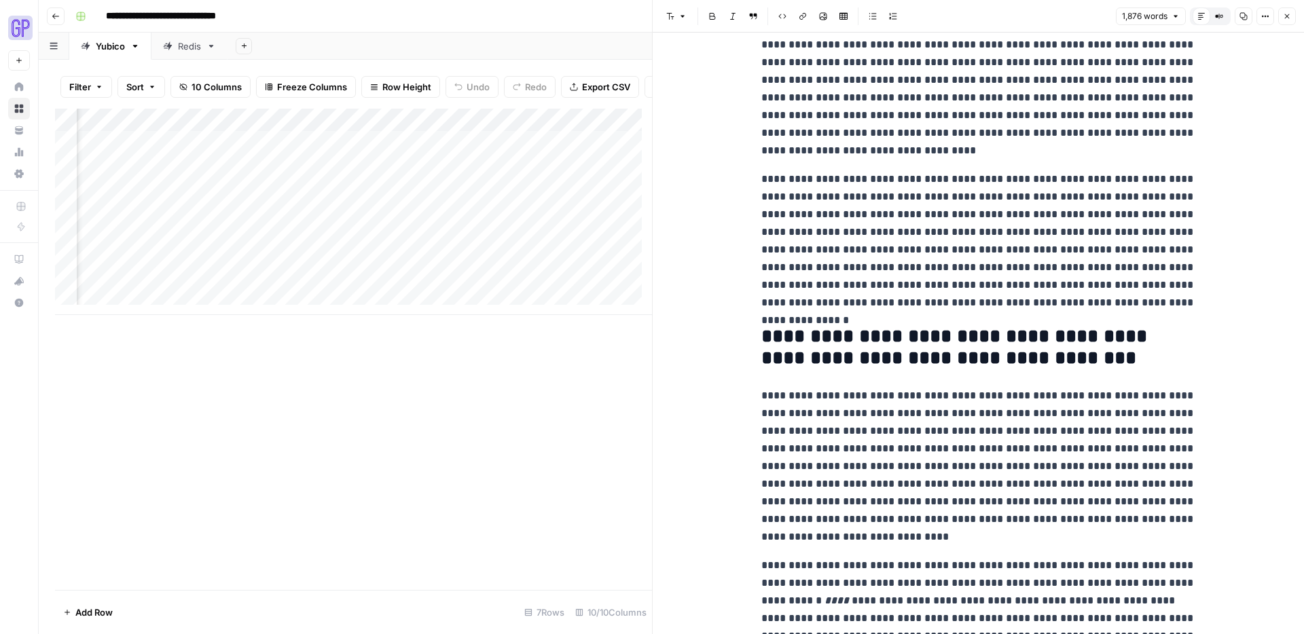
click at [998, 16] on button "Close" at bounding box center [1287, 16] width 18 height 18
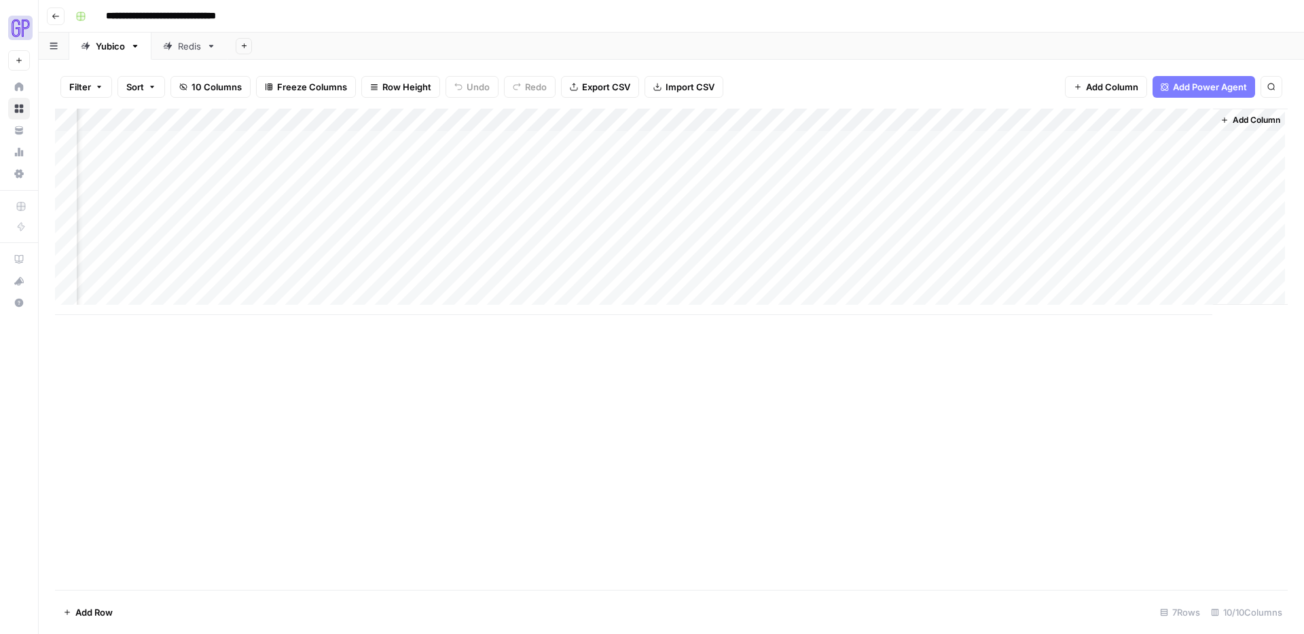
scroll to position [0, 82]
click at [998, 139] on div "Add Column" at bounding box center [671, 212] width 1233 height 207
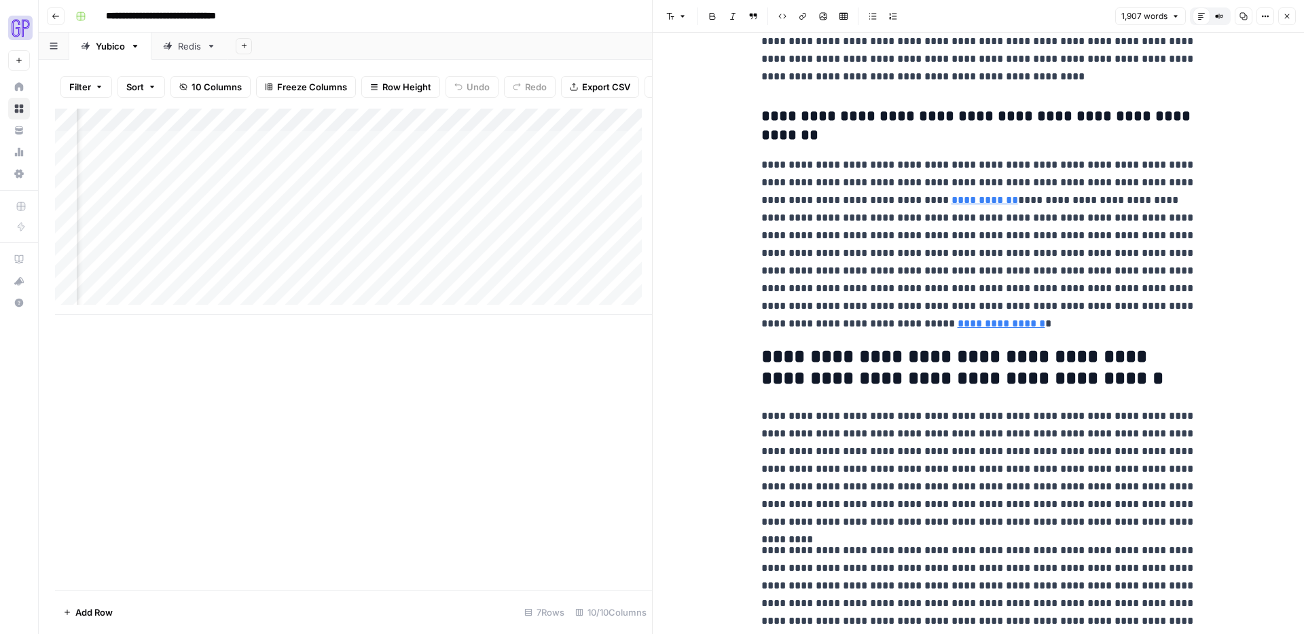
scroll to position [689, 0]
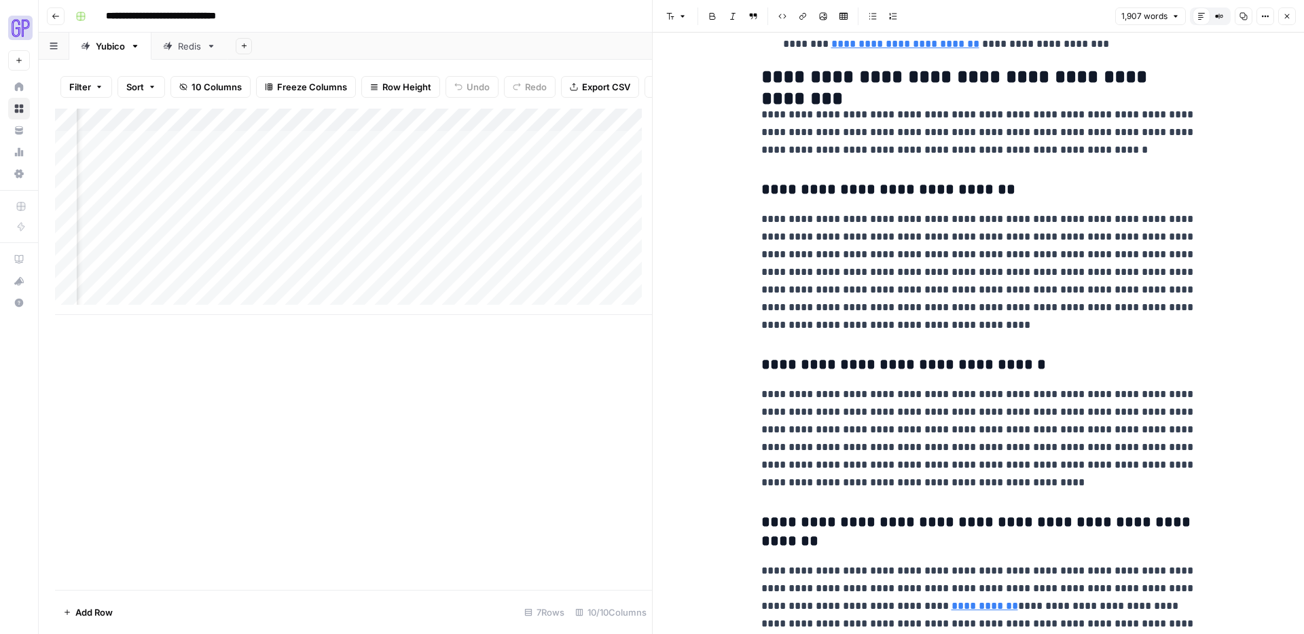
click at [998, 18] on icon "button" at bounding box center [1287, 16] width 8 height 8
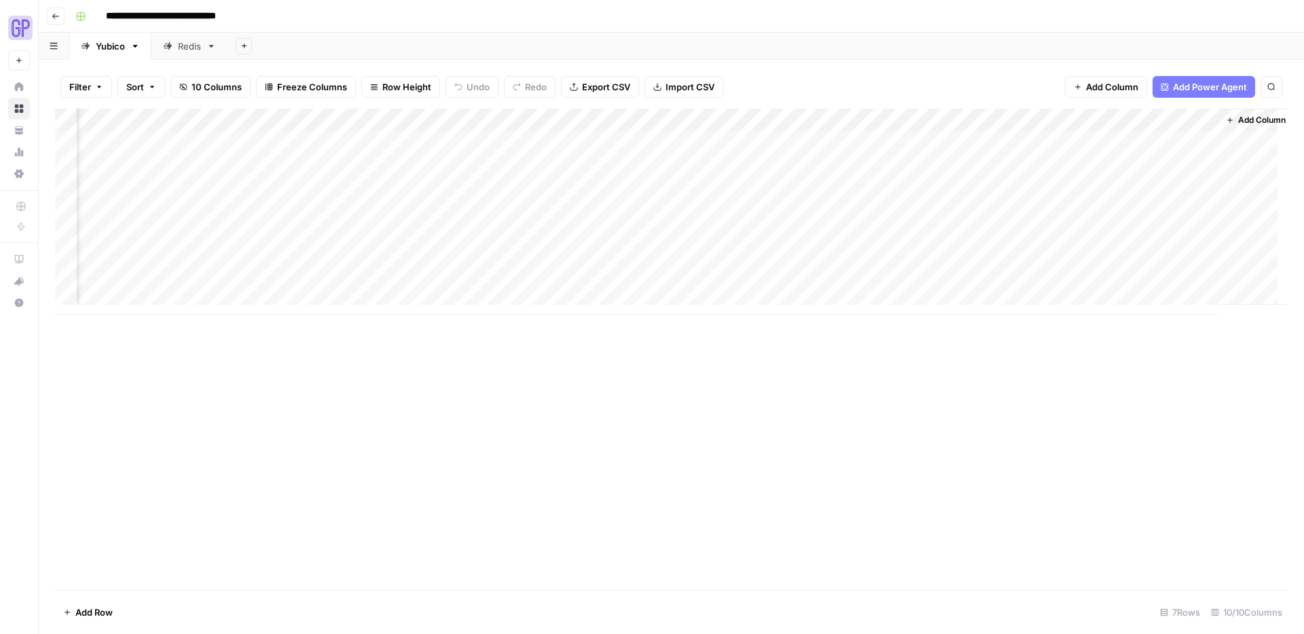
scroll to position [0, 86]
click at [998, 141] on div "Add Column" at bounding box center [671, 212] width 1233 height 207
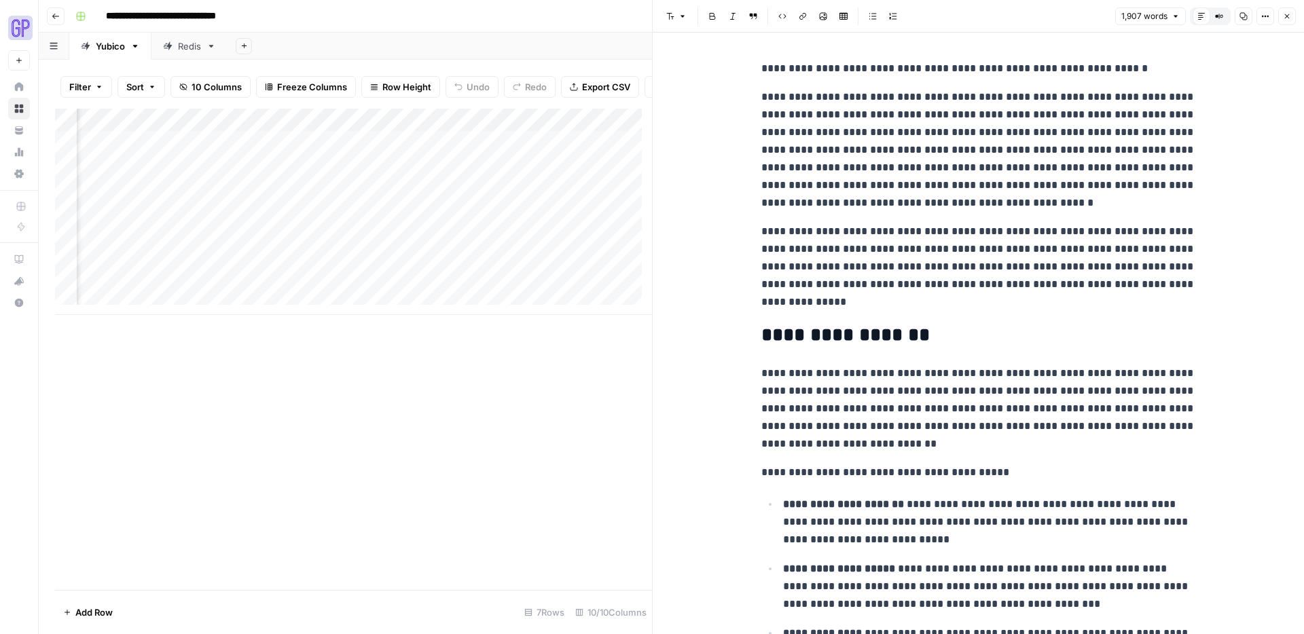
click at [998, 18] on icon "button" at bounding box center [1244, 16] width 8 height 8
click at [998, 16] on button "Close" at bounding box center [1287, 16] width 18 height 18
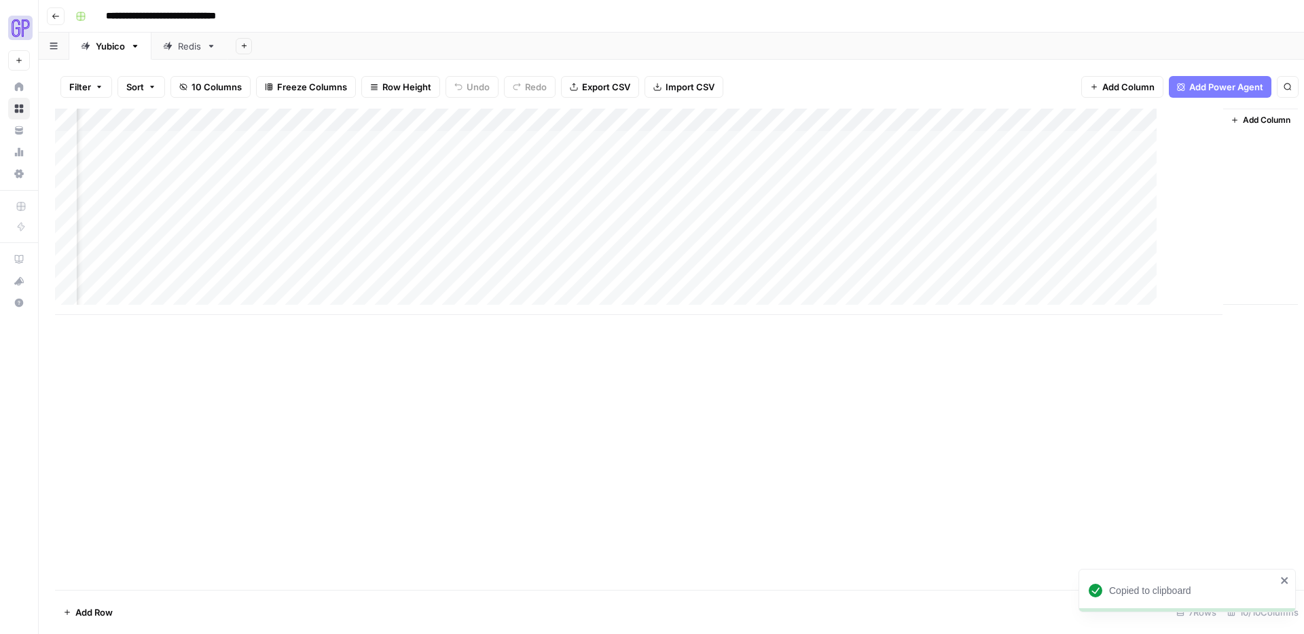
scroll to position [0, 82]
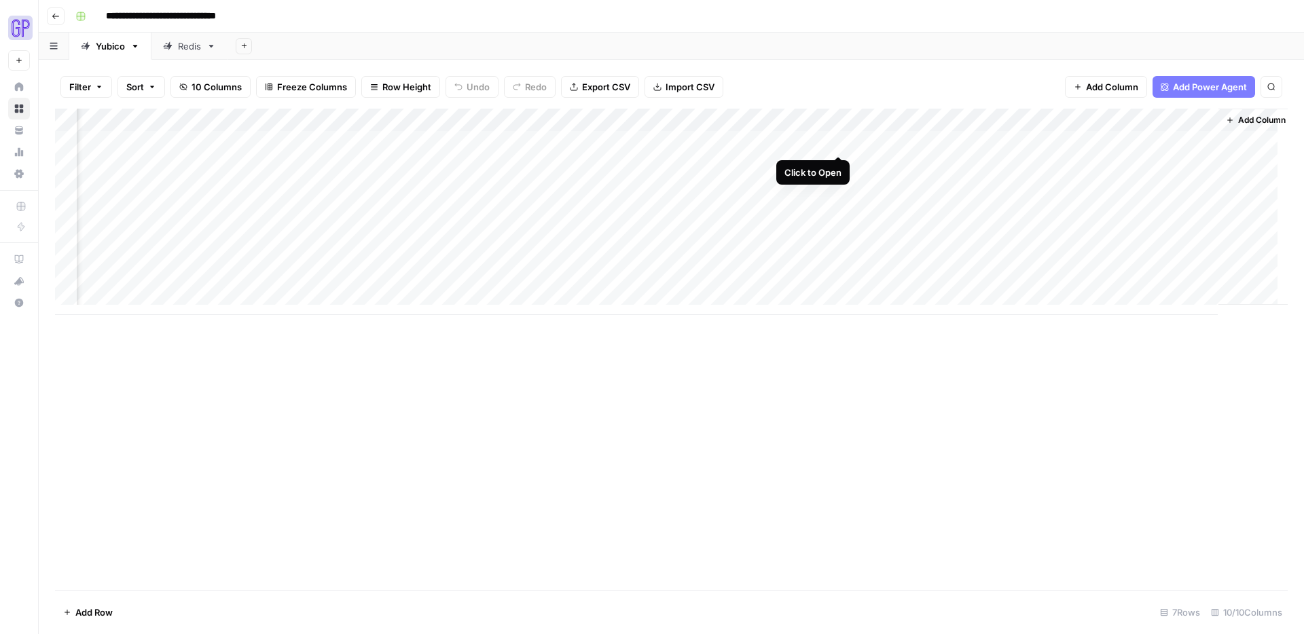
click at [837, 141] on div "Add Column" at bounding box center [671, 212] width 1233 height 207
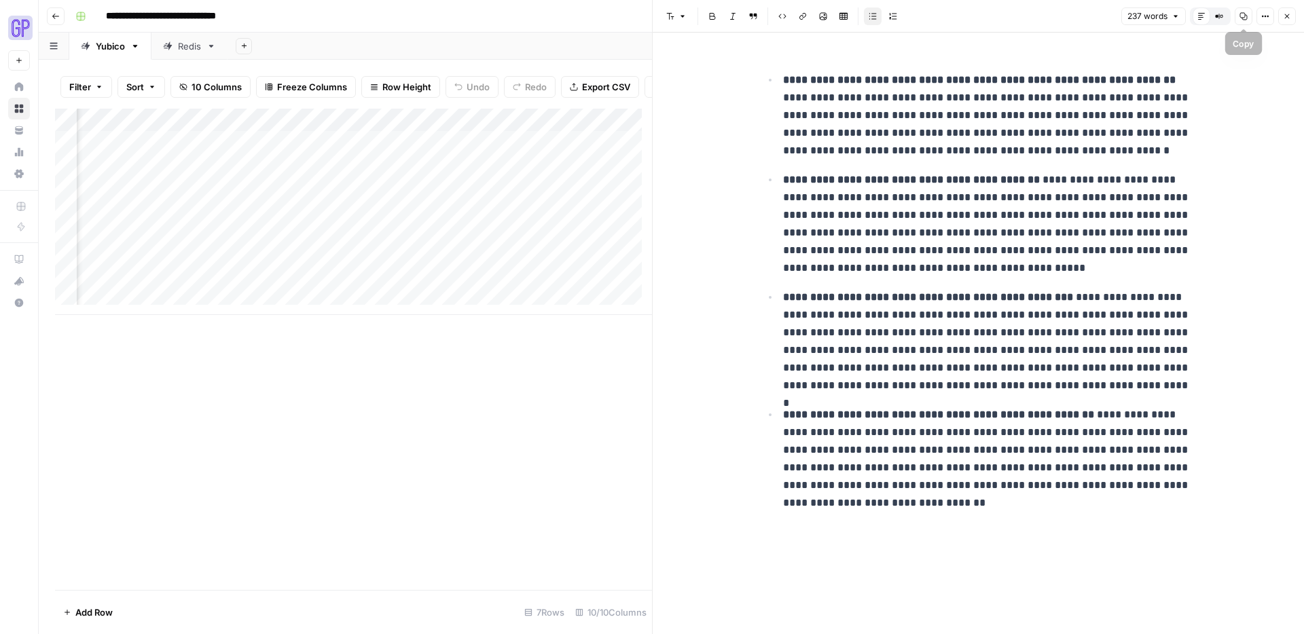
click at [998, 16] on icon "button" at bounding box center [1244, 16] width 8 height 8
click at [998, 19] on icon "button" at bounding box center [1243, 16] width 7 height 7
click at [998, 13] on button "Close" at bounding box center [1287, 16] width 18 height 18
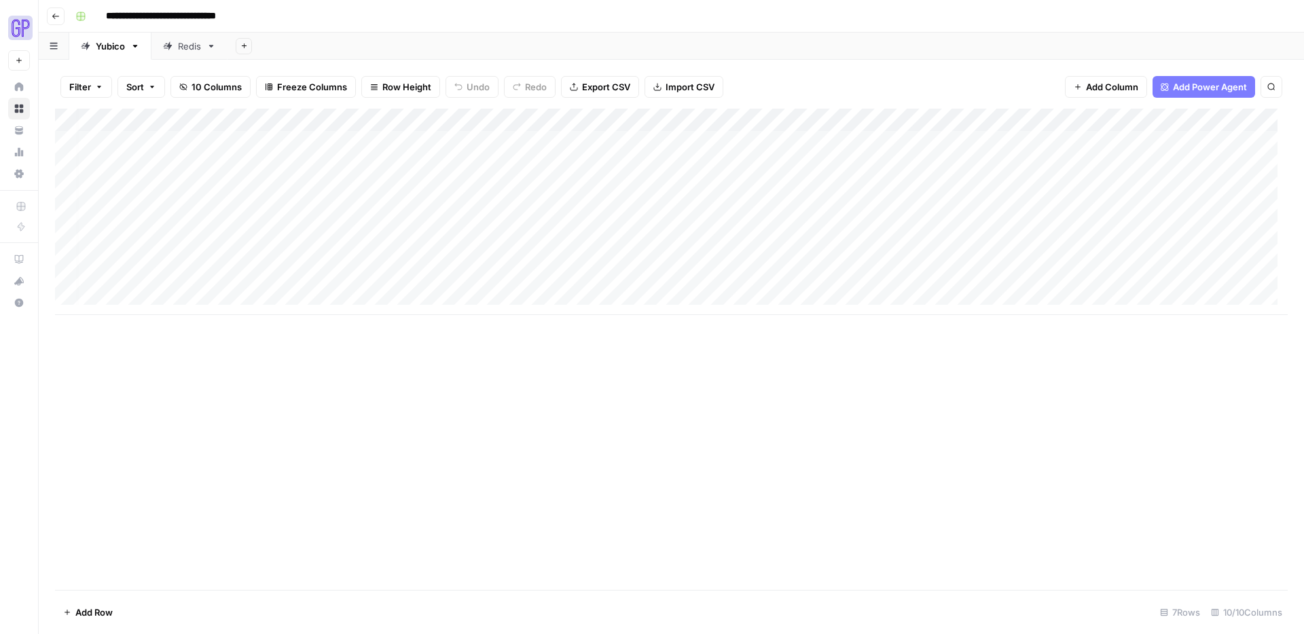
scroll to position [0, 98]
click at [998, 279] on div "Add Column" at bounding box center [671, 212] width 1233 height 207
click at [63, 16] on button "Go back" at bounding box center [56, 16] width 18 height 18
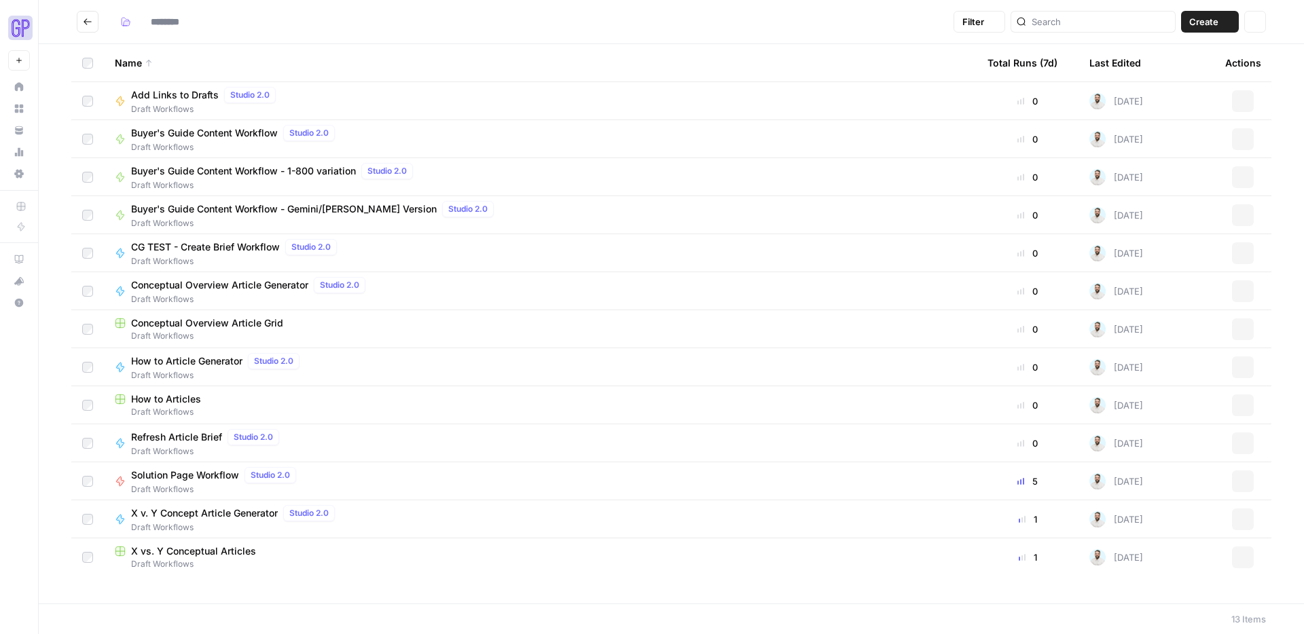
type input "**********"
click at [203, 294] on span "Draft Workflows" at bounding box center [251, 299] width 240 height 12
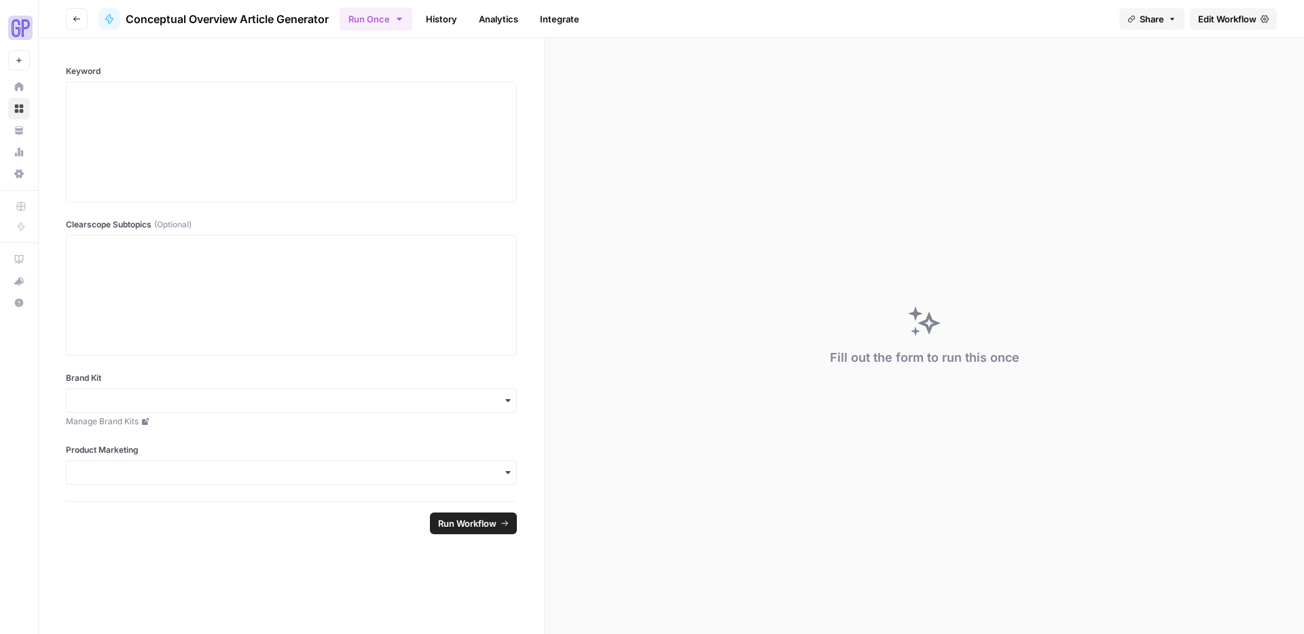
click at [998, 24] on span "Edit Workflow" at bounding box center [1227, 19] width 58 height 14
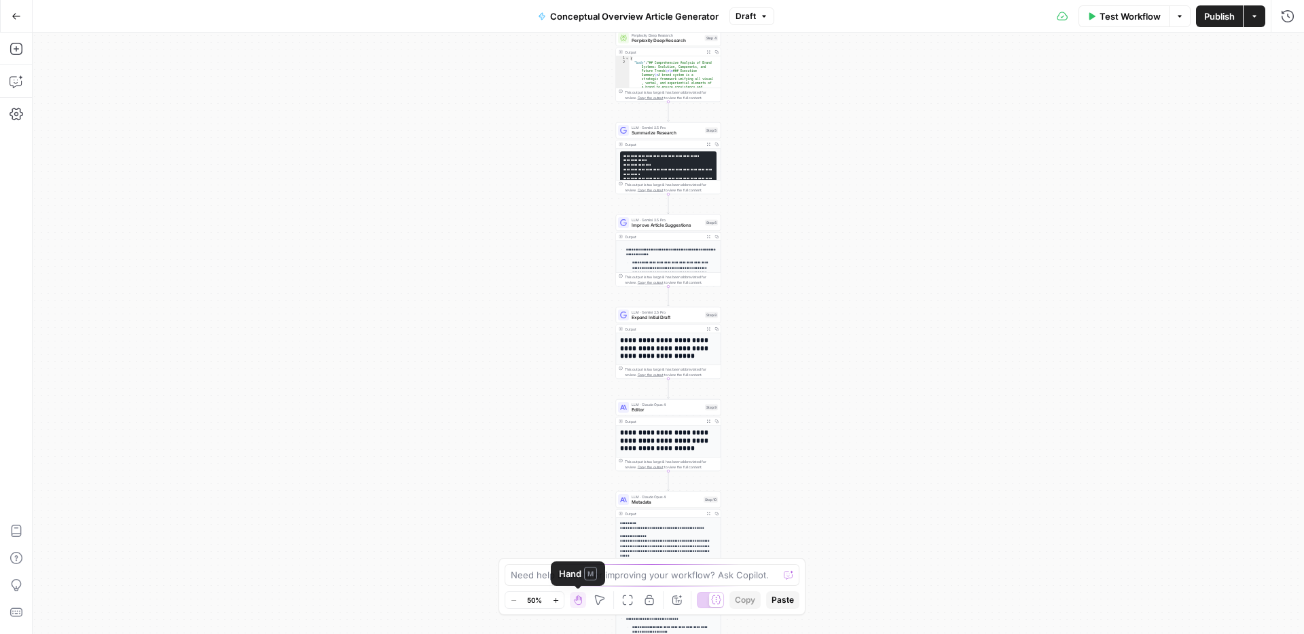
click at [558, 477] on icon "button" at bounding box center [555, 600] width 7 height 7
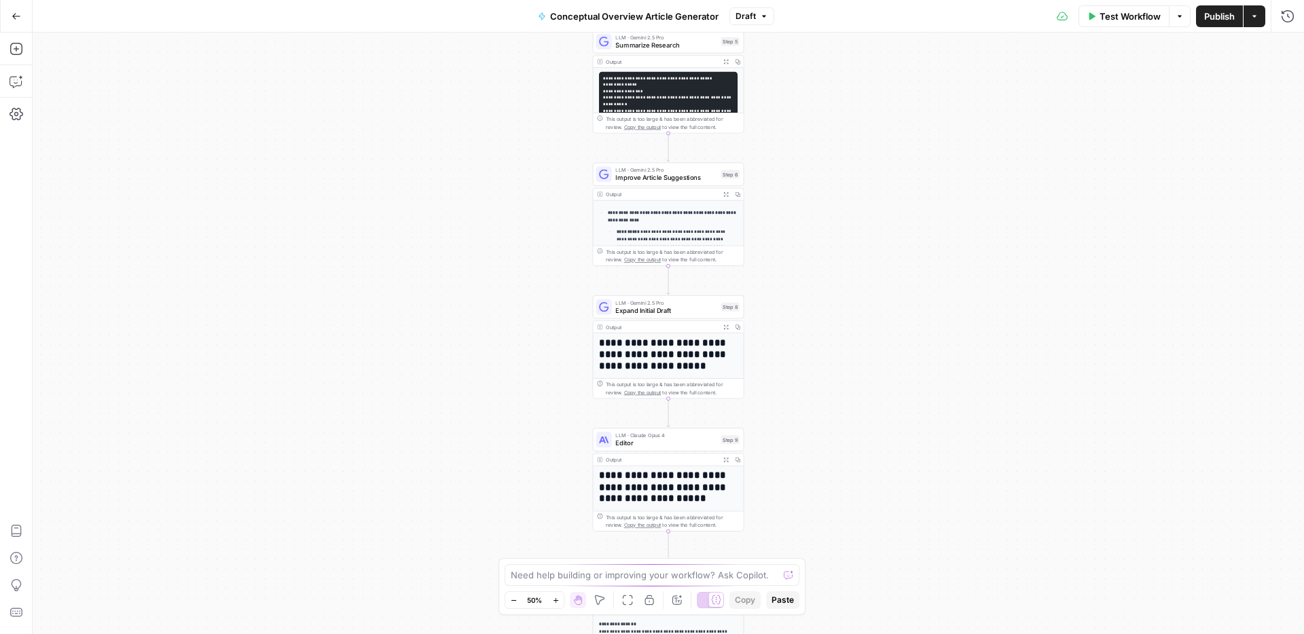
click at [558, 477] on icon "button" at bounding box center [555, 600] width 7 height 7
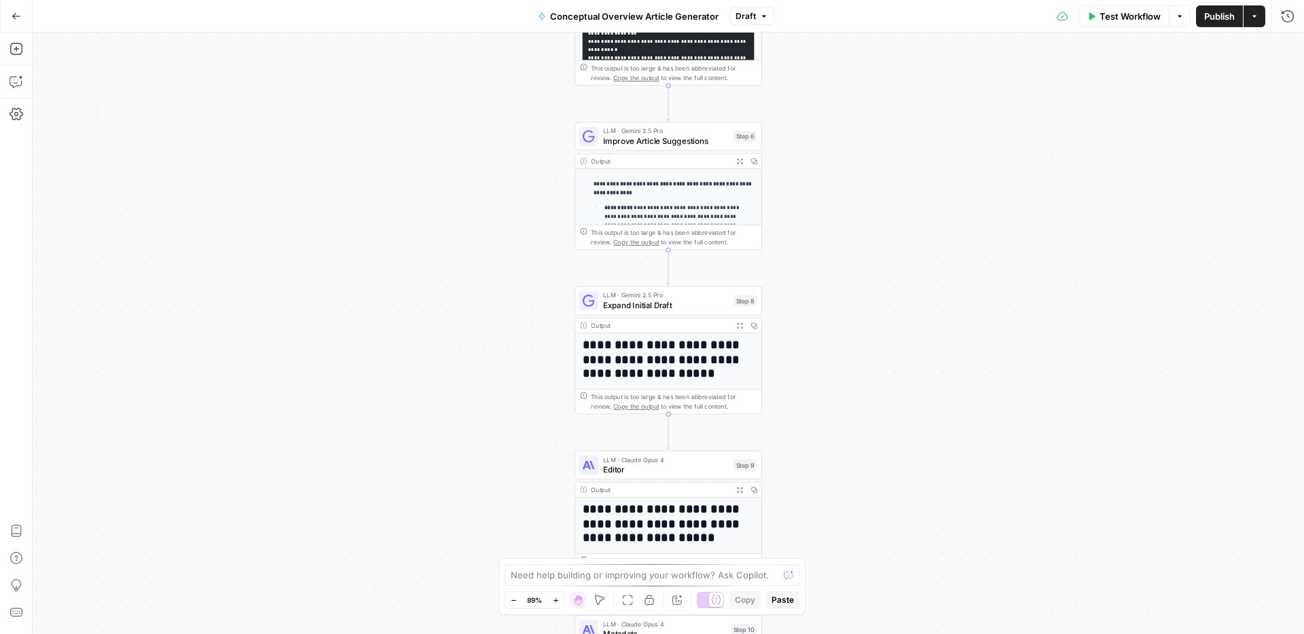
drag, startPoint x: 479, startPoint y: 316, endPoint x: 472, endPoint y: 529, distance: 213.4
click at [471, 477] on div "Workflow Set Inputs Inputs Search Knowledge Base Search PM Knowledge Base Step …" at bounding box center [669, 334] width 1272 height 602
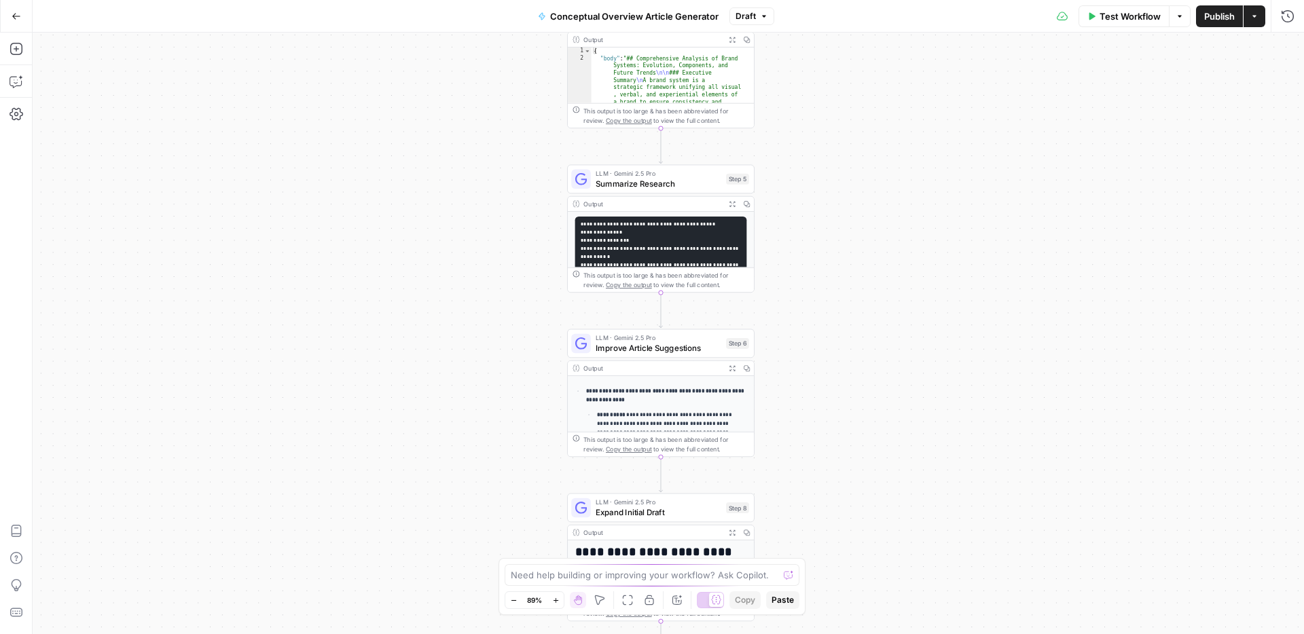
drag, startPoint x: 489, startPoint y: 269, endPoint x: 476, endPoint y: 454, distance: 185.3
click at [476, 435] on div "Workflow Set Inputs Inputs Search Knowledge Base Search PM Knowledge Base Step …" at bounding box center [669, 334] width 1272 height 602
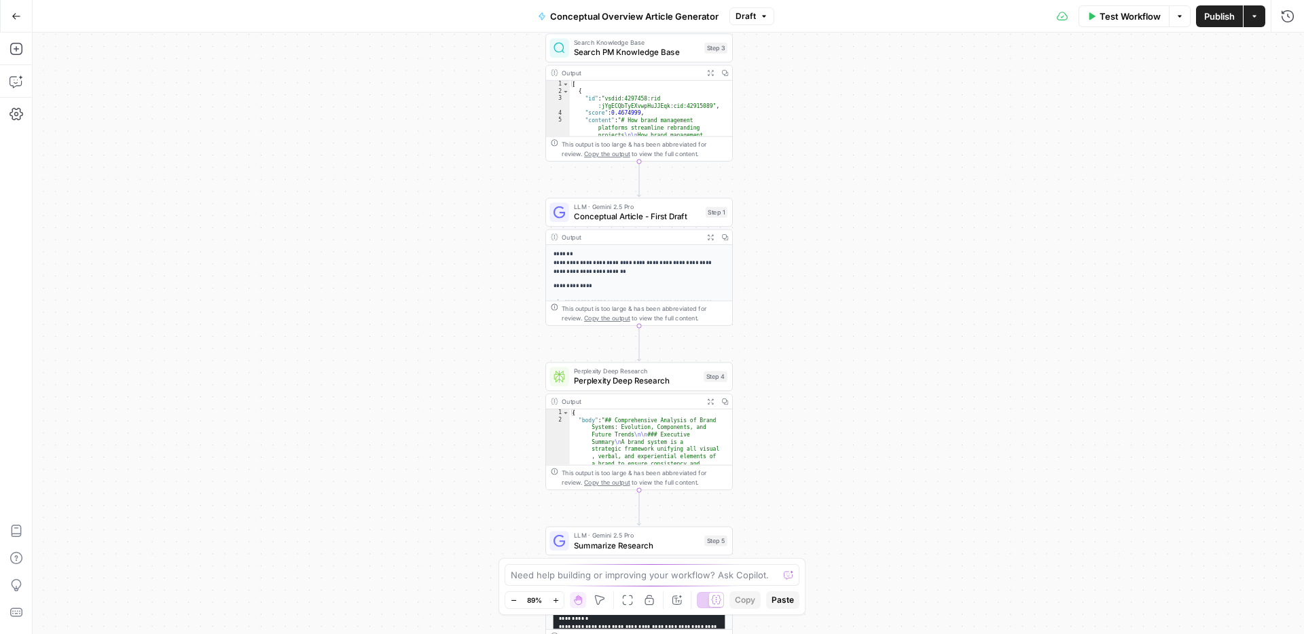
drag, startPoint x: 468, startPoint y: 302, endPoint x: 459, endPoint y: 440, distance: 137.5
click at [459, 440] on div "Workflow Set Inputs Inputs Search Knowledge Base Search PM Knowledge Base Step …" at bounding box center [669, 334] width 1272 height 602
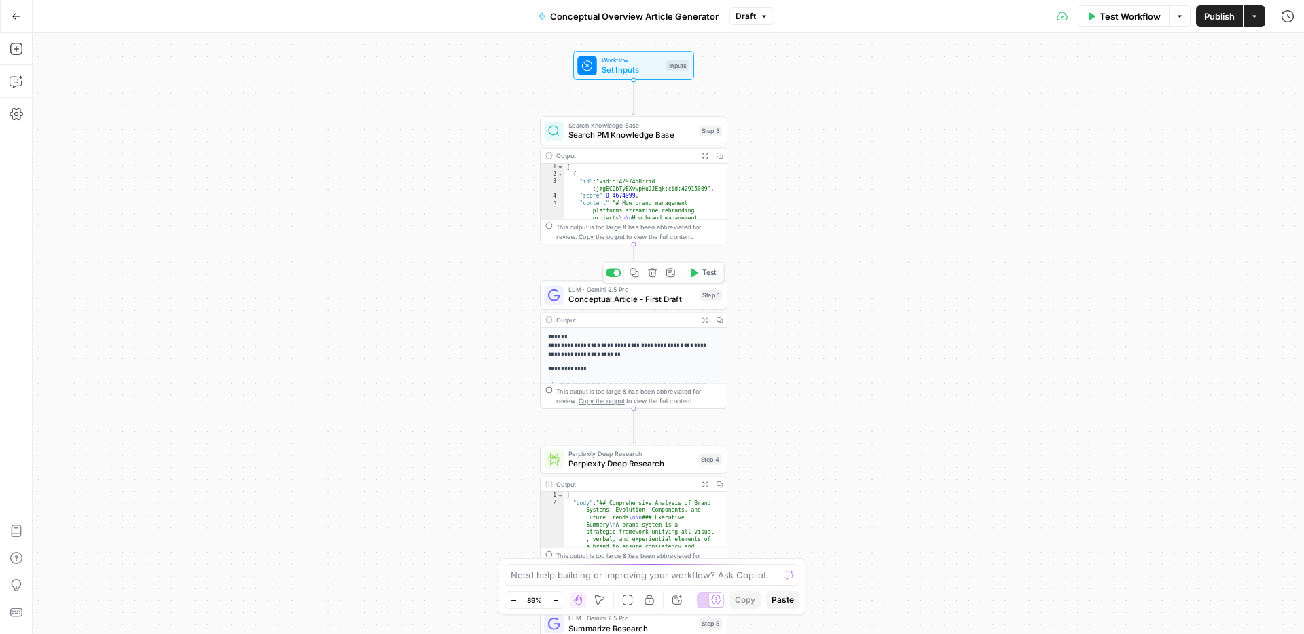
click at [616, 298] on span "Conceptual Article - First Draft" at bounding box center [632, 299] width 127 height 12
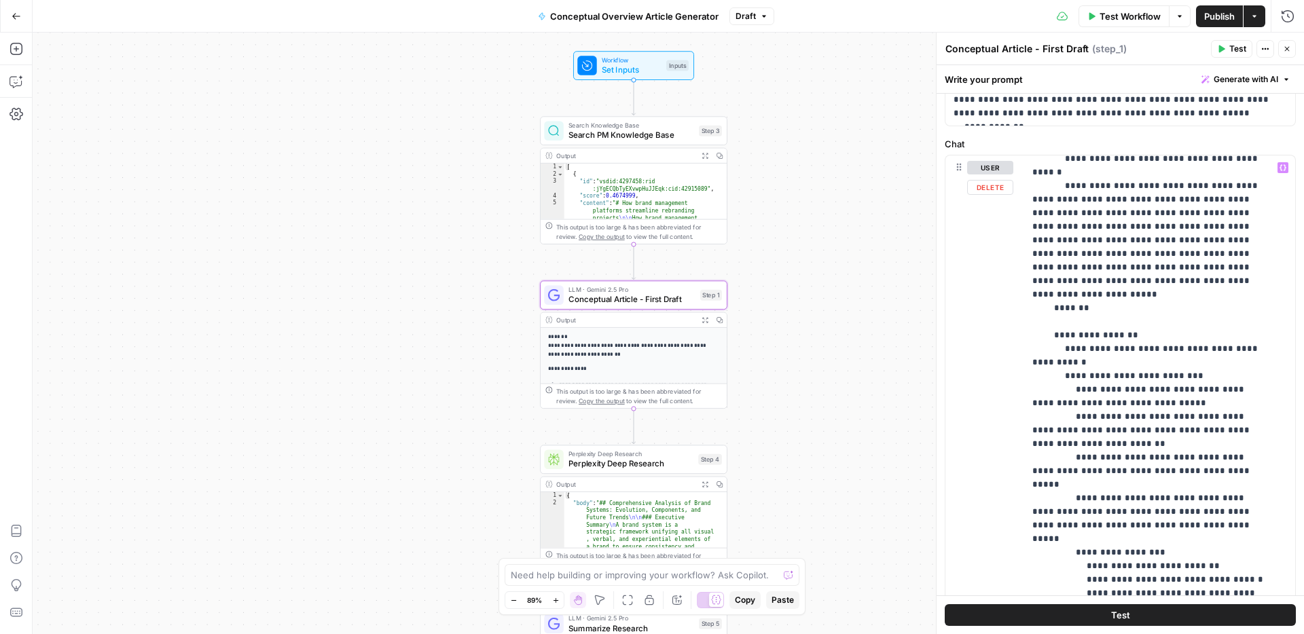
scroll to position [992, 0]
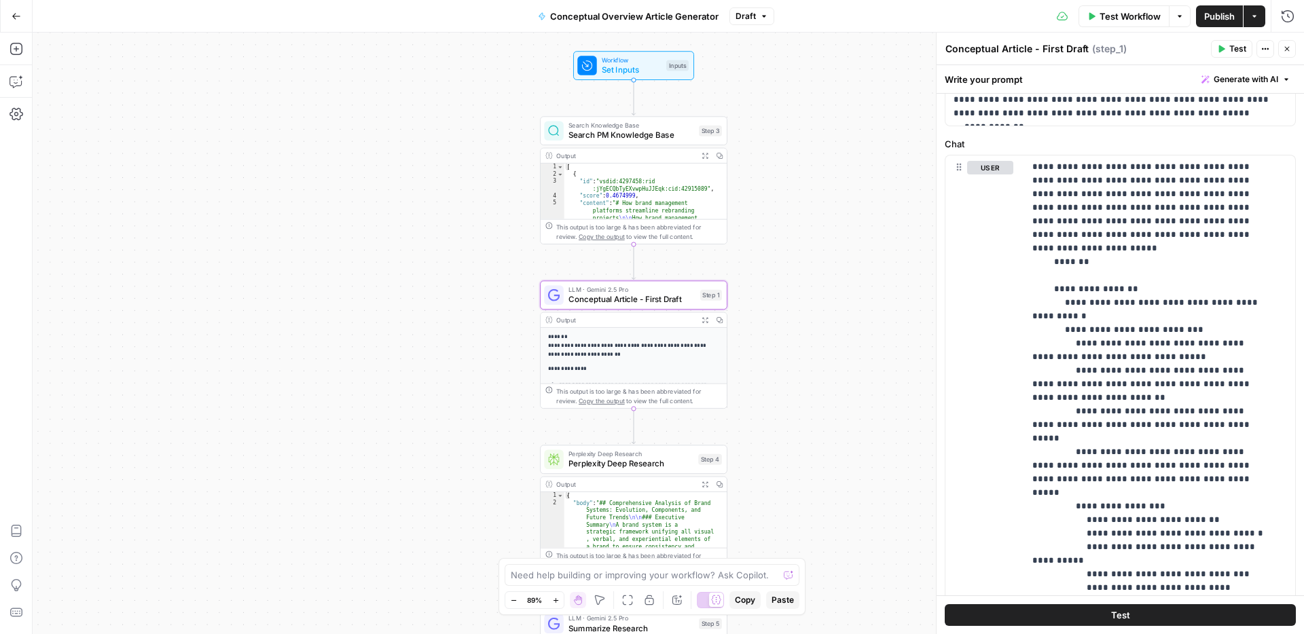
click at [998, 49] on span "Close" at bounding box center [1291, 49] width 1 height 1
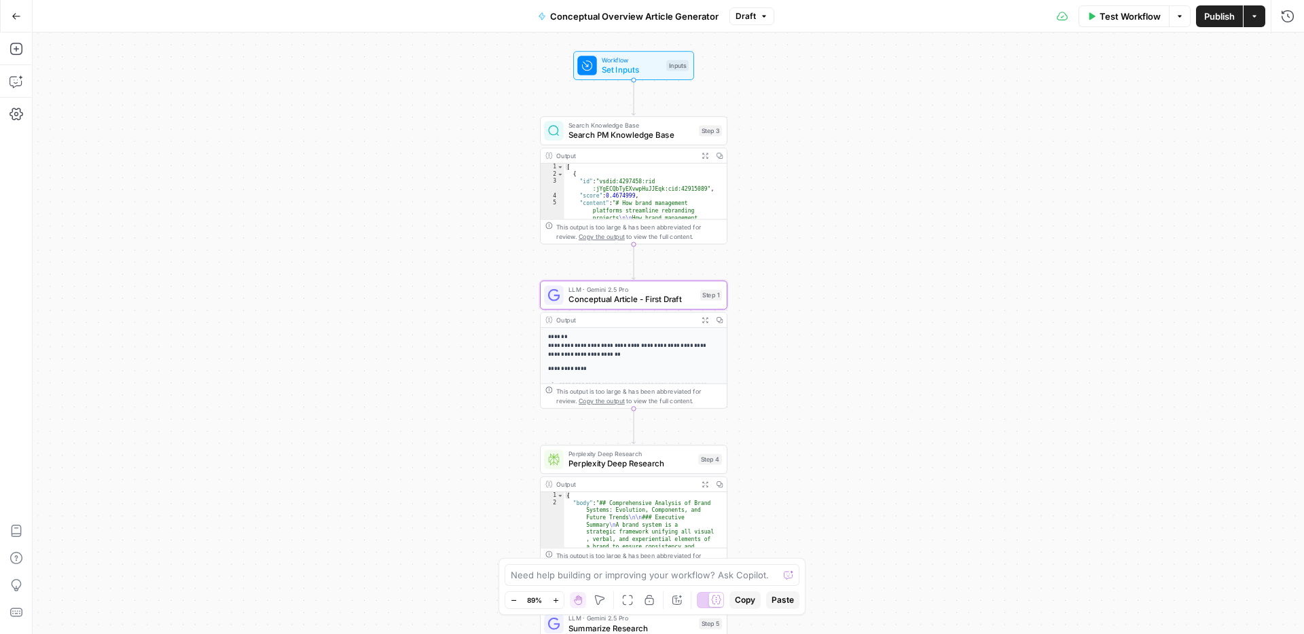
click at [14, 15] on icon "button" at bounding box center [17, 17] width 10 height 10
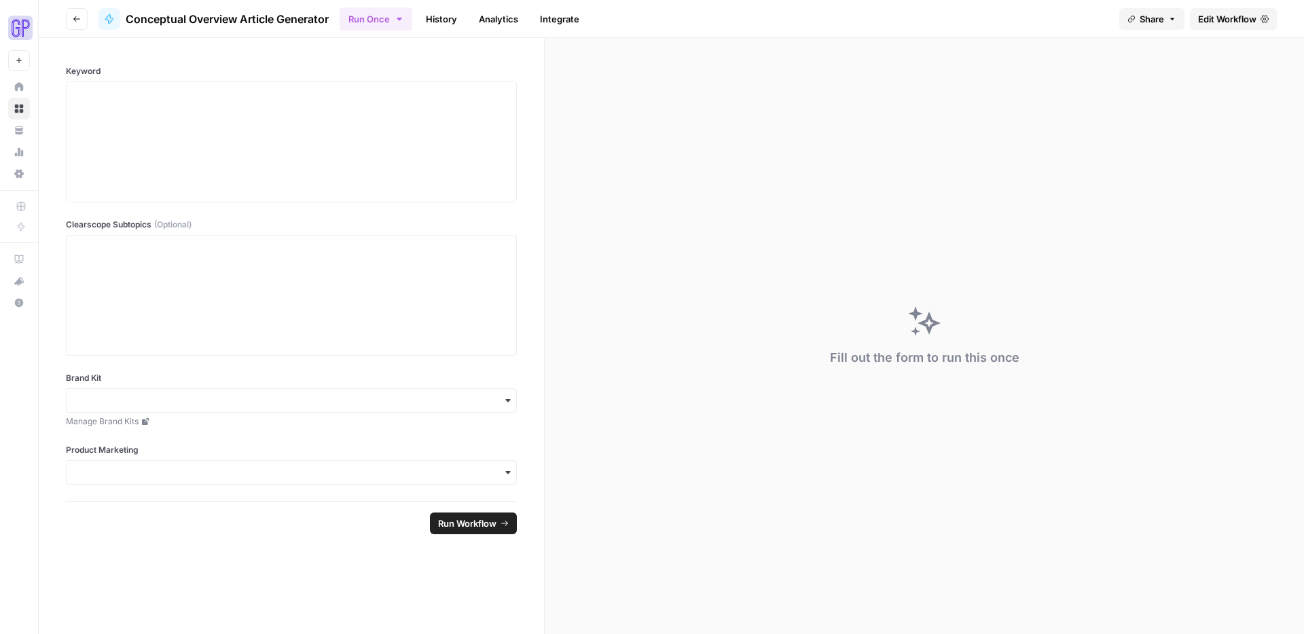
click at [77, 15] on icon "button" at bounding box center [77, 19] width 8 height 8
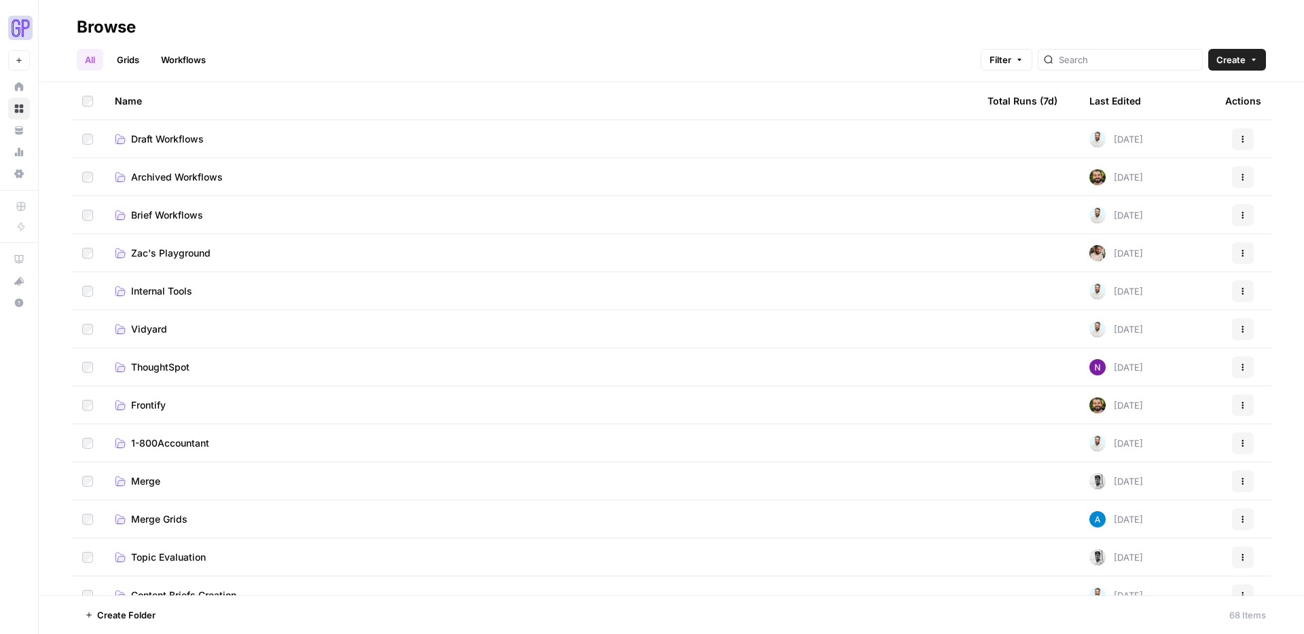
click at [185, 137] on span "Draft Workflows" at bounding box center [167, 139] width 73 height 14
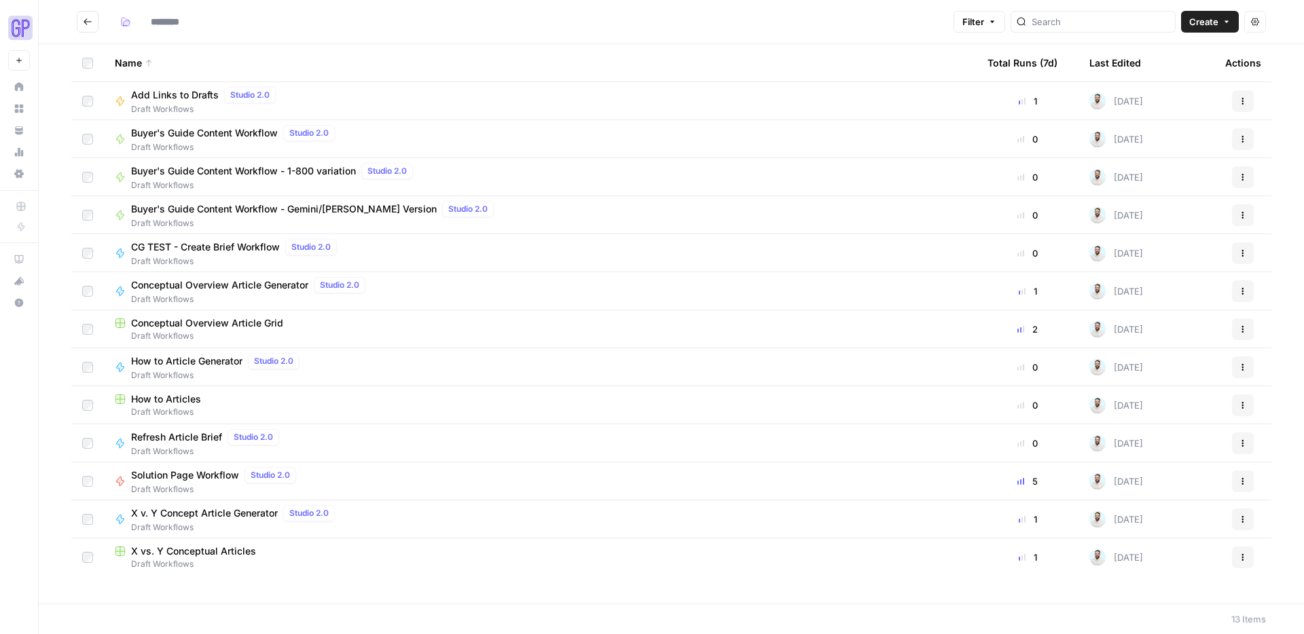
click at [167, 96] on span "Add Links to Drafts" at bounding box center [175, 95] width 88 height 14
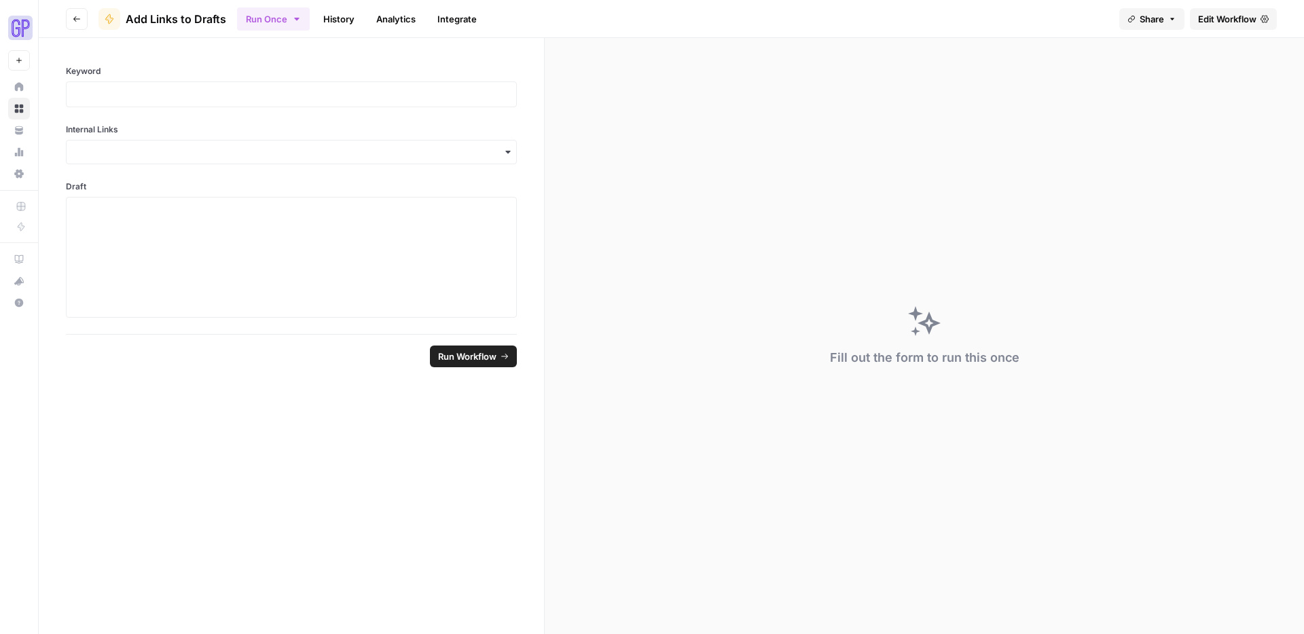
click at [83, 18] on button "Go back" at bounding box center [77, 19] width 22 height 22
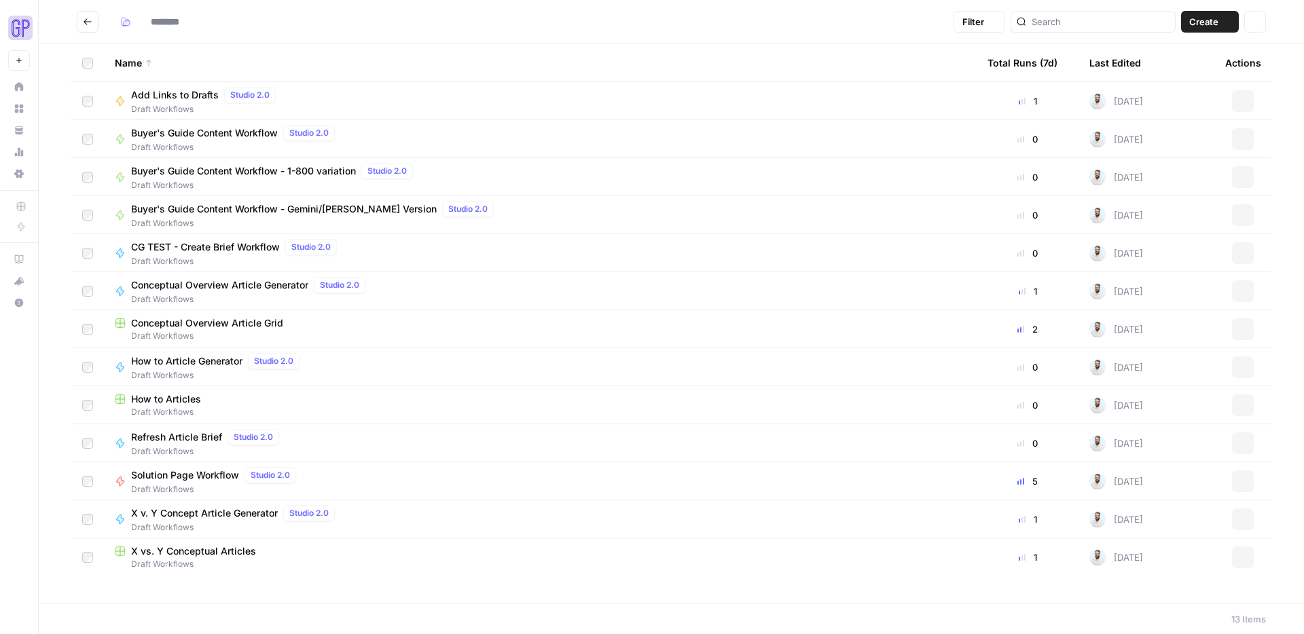
type input "**********"
click at [191, 403] on span "How to Articles" at bounding box center [166, 400] width 70 height 14
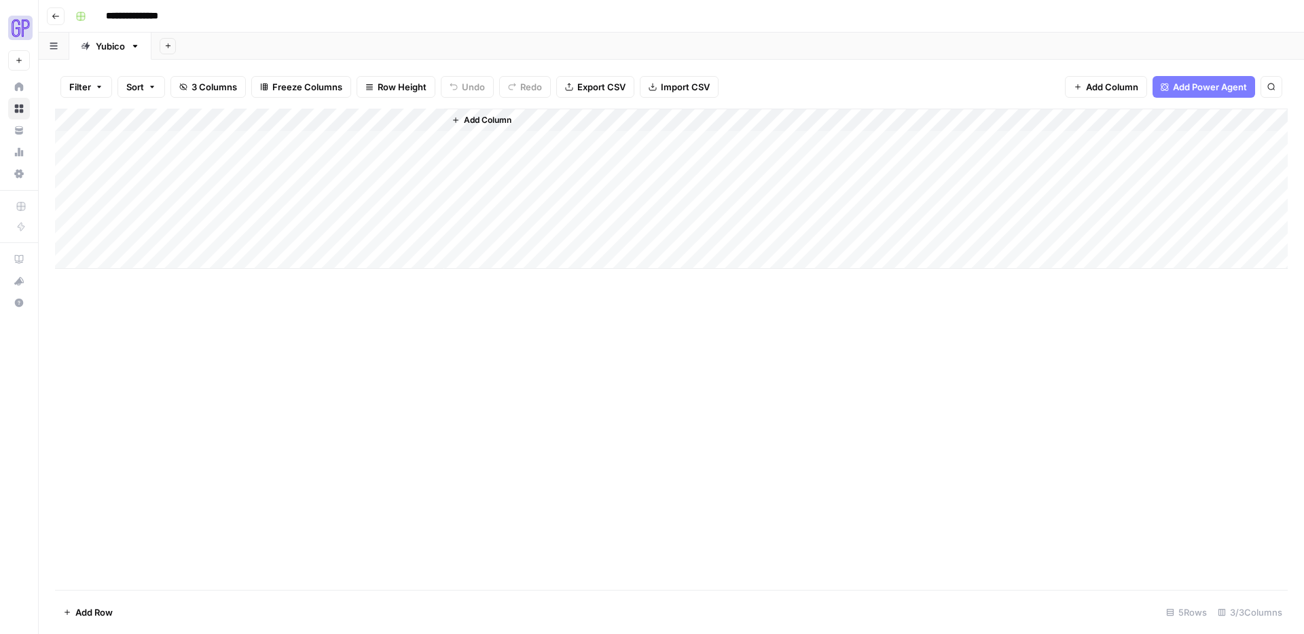
click at [60, 17] on button "Go back" at bounding box center [56, 16] width 18 height 18
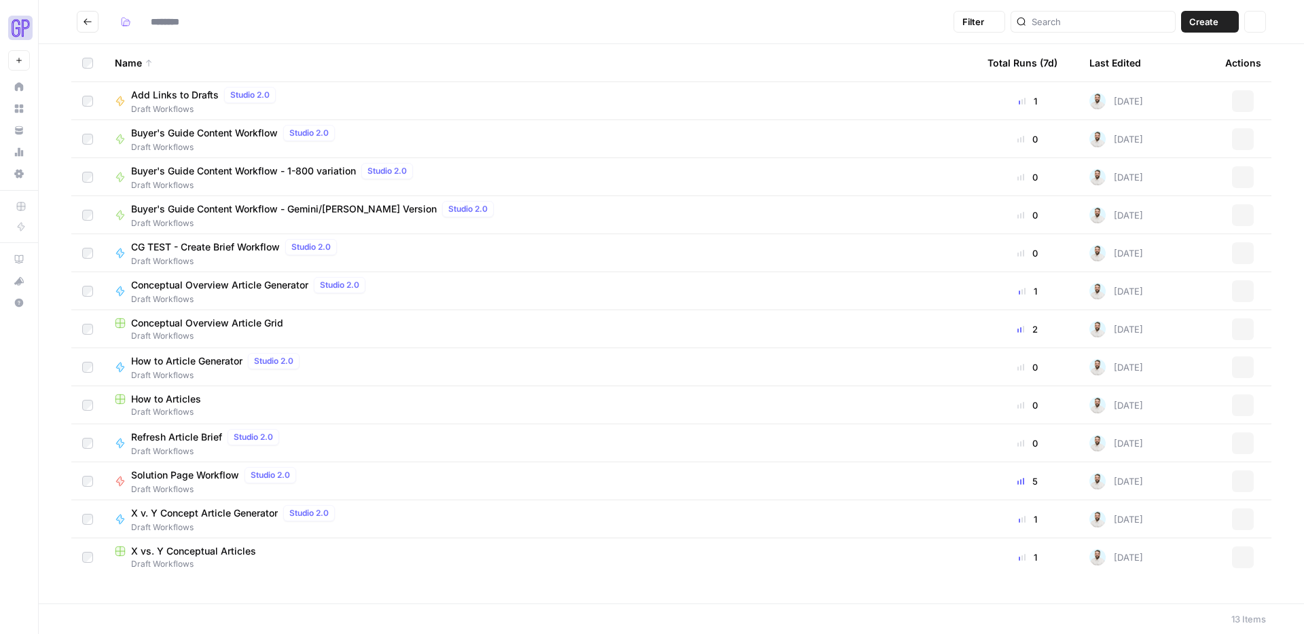
type input "**********"
click at [86, 24] on icon "Go back" at bounding box center [88, 21] width 8 height 6
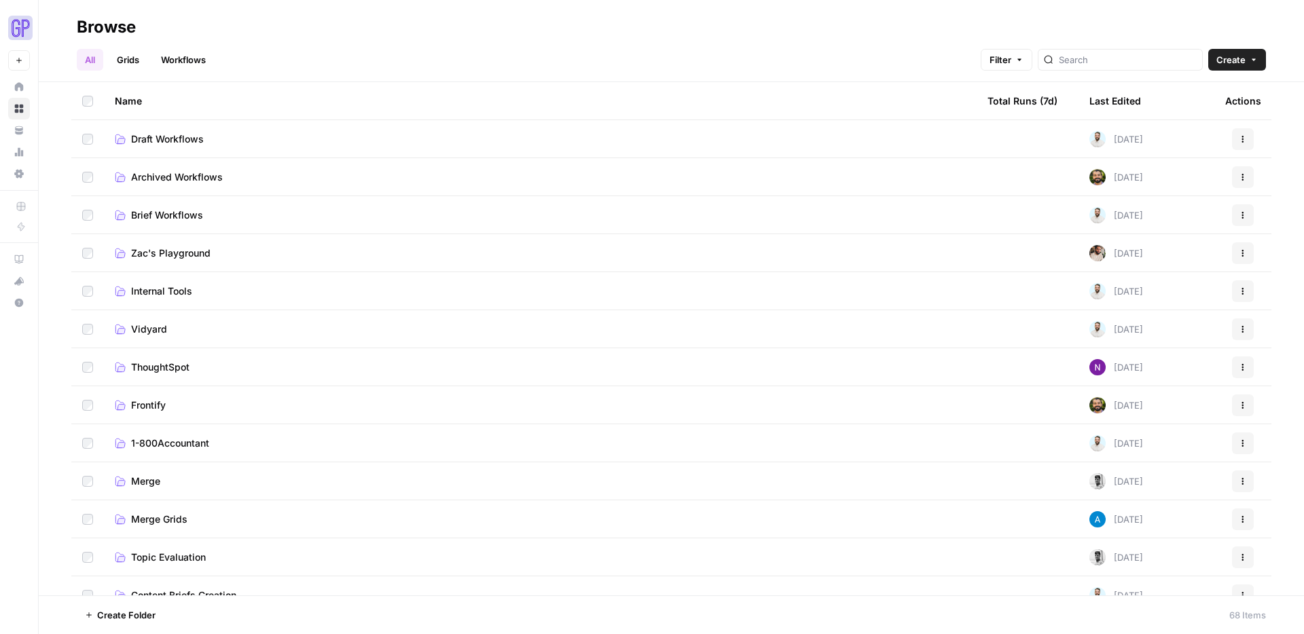
click at [176, 213] on span "Brief Workflows" at bounding box center [167, 216] width 72 height 14
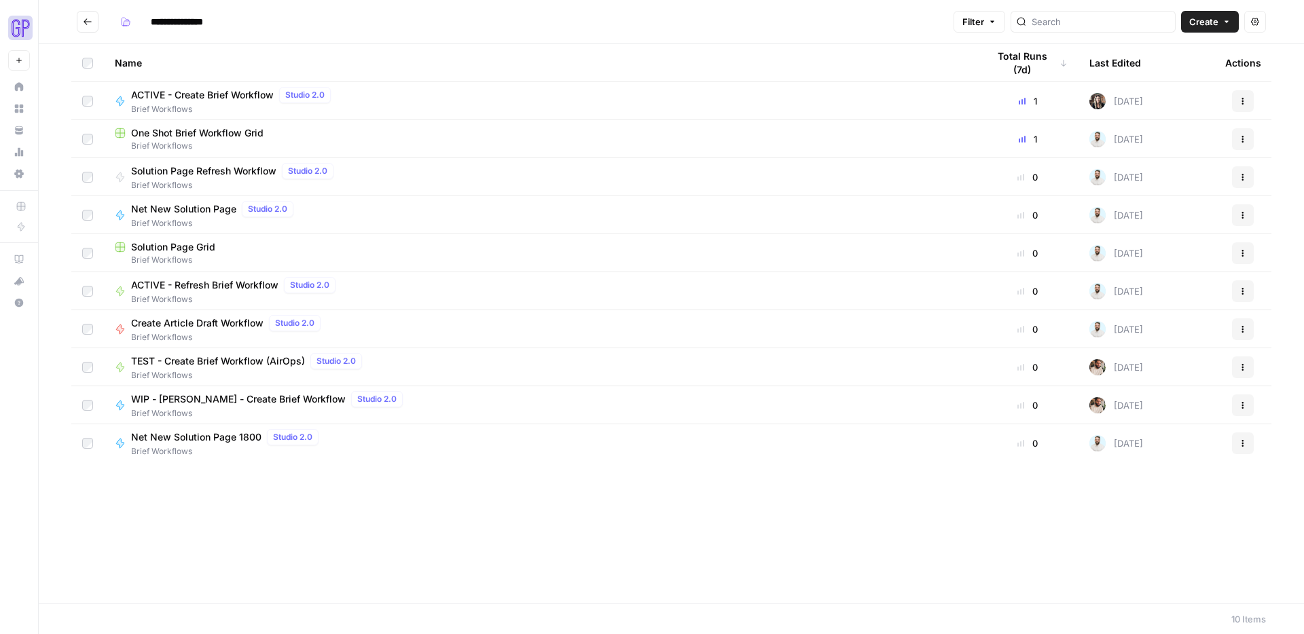
click at [94, 18] on button "Go back" at bounding box center [88, 22] width 22 height 22
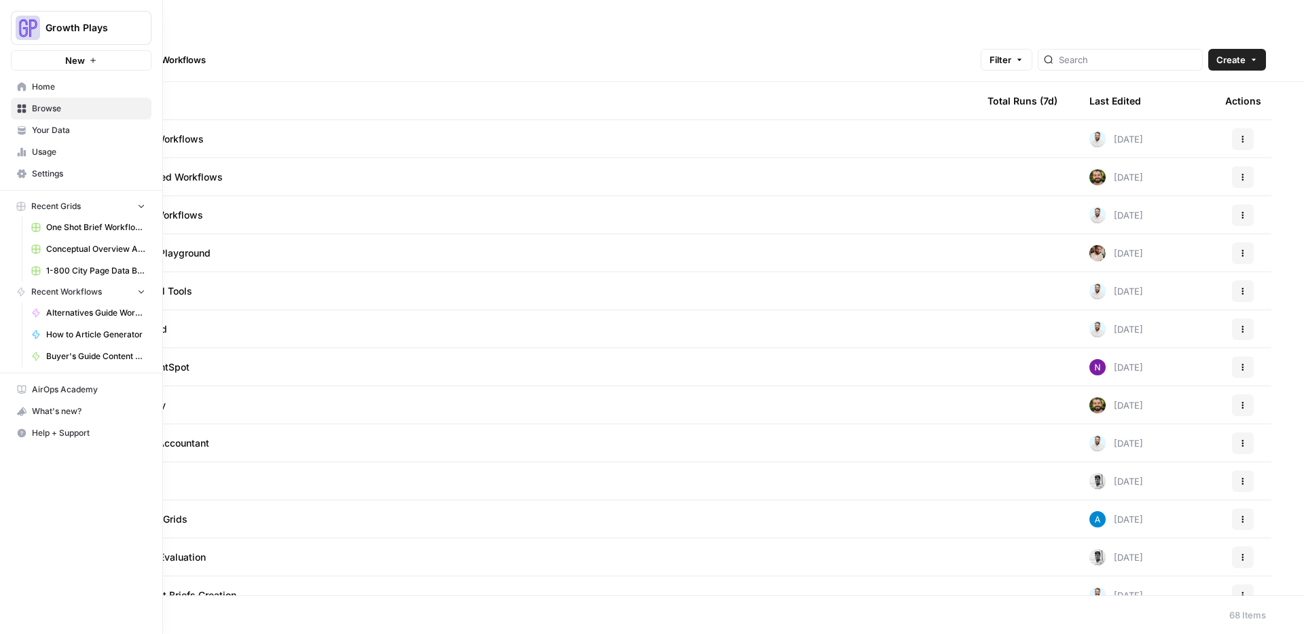
click at [53, 127] on span "Your Data" at bounding box center [88, 130] width 113 height 12
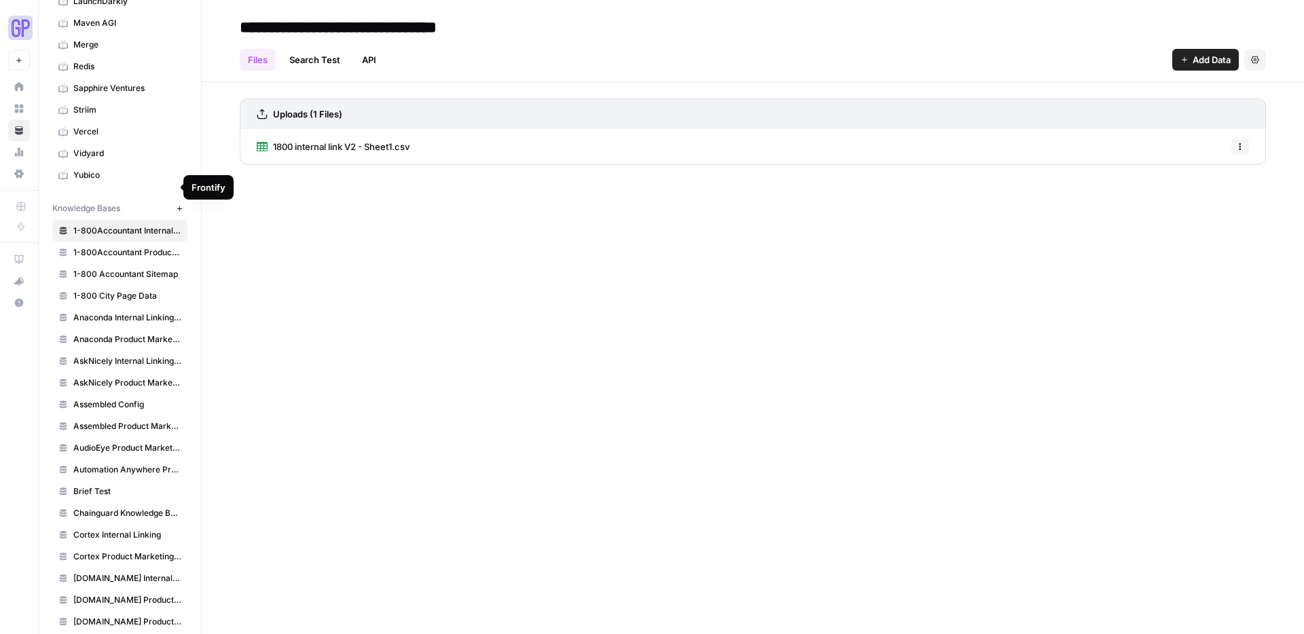
scroll to position [418, 0]
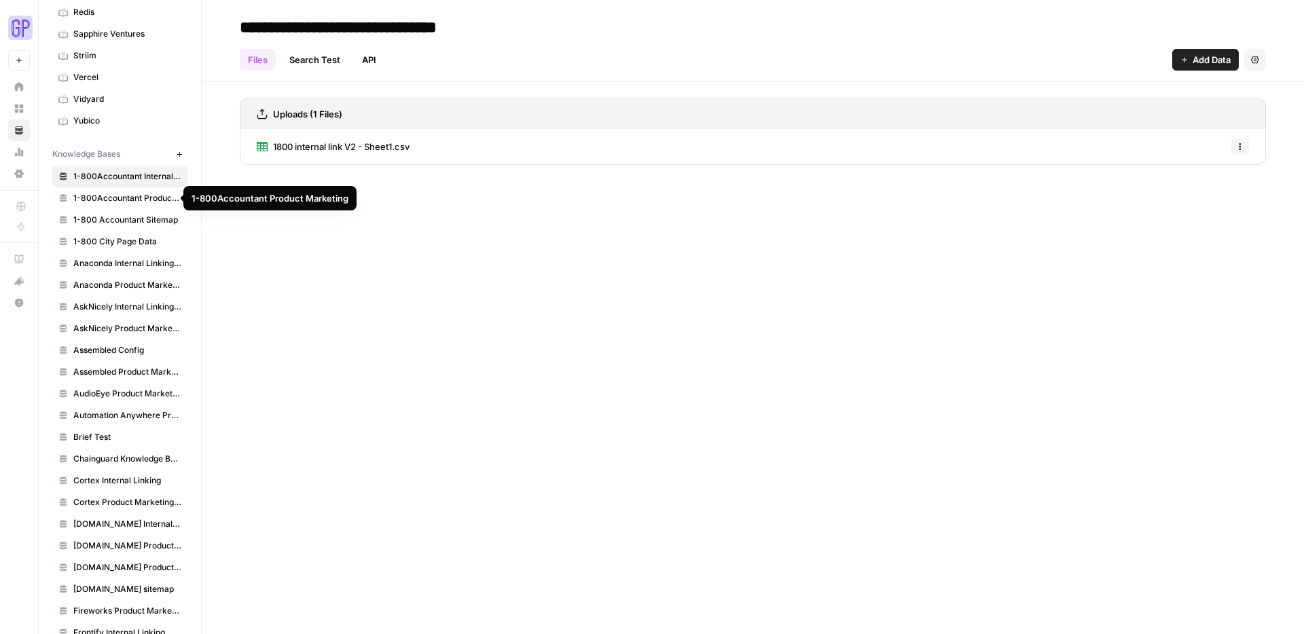
click at [128, 198] on span "1-800Accountant Product Marketing" at bounding box center [127, 198] width 108 height 12
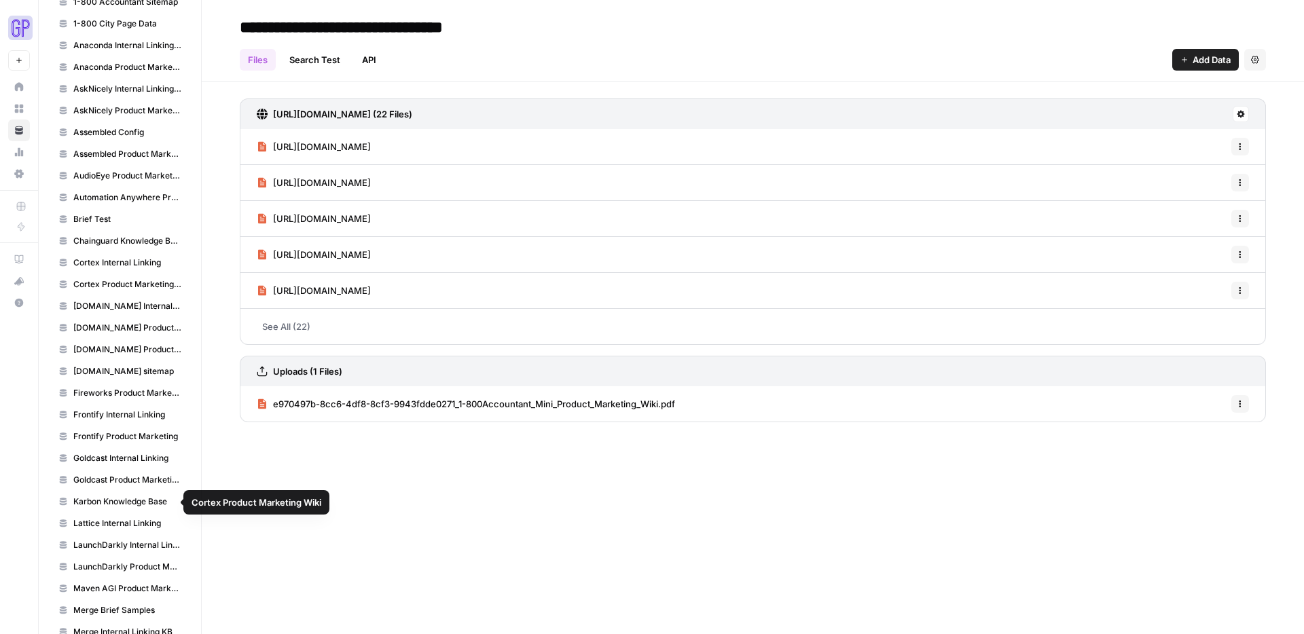
scroll to position [706, 0]
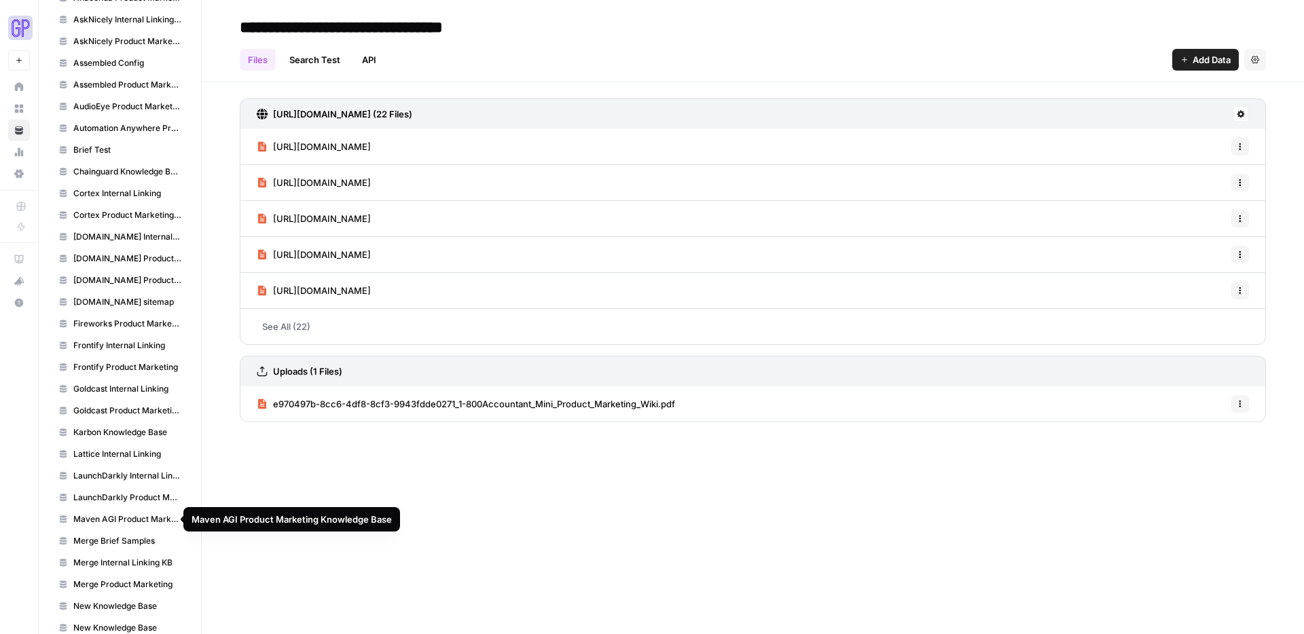
click at [111, 477] on span "Maven AGI Product Marketing Knowledge Base" at bounding box center [127, 520] width 108 height 12
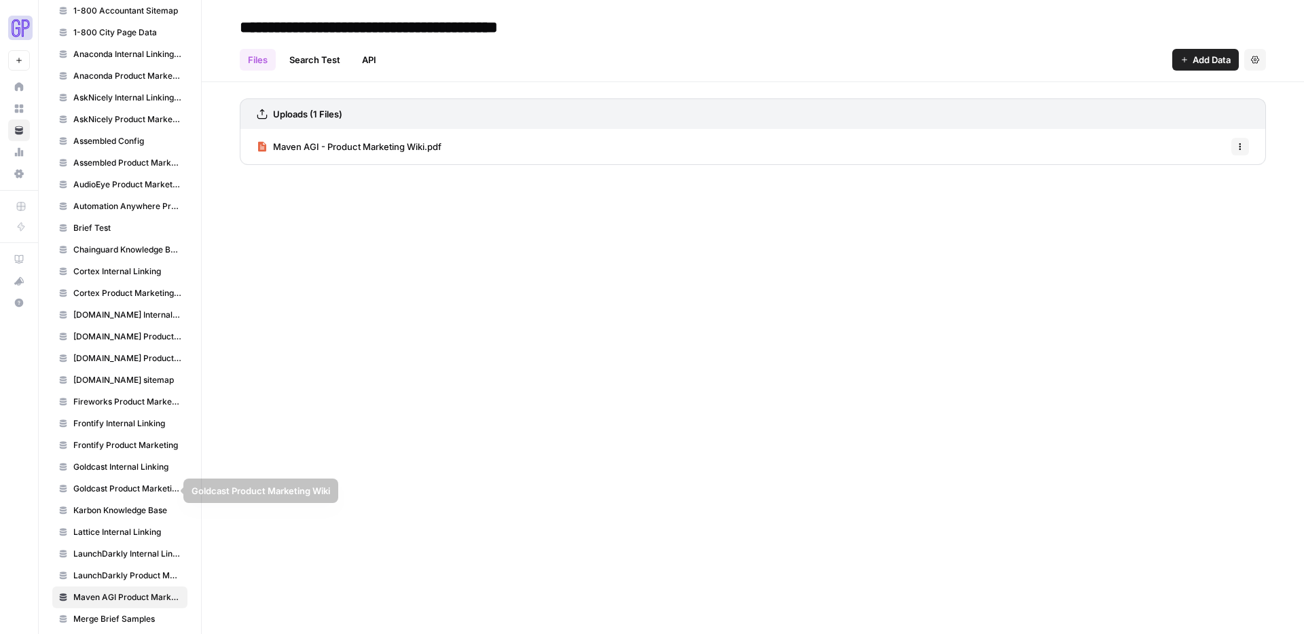
scroll to position [628, 0]
click at [98, 450] on span "Frontify Product Marketing" at bounding box center [127, 445] width 108 height 12
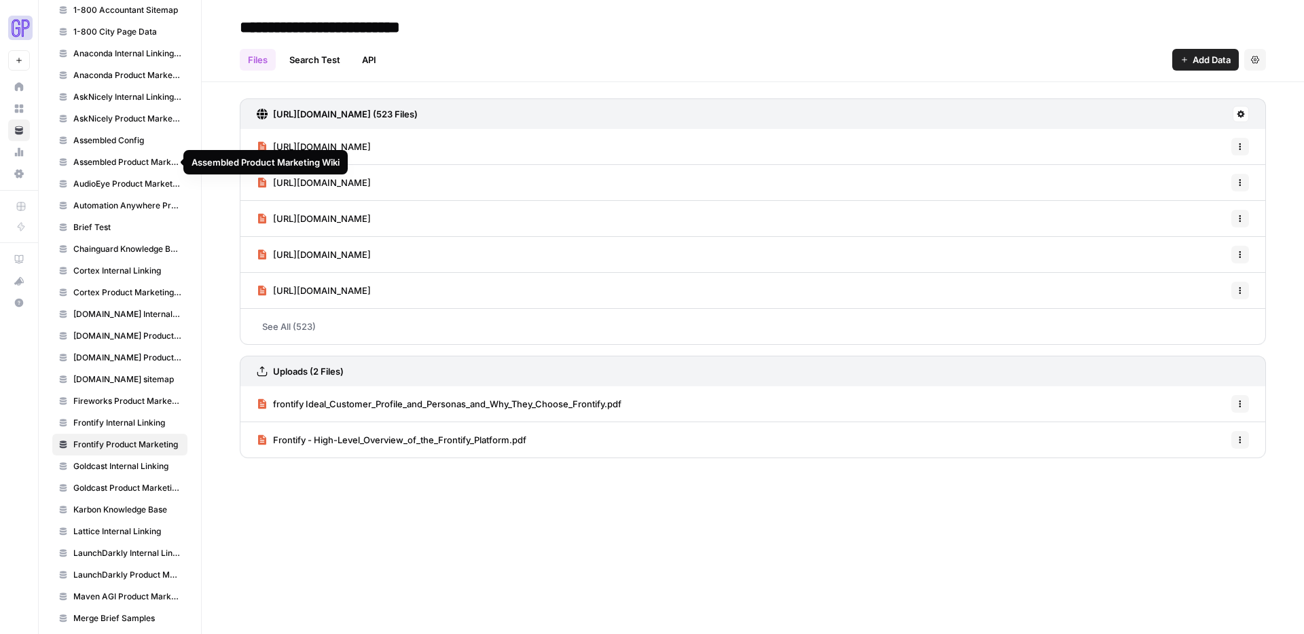
click at [93, 160] on span "Assembled Product Marketing Wiki" at bounding box center [127, 162] width 108 height 12
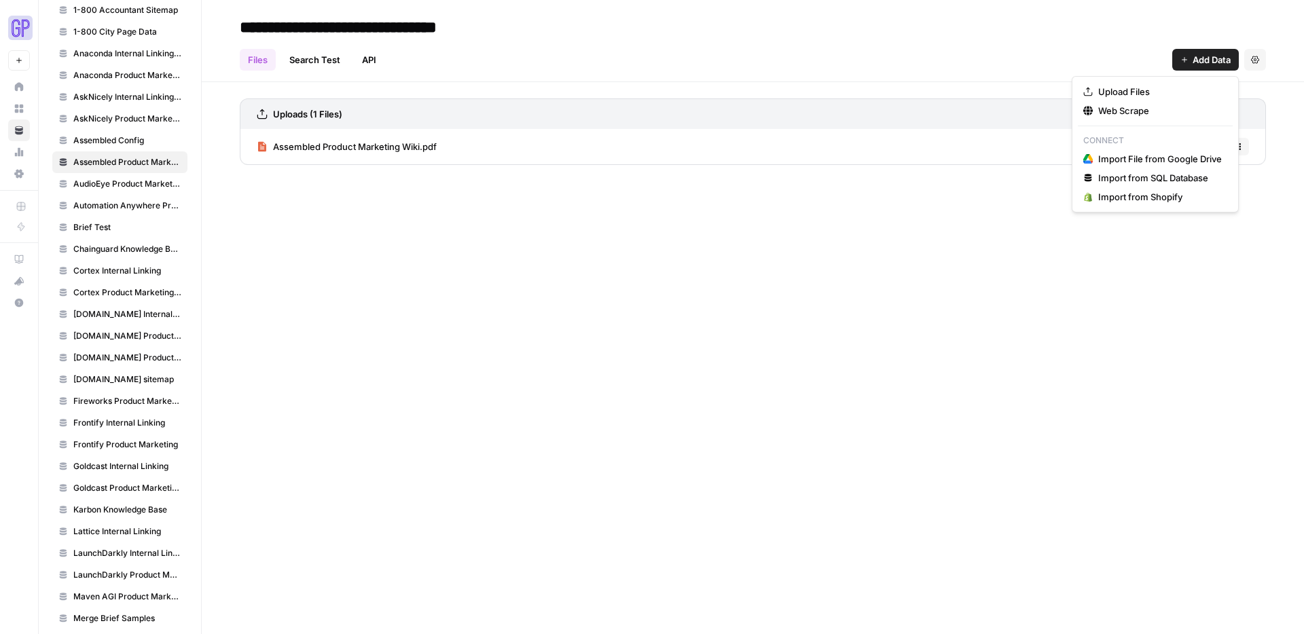
click at [998, 60] on span "Add Data" at bounding box center [1212, 60] width 38 height 14
click at [998, 109] on span "Web Scrape" at bounding box center [1160, 111] width 124 height 14
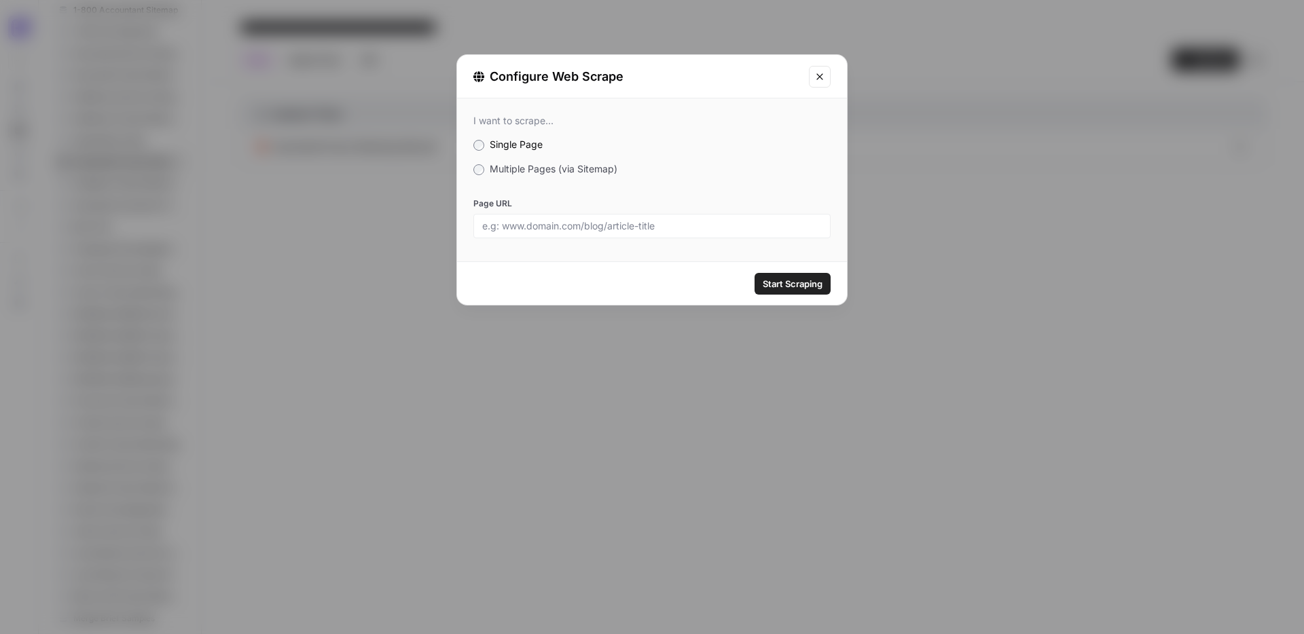
click at [529, 176] on div "I want to scrape... Single Page Multiple Pages (via Sitemap) Page URL" at bounding box center [652, 176] width 390 height 156
click at [522, 163] on span "Multiple Pages (via Sitemap)" at bounding box center [554, 169] width 128 height 12
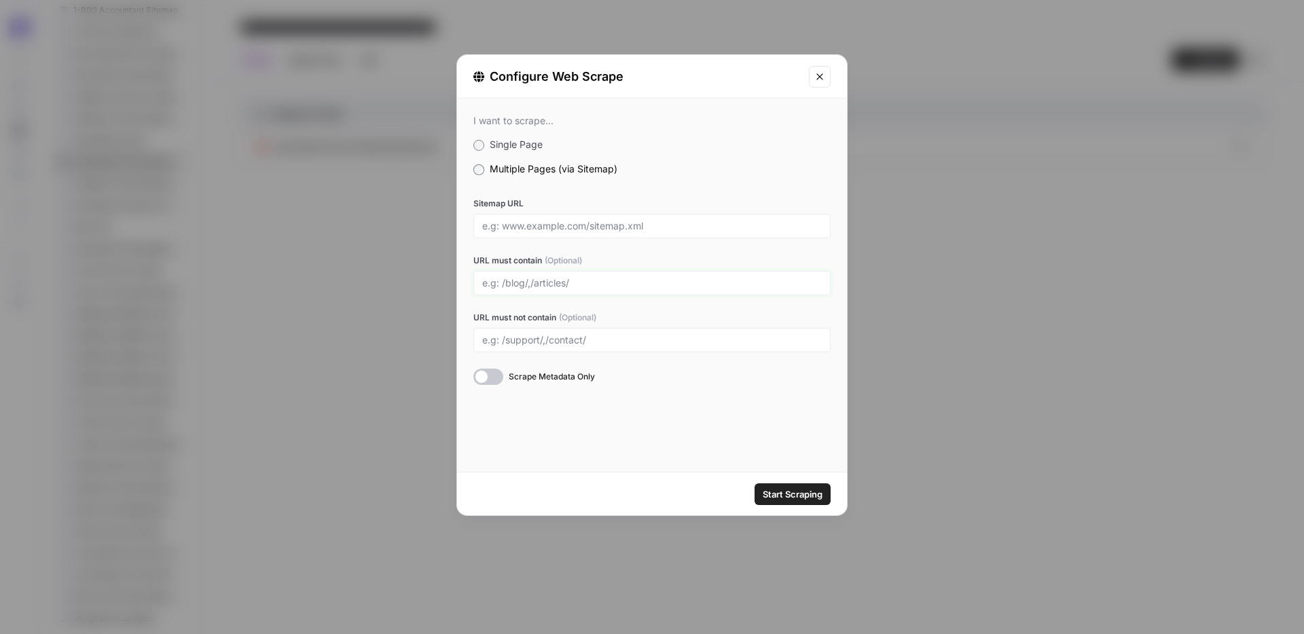
click at [529, 283] on input "URL must contain (Optional)" at bounding box center [652, 283] width 340 height 12
click at [363, 183] on div "Configure Web Scrape I want to scrape... Single Page Multiple Pages (via Sitema…" at bounding box center [652, 317] width 1304 height 634
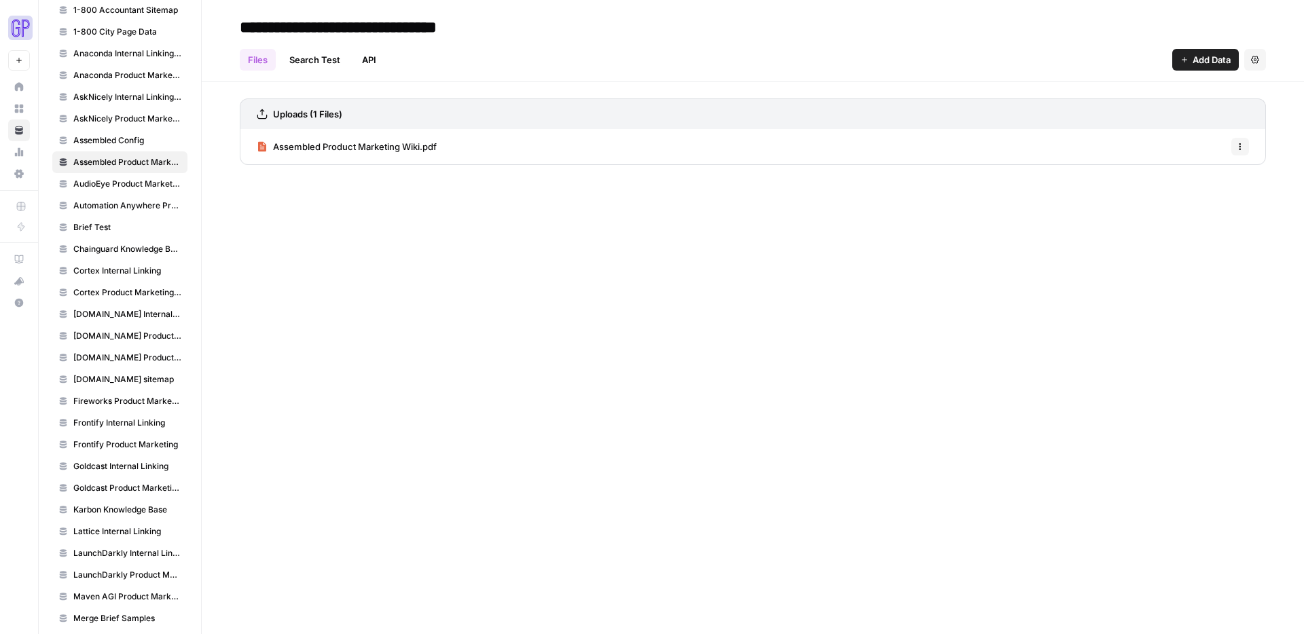
click at [315, 56] on link "Search Test" at bounding box center [314, 60] width 67 height 22
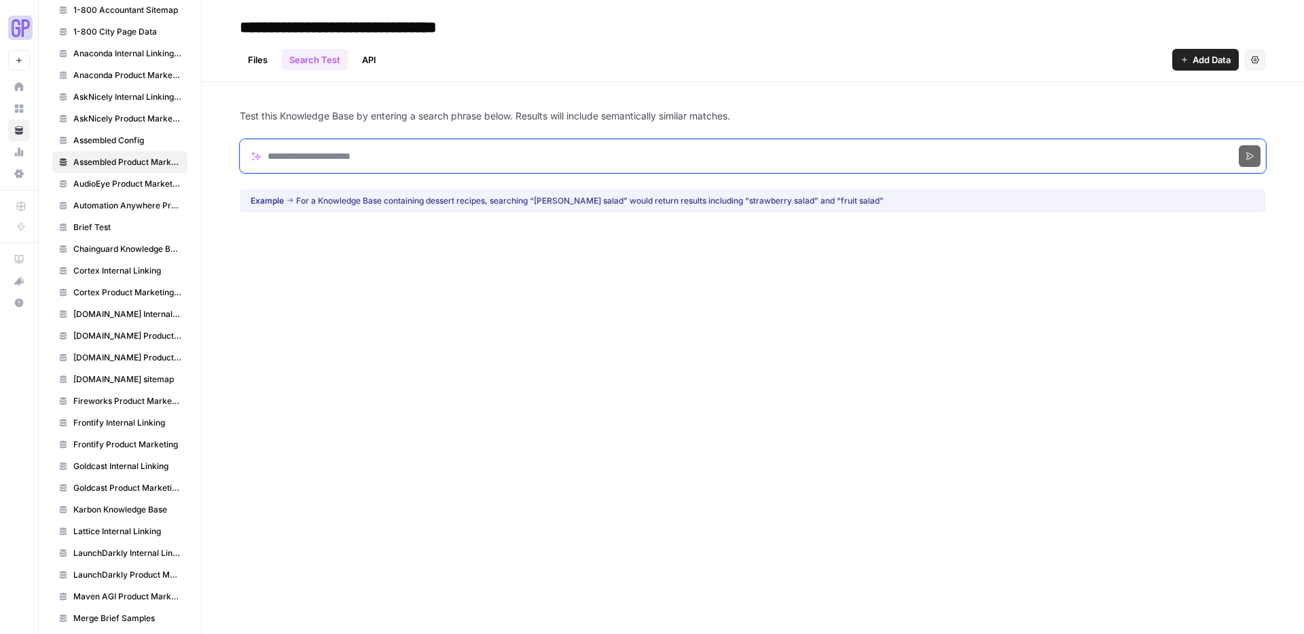
click at [351, 149] on input "Search phrase" at bounding box center [753, 156] width 1026 height 34
type input "**********"
click button "Search" at bounding box center [1250, 156] width 22 height 22
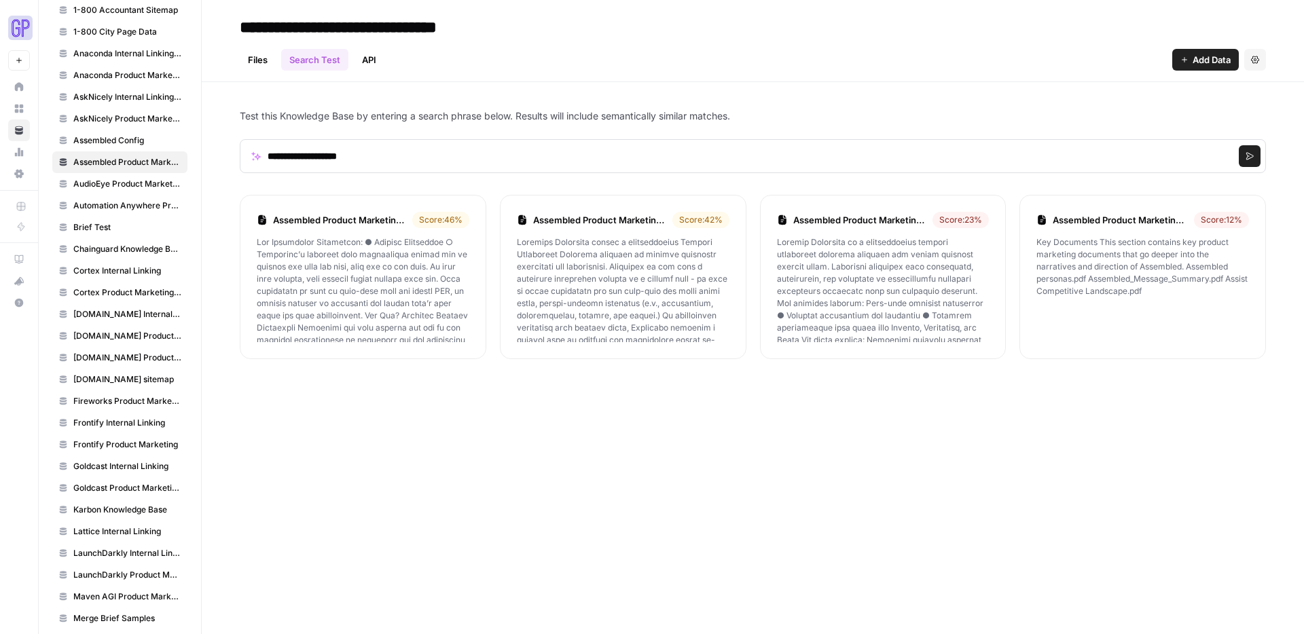
click at [257, 65] on link "Files" at bounding box center [258, 60] width 36 height 22
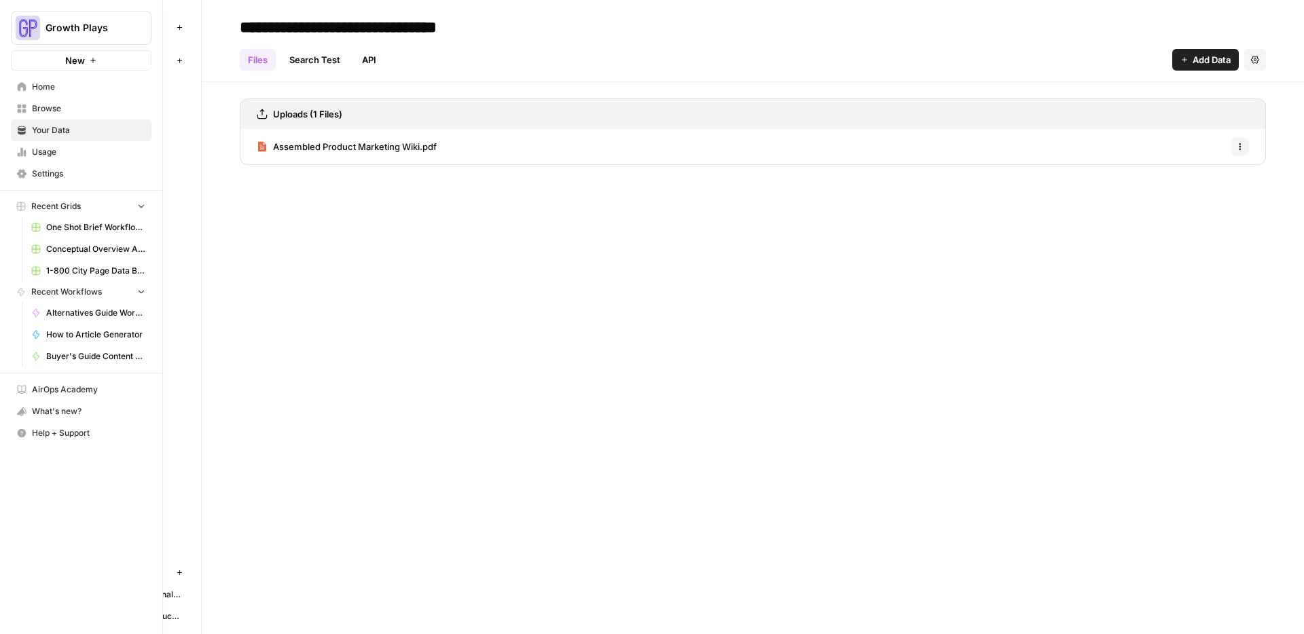
click at [25, 86] on icon at bounding box center [22, 86] width 9 height 9
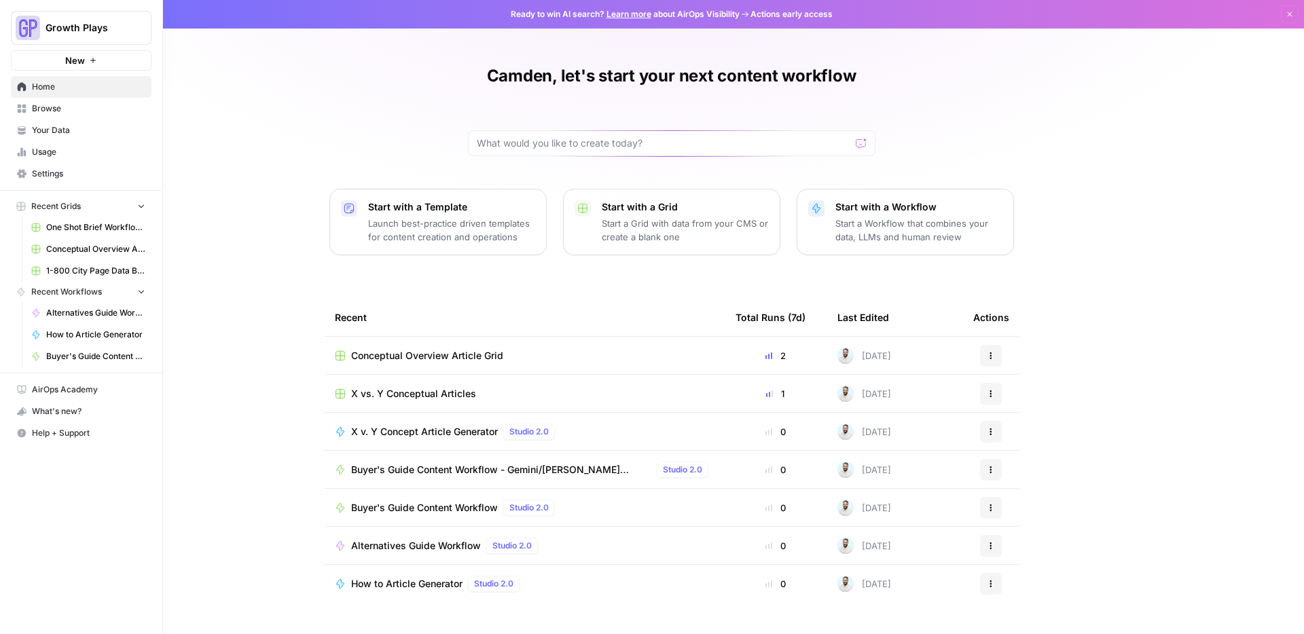
click at [27, 105] on link "Browse" at bounding box center [81, 109] width 141 height 22
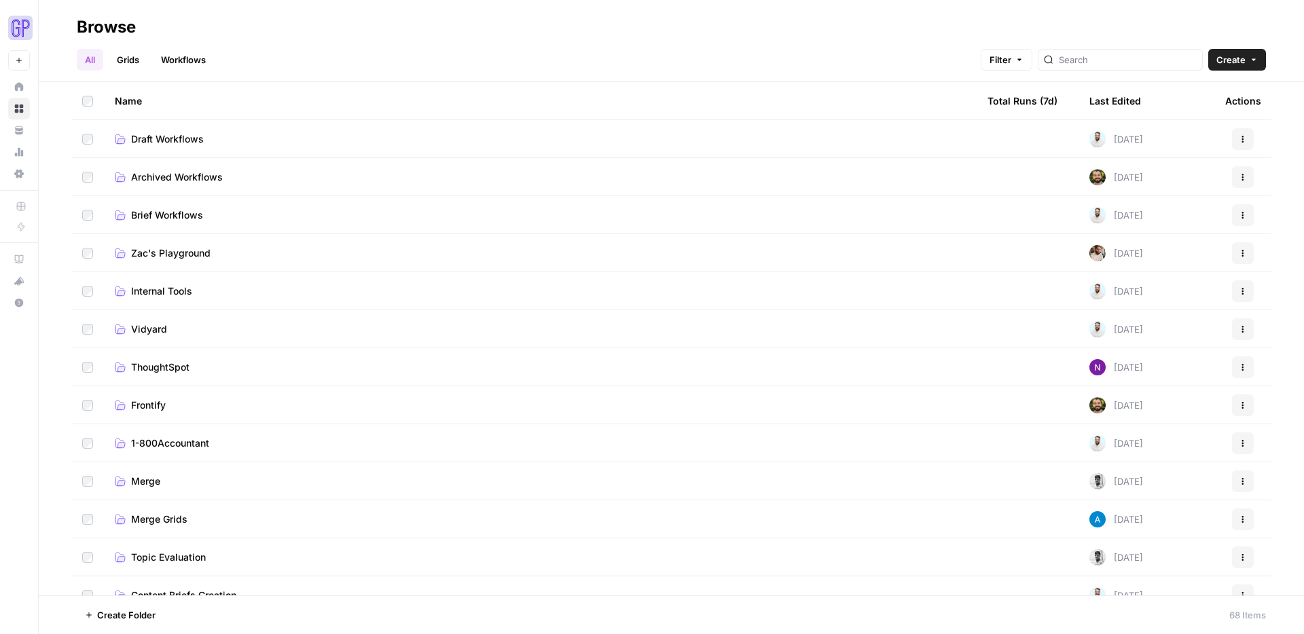
click at [135, 64] on link "Grids" at bounding box center [128, 60] width 39 height 22
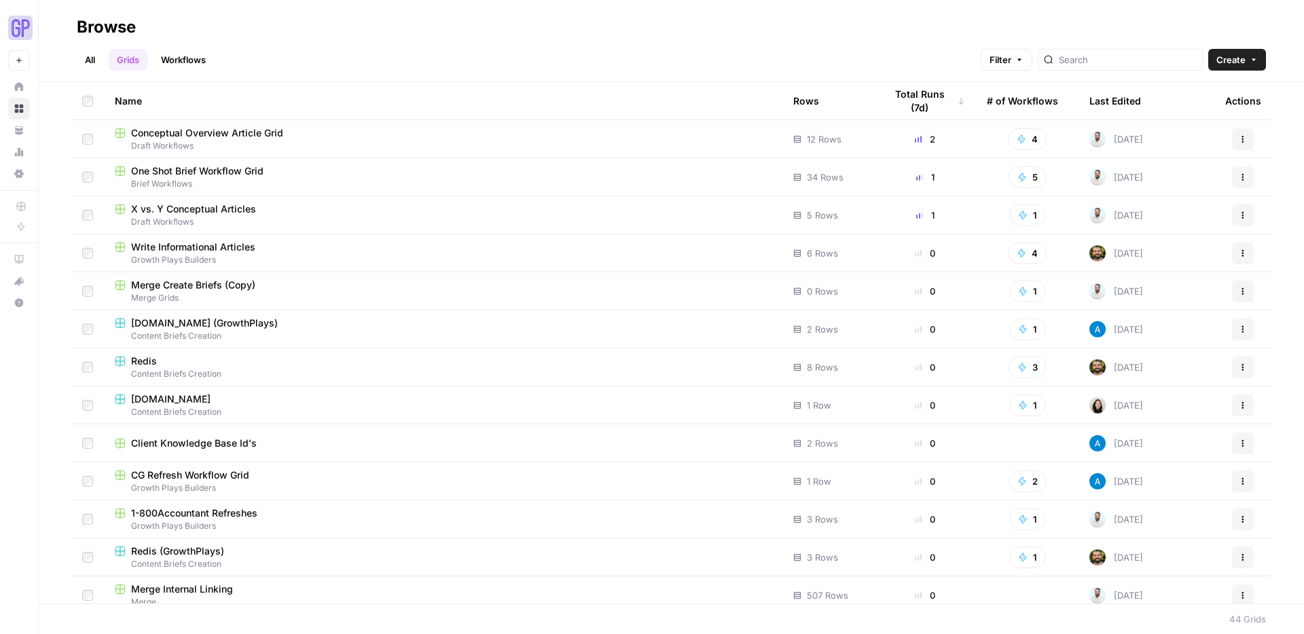
click at [195, 208] on span "X vs. Y Conceptual Articles" at bounding box center [193, 209] width 125 height 14
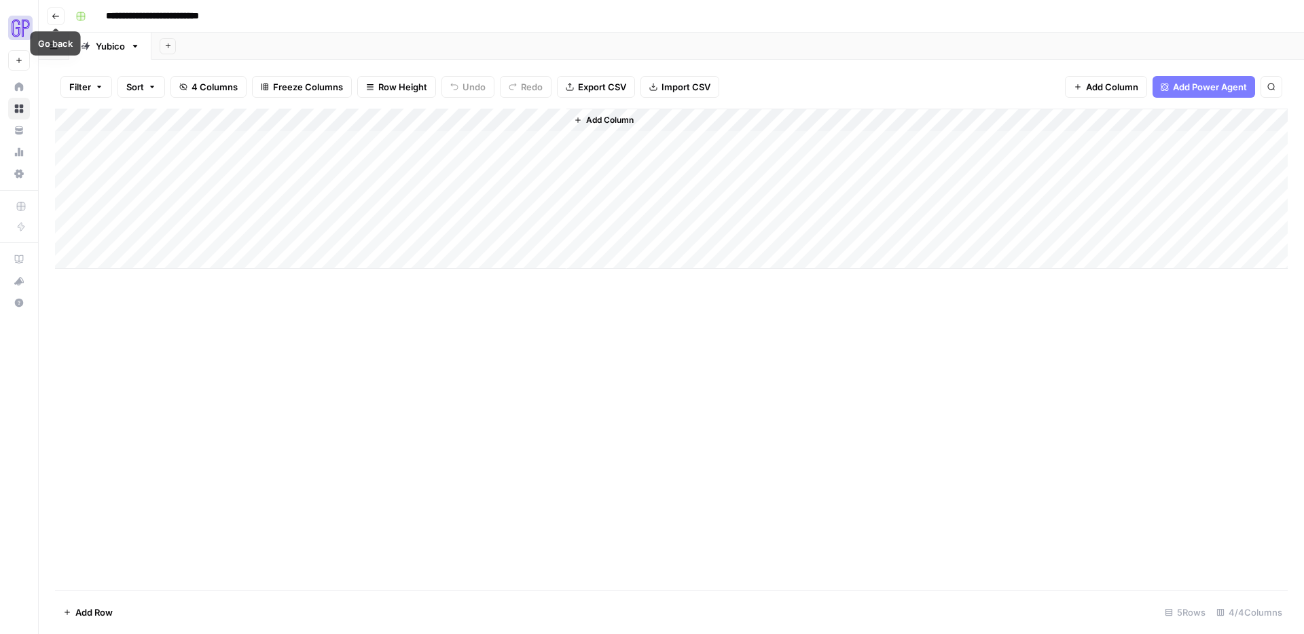
click at [58, 13] on icon "button" at bounding box center [56, 16] width 8 height 8
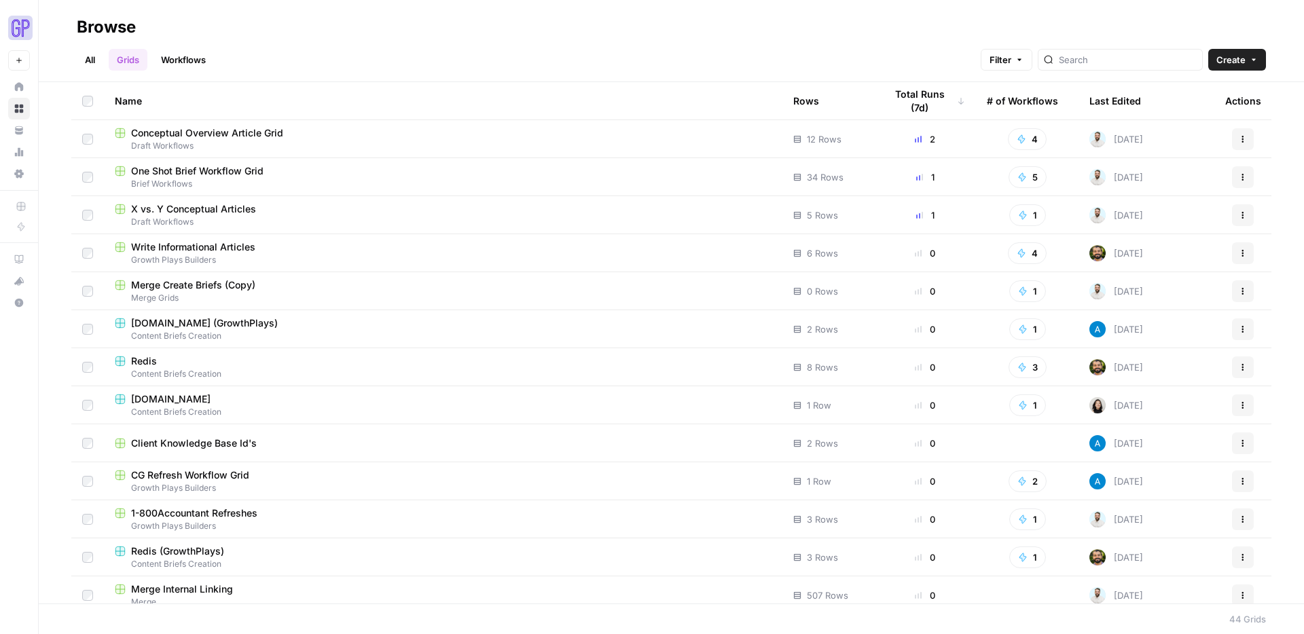
click at [196, 132] on span "Conceptual Overview Article Grid" at bounding box center [207, 133] width 152 height 14
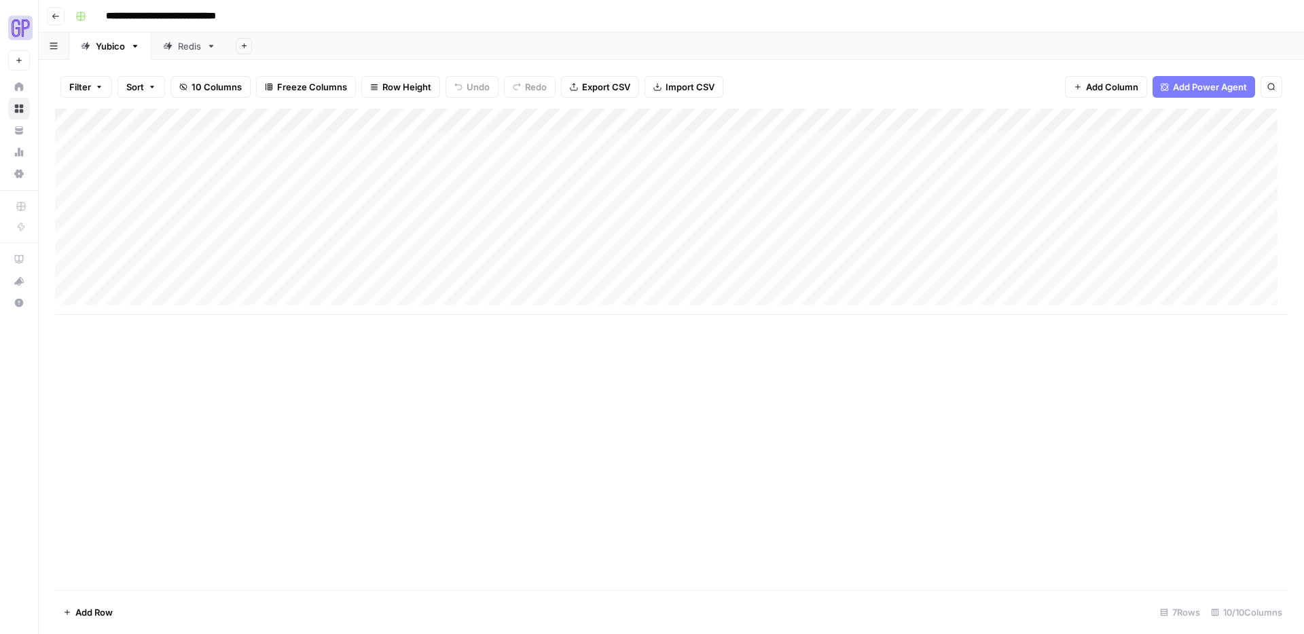
click at [192, 44] on div "Redis" at bounding box center [189, 46] width 23 height 14
click at [114, 48] on div "Yubico" at bounding box center [110, 46] width 29 height 14
click at [249, 45] on button "Add Sheet" at bounding box center [244, 46] width 16 height 16
click at [289, 107] on span "From Workflow" at bounding box center [313, 112] width 100 height 14
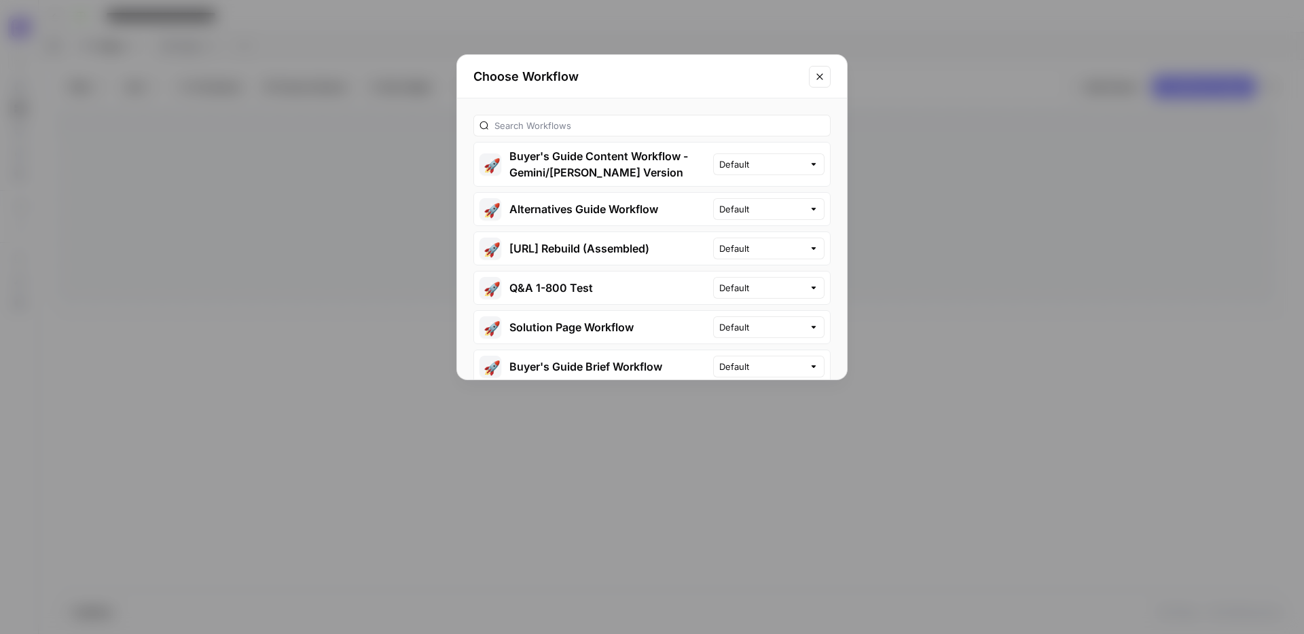
click at [823, 73] on icon "Close modal" at bounding box center [819, 76] width 11 height 11
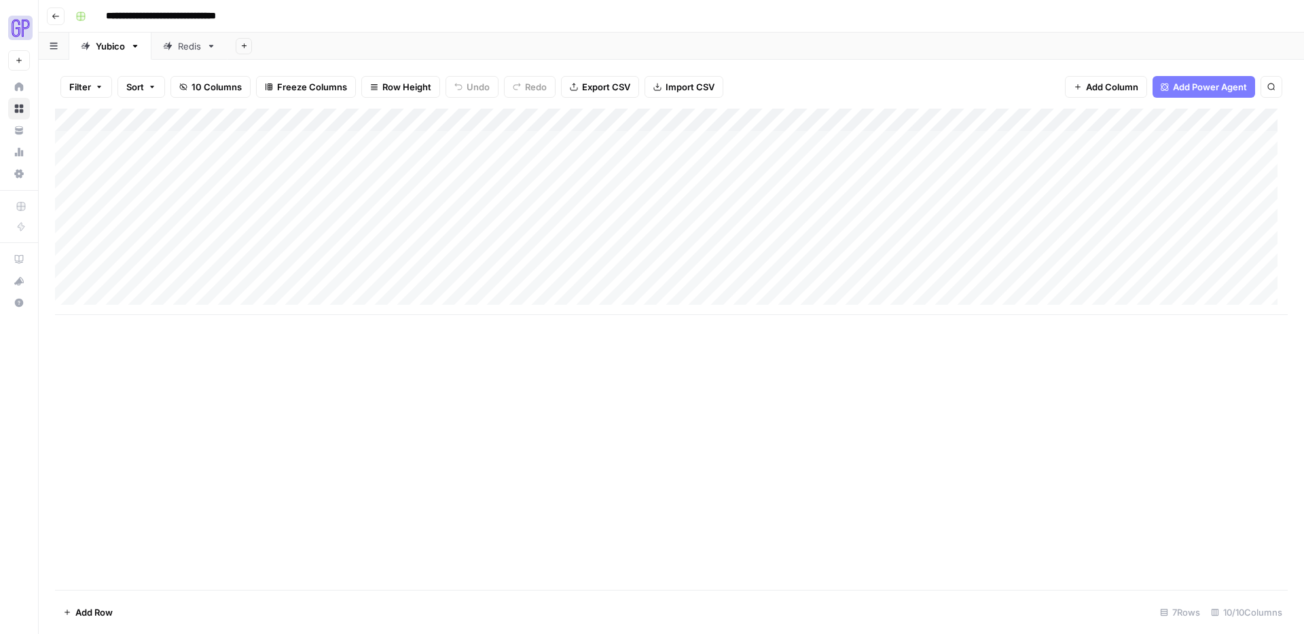
click at [313, 37] on div "Add Sheet" at bounding box center [766, 46] width 1077 height 27
click at [243, 43] on icon "button" at bounding box center [243, 45] width 7 height 7
click at [283, 111] on span "From Workflow" at bounding box center [313, 112] width 100 height 14
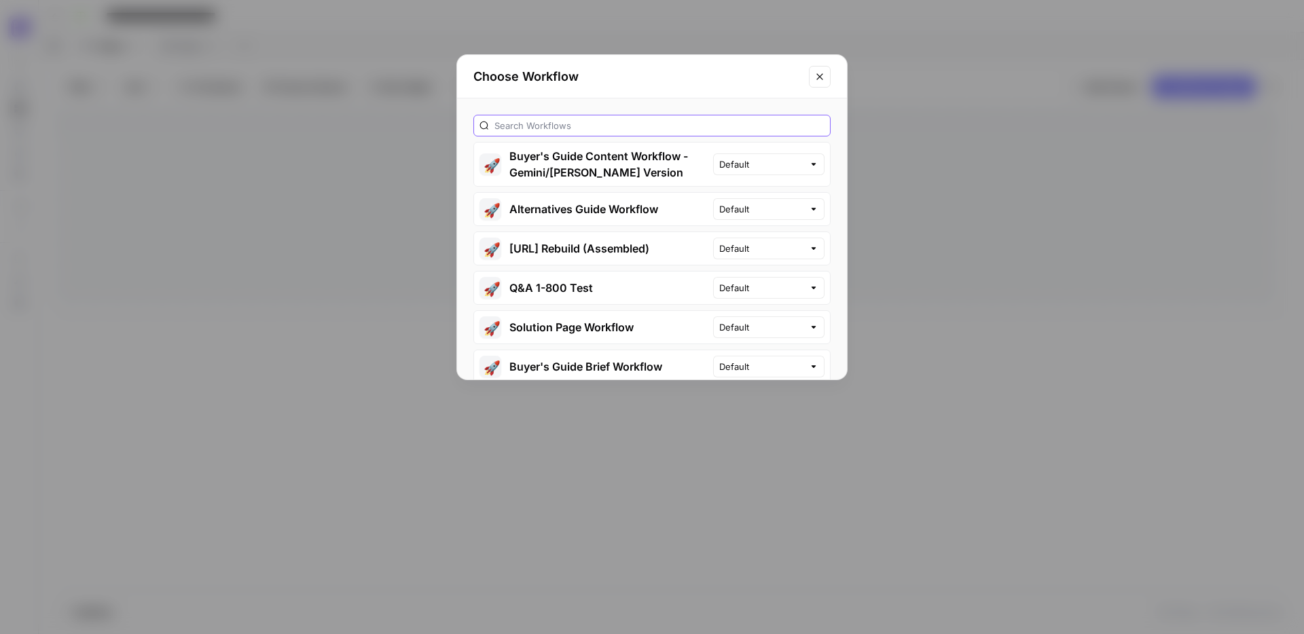
click at [548, 126] on input "text" at bounding box center [660, 126] width 330 height 14
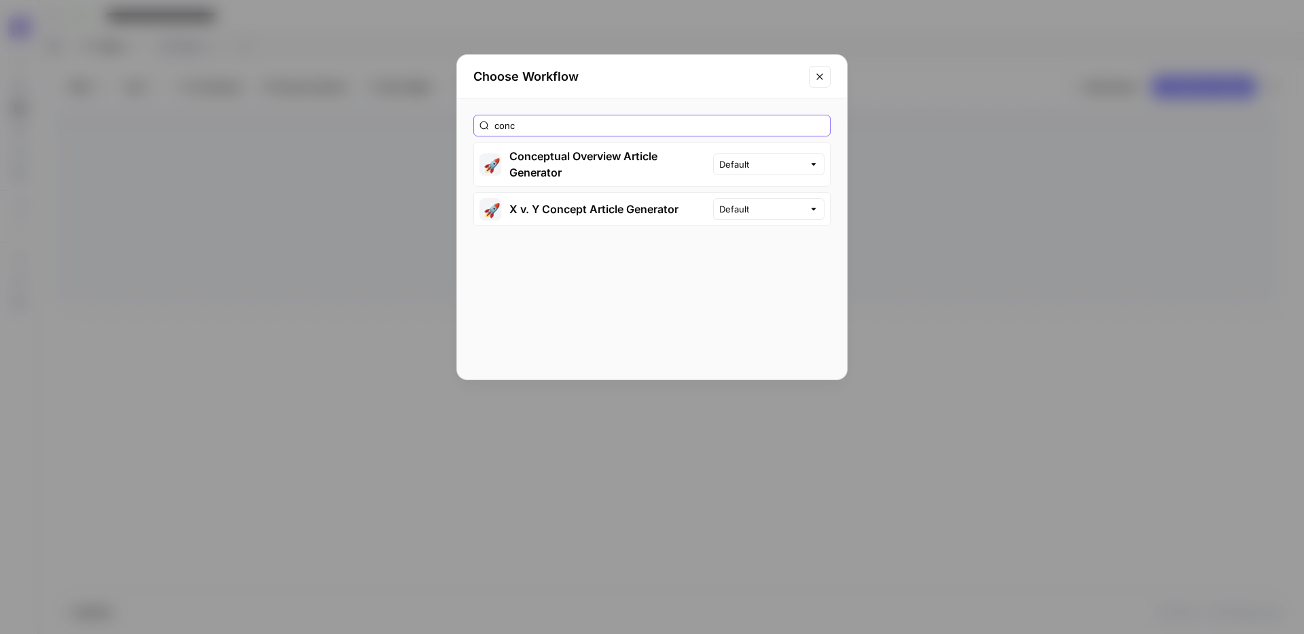
type input "conc"
click at [604, 159] on button "🚀 Conceptual Overview Article Generator" at bounding box center [593, 164] width 239 height 43
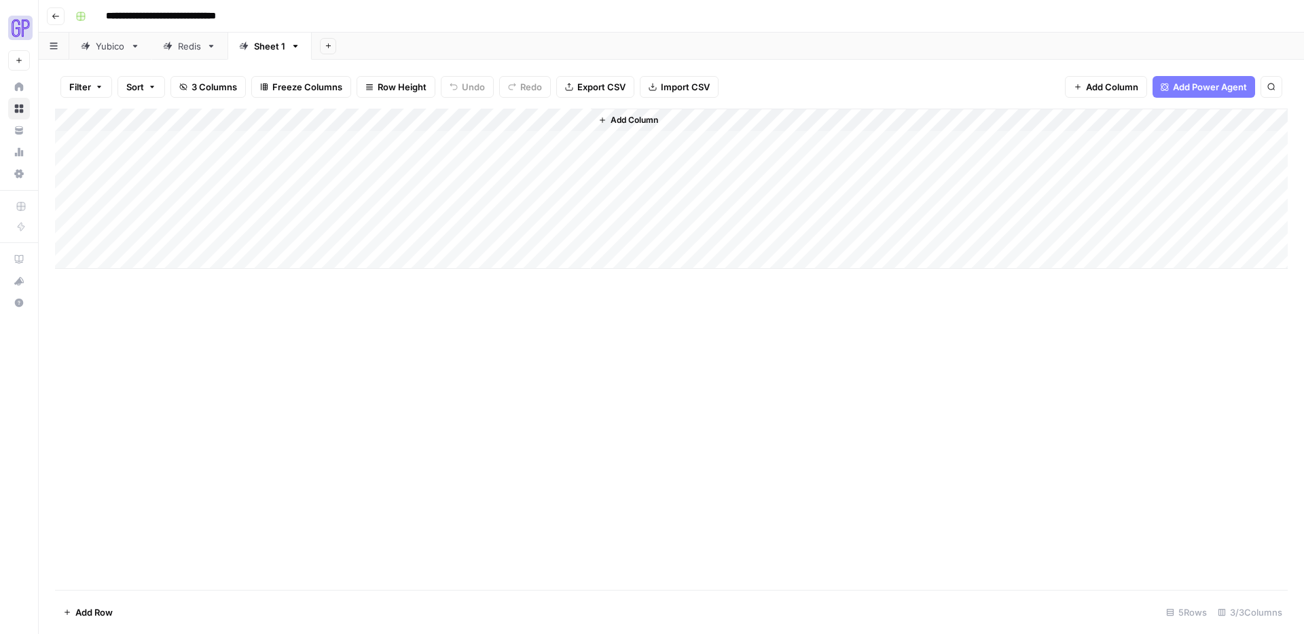
click at [272, 52] on div "Sheet 1" at bounding box center [269, 46] width 31 height 14
click at [274, 47] on input "*******" at bounding box center [270, 46] width 33 height 18
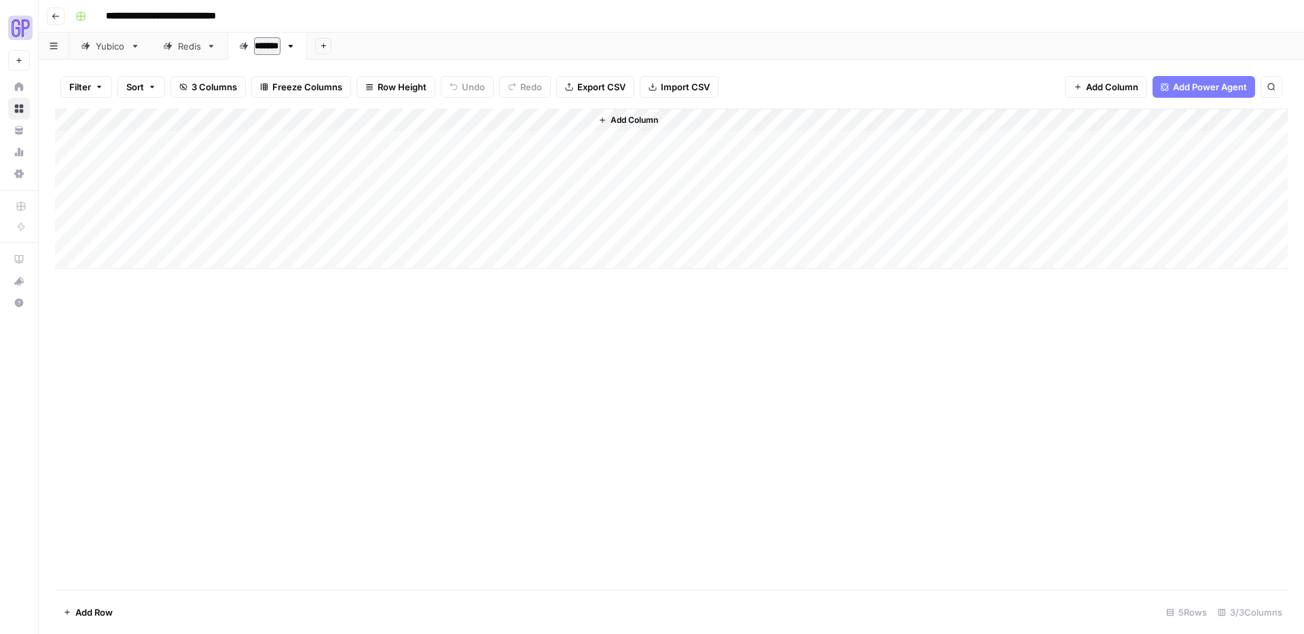
type input "********"
click at [92, 46] on div "Yubico" at bounding box center [103, 46] width 44 height 14
click at [59, 16] on span "Go back" at bounding box center [59, 16] width 1 height 1
click at [47, 16] on button "Go back" at bounding box center [56, 16] width 18 height 18
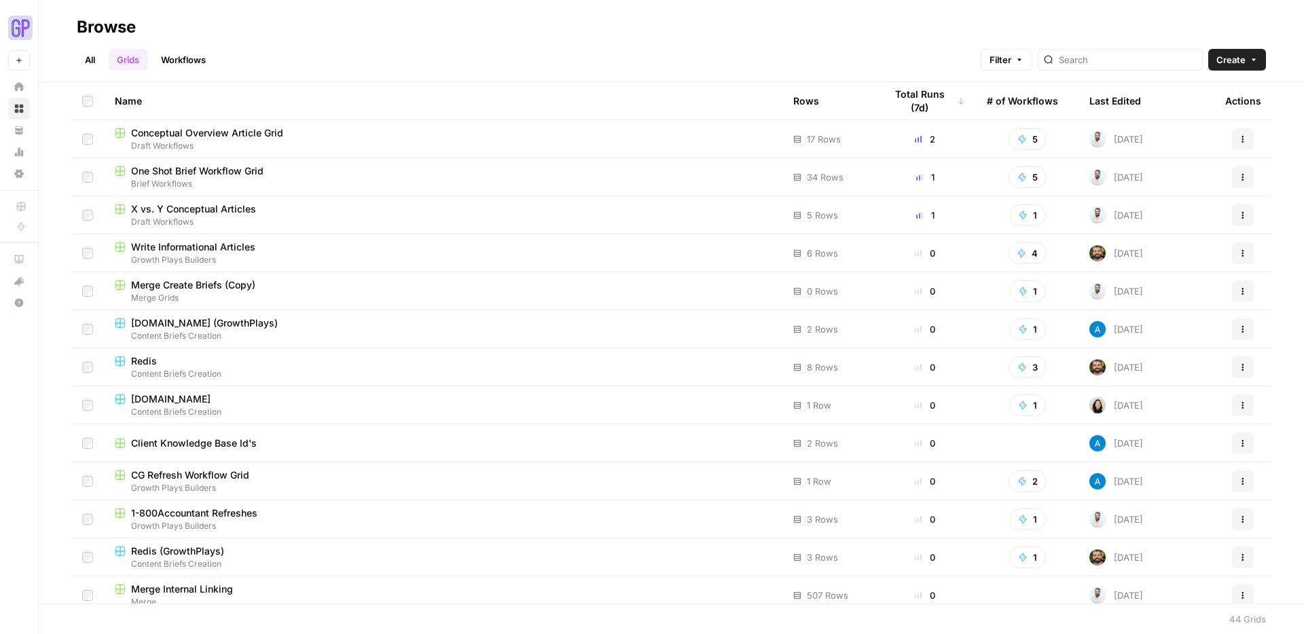
click at [103, 59] on link "All" at bounding box center [90, 60] width 26 height 22
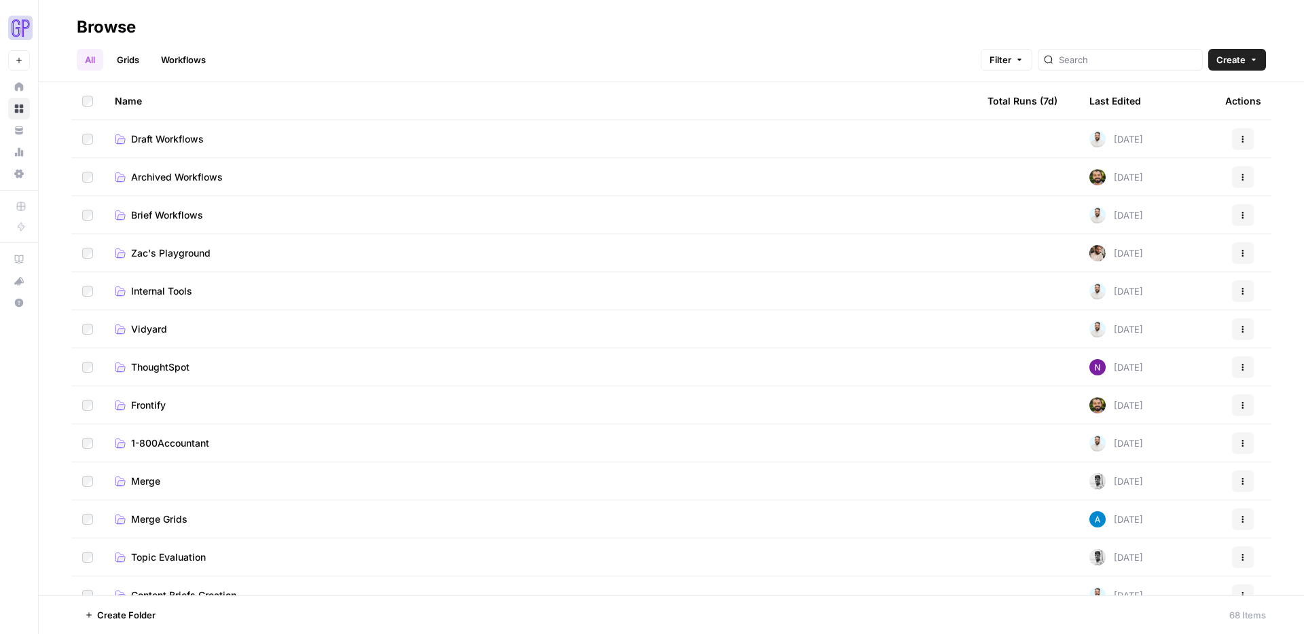
click at [168, 132] on span "Draft Workflows" at bounding box center [167, 139] width 73 height 14
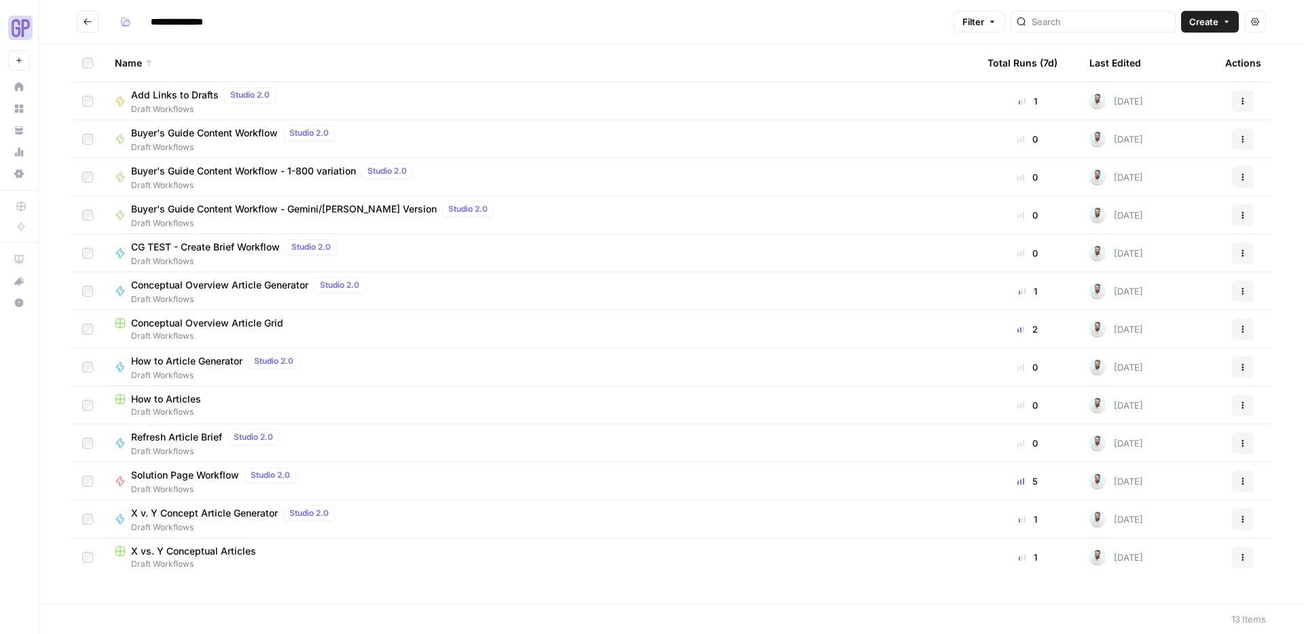
click at [220, 287] on span "Conceptual Overview Article Generator" at bounding box center [219, 286] width 177 height 14
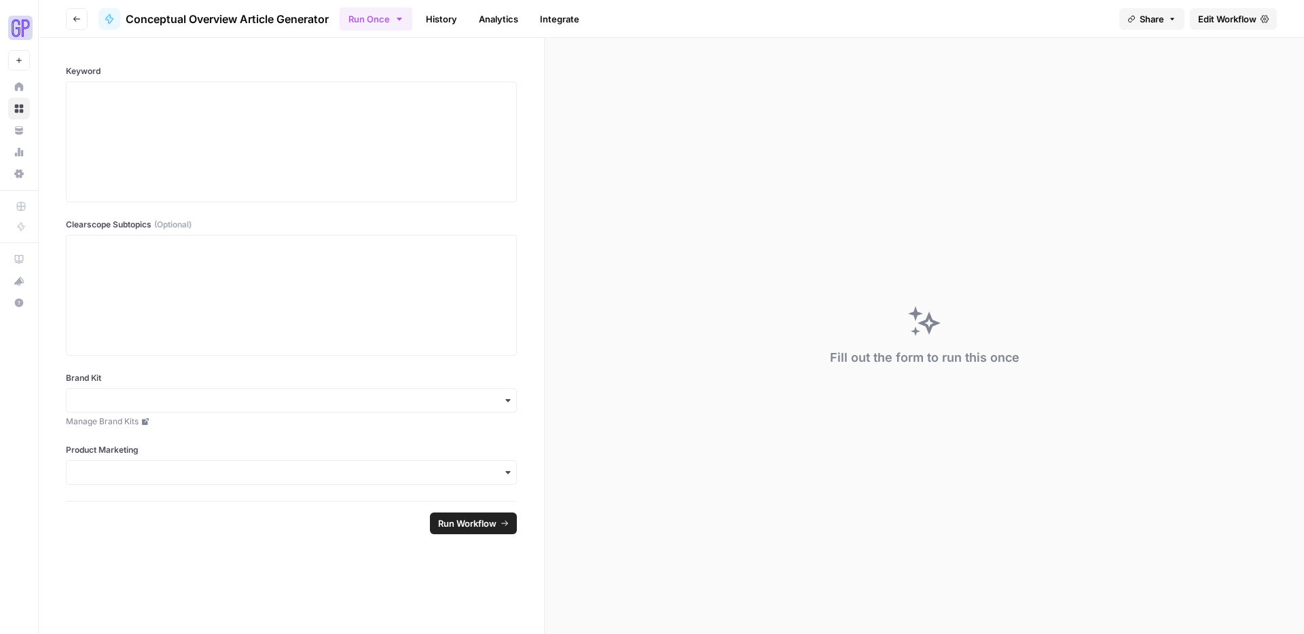
click at [998, 17] on span "Edit Workflow" at bounding box center [1227, 19] width 58 height 14
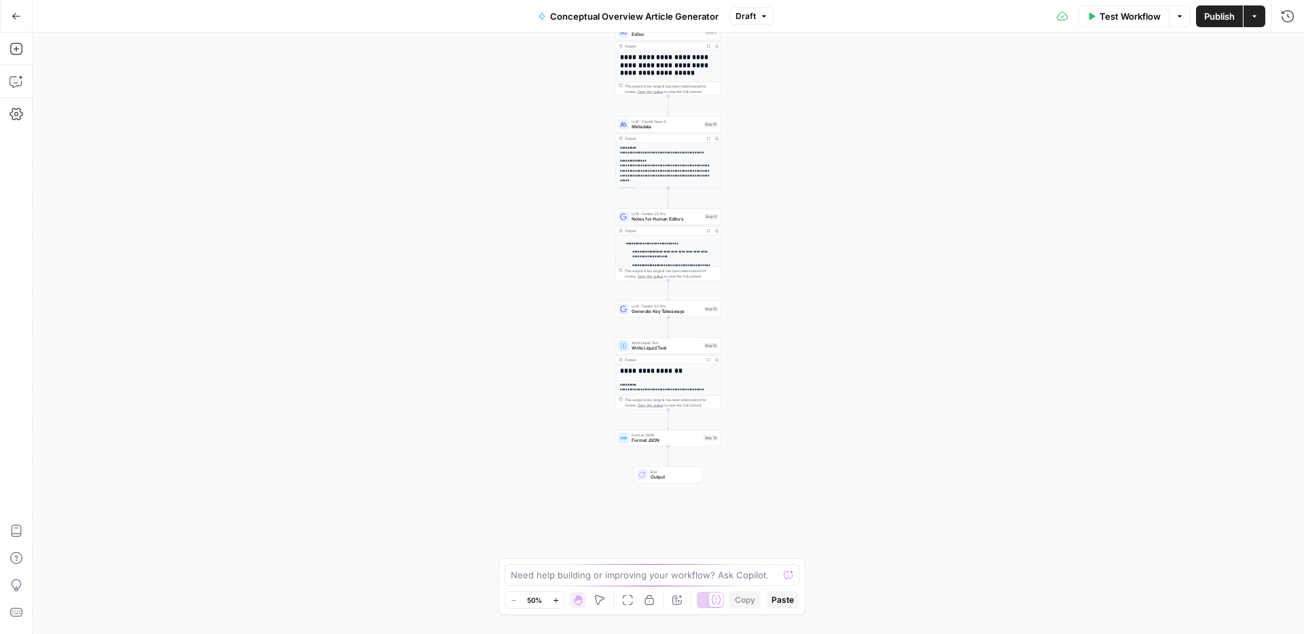
click at [558, 477] on button "Zoom In" at bounding box center [556, 600] width 16 height 16
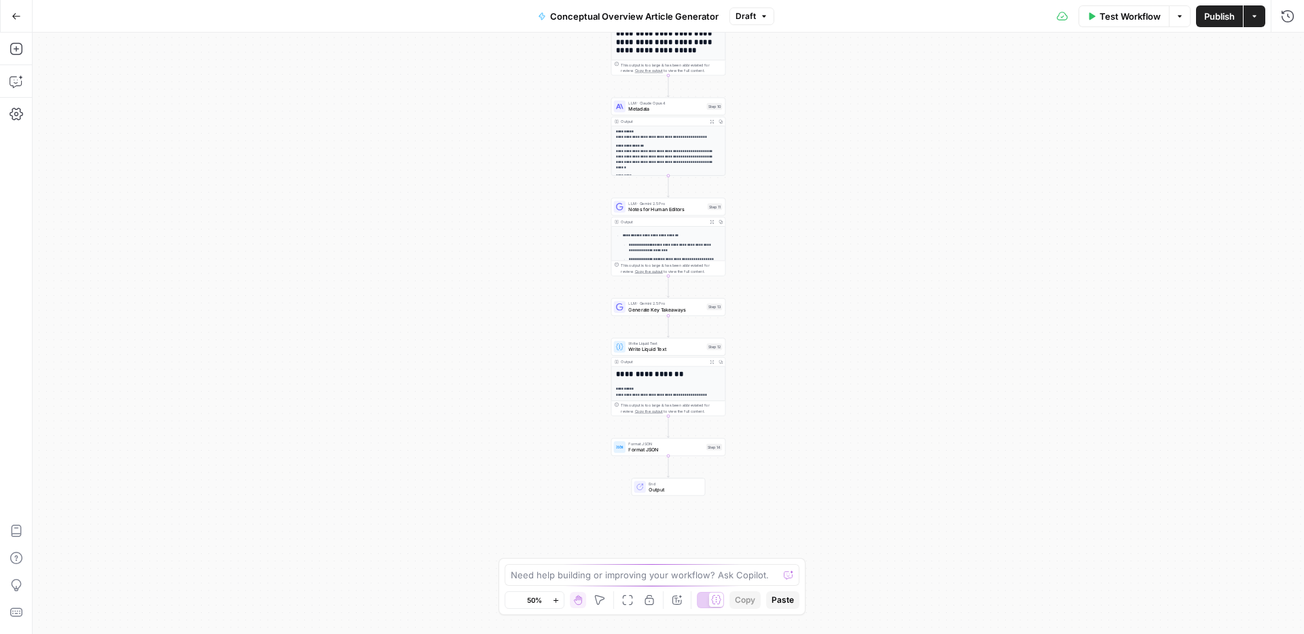
click at [558, 477] on button "Zoom In" at bounding box center [556, 600] width 16 height 16
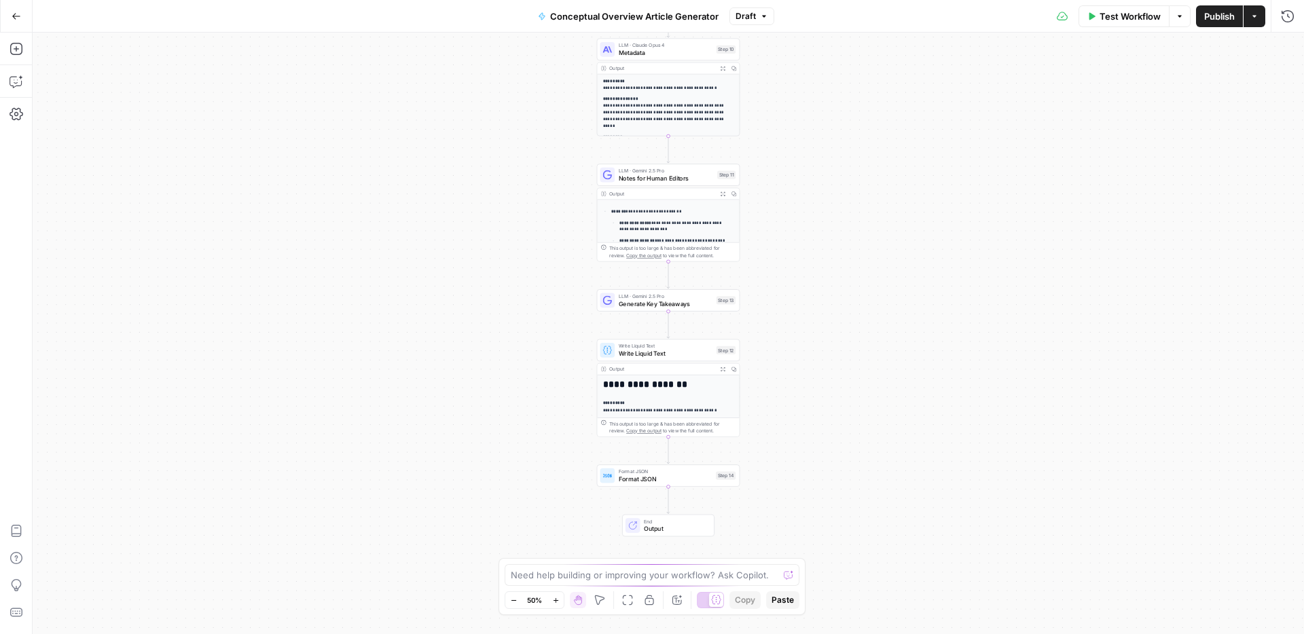
click at [558, 477] on button "Zoom In" at bounding box center [556, 600] width 16 height 16
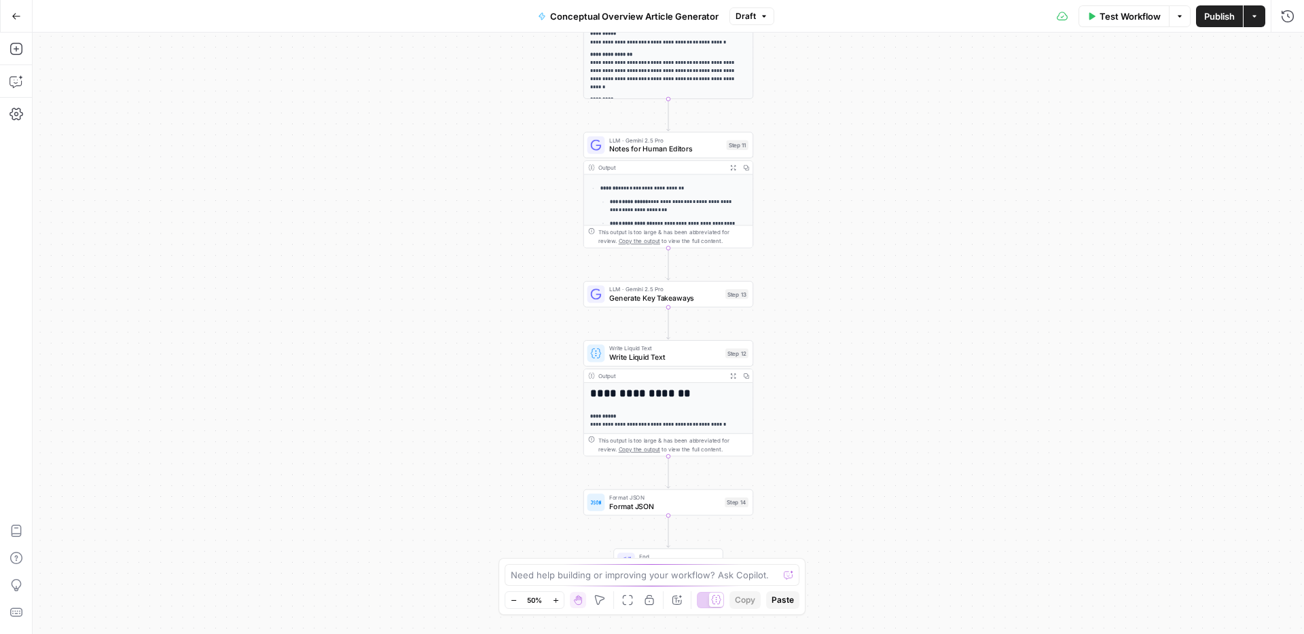
click at [558, 477] on button "Zoom In" at bounding box center [556, 600] width 16 height 16
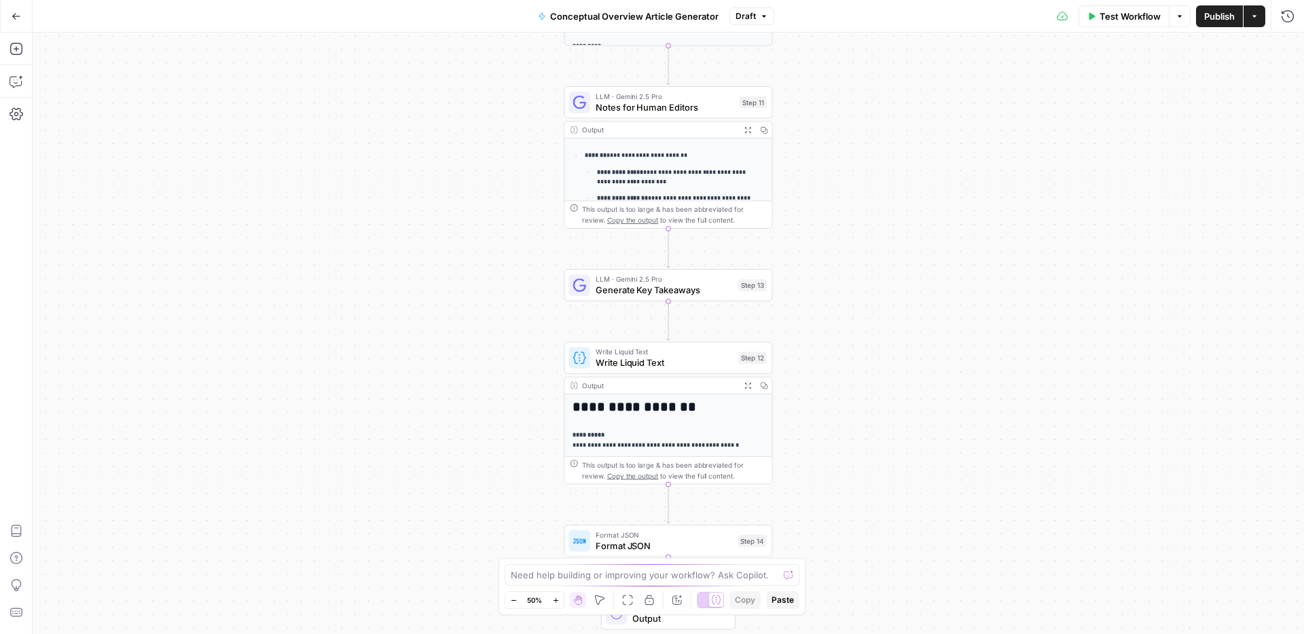
click at [558, 477] on button "Zoom In" at bounding box center [556, 600] width 16 height 16
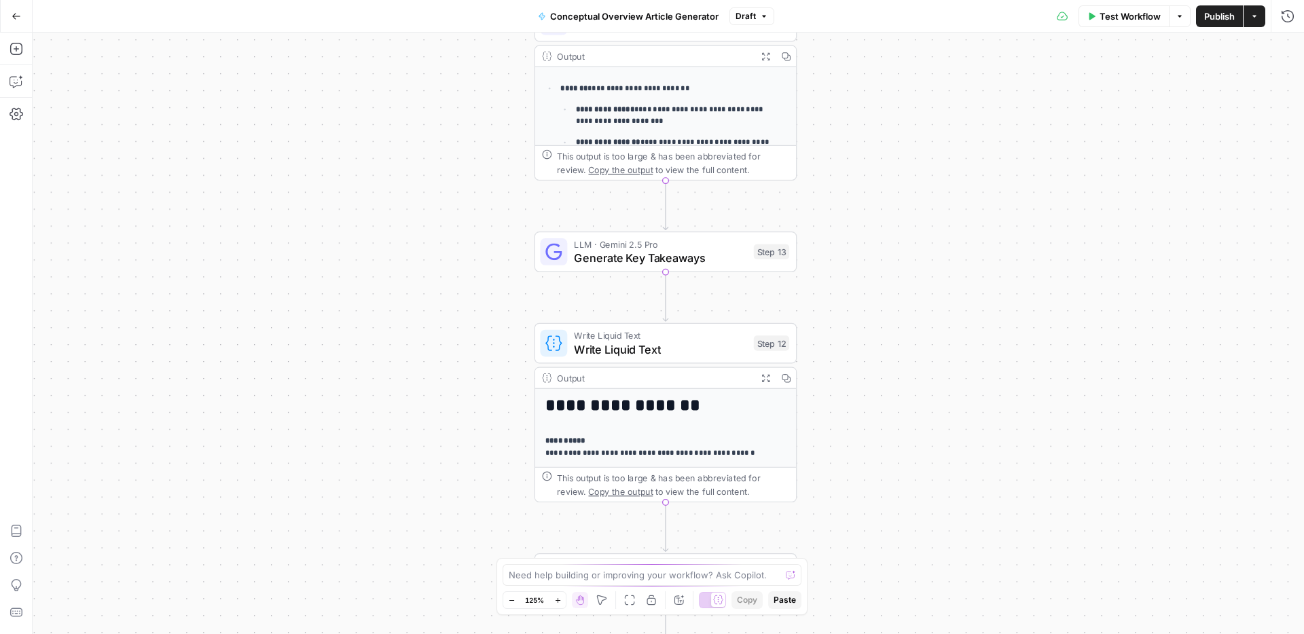
drag, startPoint x: 473, startPoint y: 480, endPoint x: 457, endPoint y: 267, distance: 213.9
click at [459, 272] on div "Workflow Set Inputs Inputs Search Knowledge Base Search PM Knowledge Base Step …" at bounding box center [669, 334] width 1272 height 602
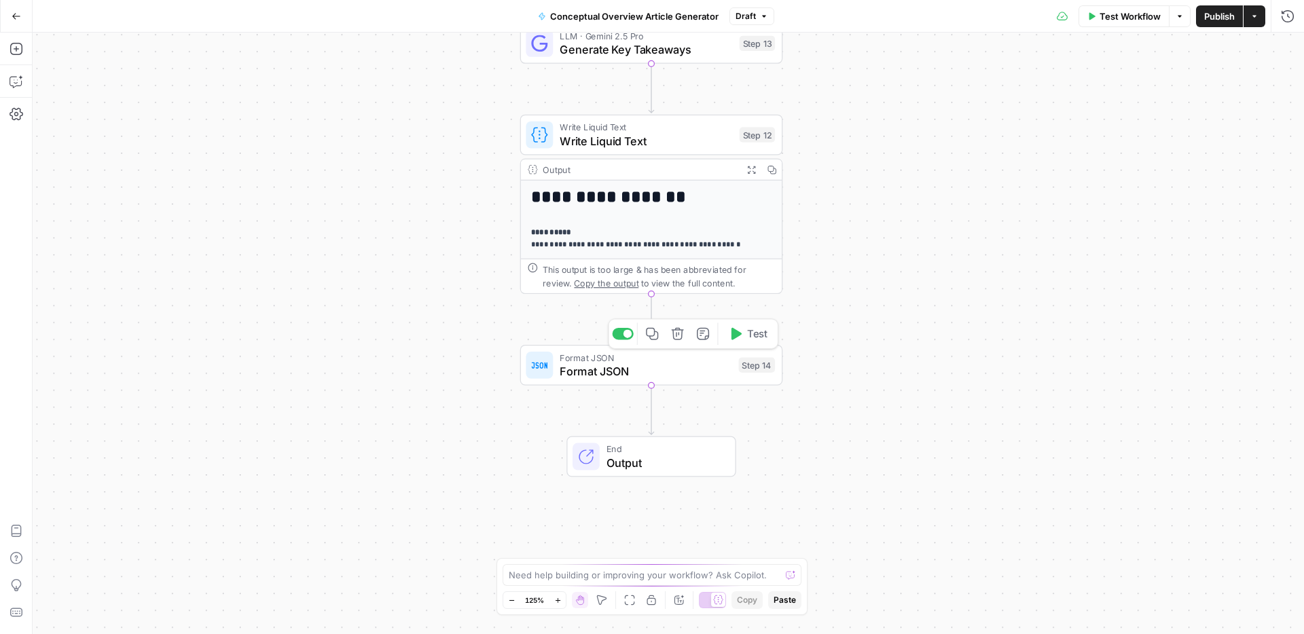
click at [579, 365] on span "Format JSON" at bounding box center [646, 371] width 172 height 17
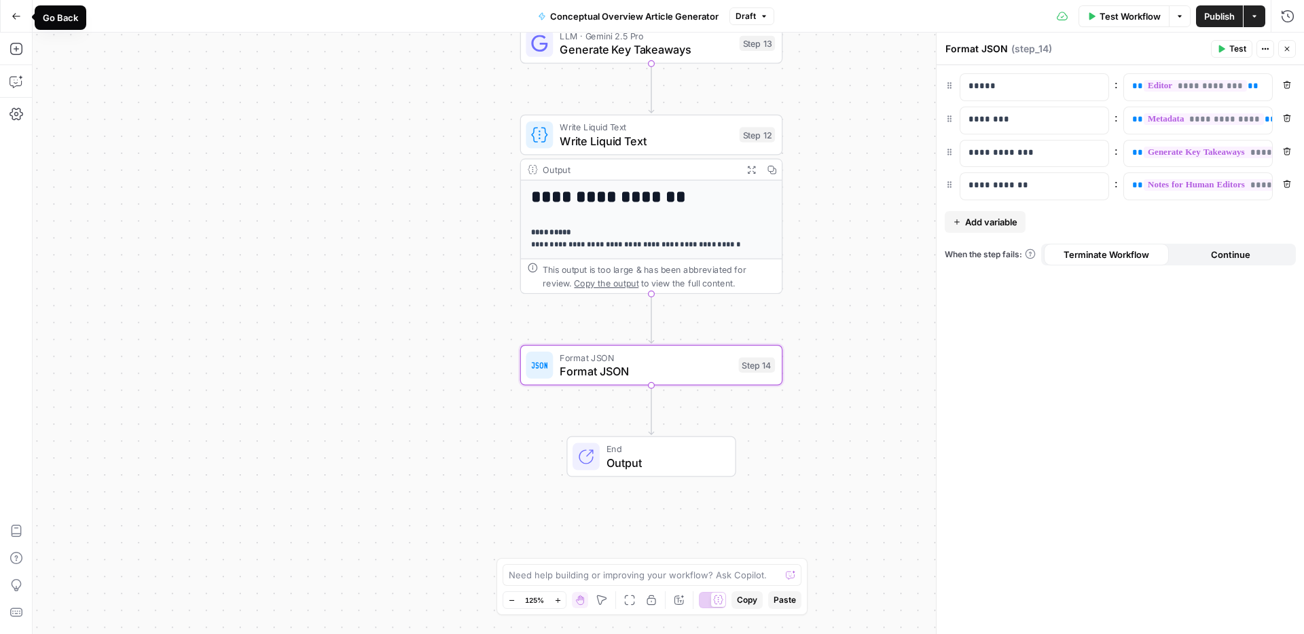
click at [20, 22] on button "Go Back" at bounding box center [16, 16] width 24 height 24
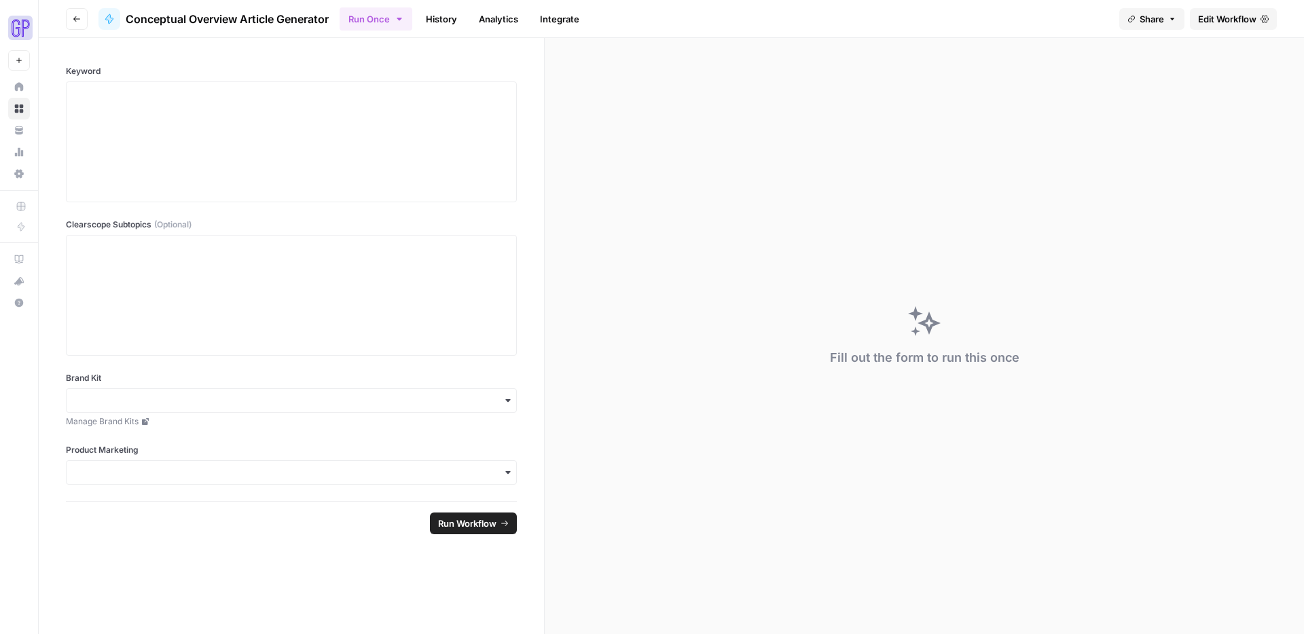
click at [72, 12] on button "Go back" at bounding box center [77, 19] width 22 height 22
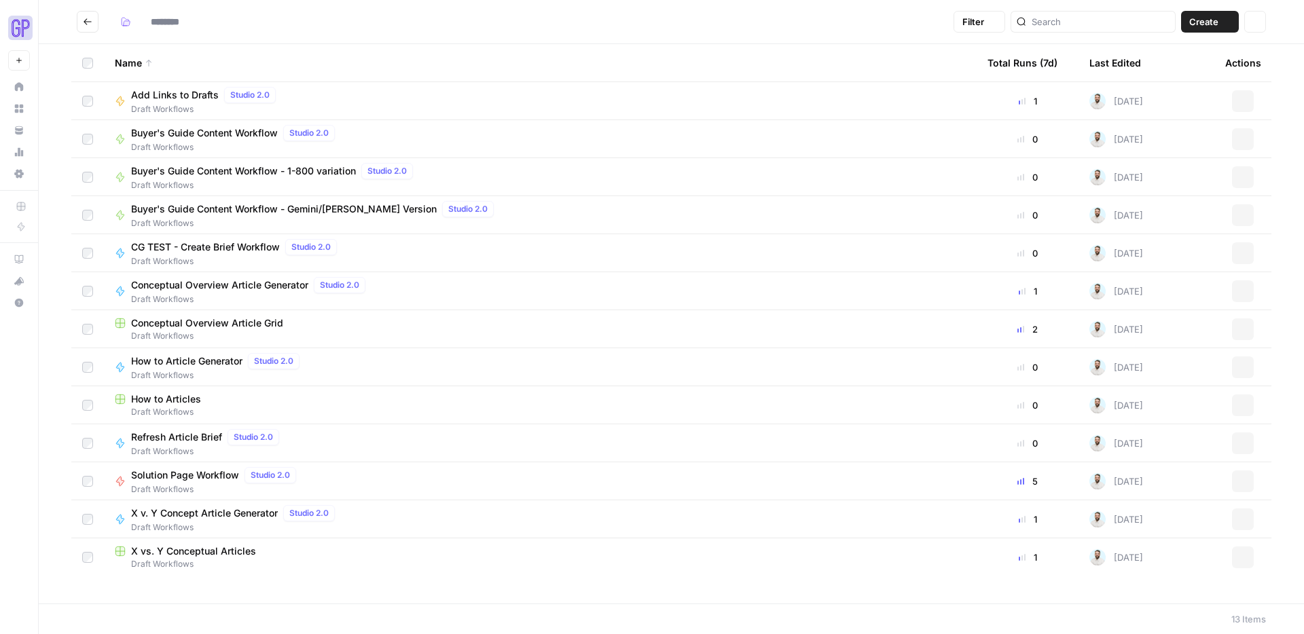
type input "**********"
click at [212, 326] on span "Conceptual Overview Article Grid" at bounding box center [207, 324] width 152 height 14
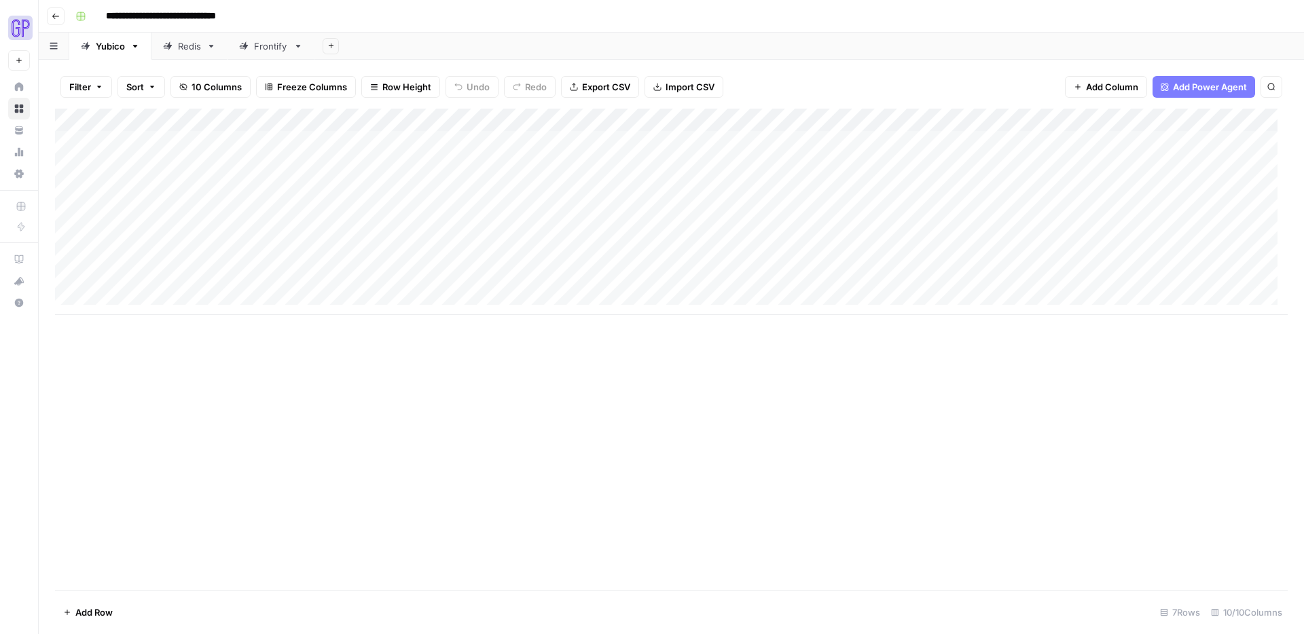
click at [270, 46] on div "Frontify" at bounding box center [271, 46] width 34 height 14
click at [173, 50] on div "Redis" at bounding box center [182, 46] width 38 height 14
click at [267, 48] on div "Frontify" at bounding box center [271, 46] width 34 height 14
click at [514, 123] on div "Add Column" at bounding box center [671, 189] width 1233 height 160
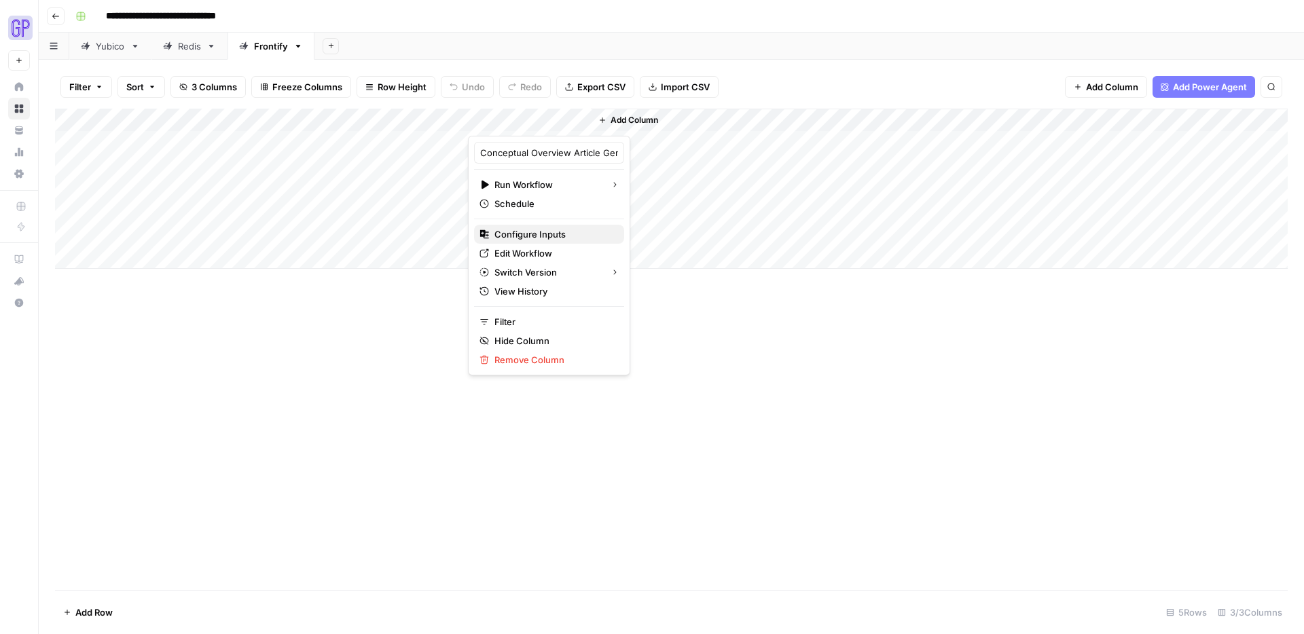
click at [535, 236] on span "Configure Inputs" at bounding box center [554, 235] width 119 height 14
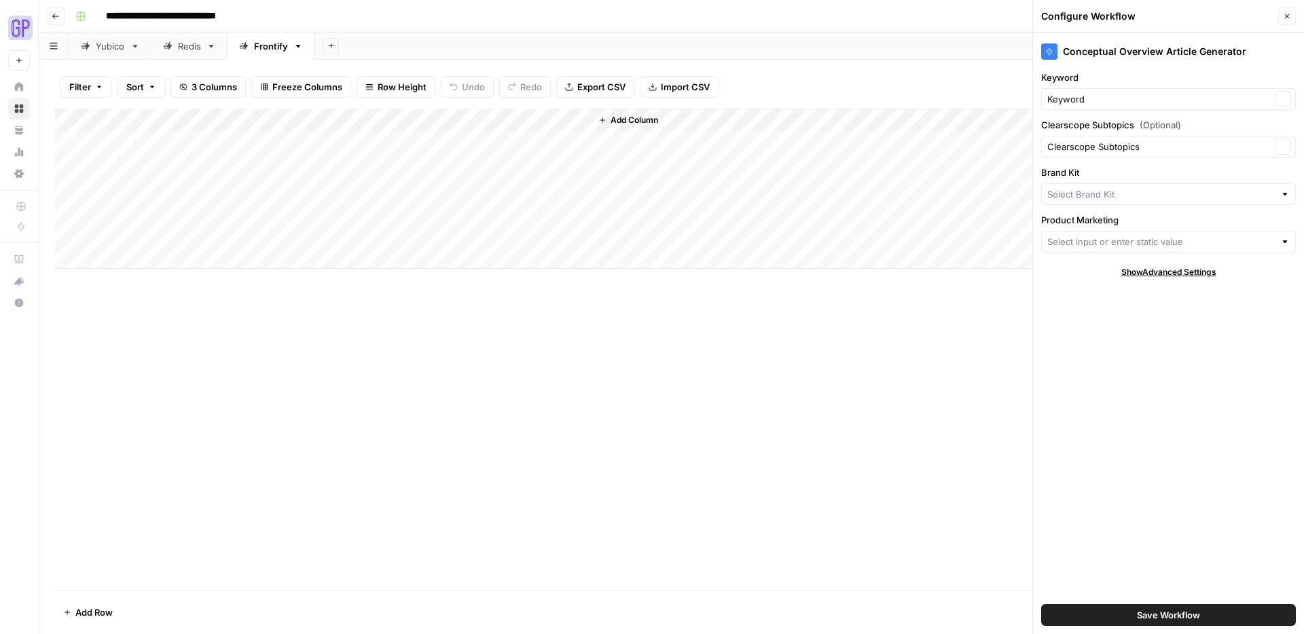
type input "Redis"
click at [998, 194] on input "Brand Kit" at bounding box center [1158, 194] width 223 height 14
click at [998, 231] on span "Frontify" at bounding box center [1166, 226] width 226 height 14
type input "Frontify"
click at [998, 198] on input "Brand Kit" at bounding box center [1158, 194] width 223 height 14
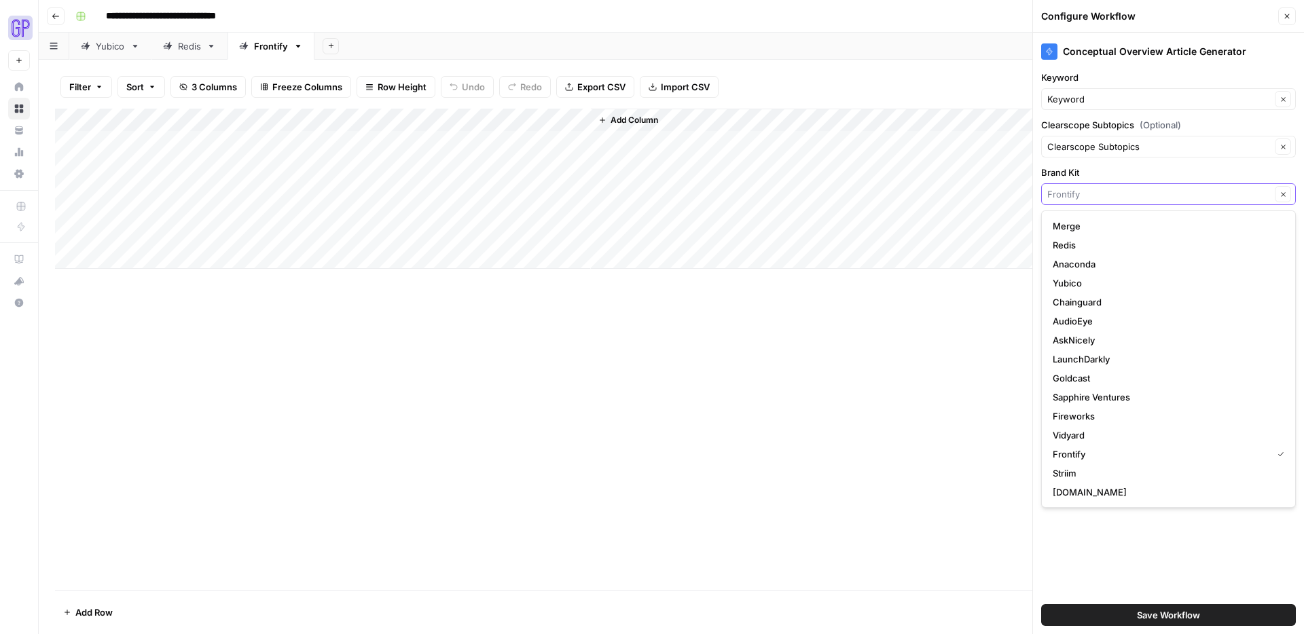
click at [998, 198] on input "Brand Kit" at bounding box center [1158, 194] width 223 height 14
type input "Frontify"
click at [998, 477] on div "Conceptual Overview Article Generator Keyword Keyword Clear Clearscope Subtopic…" at bounding box center [1168, 334] width 271 height 602
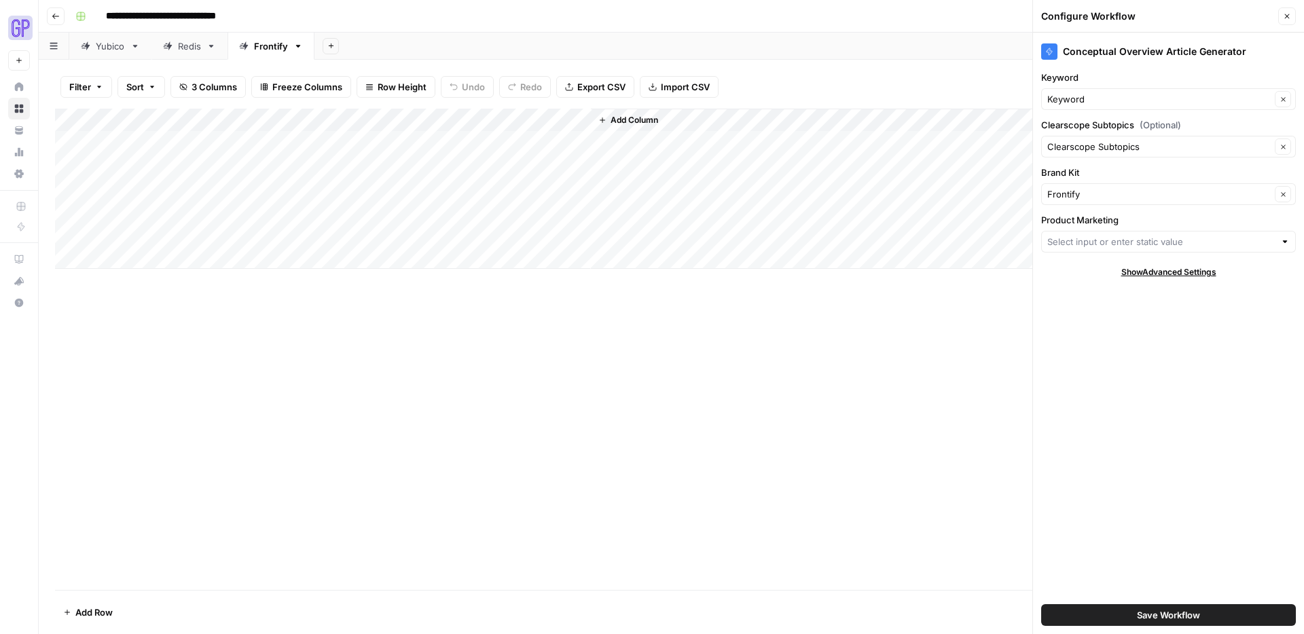
click at [200, 136] on div "Add Column" at bounding box center [671, 189] width 1233 height 160
click at [338, 139] on div "Add Column" at bounding box center [671, 189] width 1233 height 160
click at [329, 139] on div "Add Column" at bounding box center [671, 189] width 1233 height 160
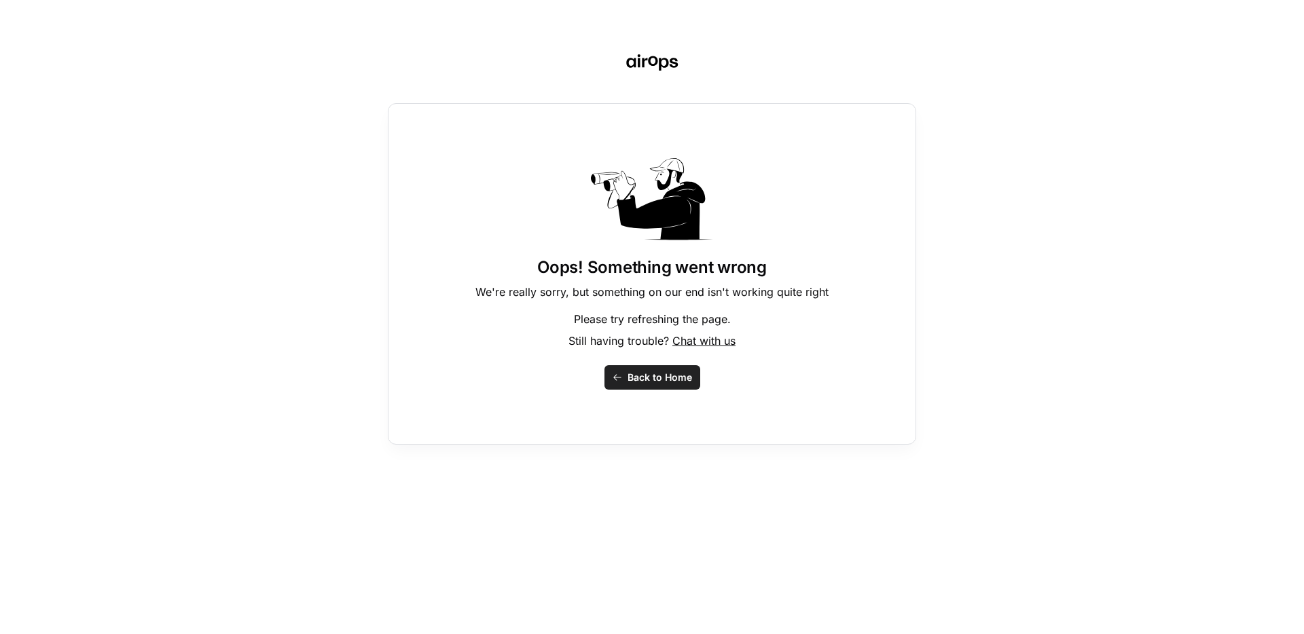
click at [639, 377] on span "Back to Home" at bounding box center [660, 378] width 65 height 14
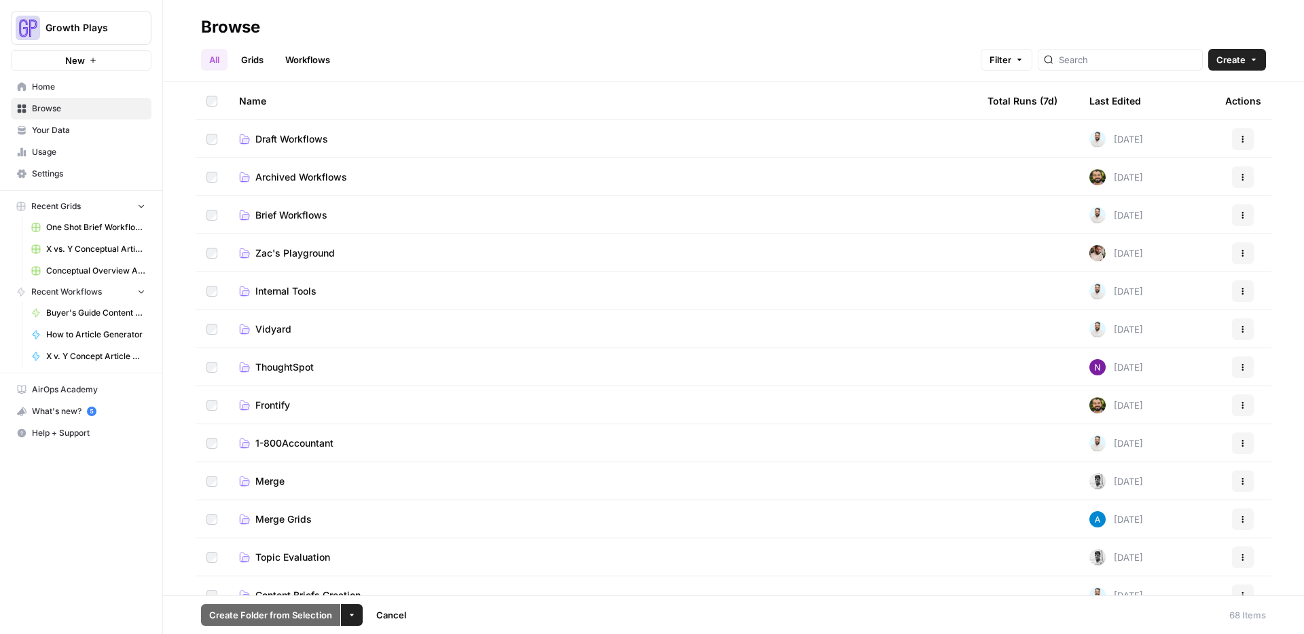
click at [296, 140] on span "Draft Workflows" at bounding box center [291, 139] width 73 height 14
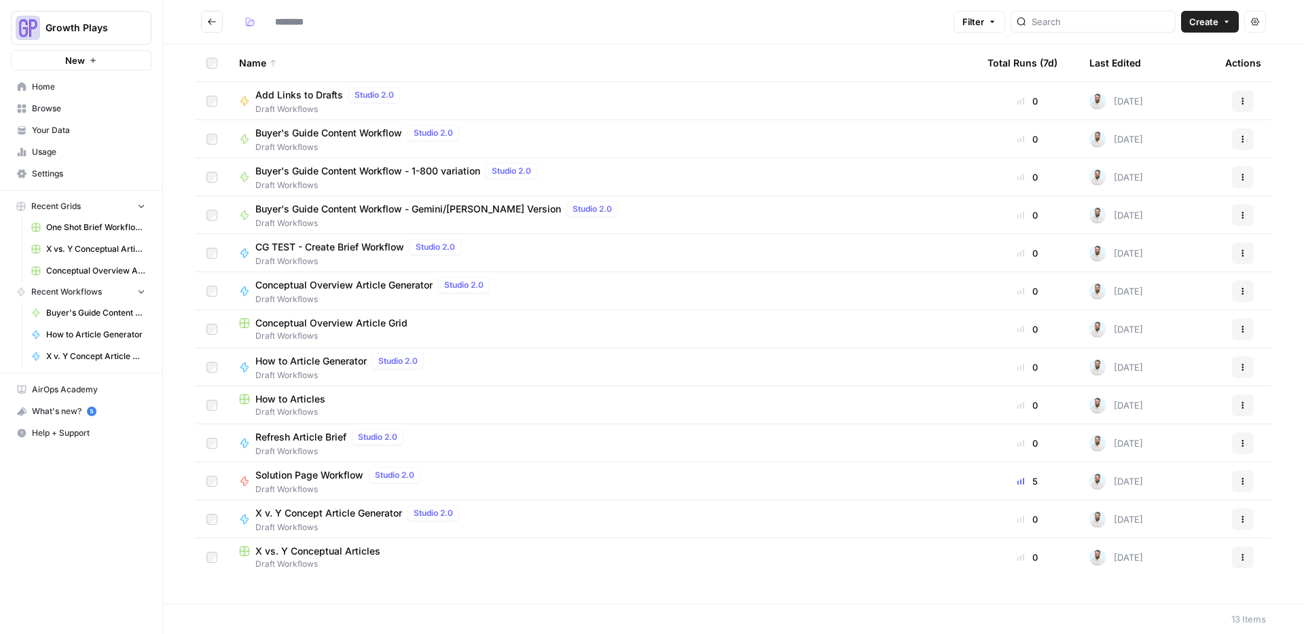
type input "**********"
click at [344, 553] on span "X vs. Y Conceptual Articles" at bounding box center [317, 552] width 125 height 14
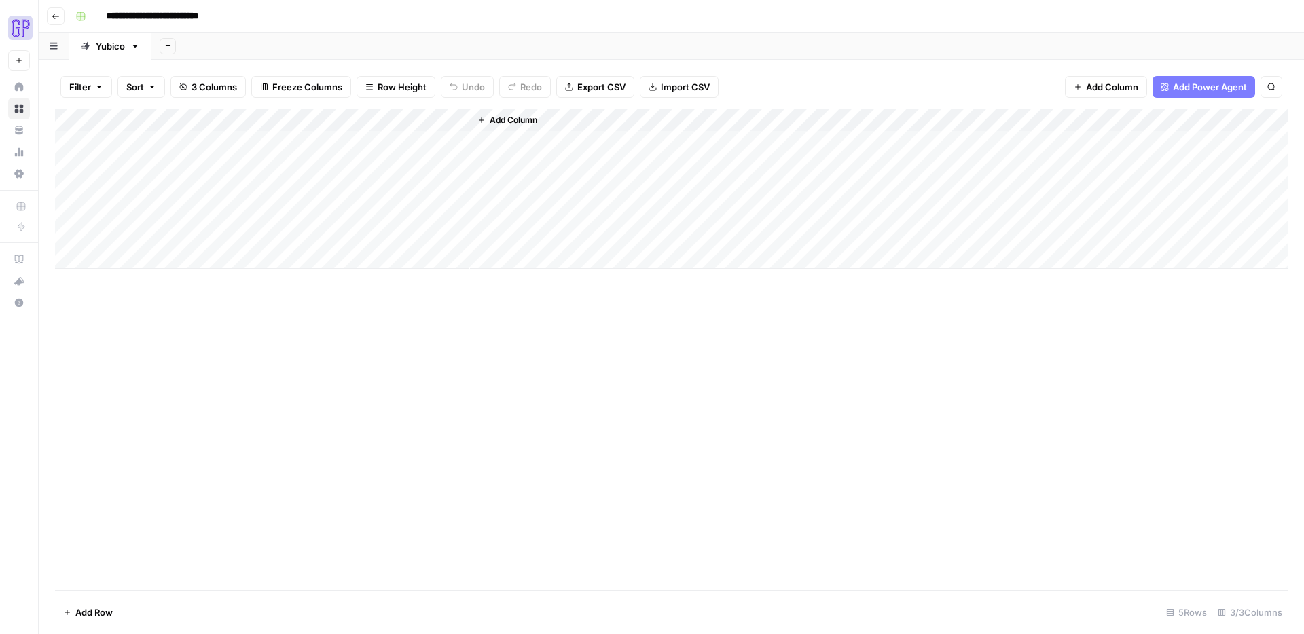
click at [53, 12] on icon "button" at bounding box center [56, 16] width 8 height 8
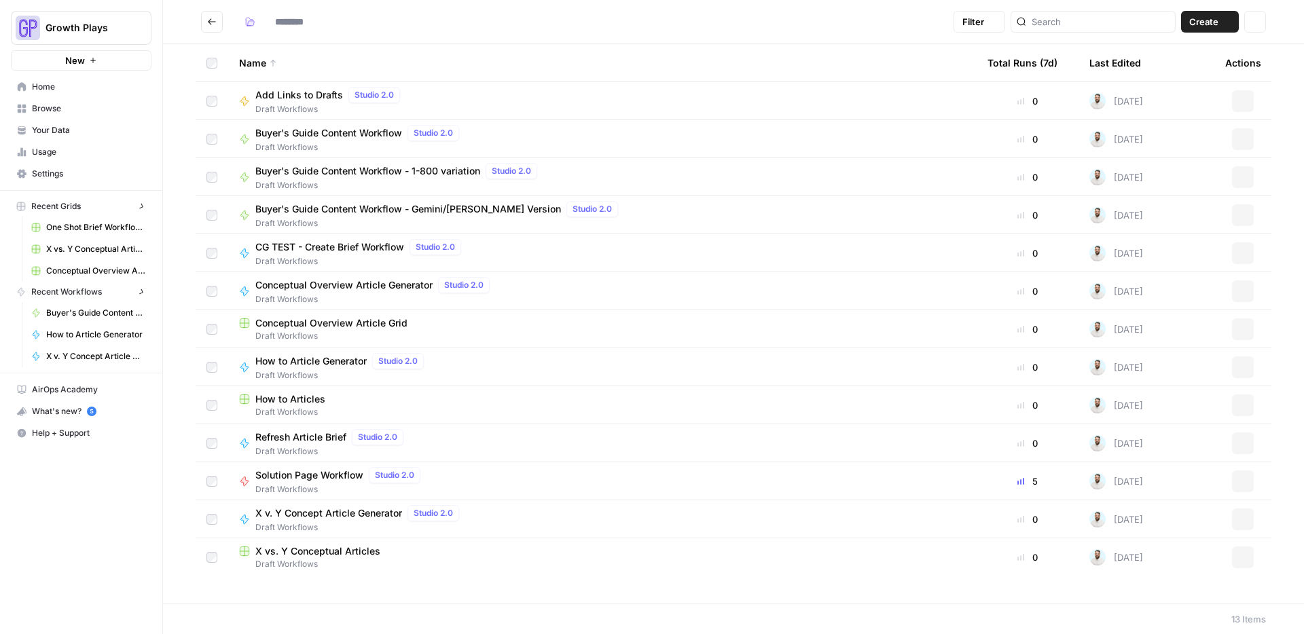
type input "**********"
click at [345, 550] on span "X vs. Y Conceptual Articles" at bounding box center [317, 552] width 125 height 14
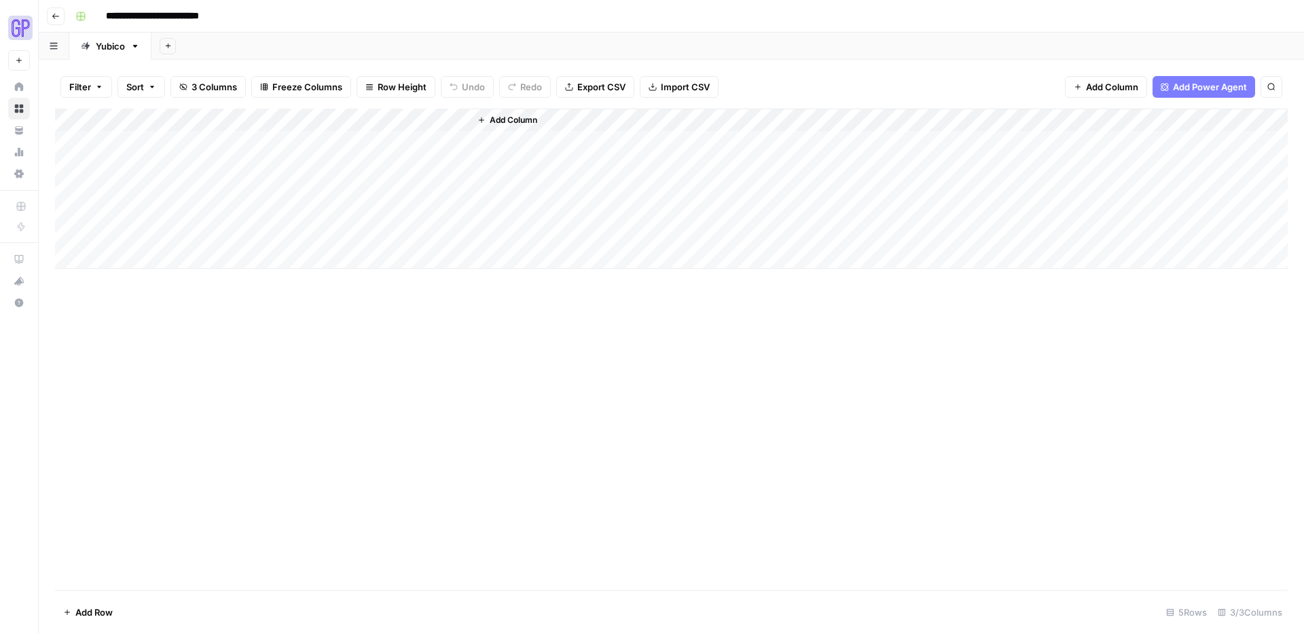
click at [58, 12] on icon "button" at bounding box center [56, 16] width 8 height 8
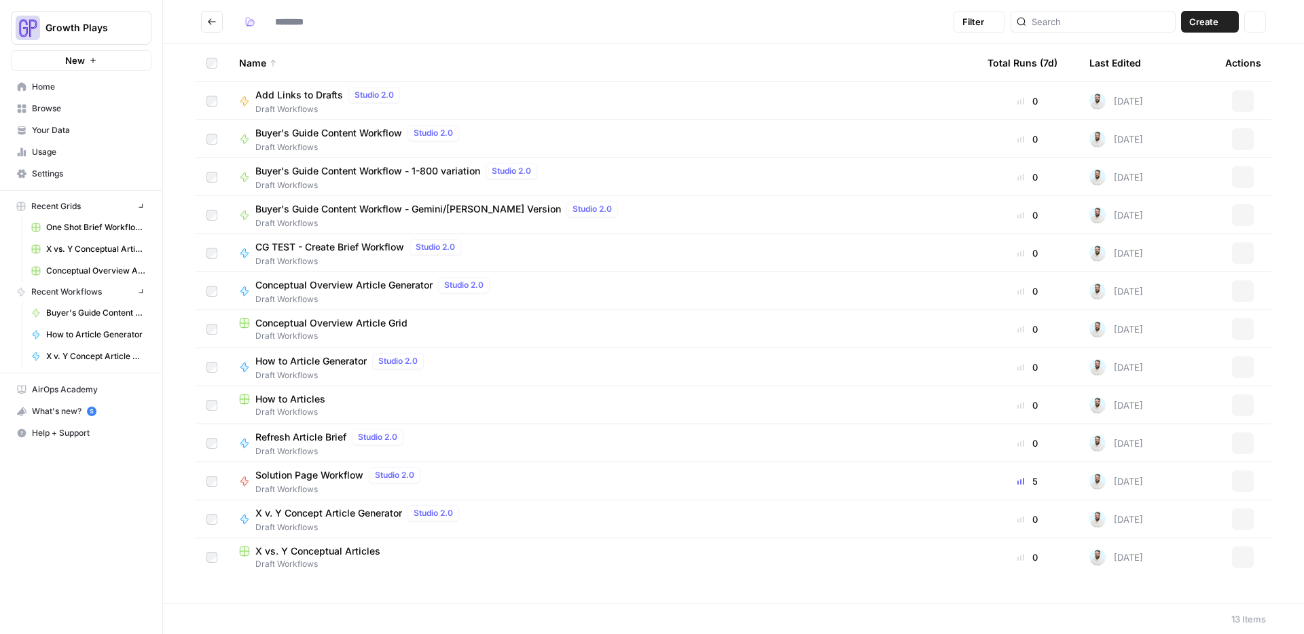
type input "**********"
click at [342, 551] on span "X vs. Y Conceptual Articles" at bounding box center [317, 552] width 125 height 14
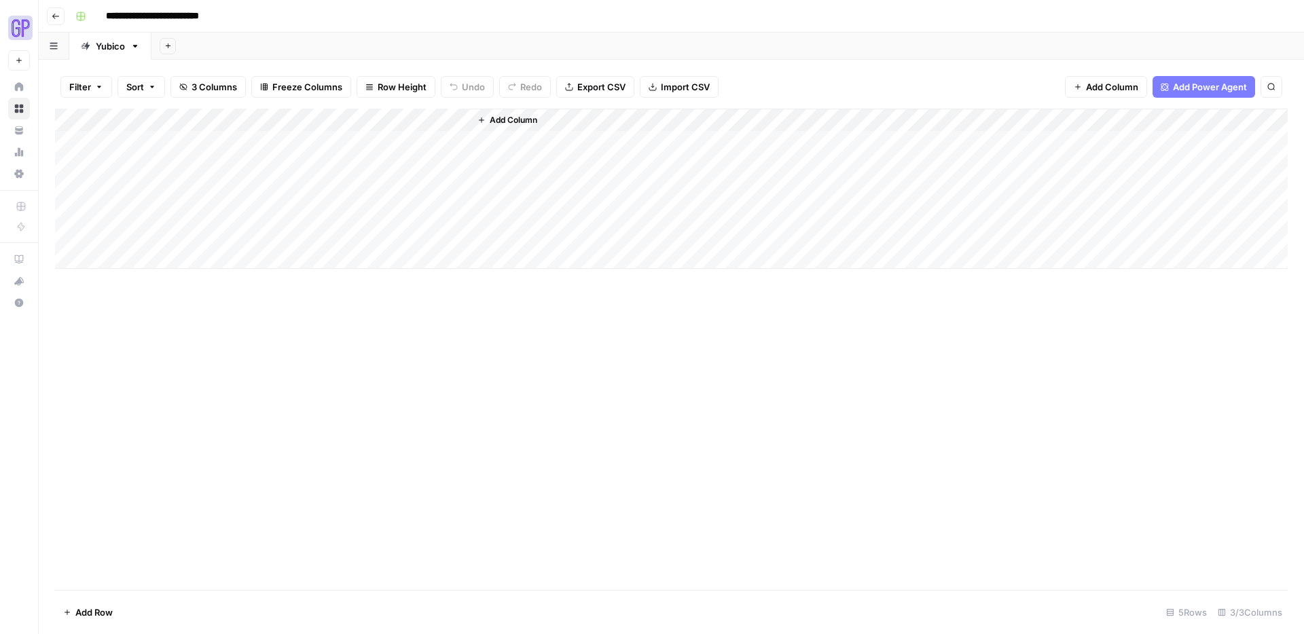
click at [261, 141] on div "Add Column" at bounding box center [671, 189] width 1233 height 160
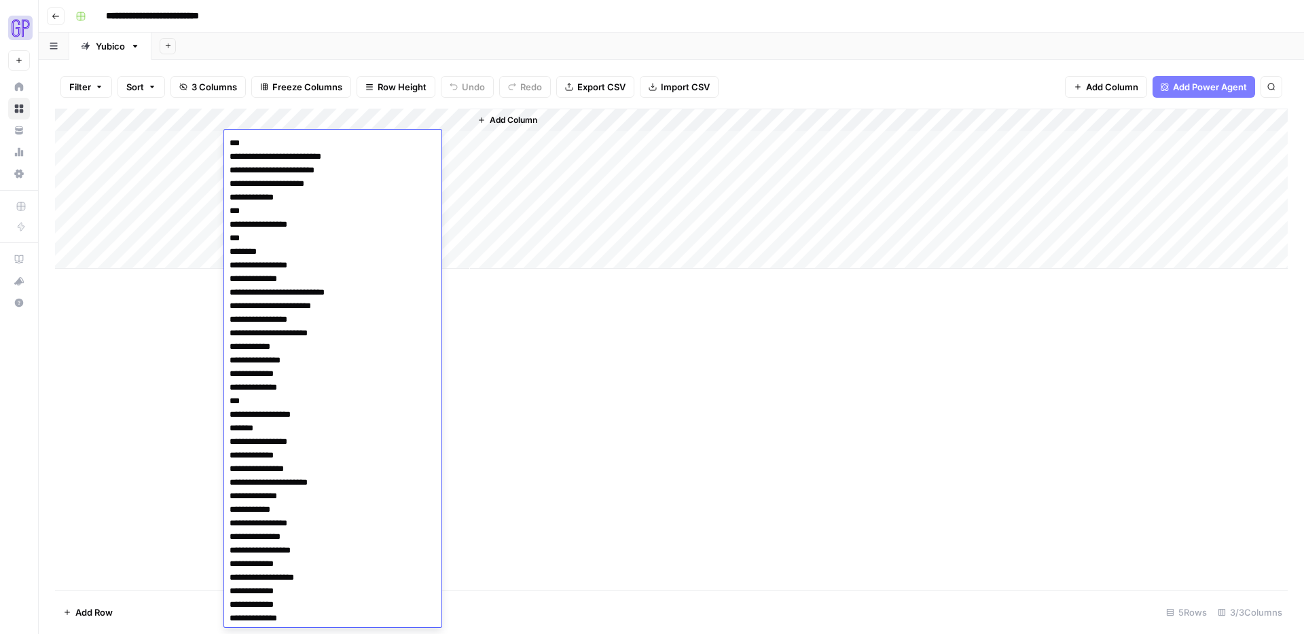
scroll to position [395, 0]
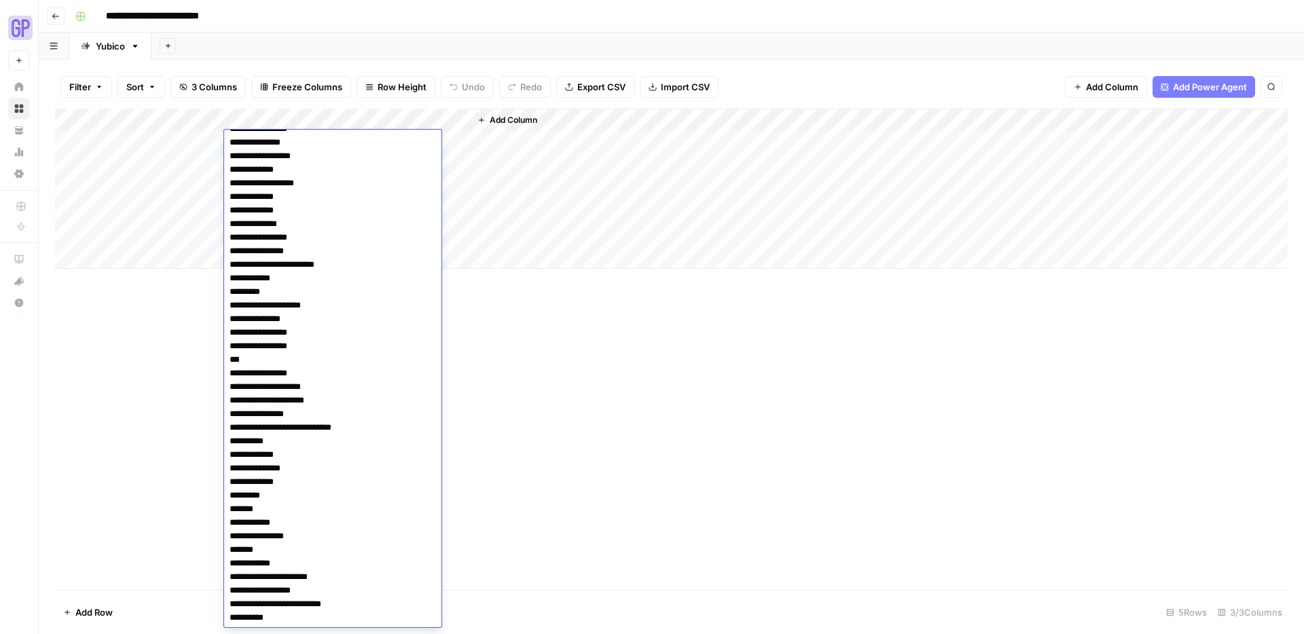
click at [182, 374] on div "Add Column" at bounding box center [671, 350] width 1233 height 482
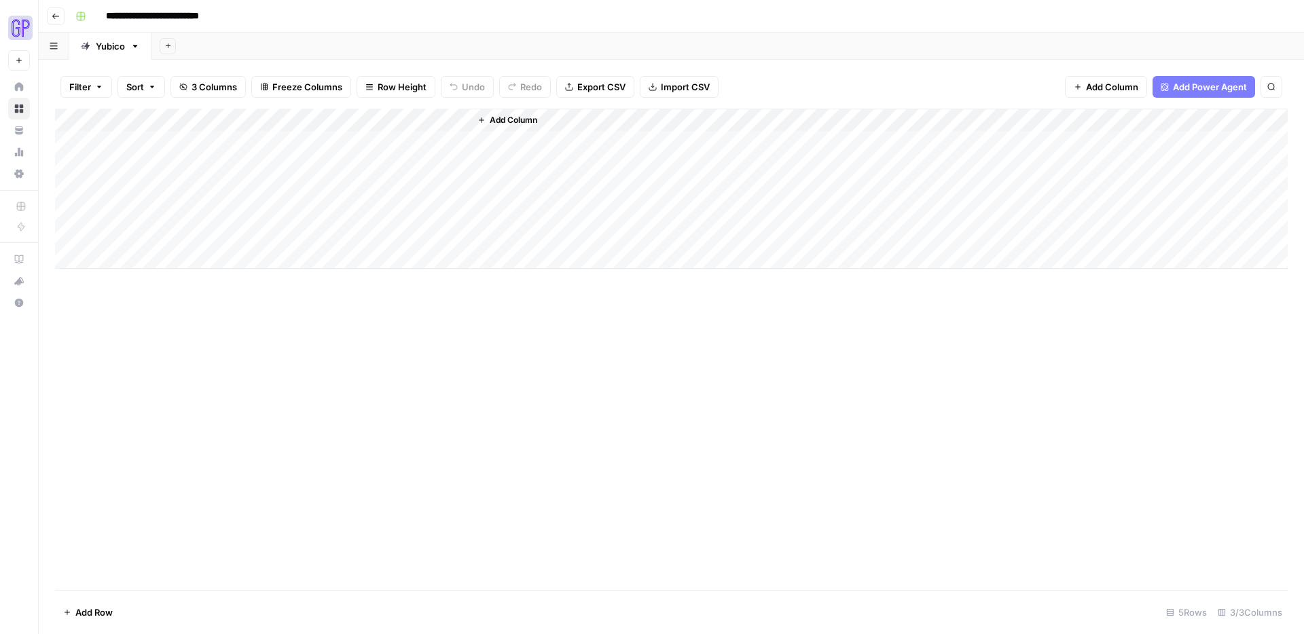
click at [73, 141] on div "Add Column" at bounding box center [671, 189] width 1233 height 160
click at [75, 162] on div "Add Column" at bounding box center [671, 189] width 1233 height 160
click at [71, 182] on div "Add Column" at bounding box center [671, 189] width 1233 height 160
click at [71, 187] on div "Add Column" at bounding box center [671, 189] width 1233 height 160
click at [70, 169] on div "Add Column" at bounding box center [671, 189] width 1233 height 160
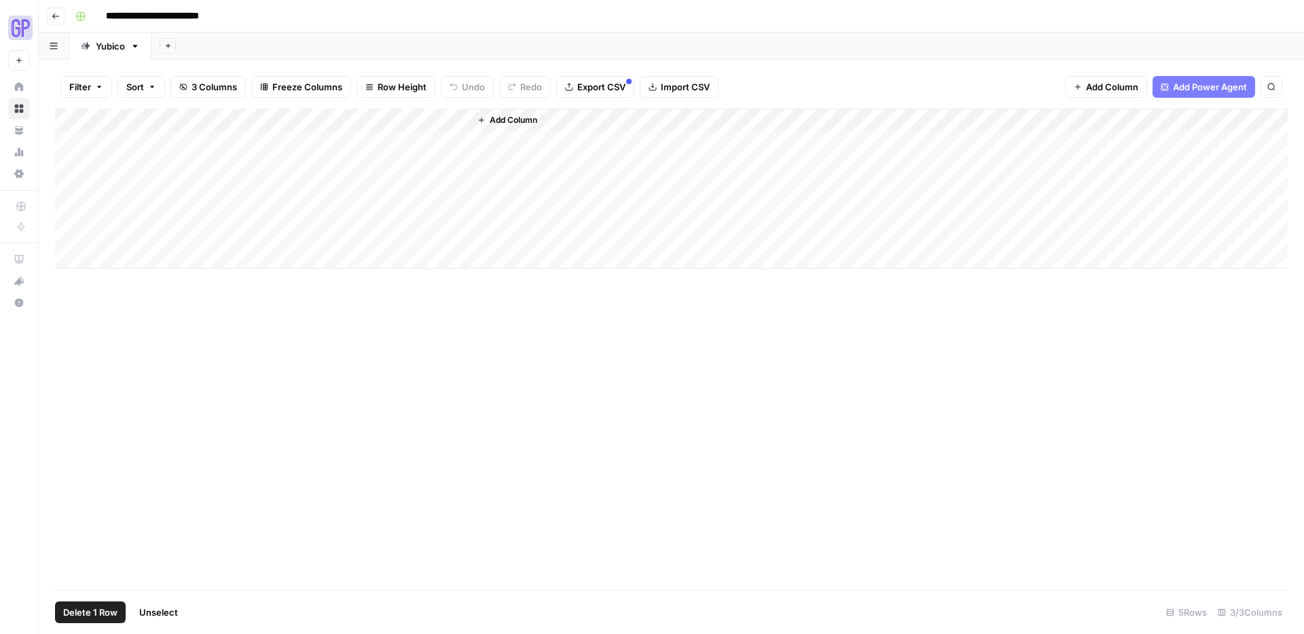
click at [410, 141] on div "Add Column" at bounding box center [671, 189] width 1233 height 160
click at [440, 141] on div "Add Column" at bounding box center [671, 189] width 1233 height 160
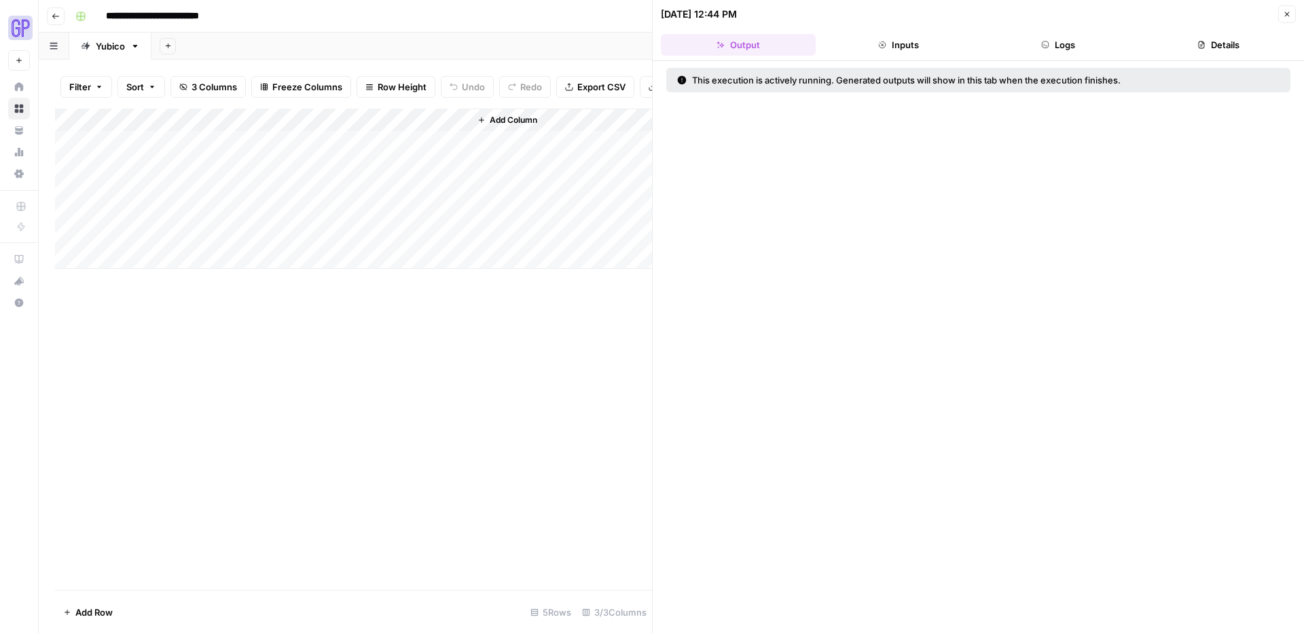
click at [1090, 50] on button "Logs" at bounding box center [1059, 45] width 155 height 22
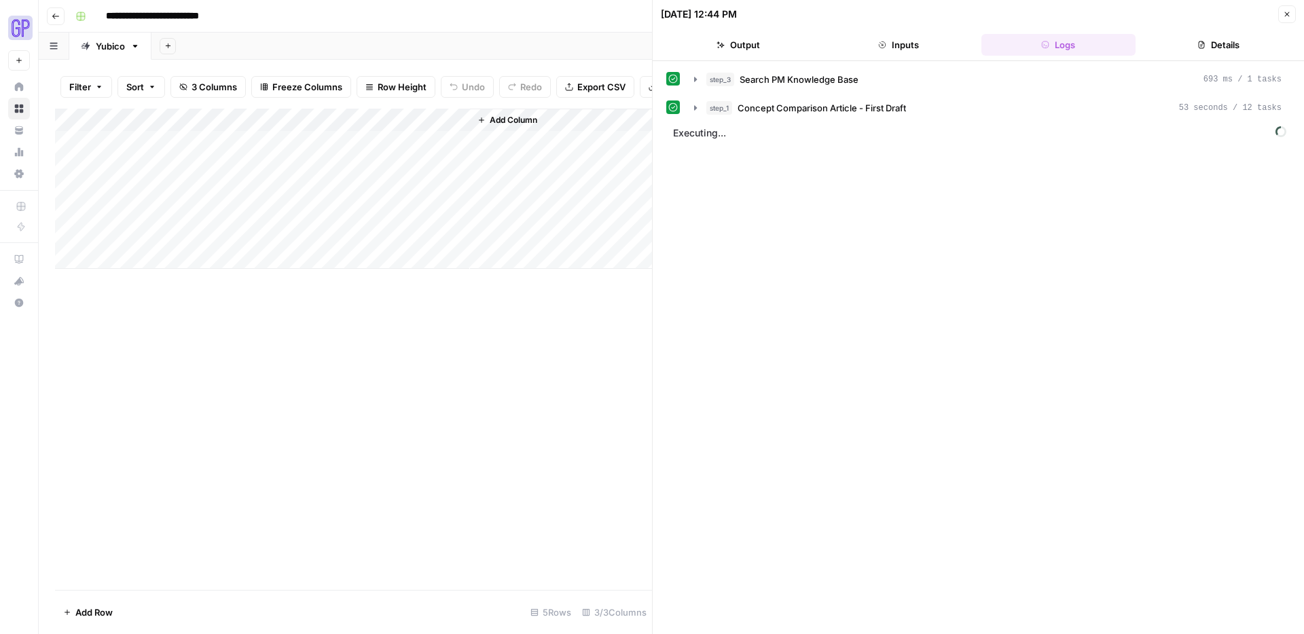
click at [758, 44] on button "Output" at bounding box center [738, 45] width 155 height 22
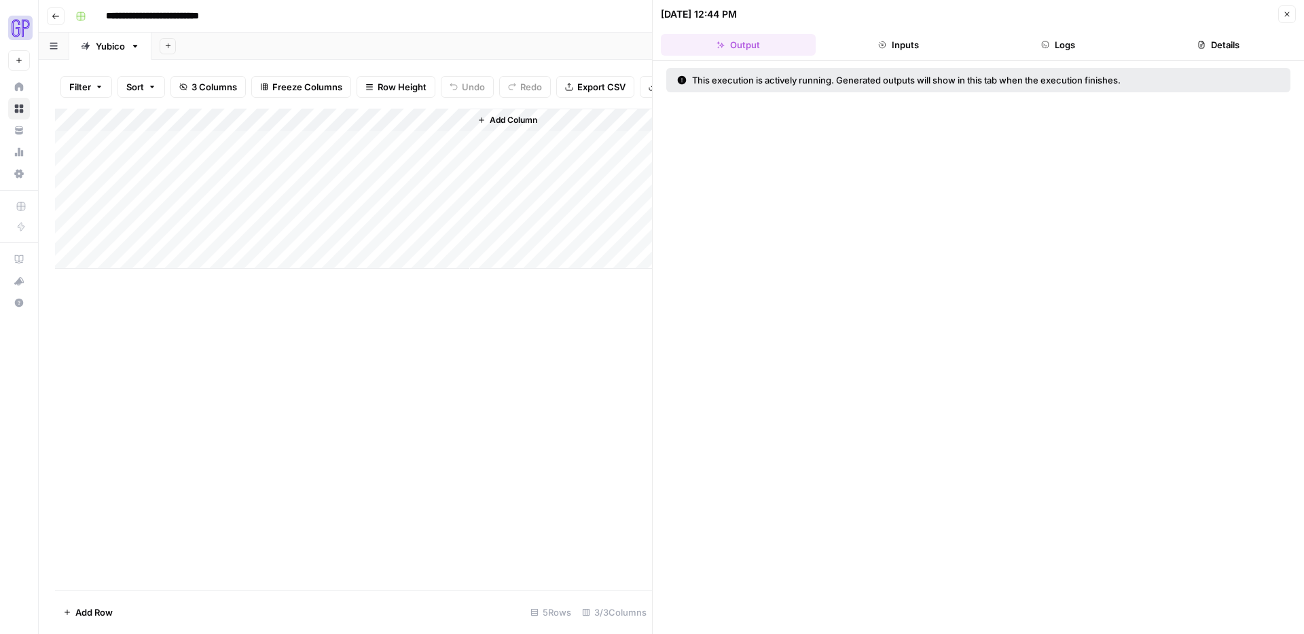
click at [1044, 47] on icon "button" at bounding box center [1045, 45] width 8 height 8
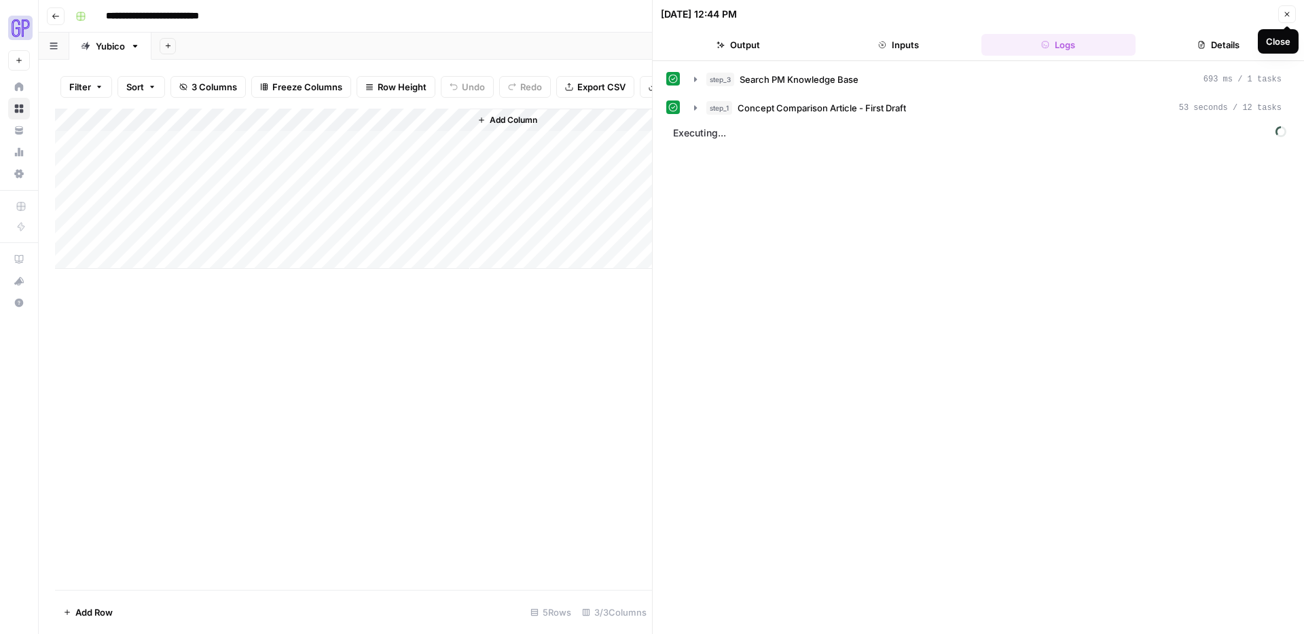
click at [1284, 16] on icon "button" at bounding box center [1287, 14] width 8 height 8
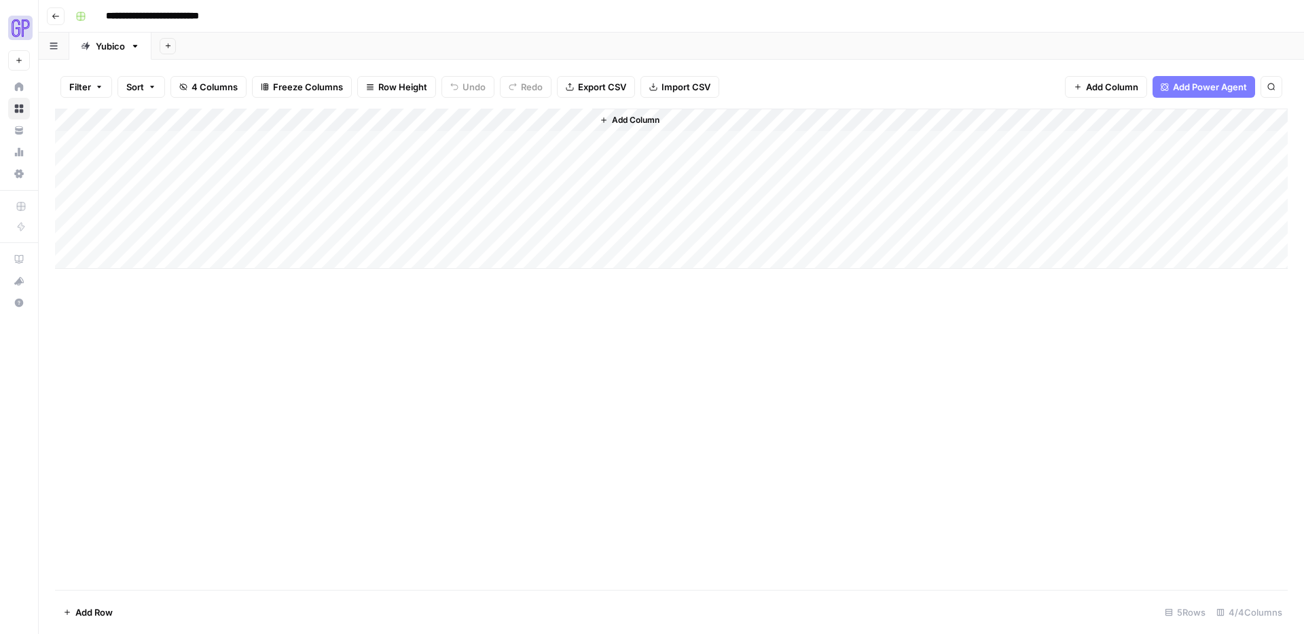
click at [634, 119] on span "Add Column" at bounding box center [636, 120] width 48 height 12
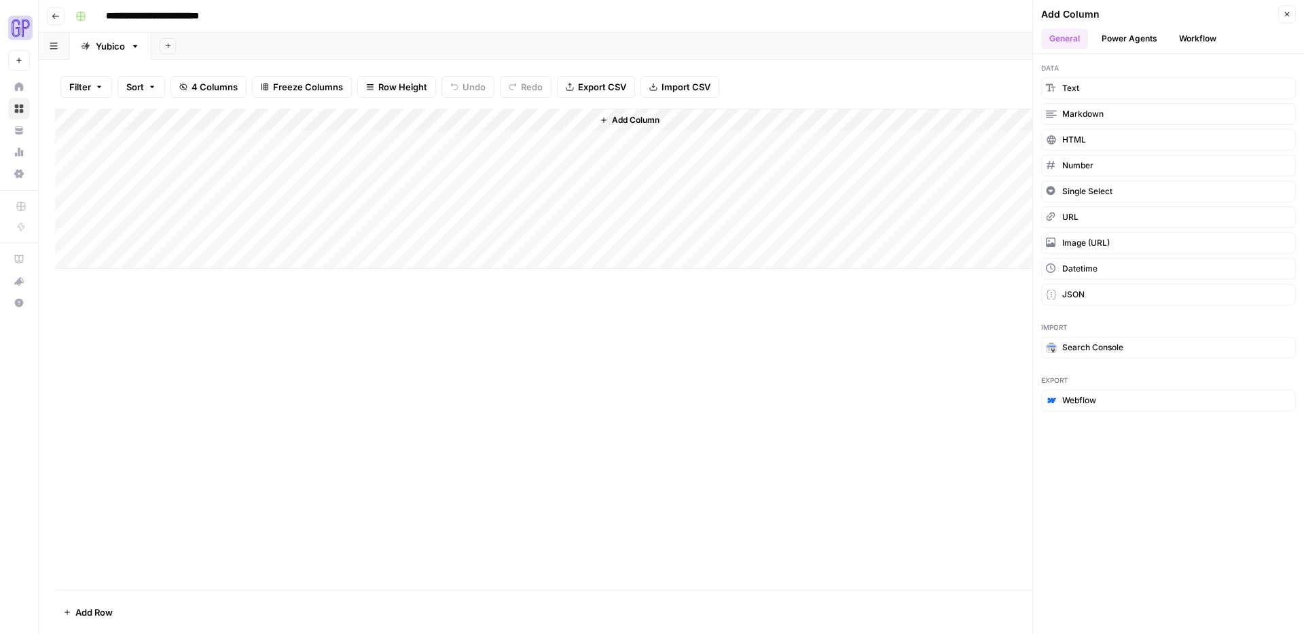
click at [1202, 35] on button "Workflow" at bounding box center [1198, 39] width 54 height 20
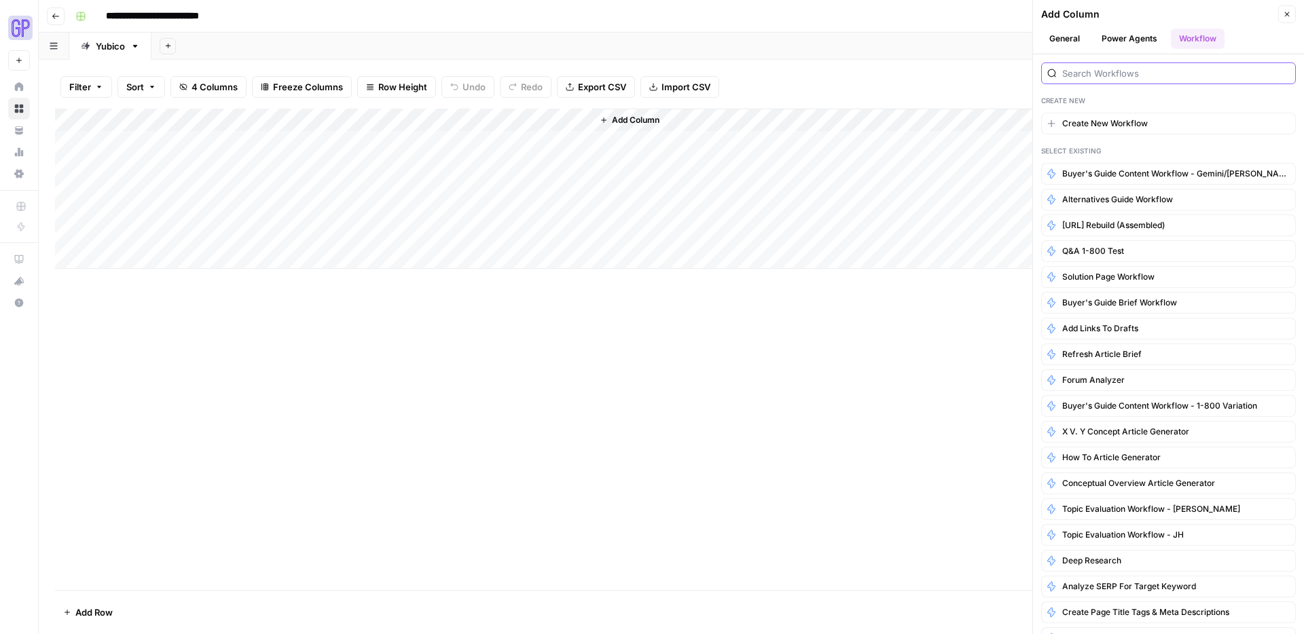
click at [1146, 70] on input "search" at bounding box center [1176, 74] width 228 height 14
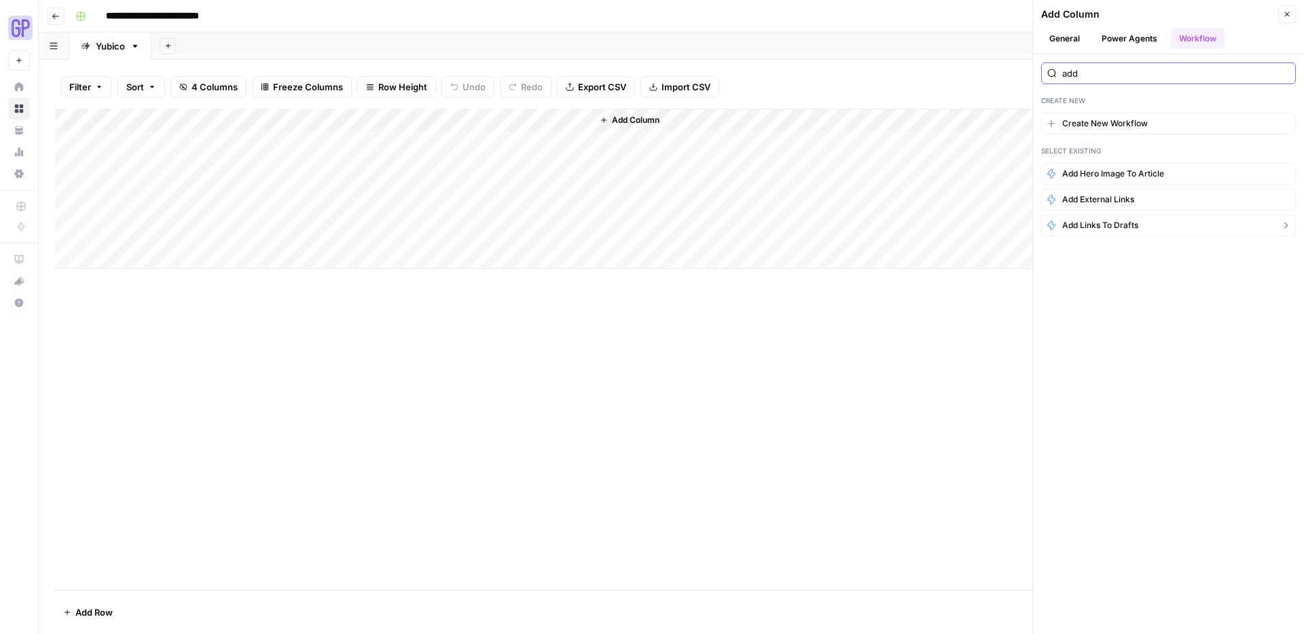
type input "add"
click at [1102, 223] on span "Add Links to Drafts" at bounding box center [1100, 225] width 76 height 12
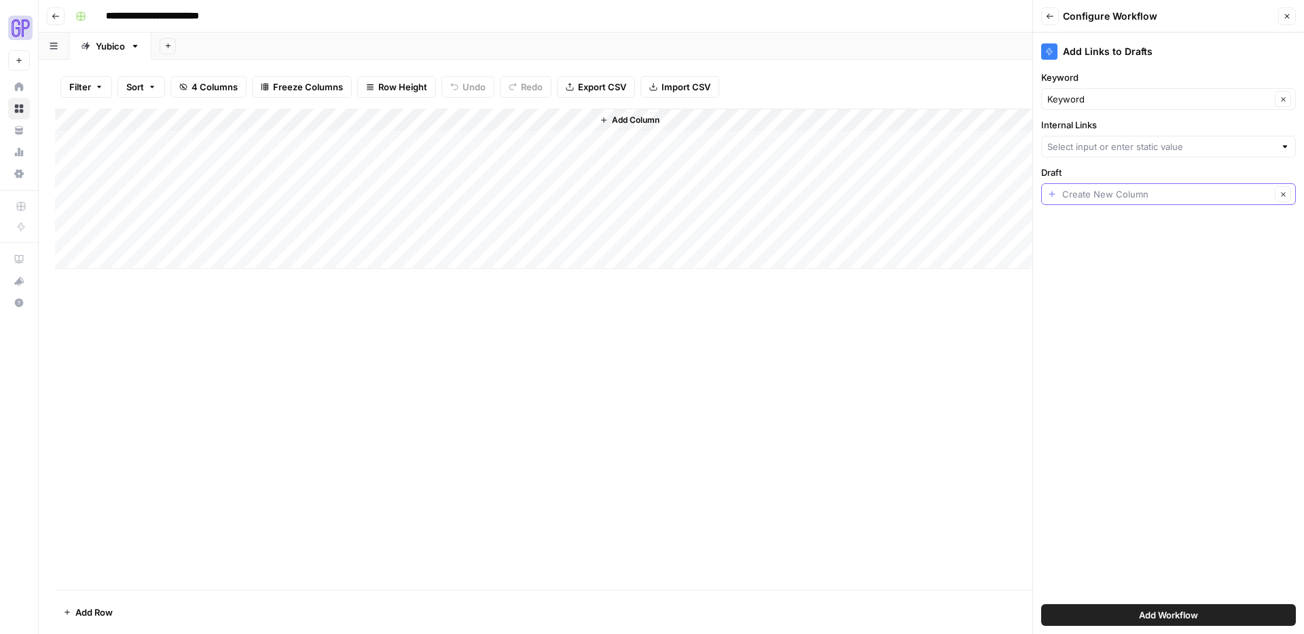
click at [1121, 196] on input "Draft" at bounding box center [1166, 194] width 209 height 14
click at [1052, 18] on icon "button" at bounding box center [1050, 16] width 8 height 8
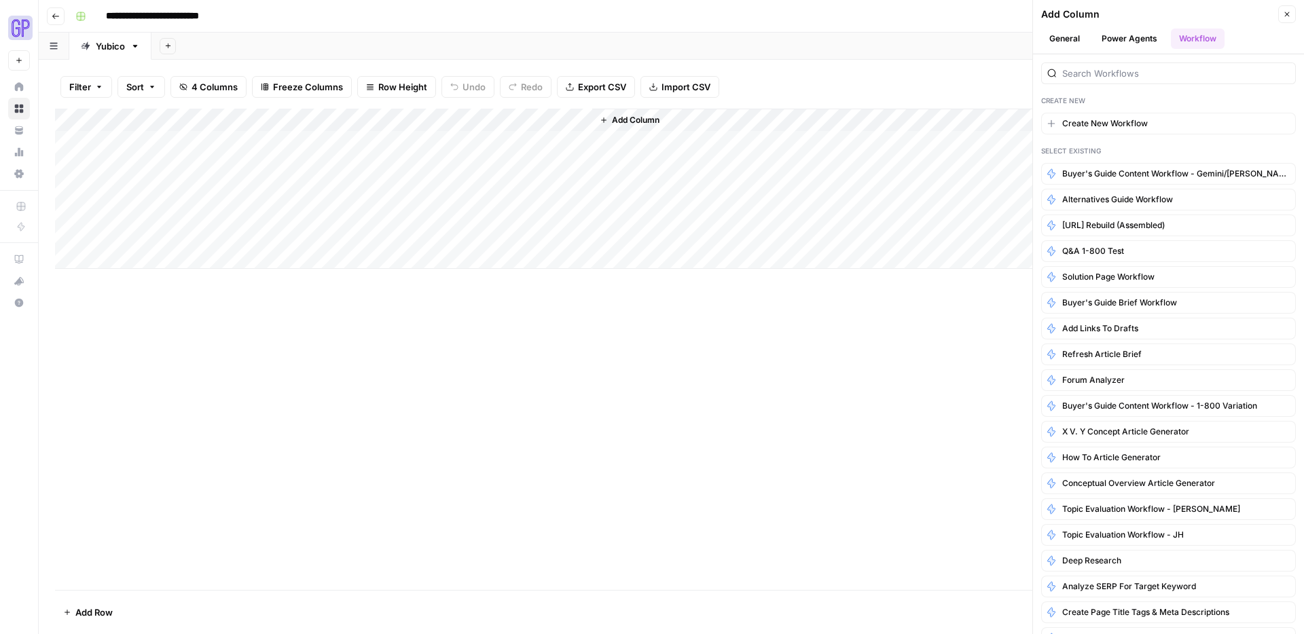
click at [1285, 17] on icon "button" at bounding box center [1287, 14] width 8 height 8
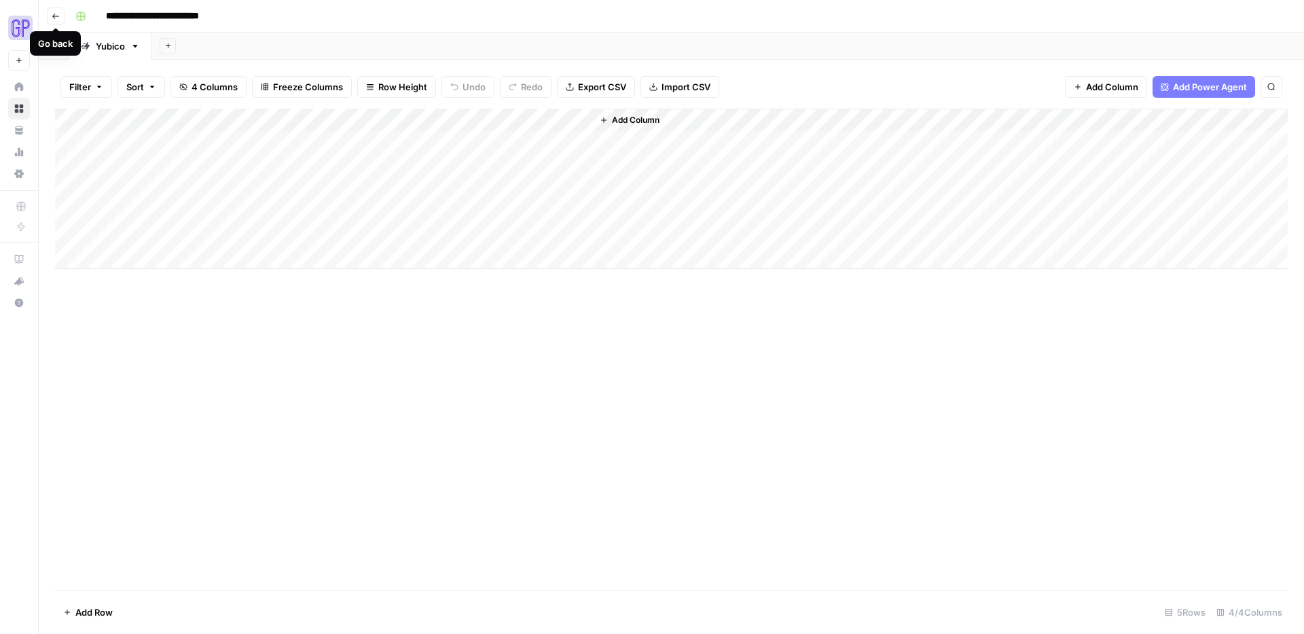
click at [58, 13] on icon "button" at bounding box center [56, 16] width 8 height 8
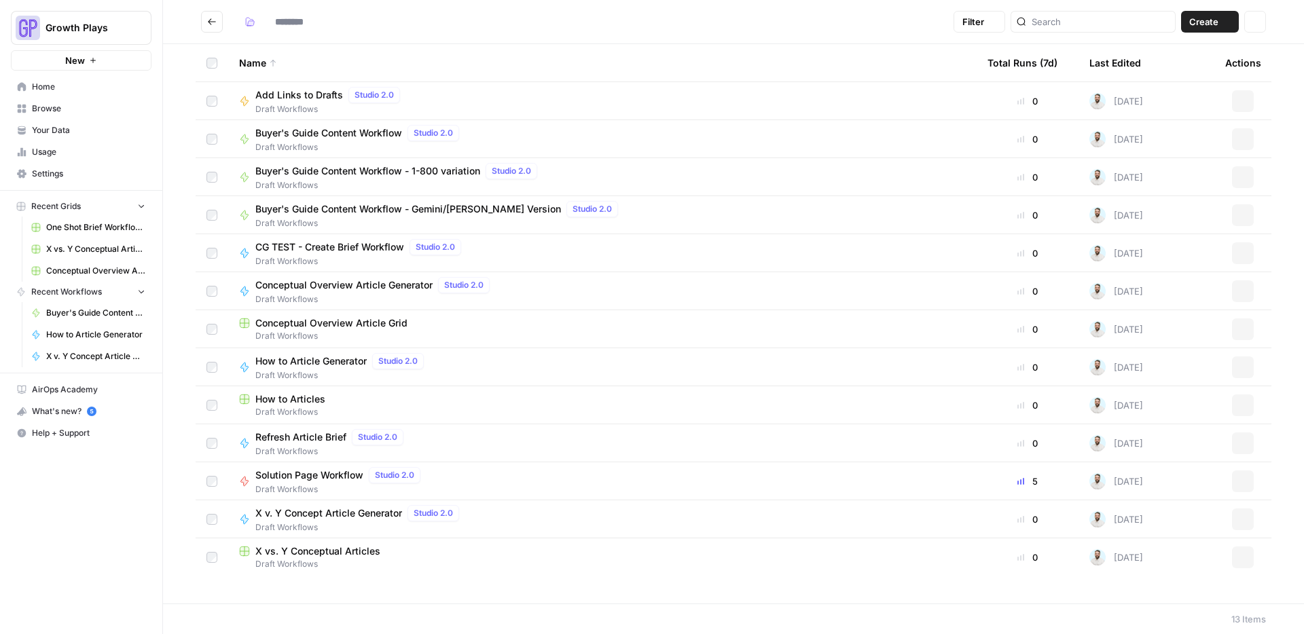
type input "**********"
click at [66, 129] on span "Your Data" at bounding box center [88, 130] width 113 height 12
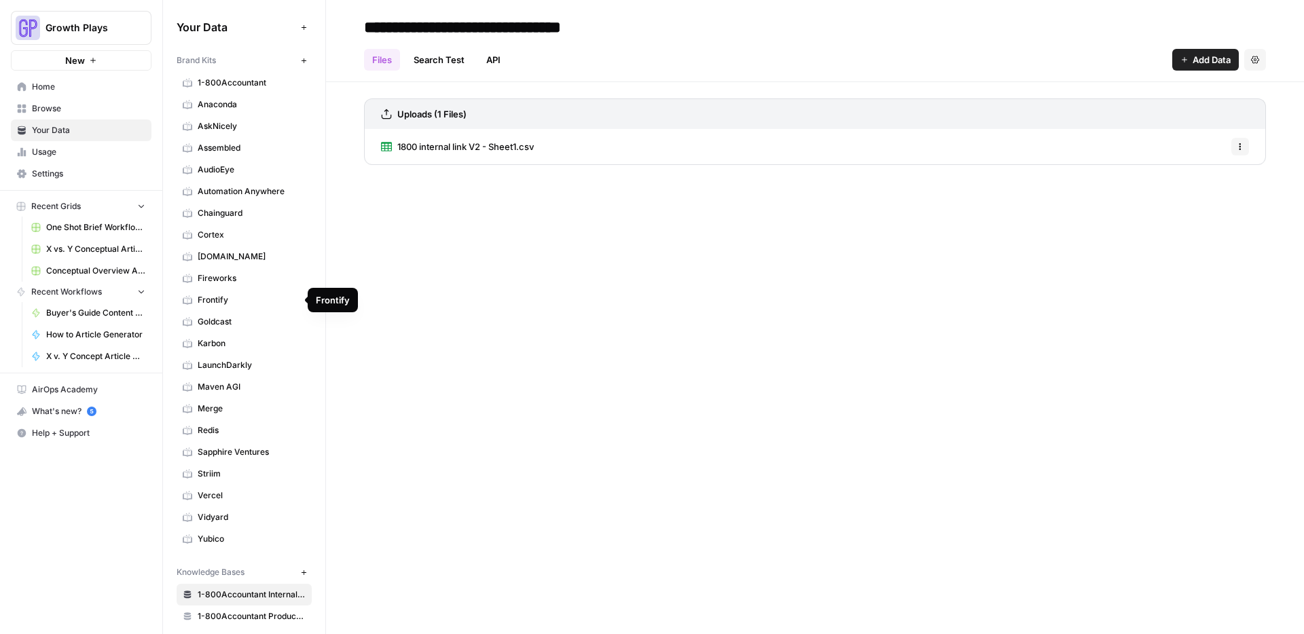
click at [224, 298] on span "Frontify" at bounding box center [252, 300] width 108 height 12
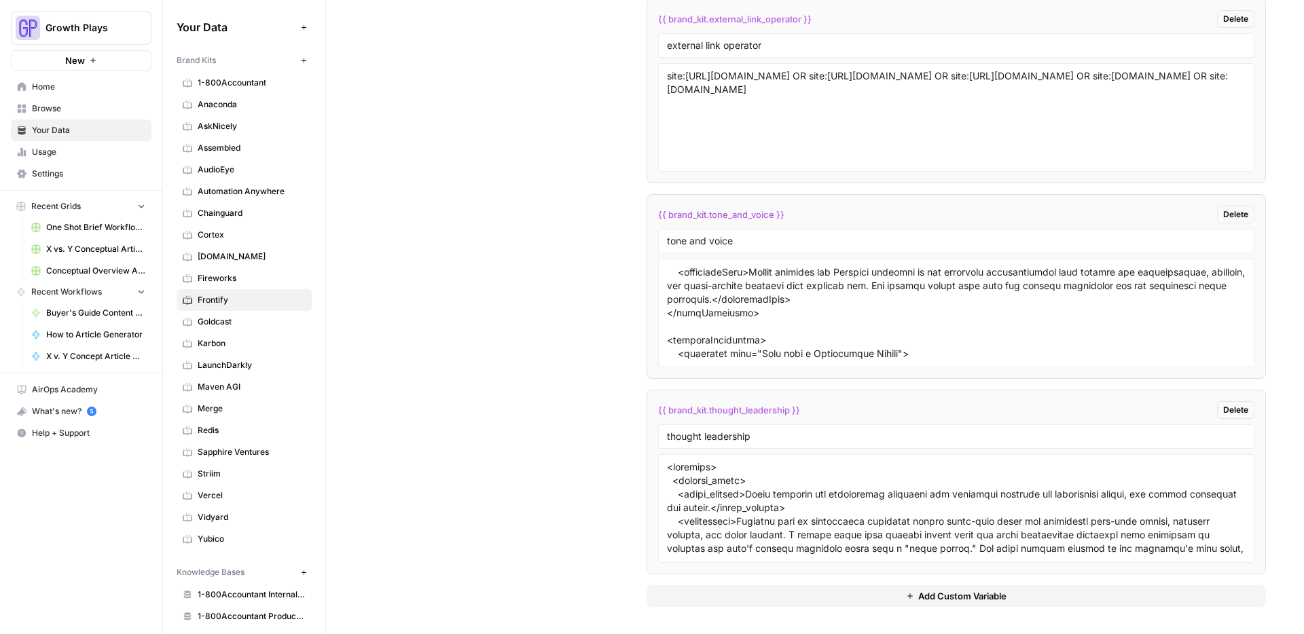
scroll to position [67, 0]
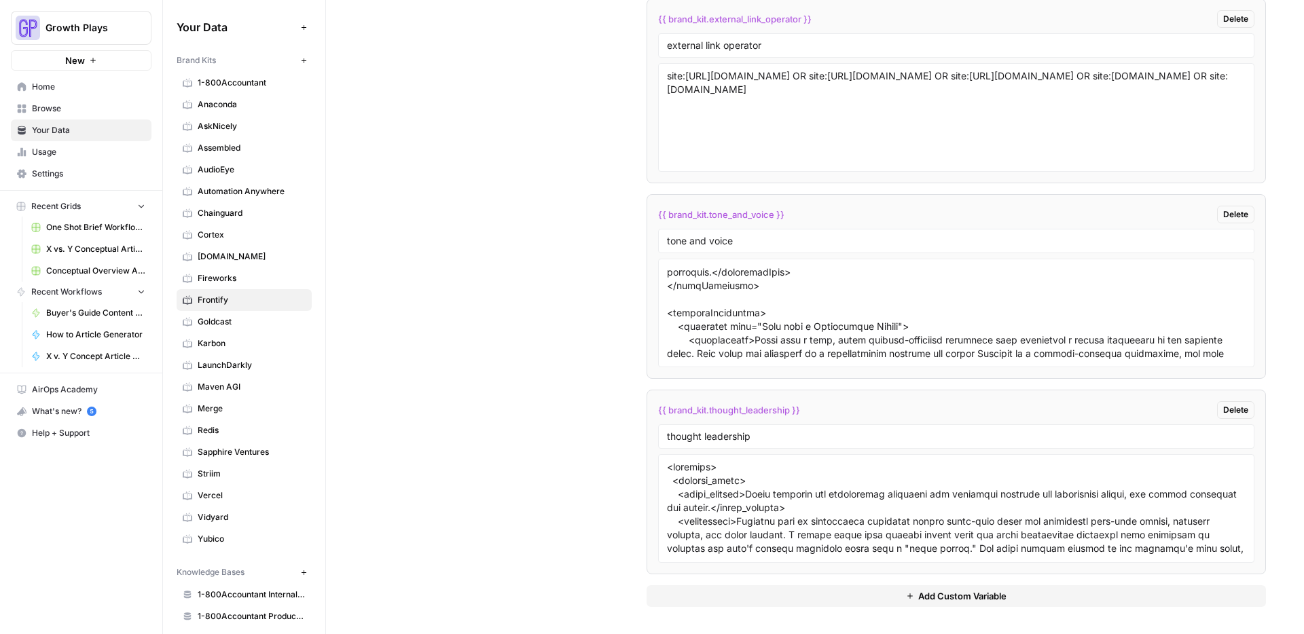
click at [539, 281] on div "Custom Variables Create custom variables that will appear as global brand varia…" at bounding box center [815, 107] width 902 height 1054
drag, startPoint x: 708, startPoint y: 213, endPoint x: 774, endPoint y: 220, distance: 67.0
click at [774, 220] on span "{{ brand_kit.tone_and_voice }}" at bounding box center [721, 215] width 126 height 14
click at [760, 211] on span "{{ brand_kit.tone_and_voice }}" at bounding box center [721, 215] width 126 height 14
click at [711, 409] on span "{{ brand_kit.thought_leadership }}" at bounding box center [729, 411] width 142 height 14
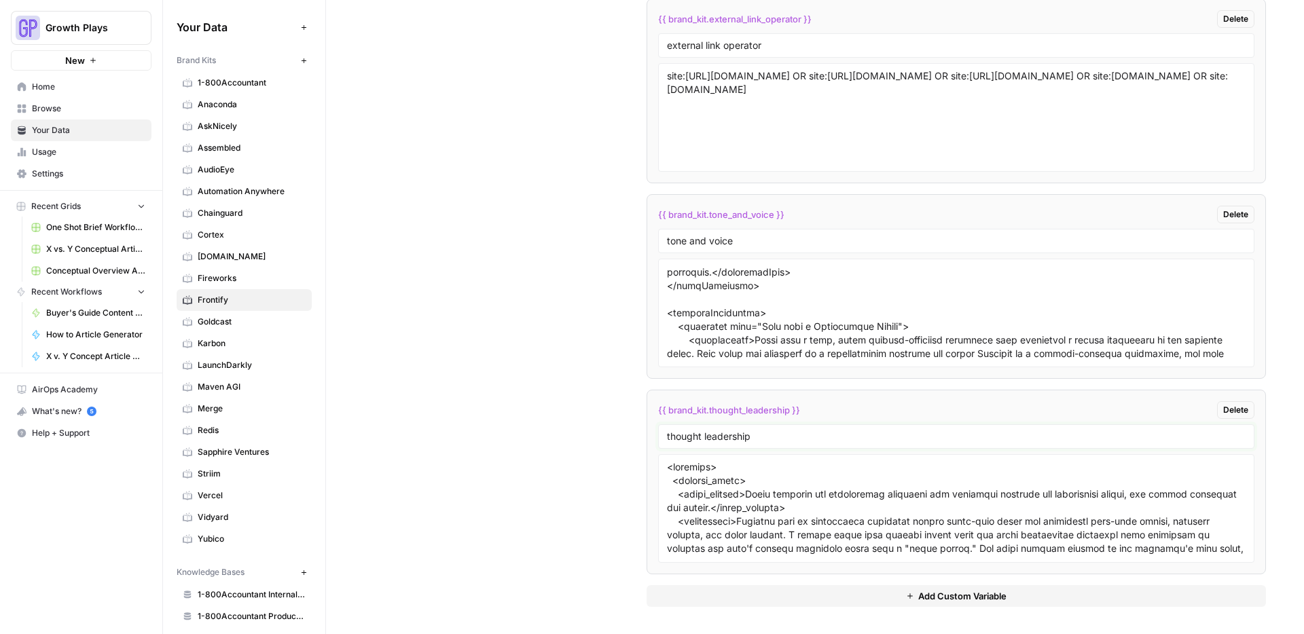
click at [735, 437] on input "thought leadership" at bounding box center [956, 437] width 579 height 12
click at [215, 499] on span "Vercel" at bounding box center [252, 496] width 108 height 12
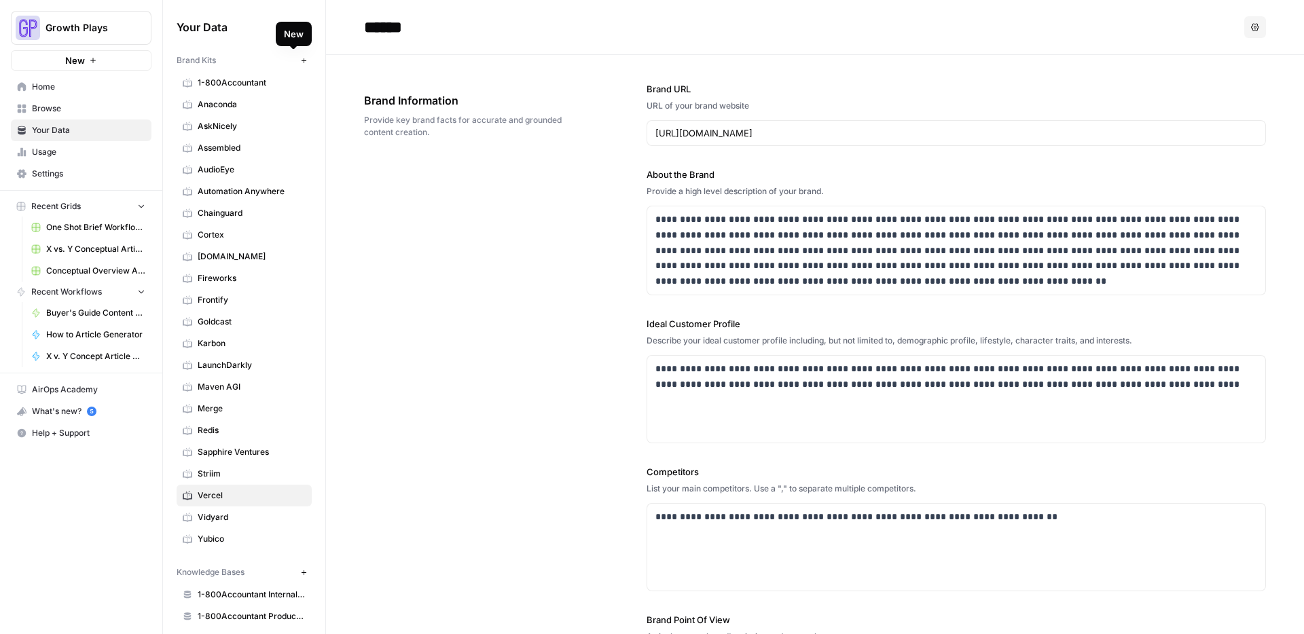
click at [300, 62] on icon "button" at bounding box center [303, 60] width 7 height 7
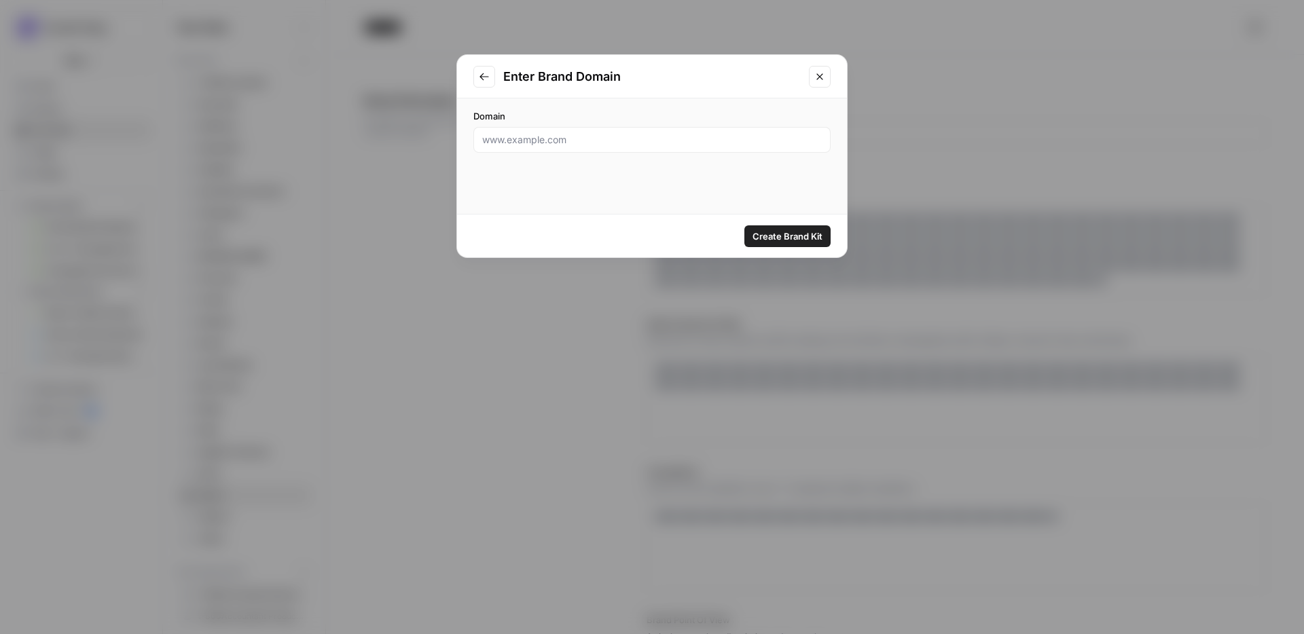
click at [491, 75] on button "Go to previous step" at bounding box center [484, 77] width 22 height 22
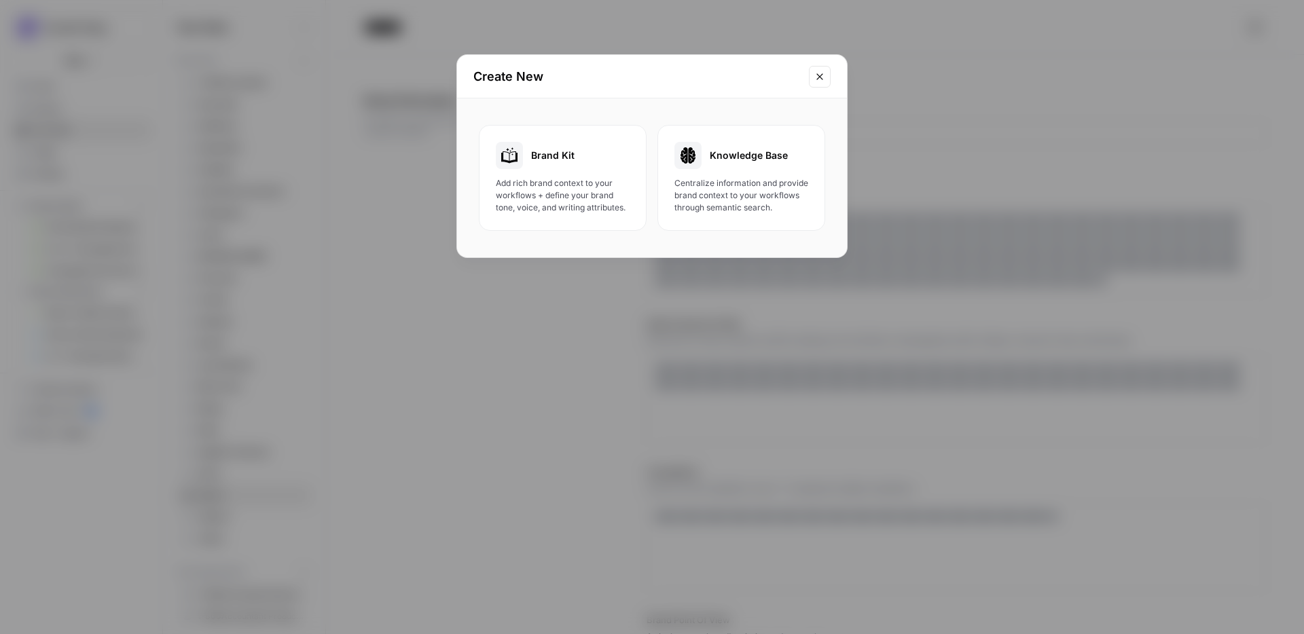
click at [814, 70] on button "Close modal" at bounding box center [820, 77] width 22 height 22
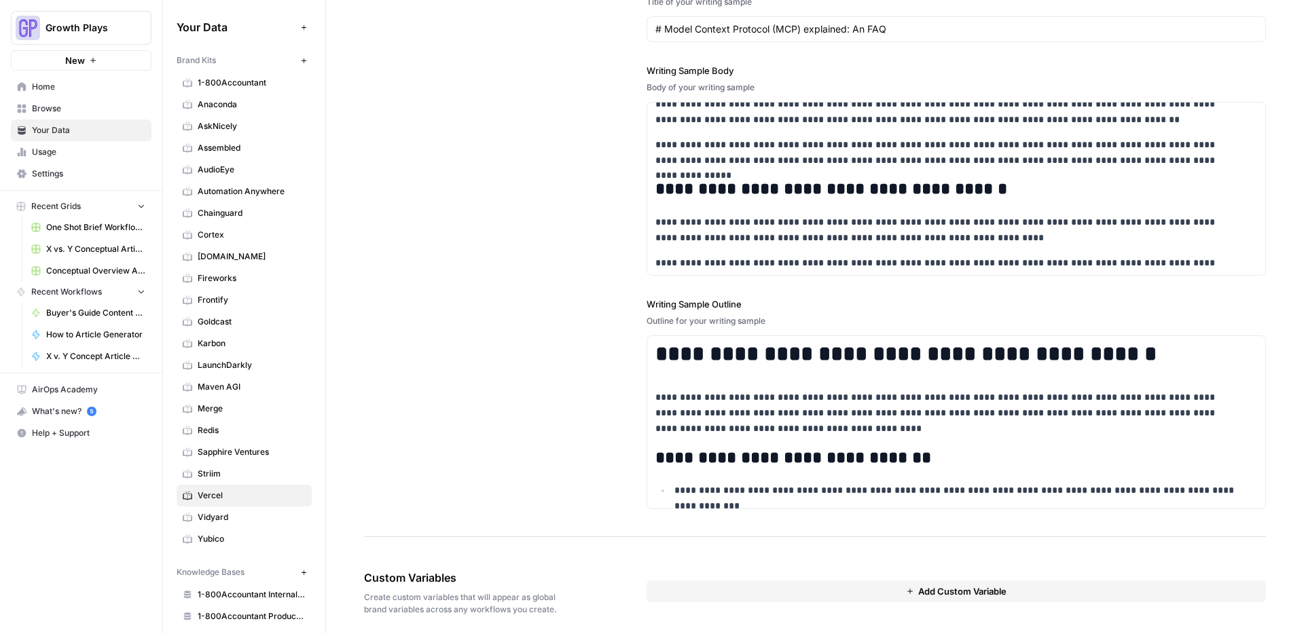
scroll to position [1640, 0]
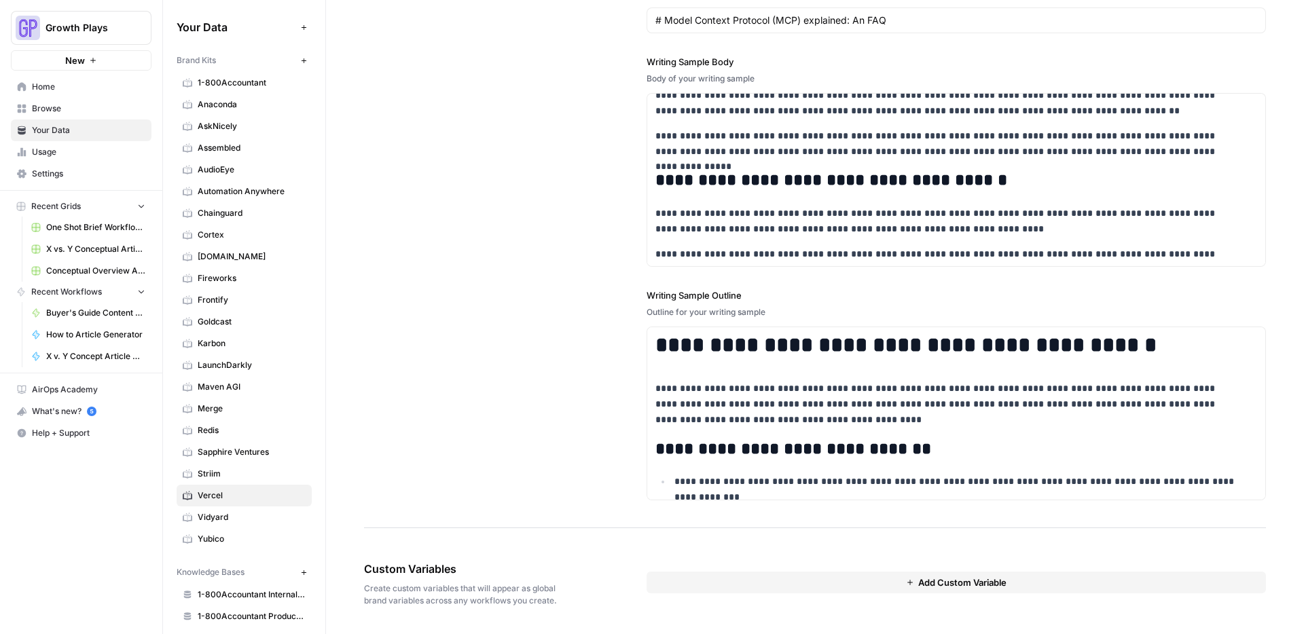
click at [944, 579] on span "Add Custom Variable" at bounding box center [962, 583] width 88 height 14
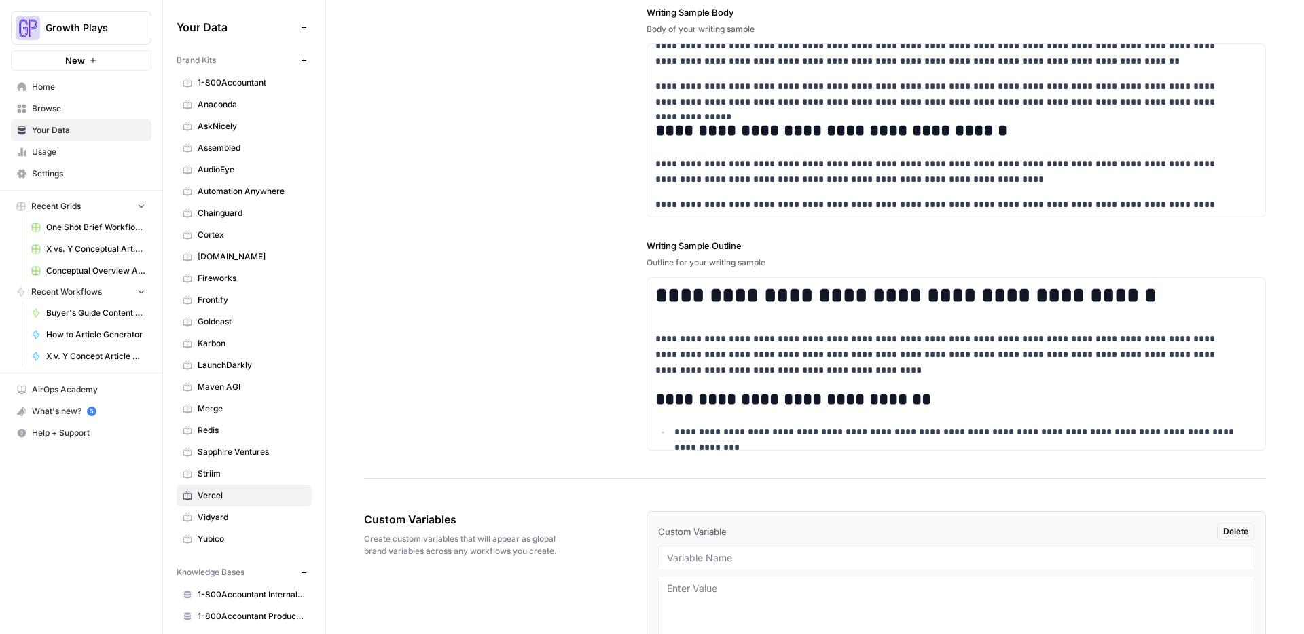
scroll to position [1811, 0]
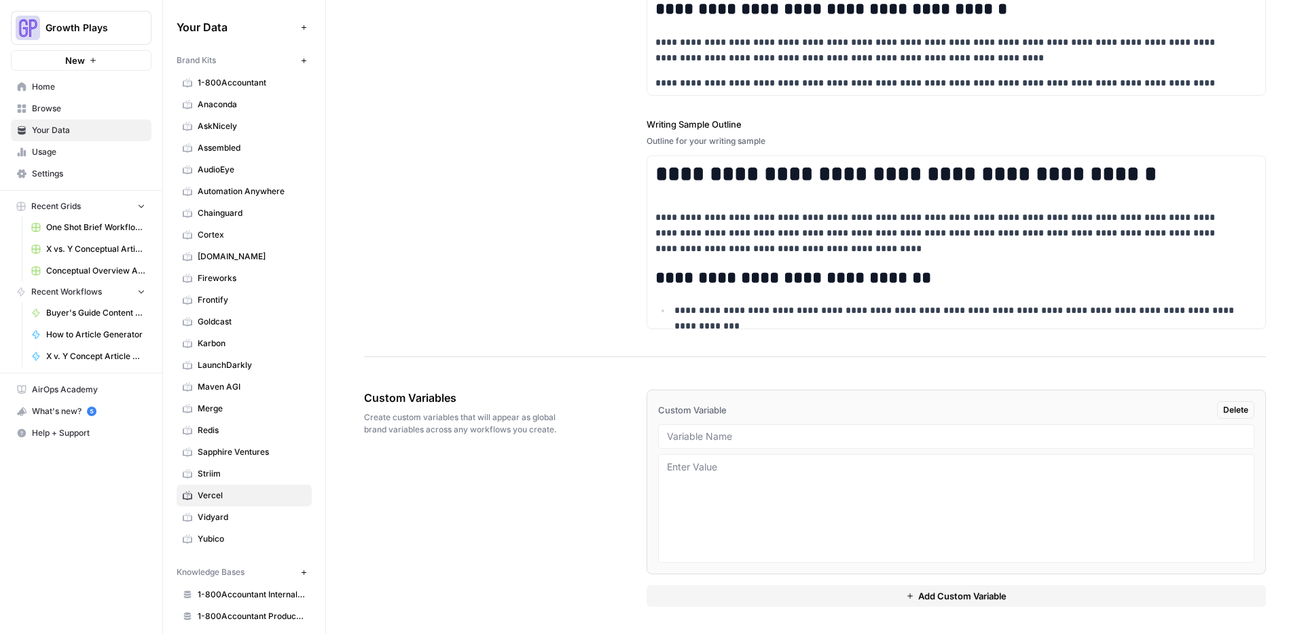
click at [736, 421] on li "Custom Variable Delete" at bounding box center [957, 482] width 620 height 185
click at [736, 427] on div at bounding box center [956, 437] width 596 height 24
click at [737, 432] on input "text" at bounding box center [956, 437] width 579 height 12
click at [740, 491] on textarea at bounding box center [956, 509] width 579 height 96
click at [1223, 409] on span "Delete" at bounding box center [1235, 410] width 25 height 12
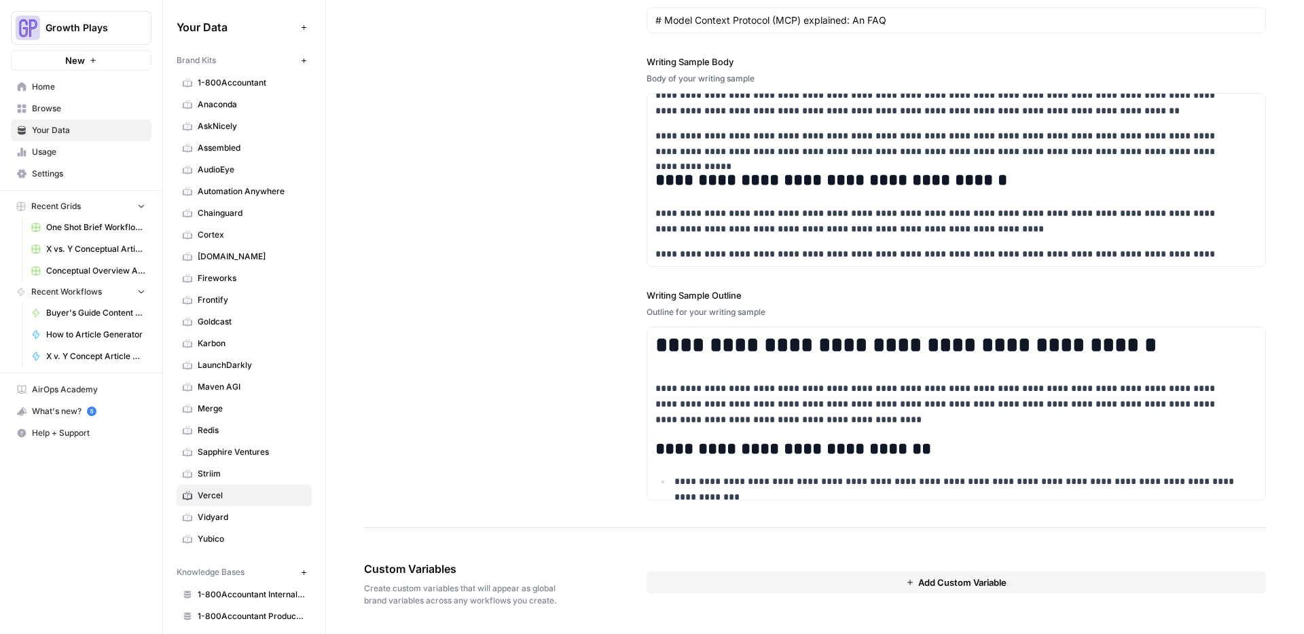
scroll to position [1640, 0]
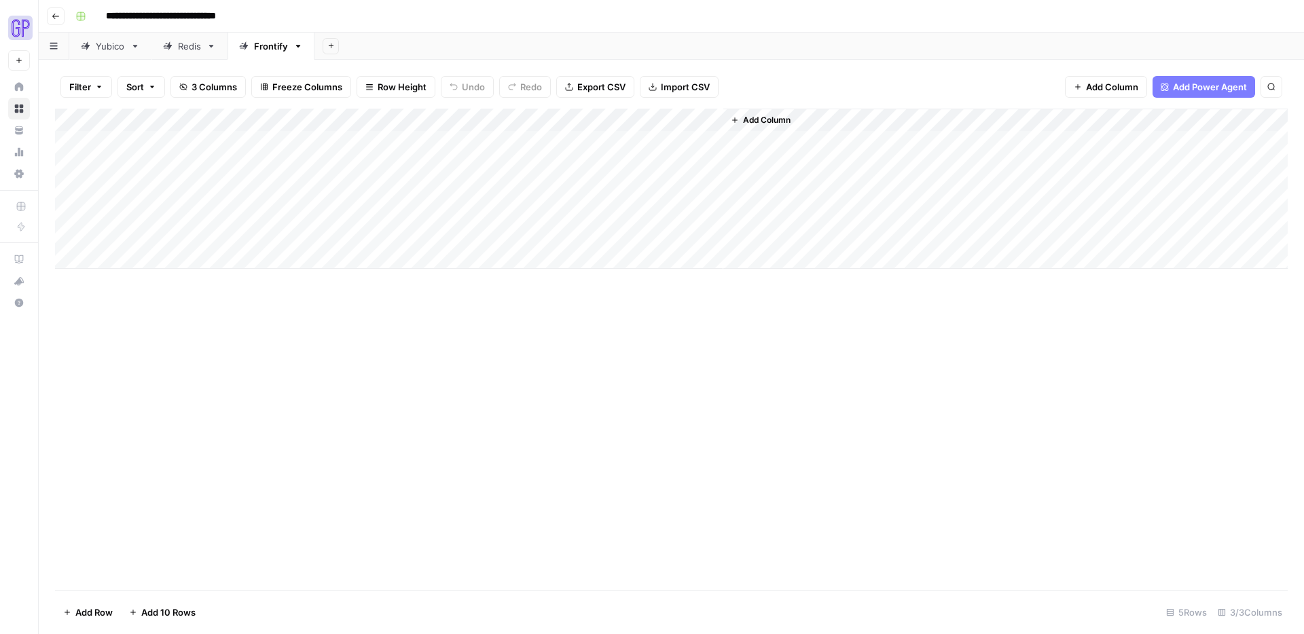
click at [374, 137] on div "Add Column" at bounding box center [671, 189] width 1233 height 160
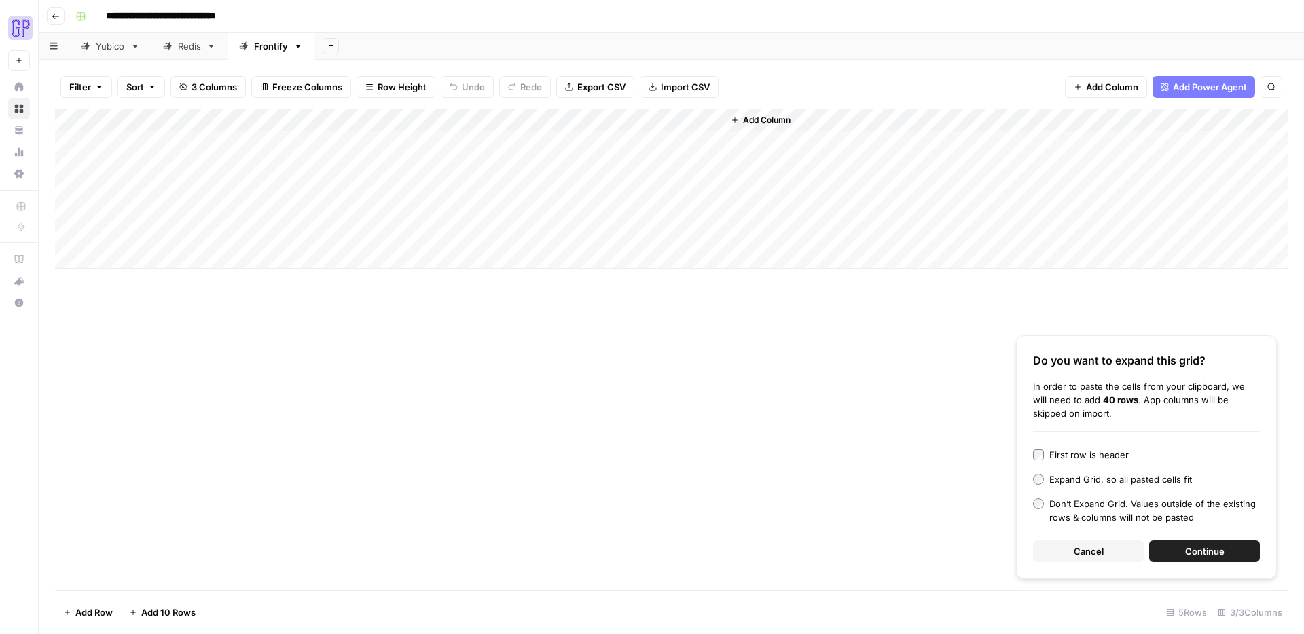
click at [1069, 539] on div "Do you want to expand this grid? In order to paste the cells from your clipboar…" at bounding box center [1146, 458] width 261 height 244
click at [1069, 543] on button "Cancel" at bounding box center [1088, 552] width 111 height 22
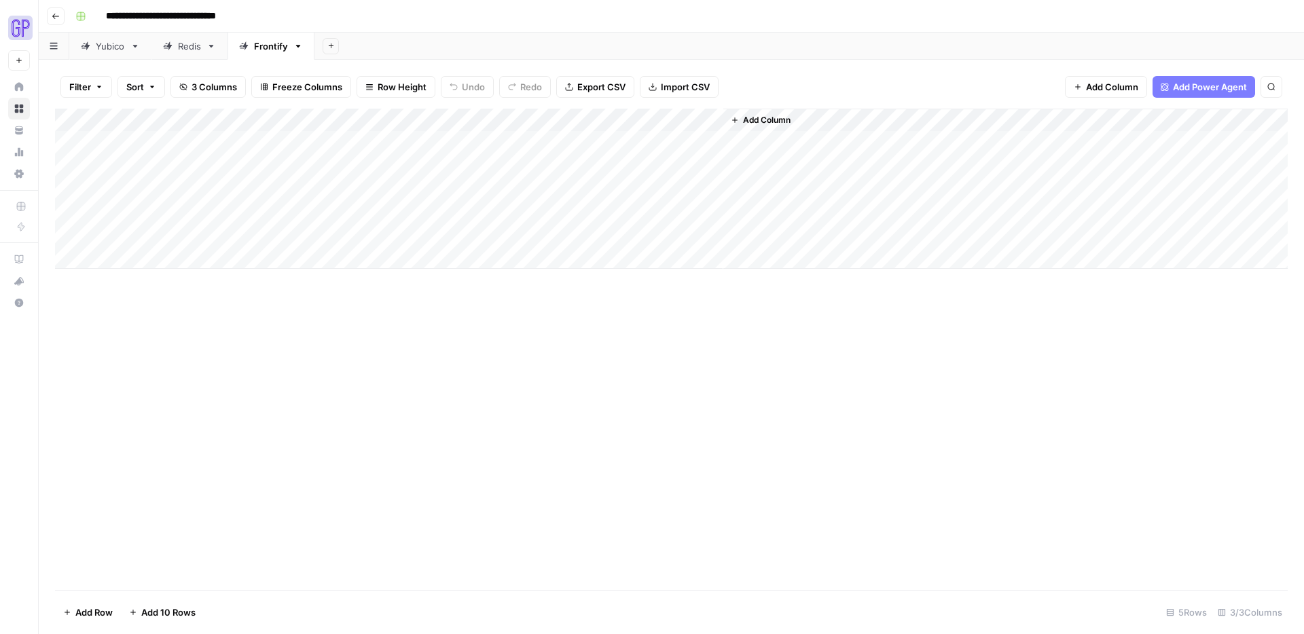
click at [390, 145] on div "Add Column" at bounding box center [671, 189] width 1233 height 160
click at [390, 145] on textarea at bounding box center [406, 143] width 217 height 19
type textarea "**********"
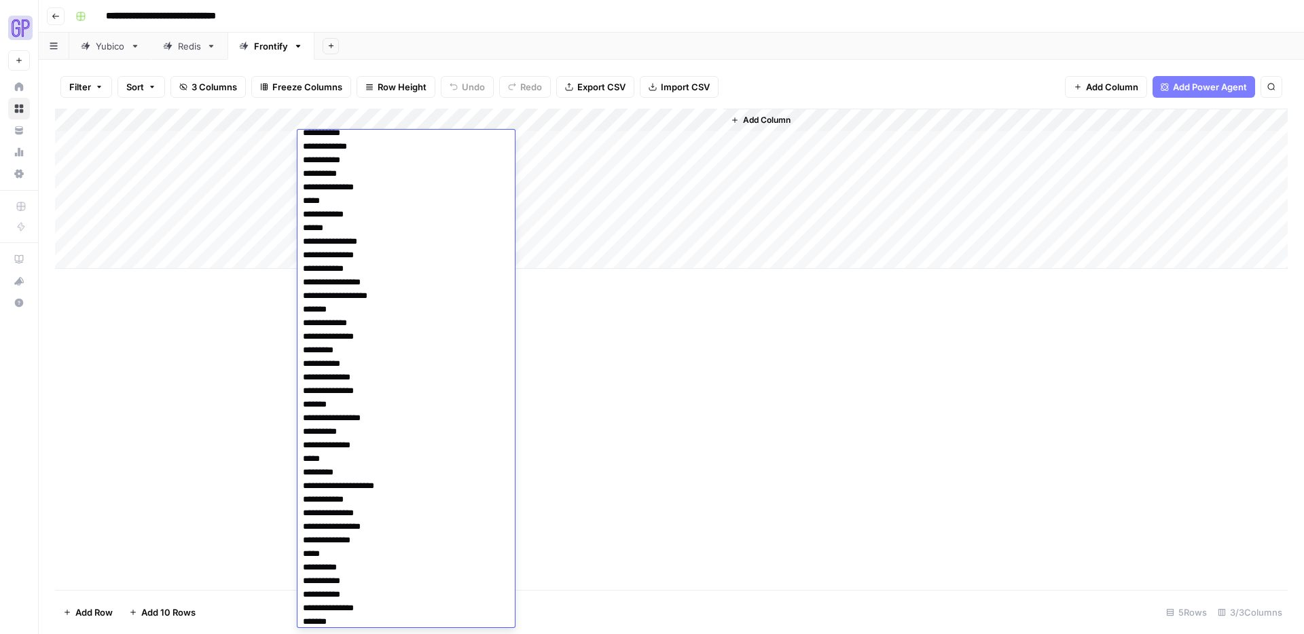
click at [696, 391] on div "Add Column" at bounding box center [671, 350] width 1233 height 482
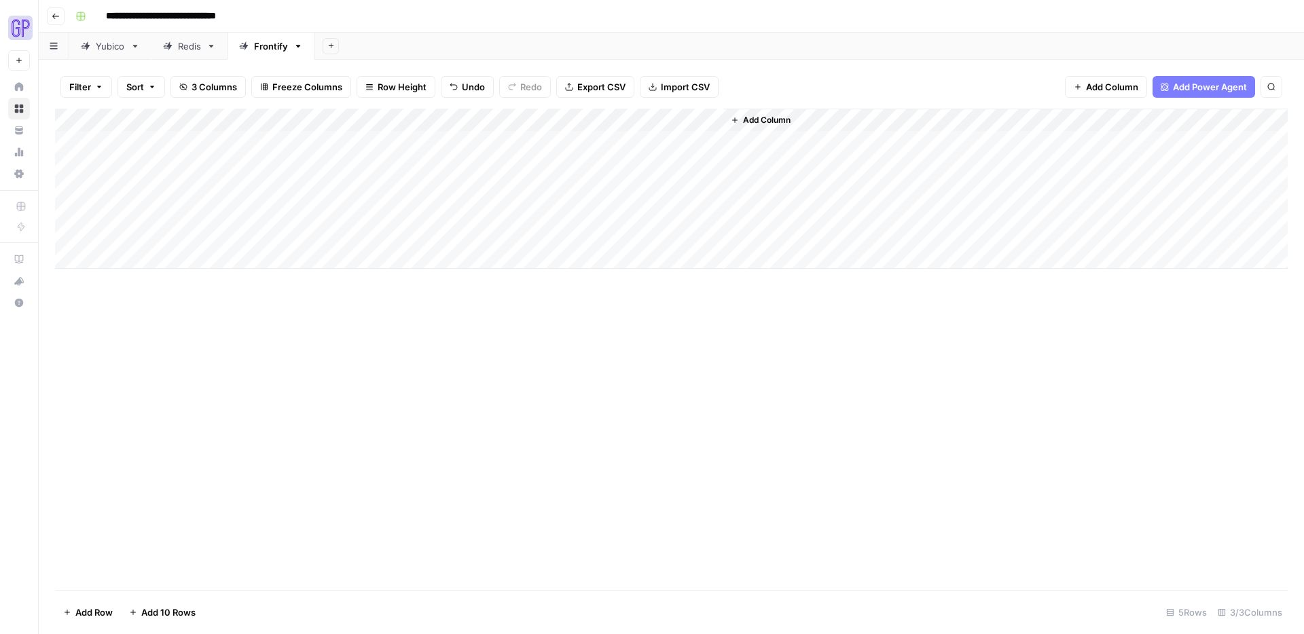
click at [608, 140] on div "Add Column" at bounding box center [671, 189] width 1233 height 160
click at [615, 120] on div "Add Column" at bounding box center [671, 189] width 1233 height 160
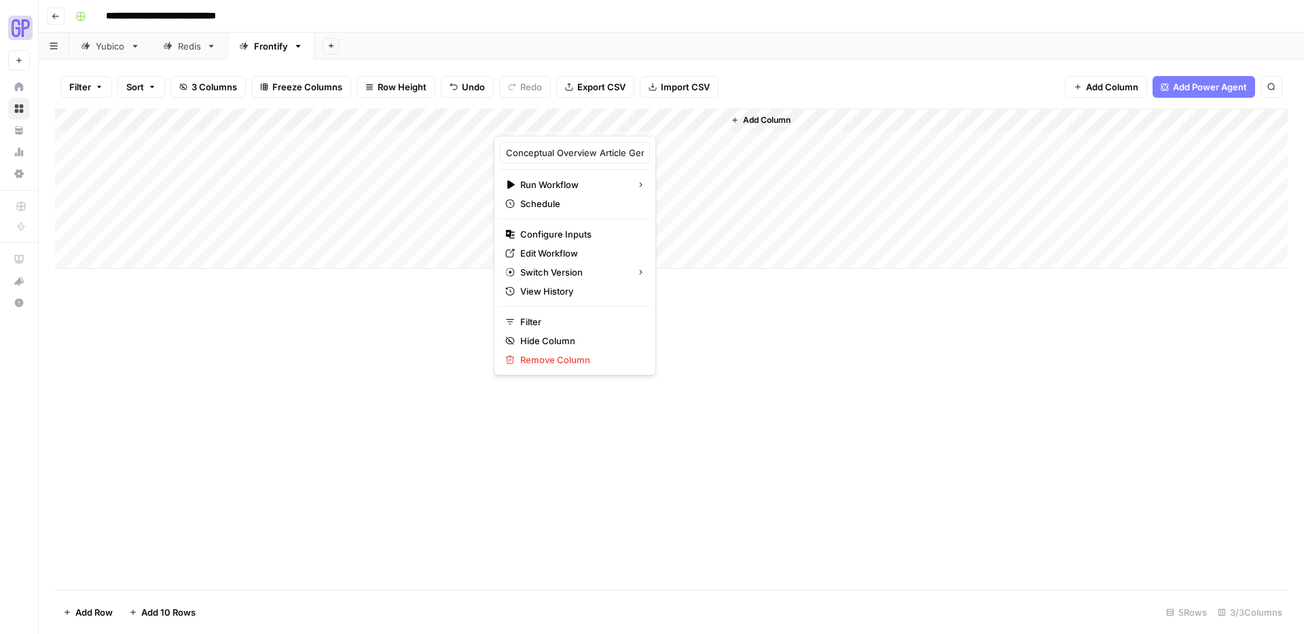
click at [615, 124] on div at bounding box center [609, 122] width 230 height 27
click at [607, 119] on div at bounding box center [609, 122] width 230 height 27
click at [560, 231] on span "Configure Inputs" at bounding box center [579, 235] width 119 height 14
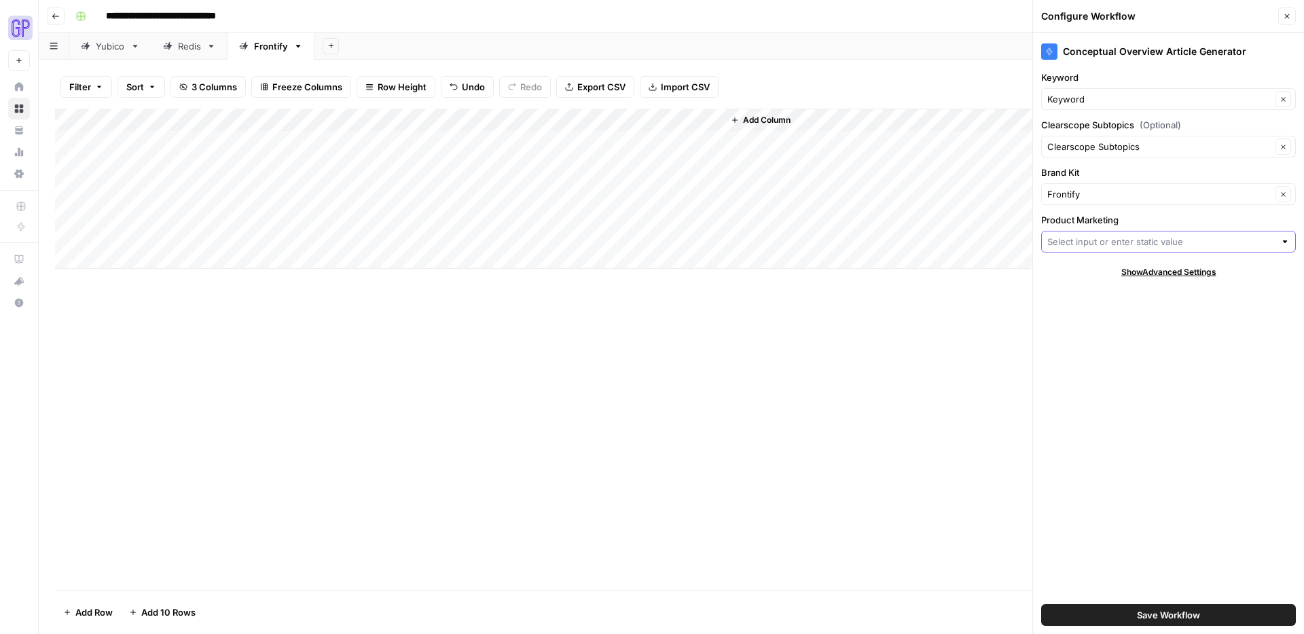
click at [1096, 245] on input "Product Marketing" at bounding box center [1161, 242] width 228 height 14
click at [1098, 271] on span "Frontify Product Marketing" at bounding box center [1166, 274] width 226 height 14
type input "Frontify Product Marketing"
click at [1081, 312] on div "Conceptual Overview Article Generator Keyword Keyword Clear Clearscope Subtopic…" at bounding box center [1168, 334] width 271 height 602
click at [1284, 10] on button "Close" at bounding box center [1287, 16] width 18 height 18
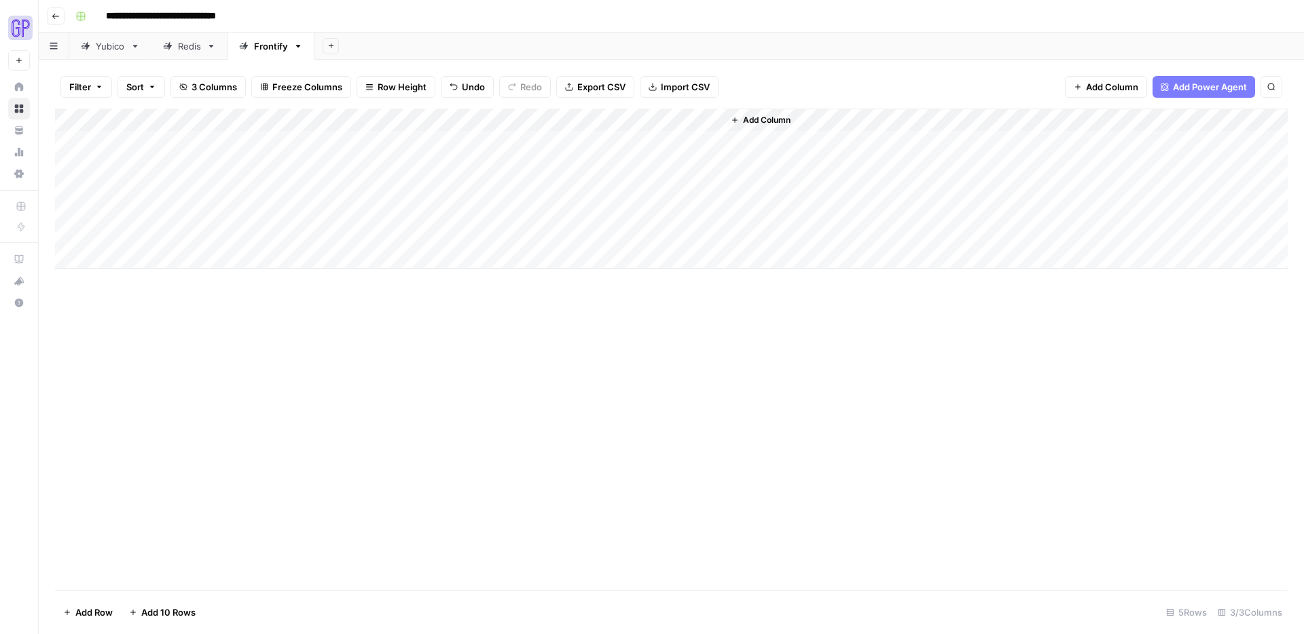
click at [192, 303] on div "Add Column" at bounding box center [671, 350] width 1233 height 482
click at [61, 21] on button "Go back" at bounding box center [56, 16] width 18 height 18
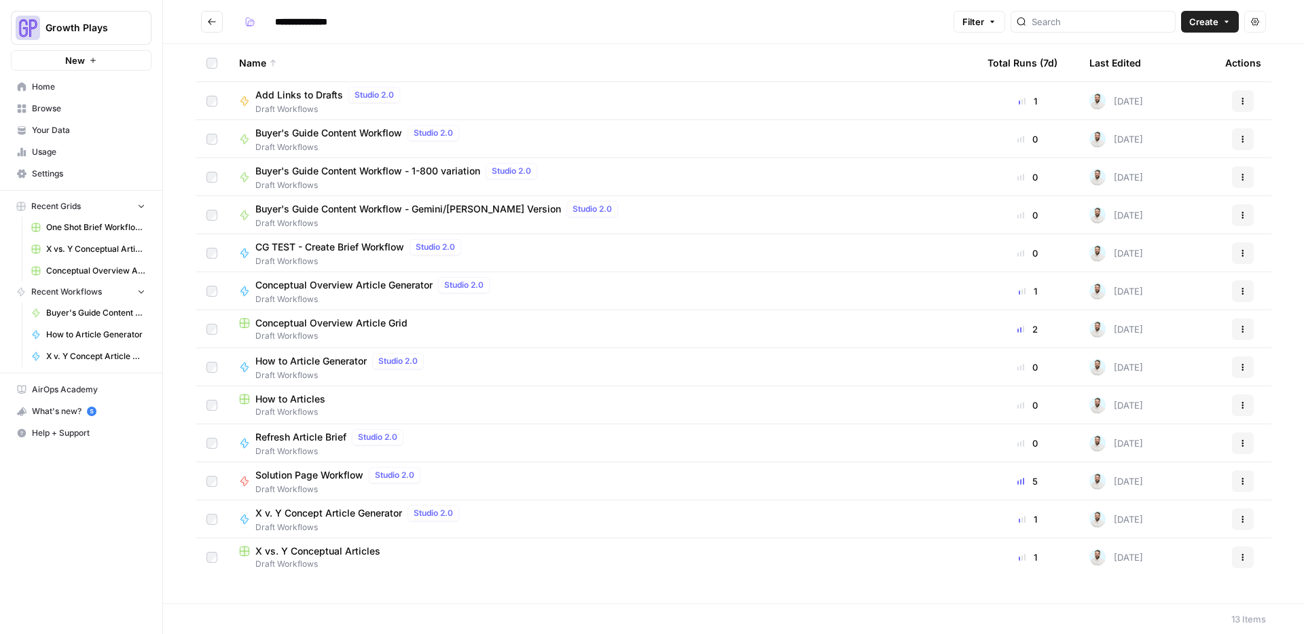
click at [321, 469] on span "Solution Page Workflow" at bounding box center [309, 476] width 108 height 14
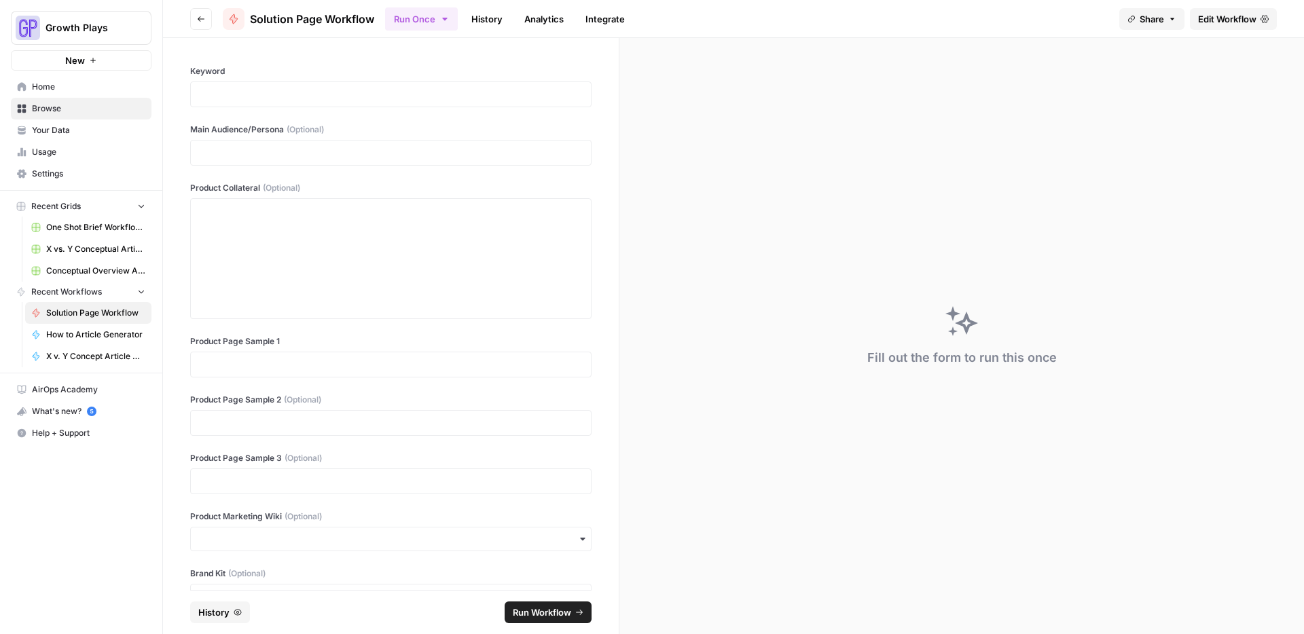
click at [1202, 20] on span "Edit Workflow" at bounding box center [1227, 19] width 58 height 14
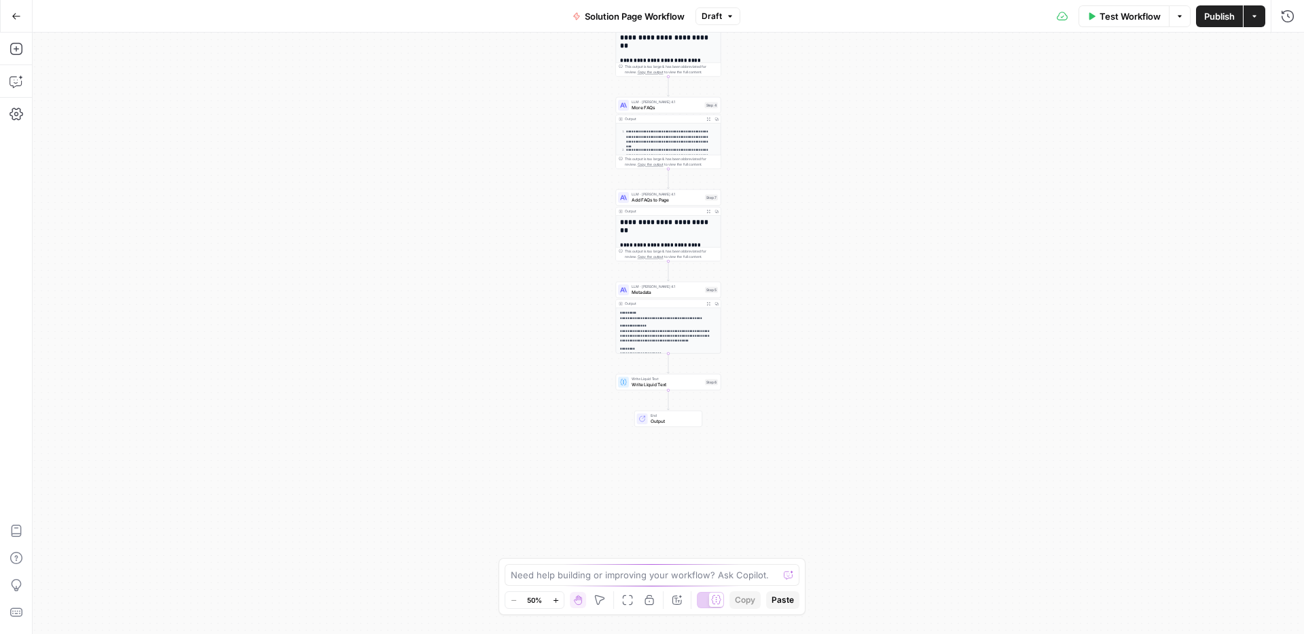
click at [26, 22] on button "Go Back" at bounding box center [16, 16] width 24 height 24
click at [26, 22] on div "Growth Plays New Home Browse Your Data Usage Settings Recent Grids One Shot Bri…" at bounding box center [652, 317] width 1304 height 634
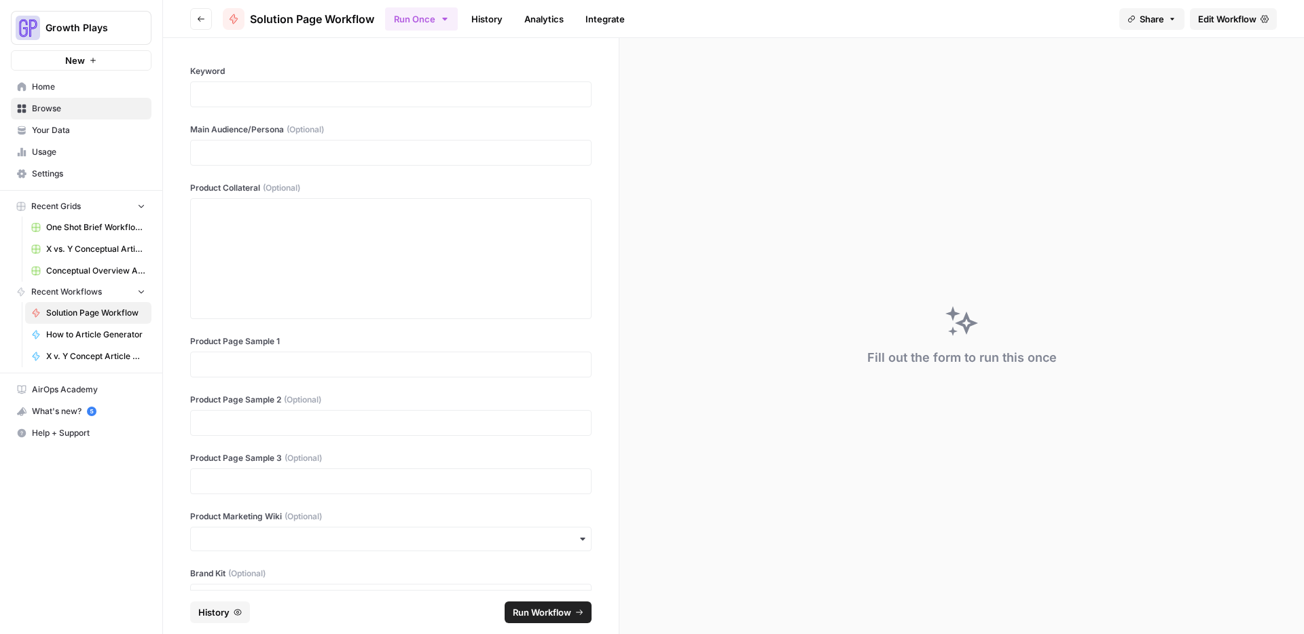
drag, startPoint x: 181, startPoint y: 18, endPoint x: 191, endPoint y: 18, distance: 10.2
click at [183, 18] on header "Go back Solution Page Workflow Run Once History Analytics Integrate Share Edit …" at bounding box center [733, 19] width 1141 height 38
click at [193, 18] on button "Go back" at bounding box center [201, 19] width 22 height 22
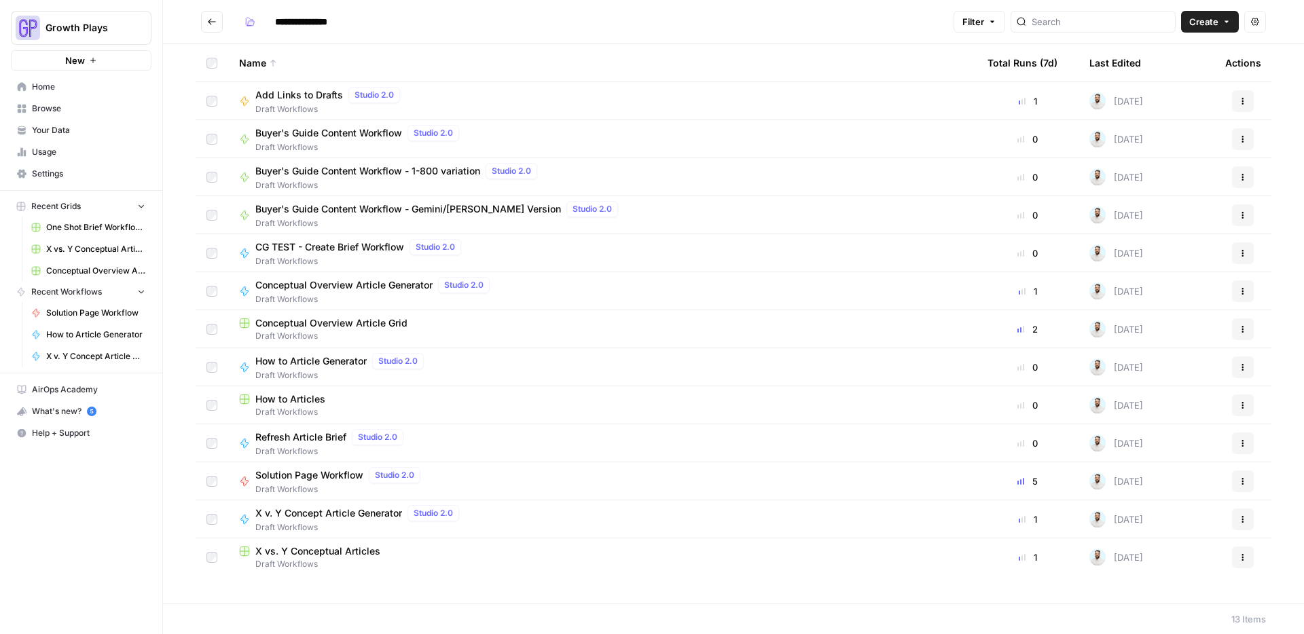
click at [211, 24] on icon "Go back" at bounding box center [212, 21] width 8 height 6
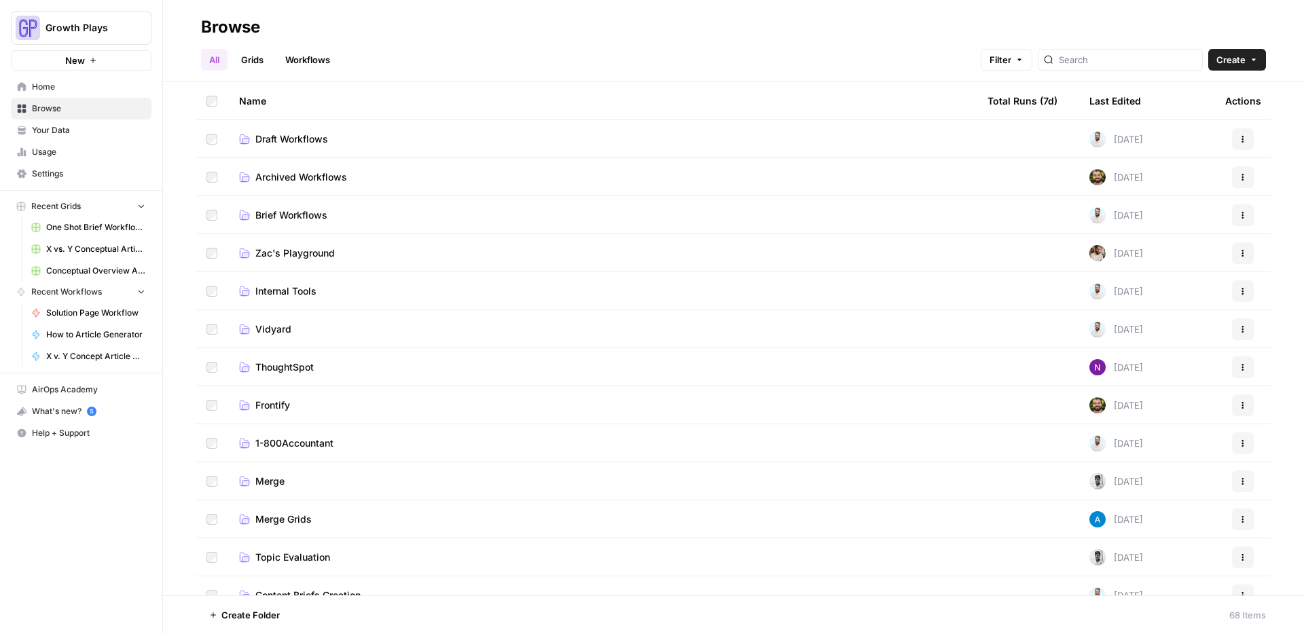
click at [310, 294] on span "Internal Tools" at bounding box center [285, 292] width 61 height 14
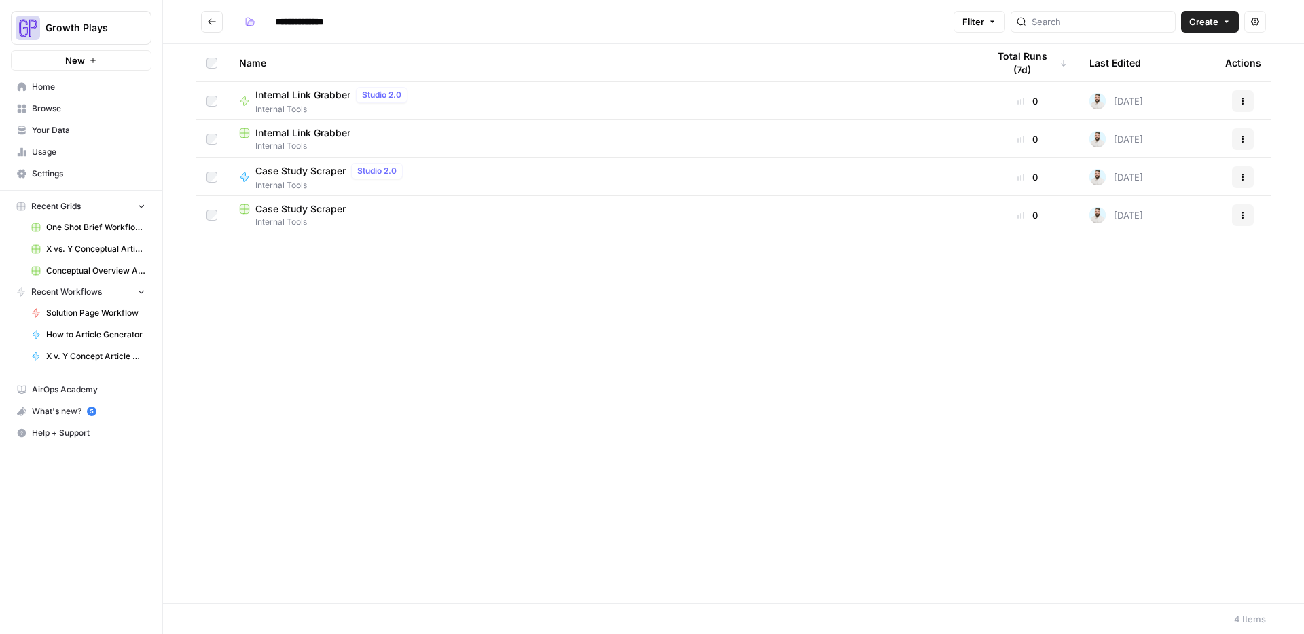
click at [206, 20] on button "Go back" at bounding box center [212, 22] width 22 height 22
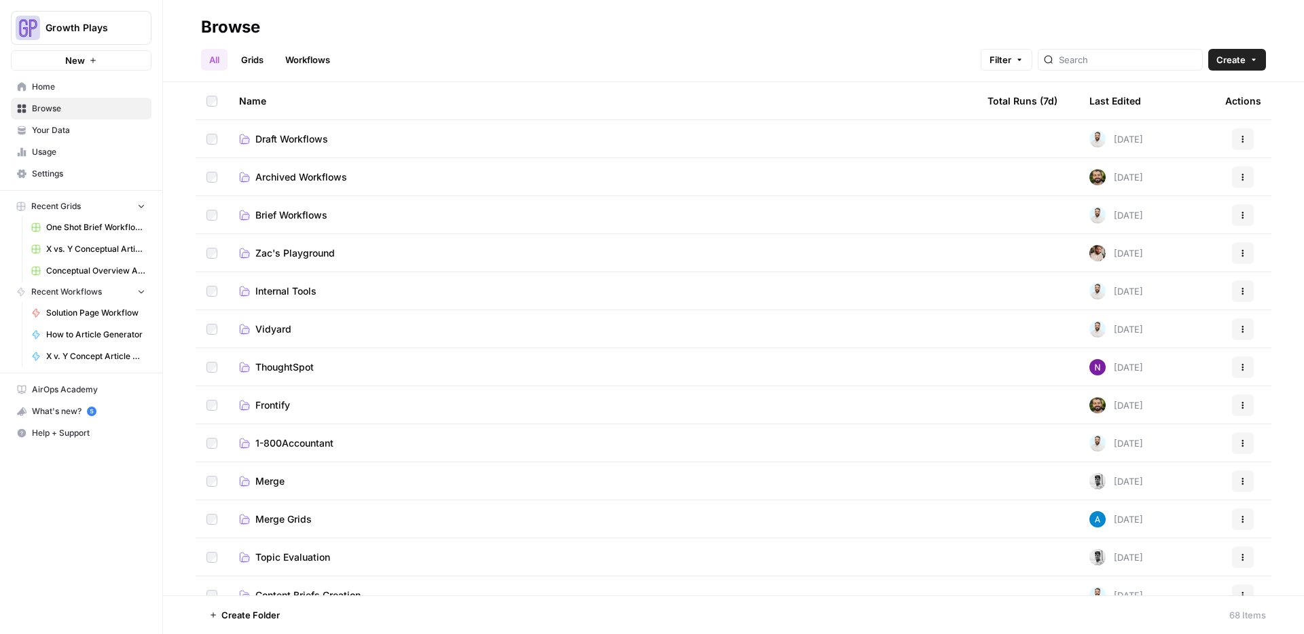
click at [299, 185] on td "Archived Workflows" at bounding box center [602, 176] width 749 height 37
click at [299, 181] on span "Archived Workflows" at bounding box center [301, 178] width 92 height 14
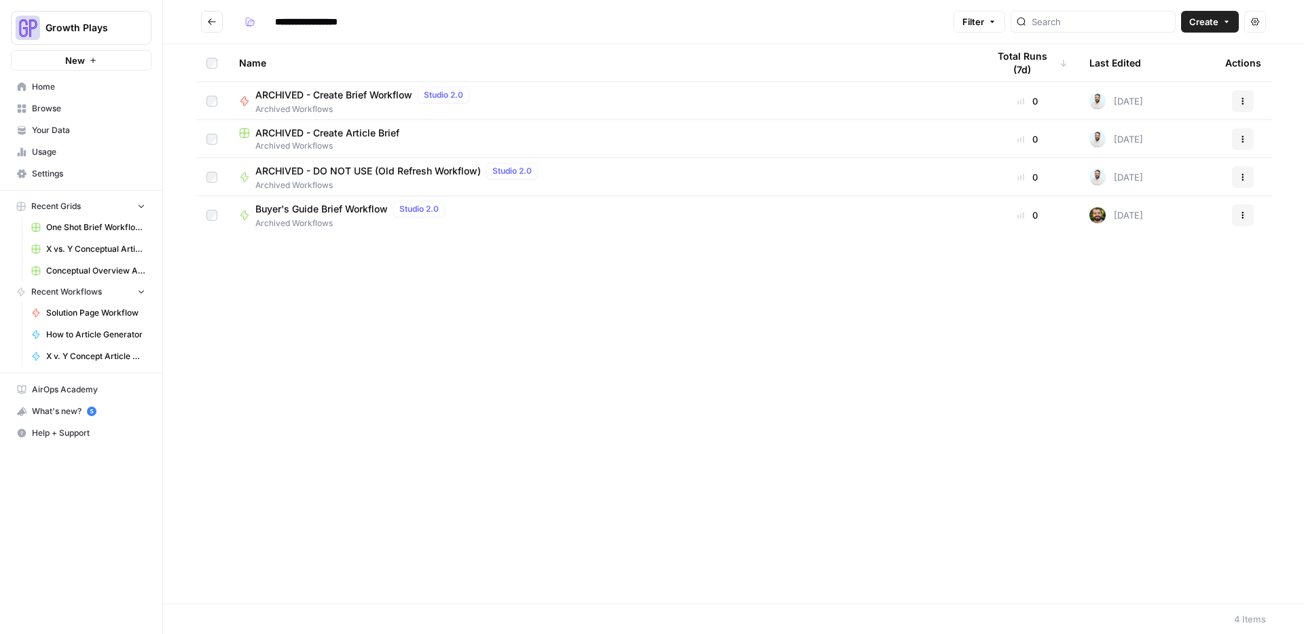
click at [204, 18] on button "Go back" at bounding box center [212, 22] width 22 height 22
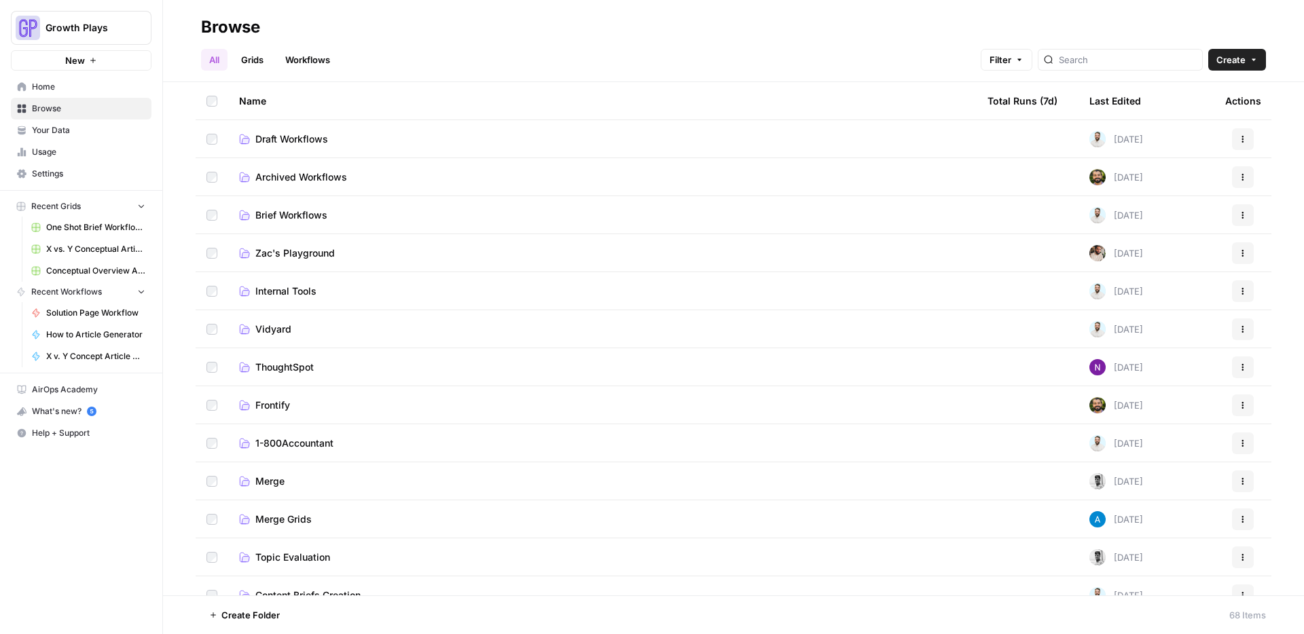
click at [323, 62] on link "Workflows" at bounding box center [307, 60] width 61 height 22
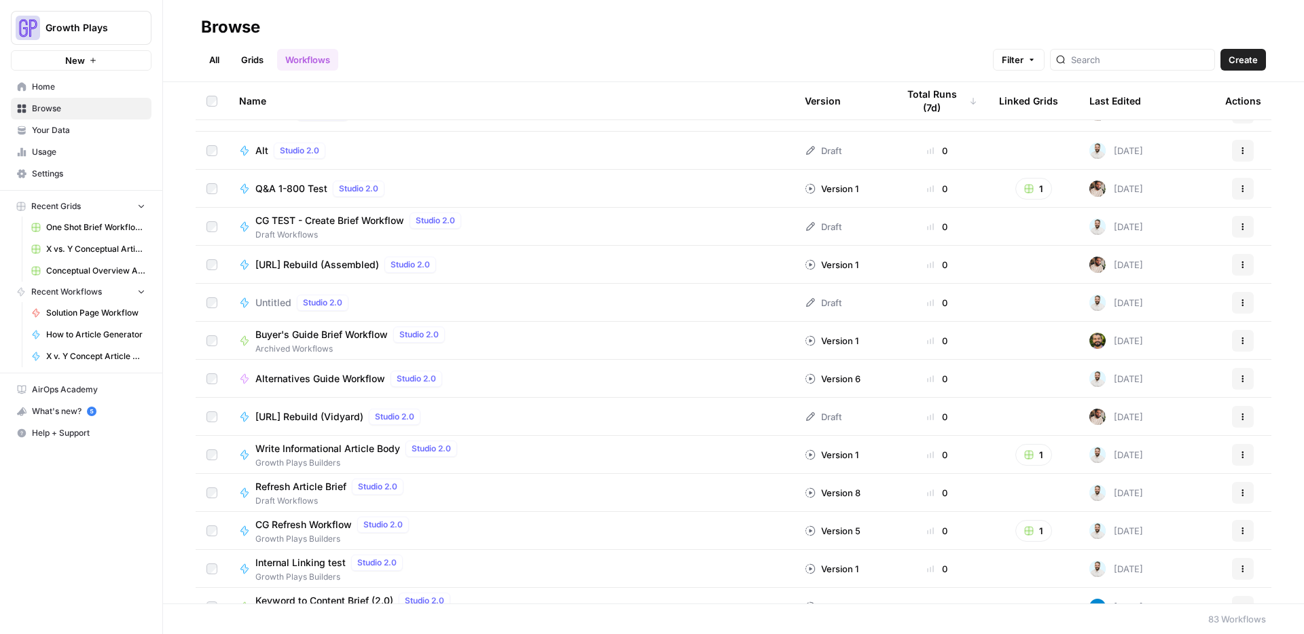
scroll to position [1170, 0]
click at [59, 86] on span "Home" at bounding box center [88, 87] width 113 height 12
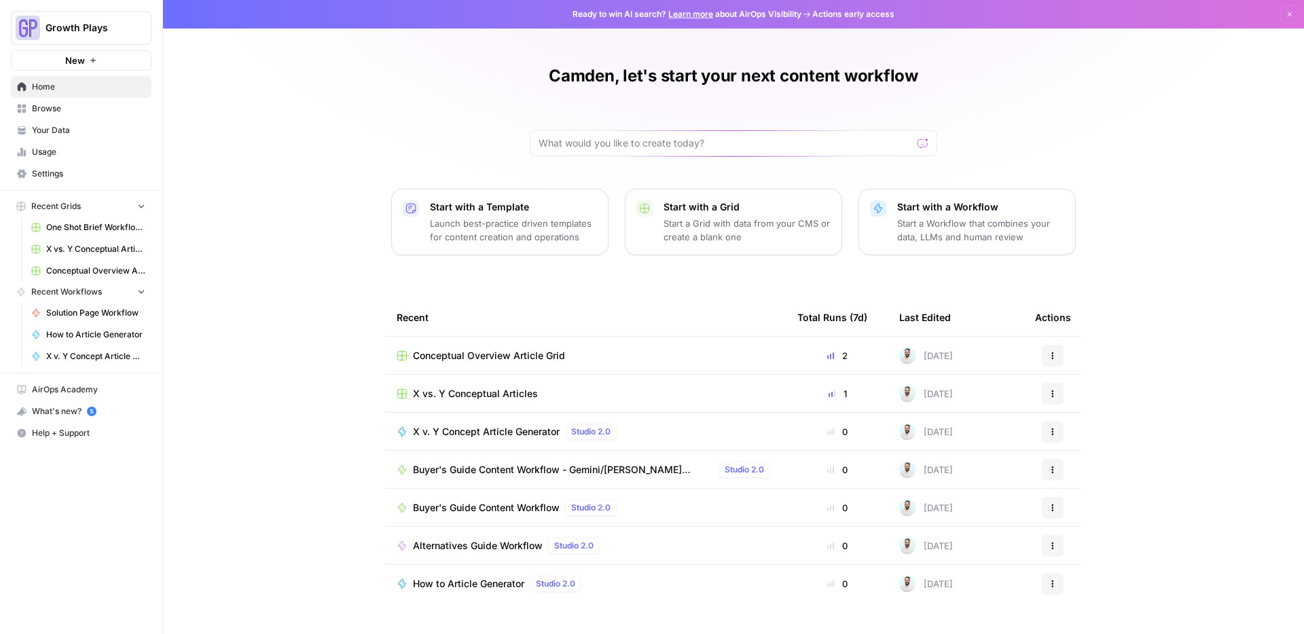
click at [60, 107] on span "Browse" at bounding box center [88, 109] width 113 height 12
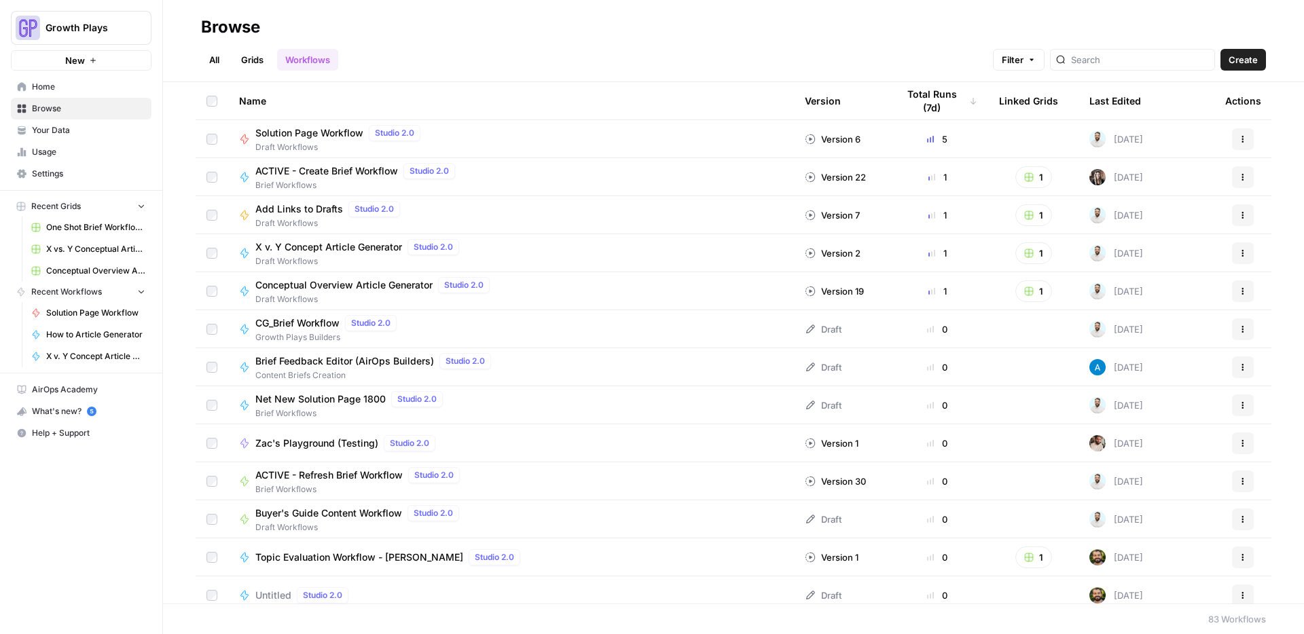
click at [221, 58] on link "All" at bounding box center [214, 60] width 26 height 22
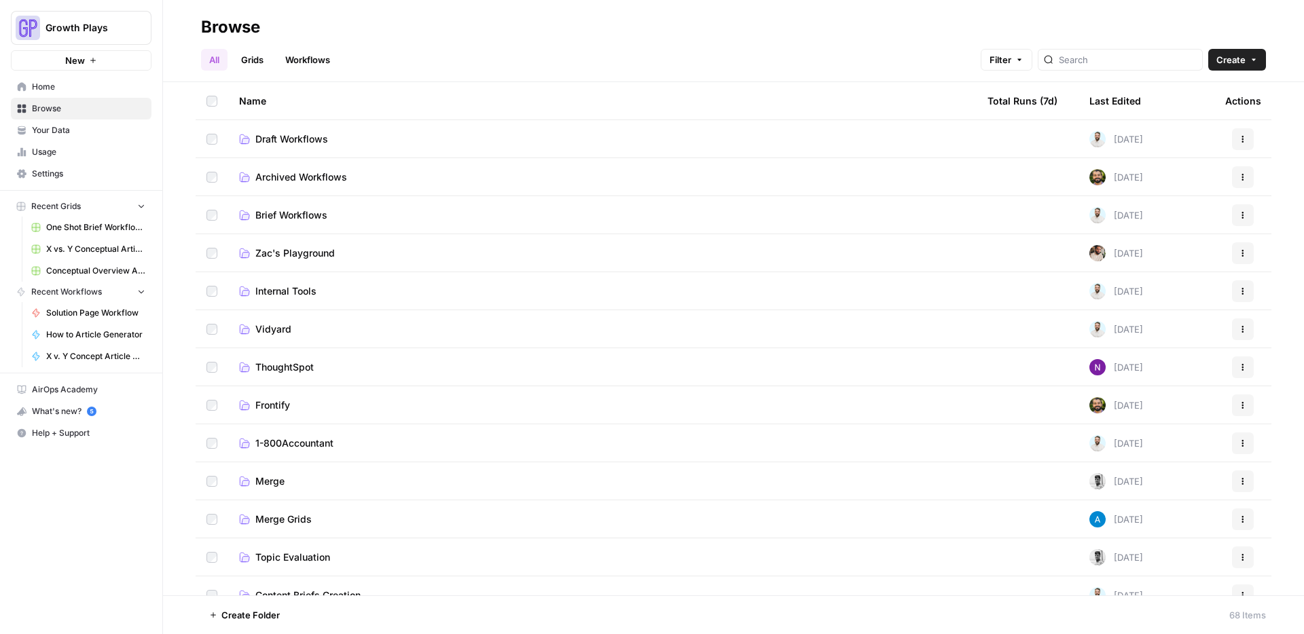
click at [285, 138] on span "Draft Workflows" at bounding box center [291, 139] width 73 height 14
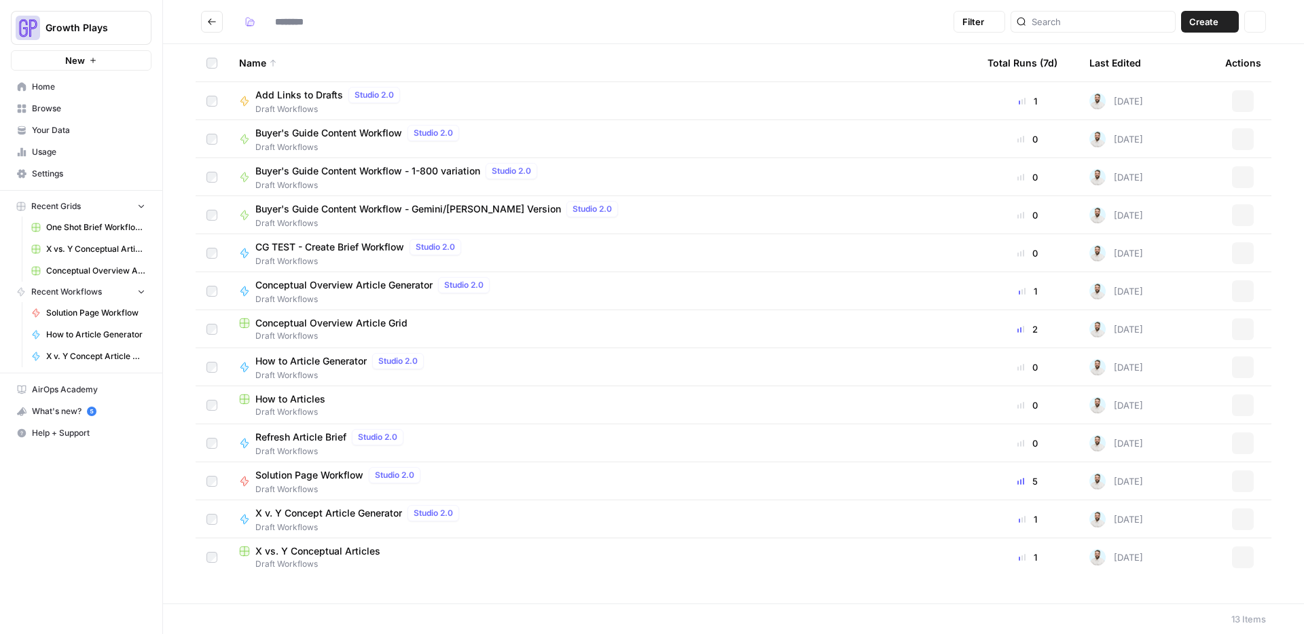
type input "**********"
click at [363, 289] on span "Conceptual Overview Article Generator" at bounding box center [343, 286] width 177 height 14
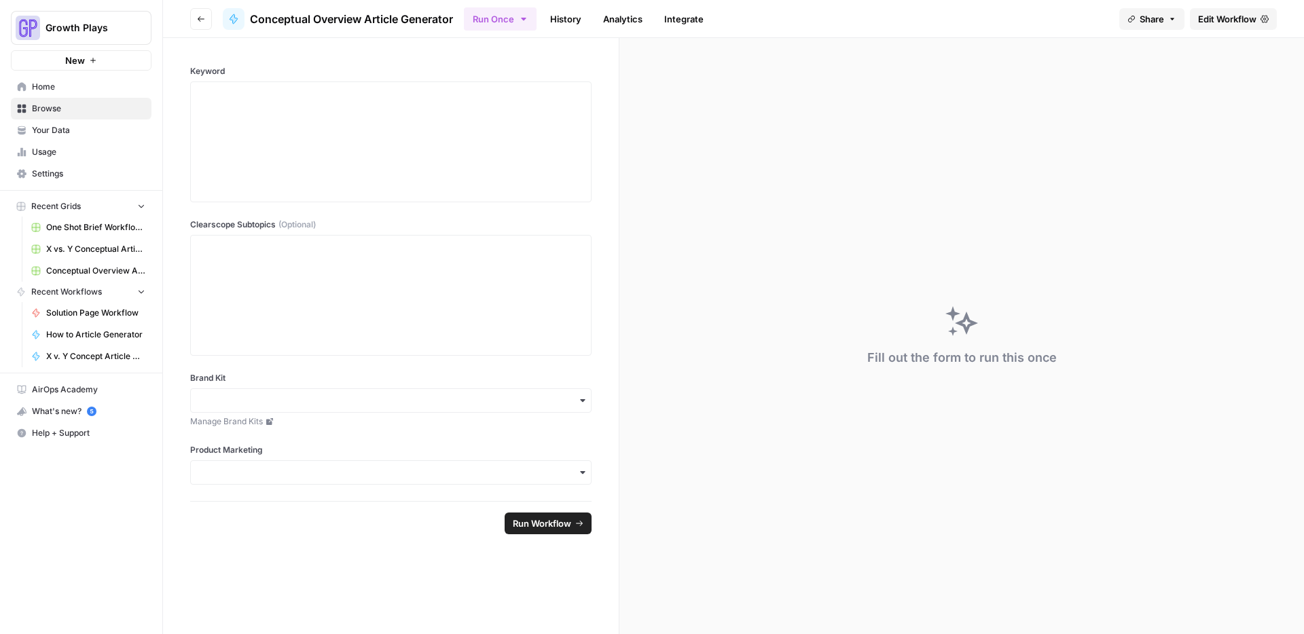
click at [1208, 25] on span "Edit Workflow" at bounding box center [1227, 19] width 58 height 14
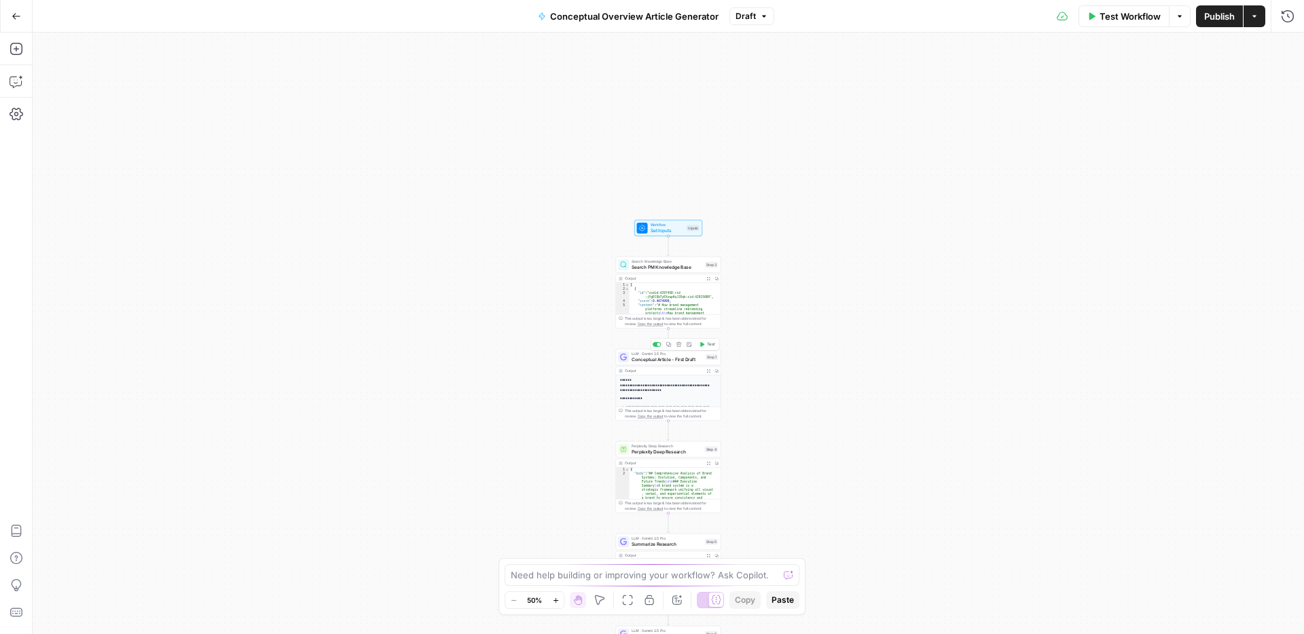
click at [660, 361] on span "Conceptual Article - First Draft" at bounding box center [667, 359] width 71 height 7
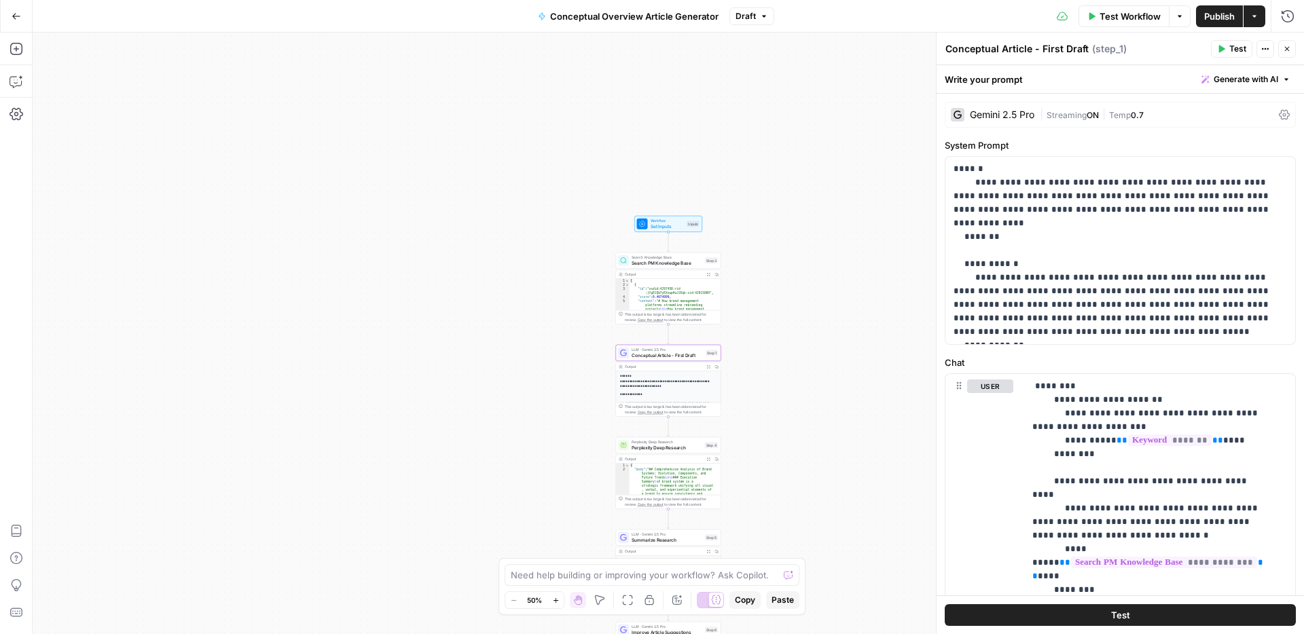
click at [994, 114] on div "Gemini 2.5 Pro" at bounding box center [1002, 115] width 65 height 10
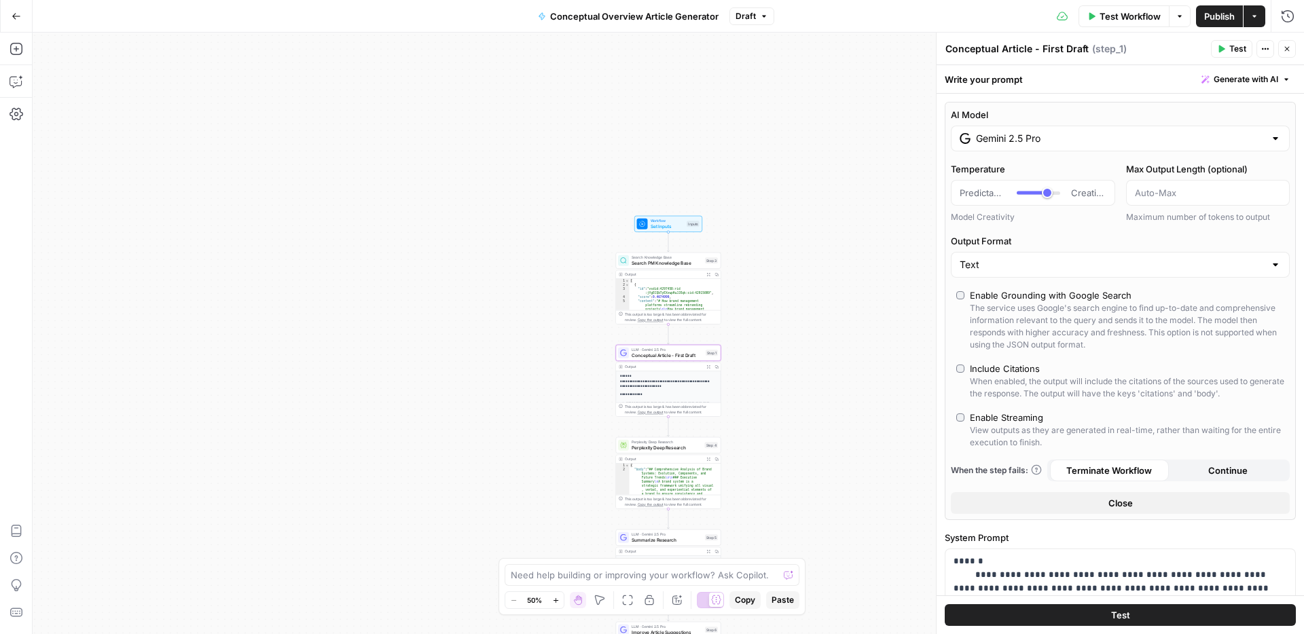
click at [1026, 139] on input "Gemini 2.5 Pro" at bounding box center [1120, 139] width 289 height 14
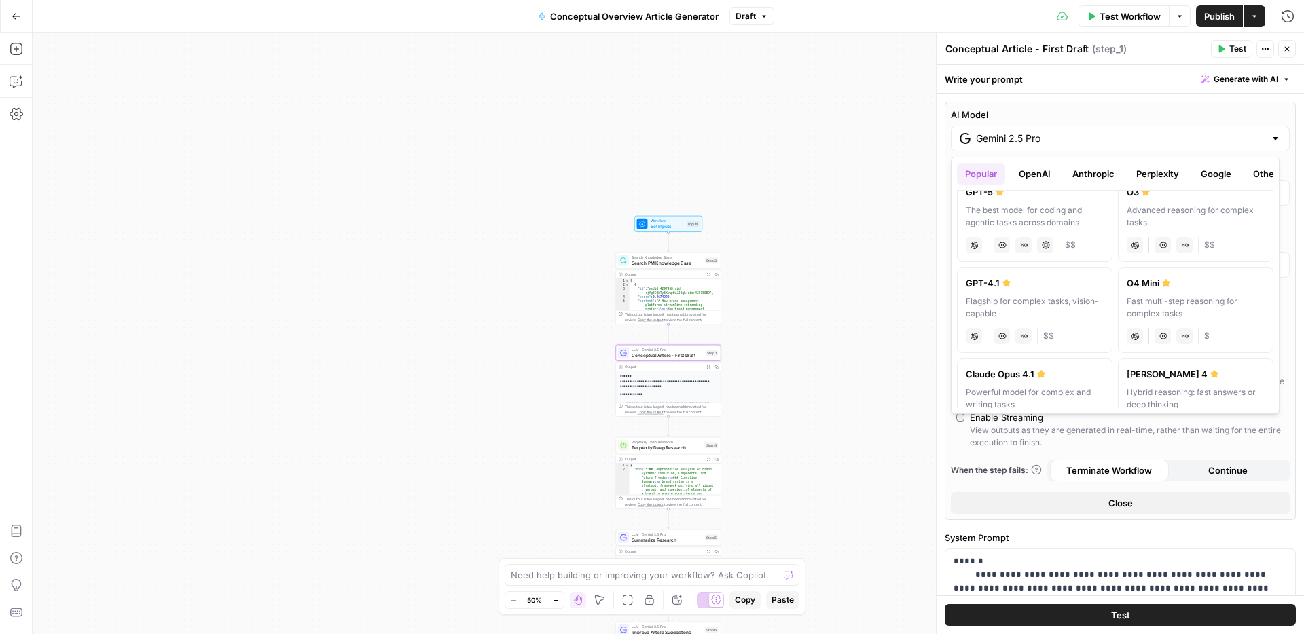
scroll to position [35, 0]
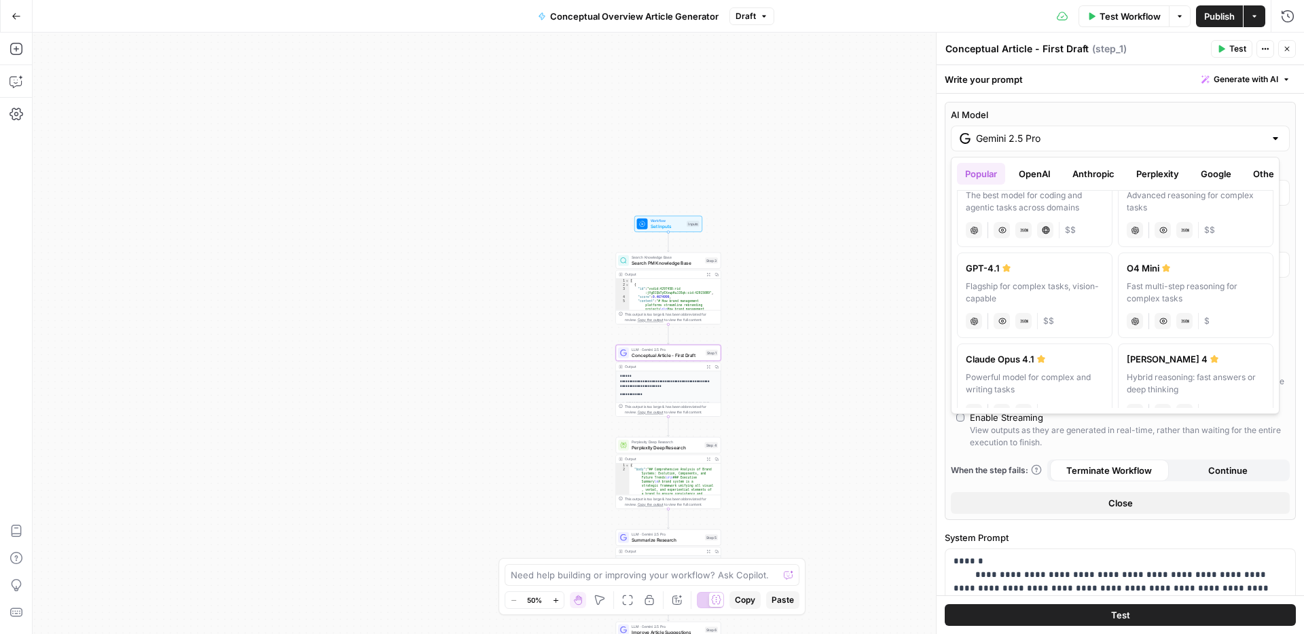
click at [1048, 177] on button "OpenAI" at bounding box center [1035, 174] width 48 height 22
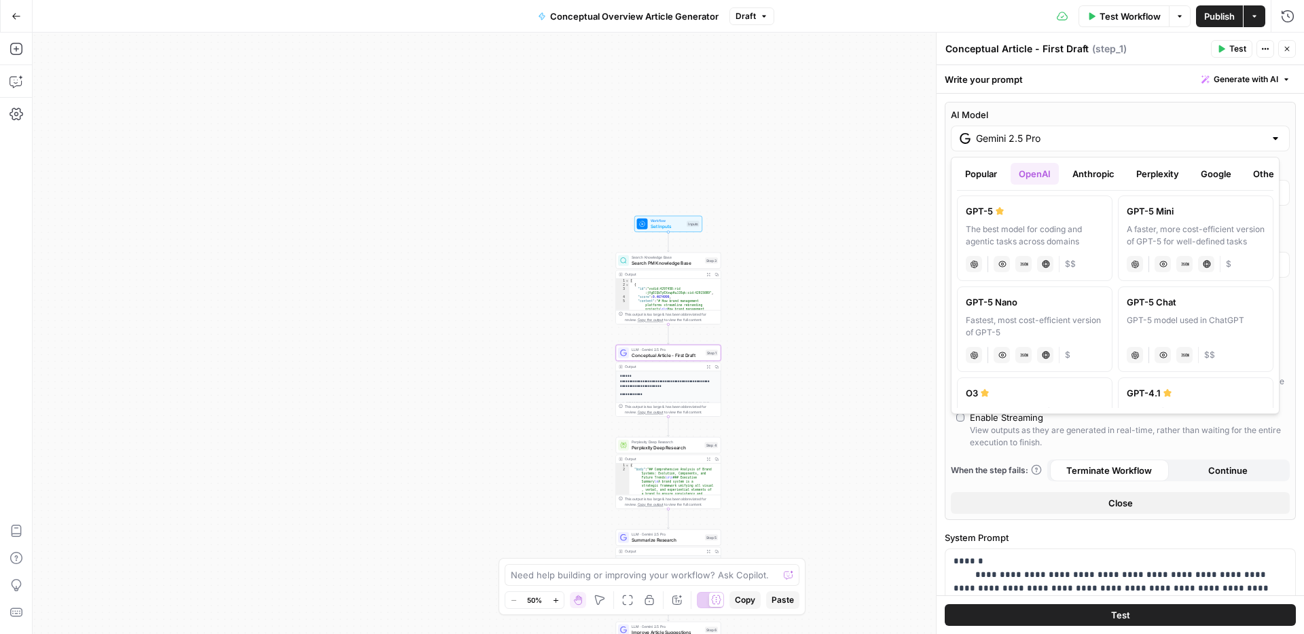
scroll to position [0, 0]
click at [1093, 178] on button "Anthropic" at bounding box center [1093, 174] width 58 height 22
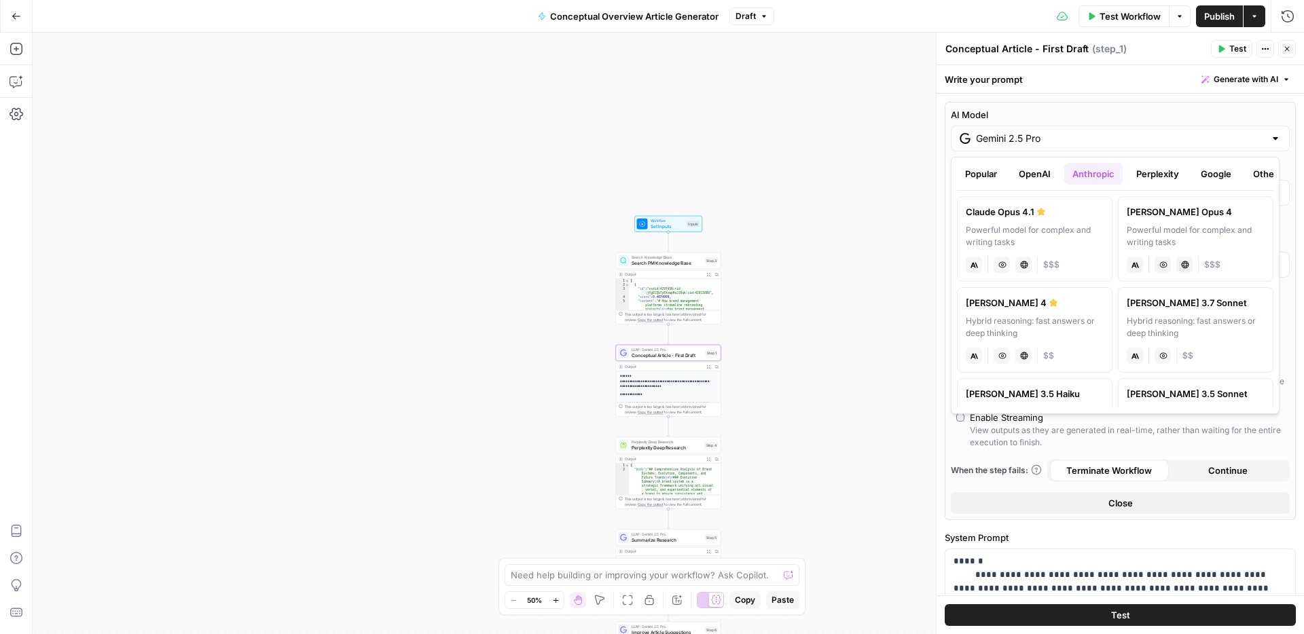
click at [1164, 176] on button "Perplexity" at bounding box center [1157, 174] width 59 height 22
click at [1213, 175] on button "Google" at bounding box center [1216, 174] width 47 height 22
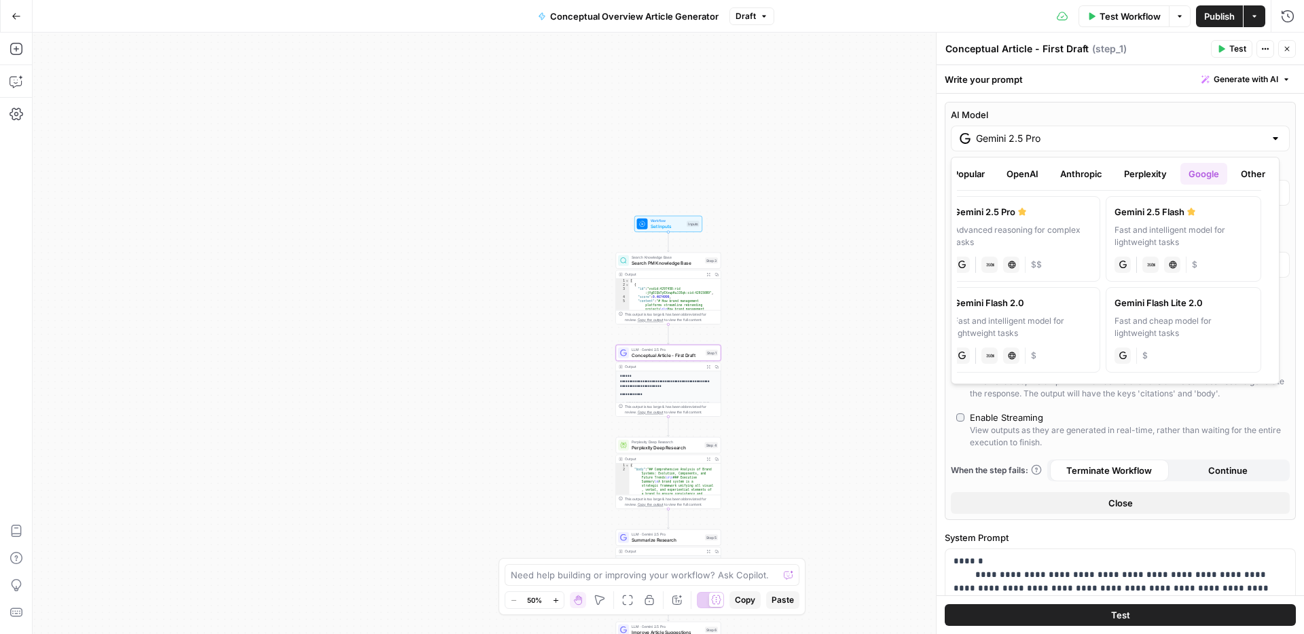
click at [1263, 180] on button "Other" at bounding box center [1253, 174] width 41 height 22
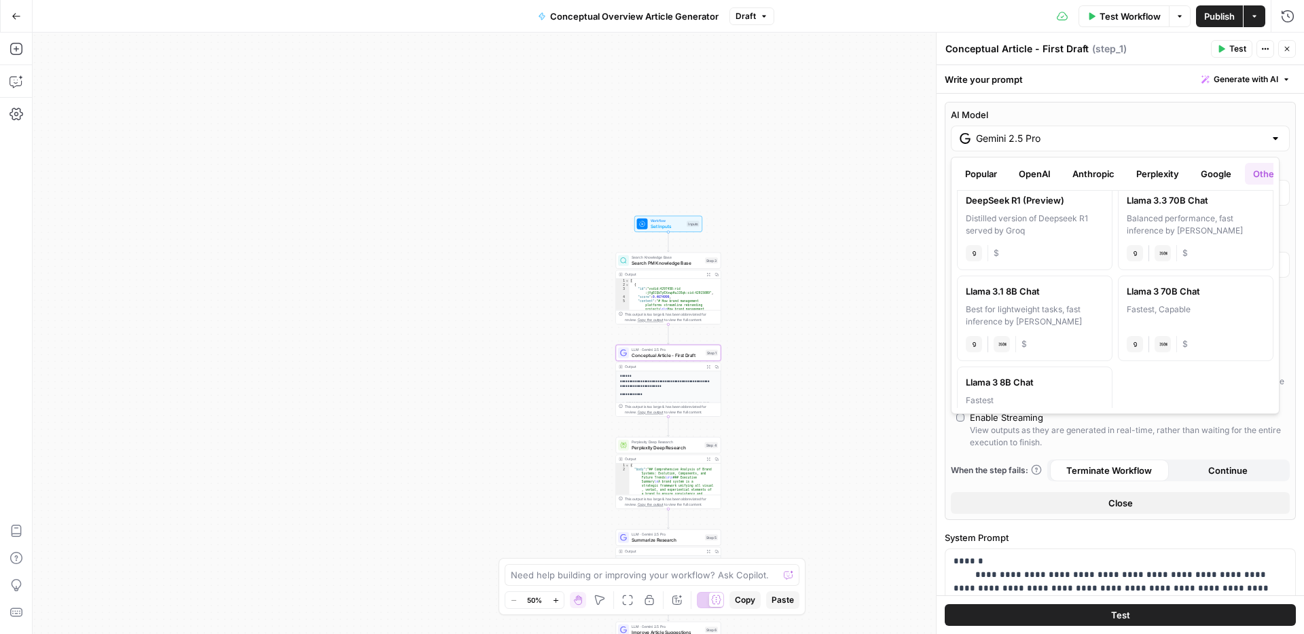
scroll to position [0, 0]
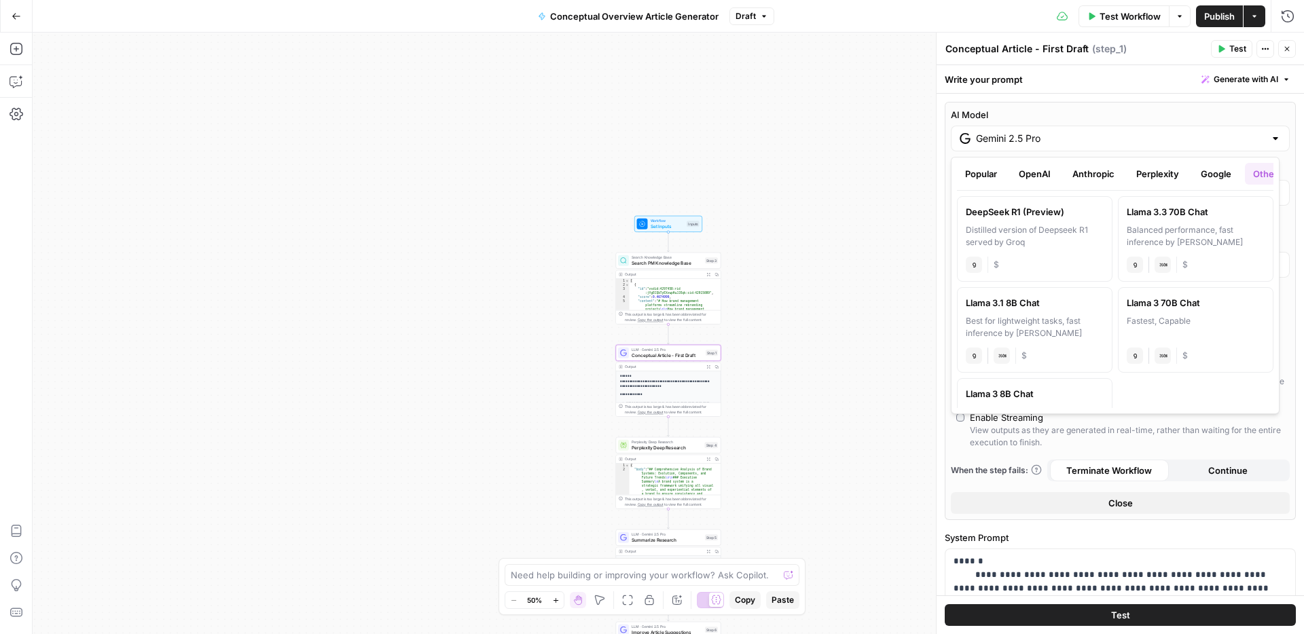
click at [971, 173] on button "Popular" at bounding box center [981, 174] width 48 height 22
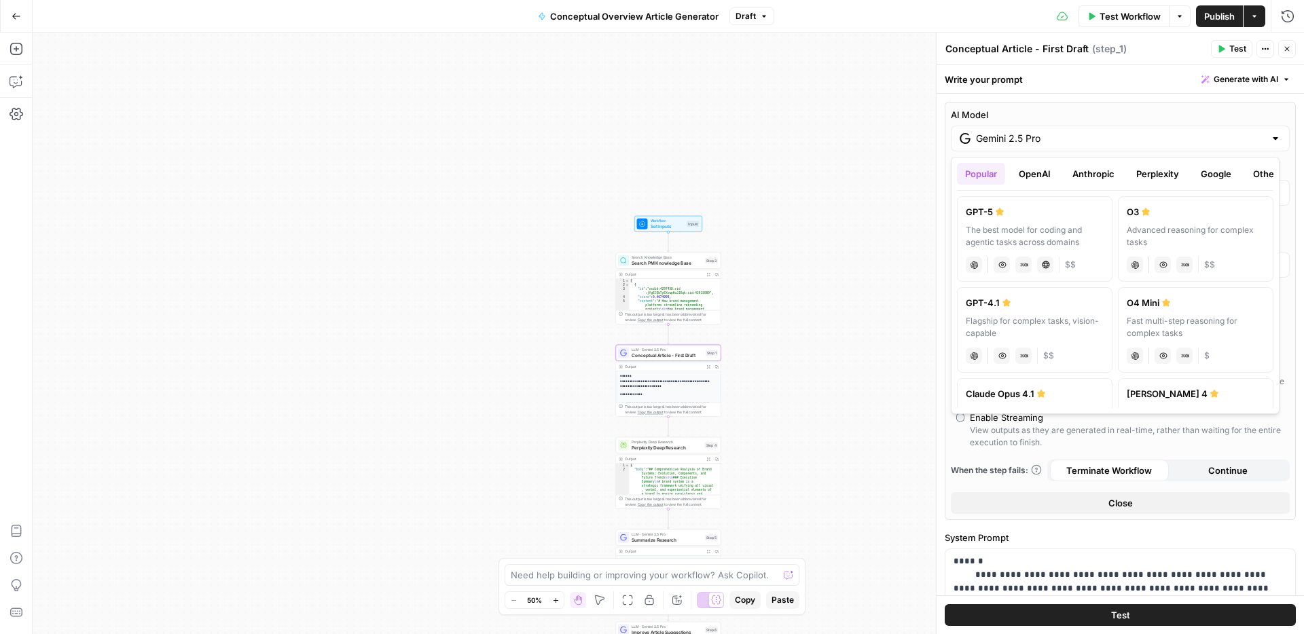
click at [1081, 105] on div "AI Model Gemini 2.5 Pro Temperature Predictable Creative Model Creativity Max O…" at bounding box center [1120, 311] width 351 height 418
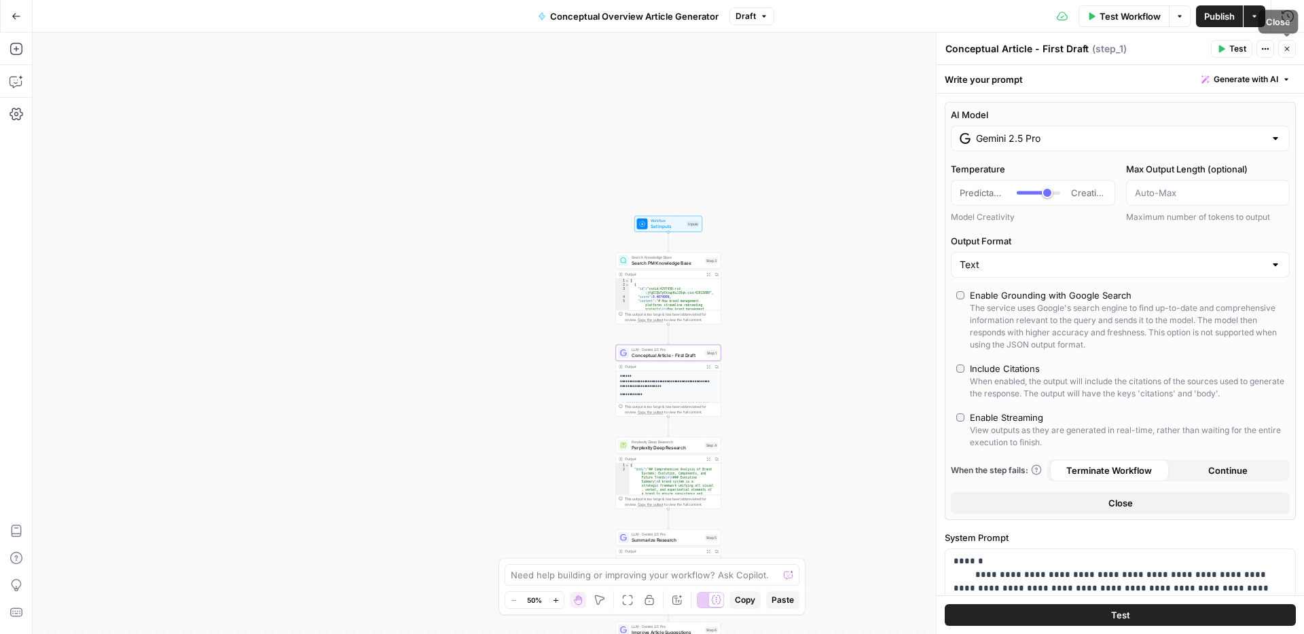
click at [1291, 49] on span "Close" at bounding box center [1291, 49] width 1 height 1
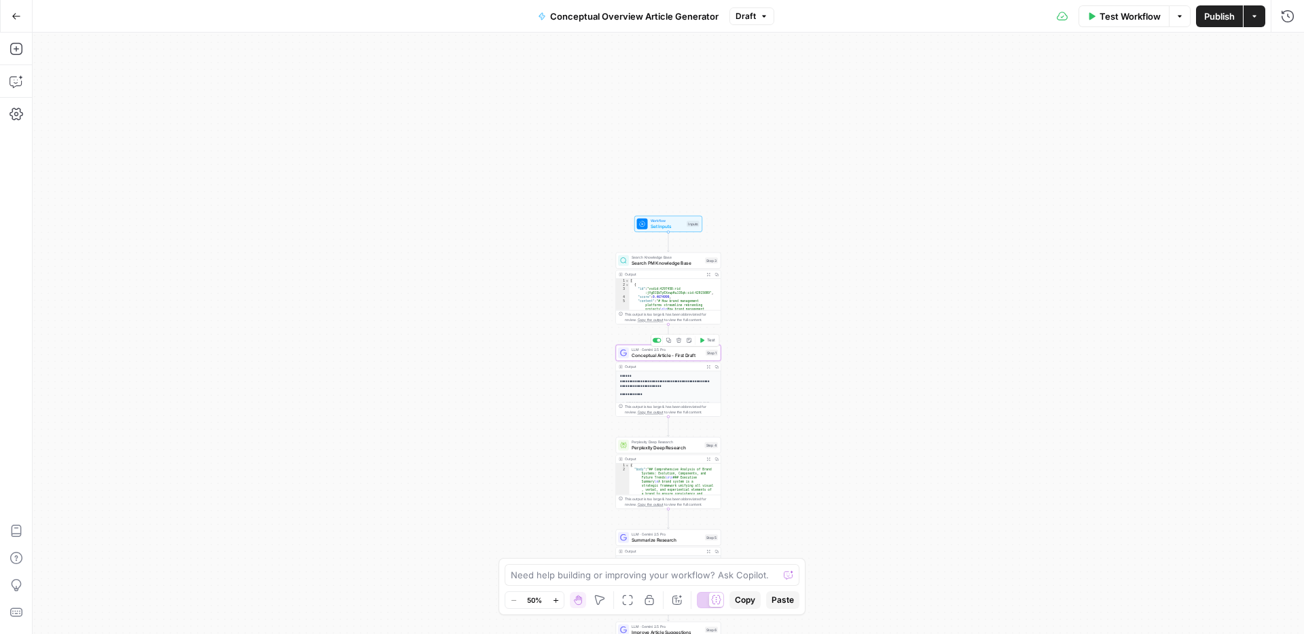
click at [692, 353] on span "Conceptual Article - First Draft" at bounding box center [667, 355] width 71 height 7
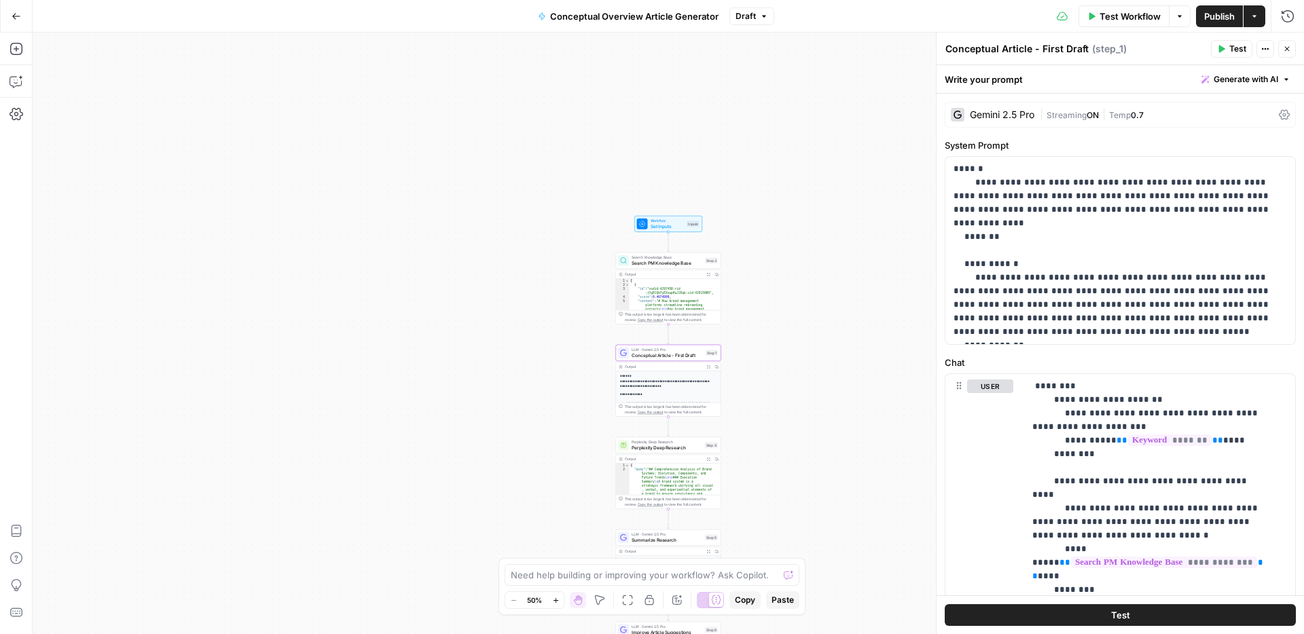
click at [1283, 46] on icon "button" at bounding box center [1287, 49] width 8 height 8
